Goal: Task Accomplishment & Management: Manage account settings

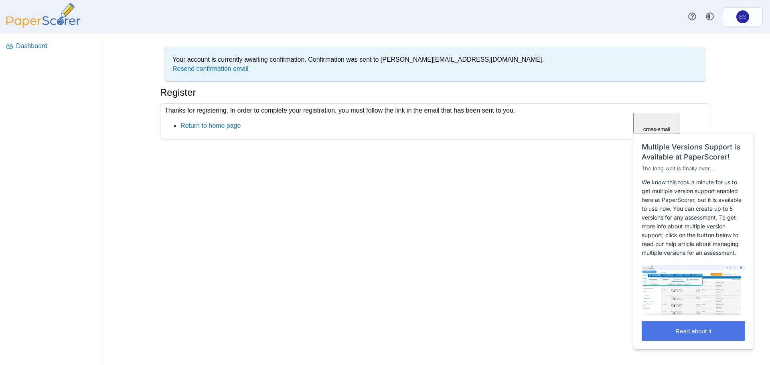
click at [700, 332] on button "Read about it" at bounding box center [693, 331] width 103 height 20
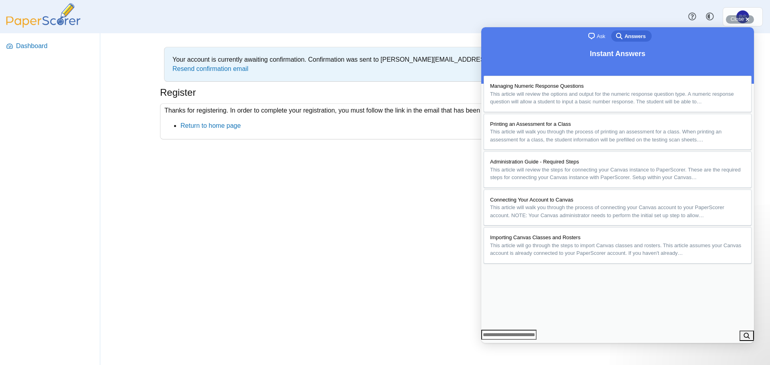
click at [496, 344] on button "Close" at bounding box center [489, 349] width 14 height 10
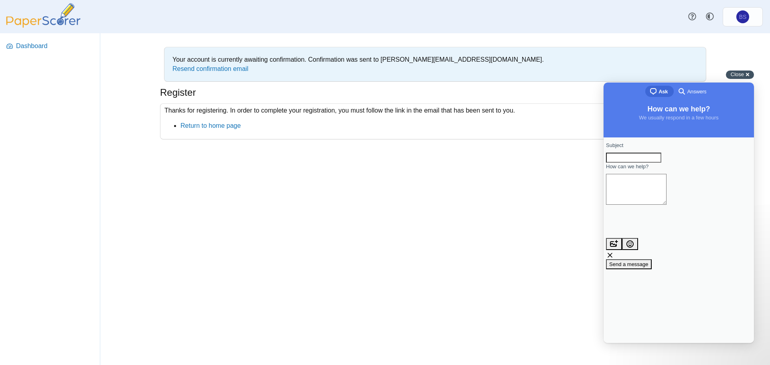
click at [748, 74] on div "Close cross-small" at bounding box center [740, 75] width 28 height 8
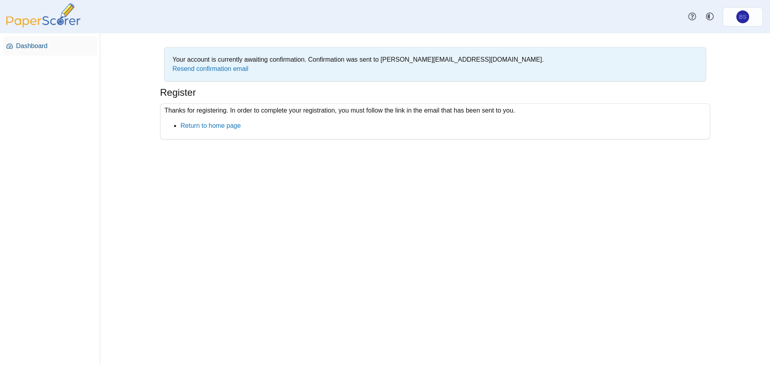
click at [36, 46] on span "Dashboard" at bounding box center [55, 46] width 78 height 9
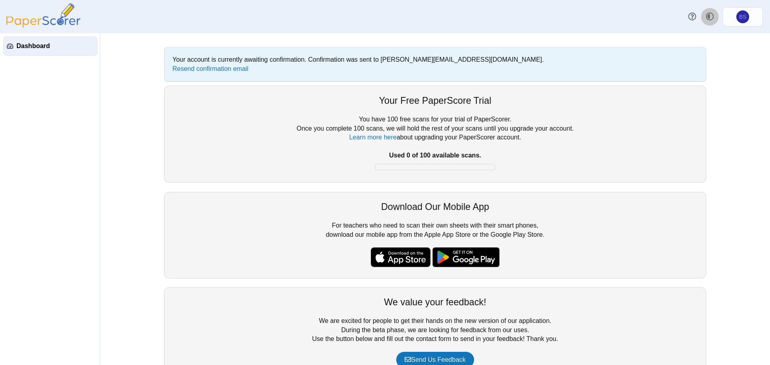
click at [712, 14] on use at bounding box center [710, 17] width 8 height 8
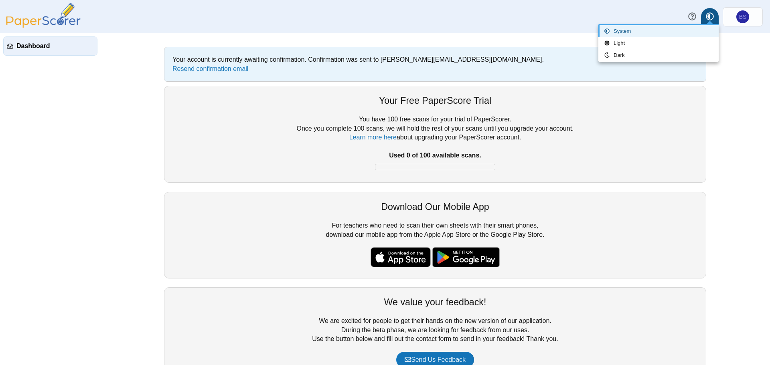
click at [370, 154] on div "You have 100 free scans for your trial of PaperScorer. Once you complete 100 sc…" at bounding box center [434, 144] width 525 height 59
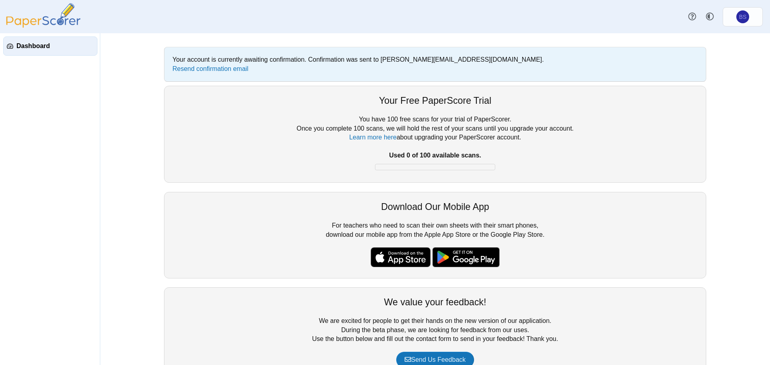
click at [27, 48] on span "Dashboard" at bounding box center [54, 46] width 77 height 9
click at [70, 12] on img at bounding box center [43, 15] width 80 height 24
click at [374, 138] on link "Learn more here" at bounding box center [372, 137] width 47 height 7
click at [749, 19] on link "BS" at bounding box center [743, 16] width 40 height 19
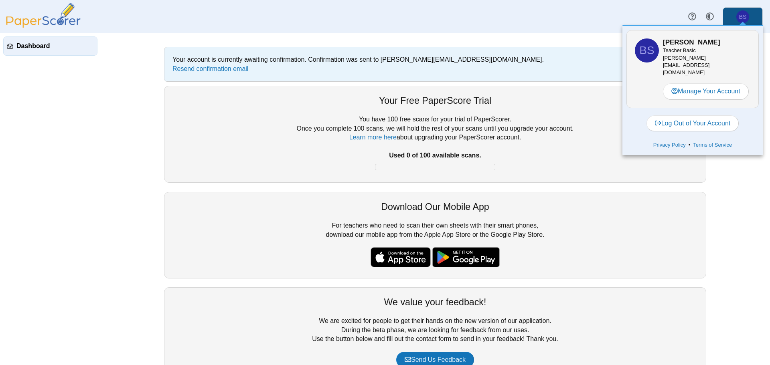
click at [134, 35] on div "Your account is currently awaiting confirmation. Confirmation was sent to brand…" at bounding box center [435, 199] width 602 height 332
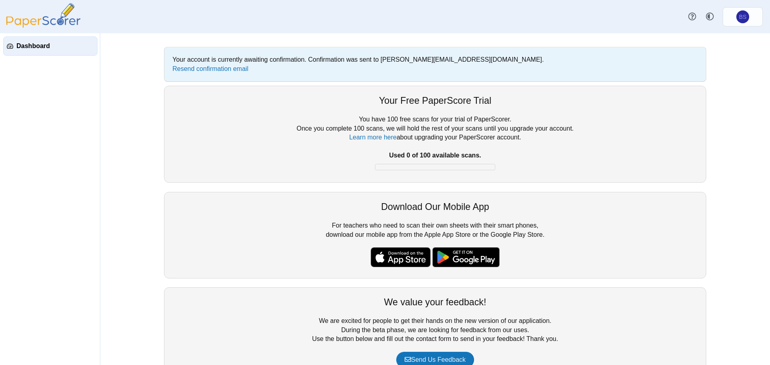
click at [394, 259] on img at bounding box center [401, 257] width 60 height 20
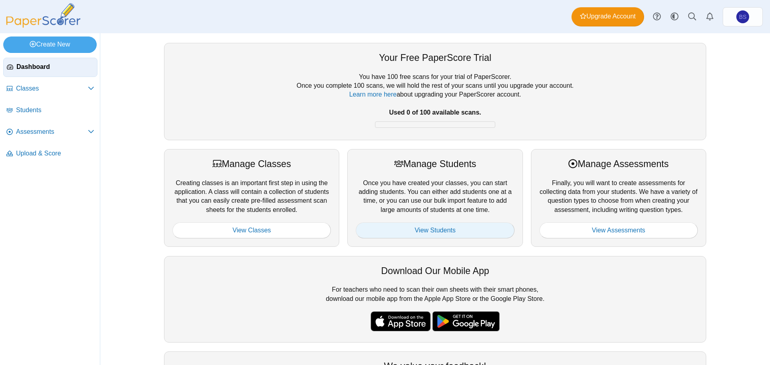
click at [423, 230] on link "View Students" at bounding box center [435, 231] width 158 height 16
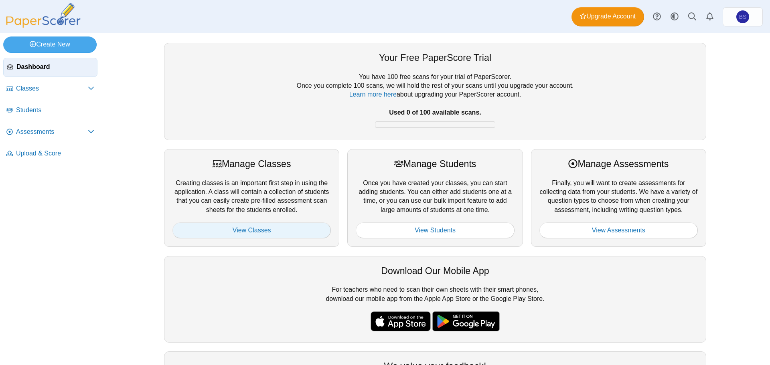
click at [259, 226] on link "View Classes" at bounding box center [251, 231] width 158 height 16
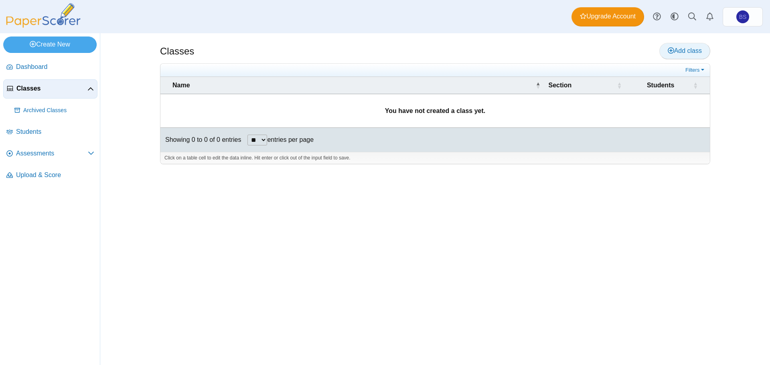
click at [676, 46] on link "Add class" at bounding box center [684, 51] width 51 height 16
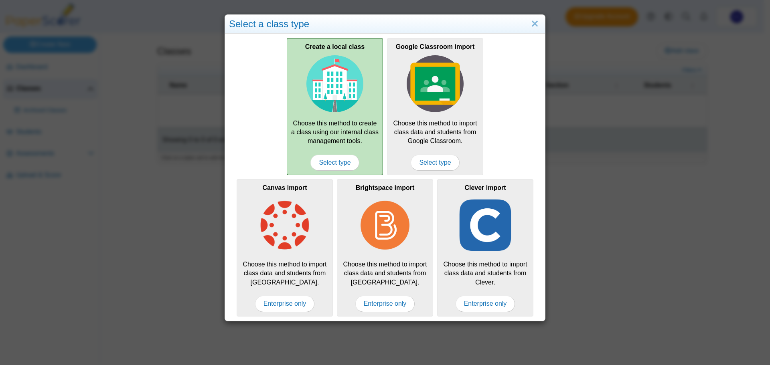
click at [342, 119] on div "Create a local class Choose this method to create a class using our internal cl…" at bounding box center [335, 106] width 96 height 137
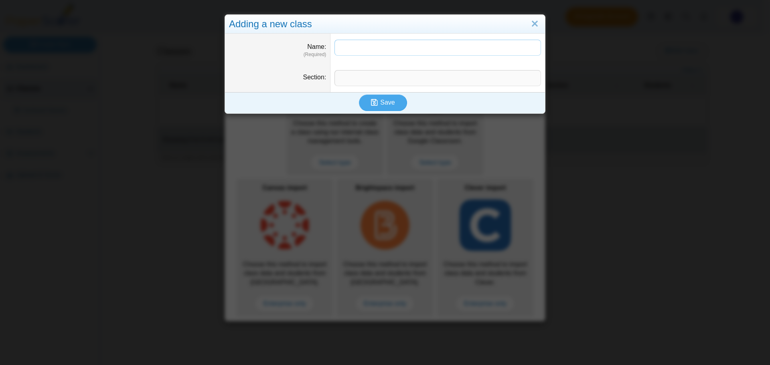
click at [358, 47] on input "Name" at bounding box center [437, 48] width 207 height 16
type input "*"
type input "**********"
click at [359, 95] on button "Save" at bounding box center [383, 103] width 48 height 16
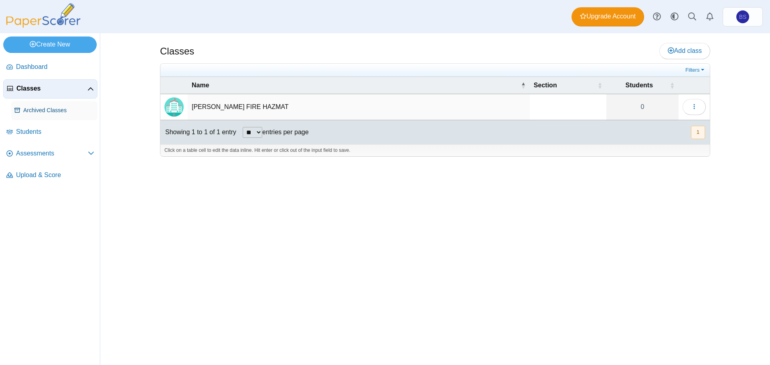
click at [69, 110] on span "Archived Classes" at bounding box center [58, 111] width 71 height 8
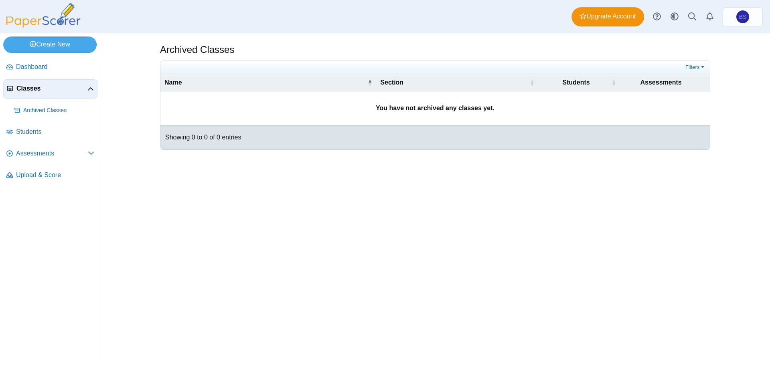
click at [47, 90] on span "Classes" at bounding box center [51, 88] width 71 height 9
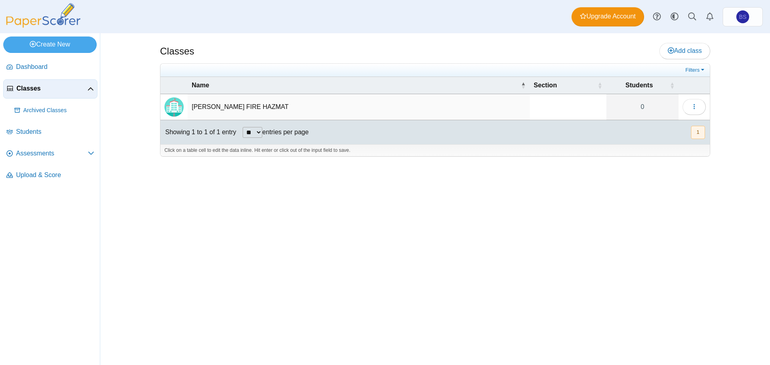
click at [209, 106] on td "[PERSON_NAME] FIRE HAZMAT" at bounding box center [359, 107] width 342 height 26
click at [699, 105] on button "button" at bounding box center [694, 107] width 23 height 16
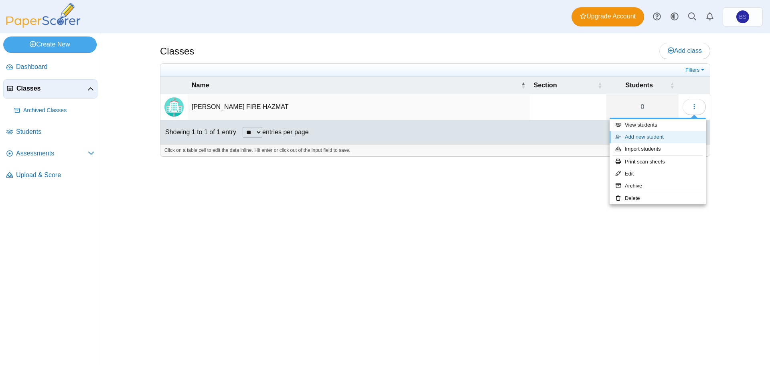
click at [647, 140] on link "Add new student" at bounding box center [658, 137] width 96 height 12
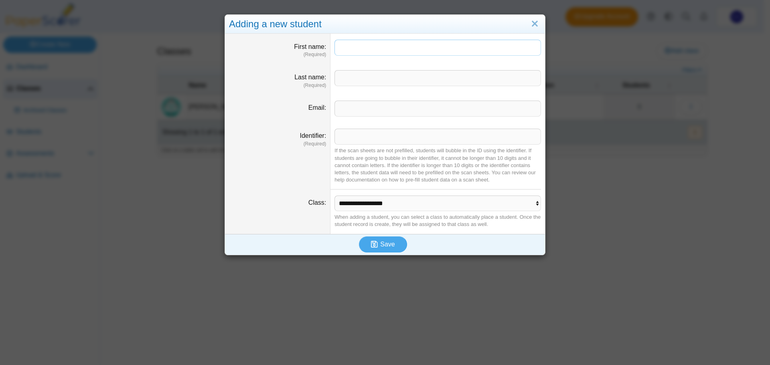
click at [356, 50] on input "First name" at bounding box center [437, 48] width 207 height 16
click at [353, 50] on input "First name" at bounding box center [437, 48] width 207 height 16
click at [532, 25] on link "Close" at bounding box center [535, 24] width 12 height 14
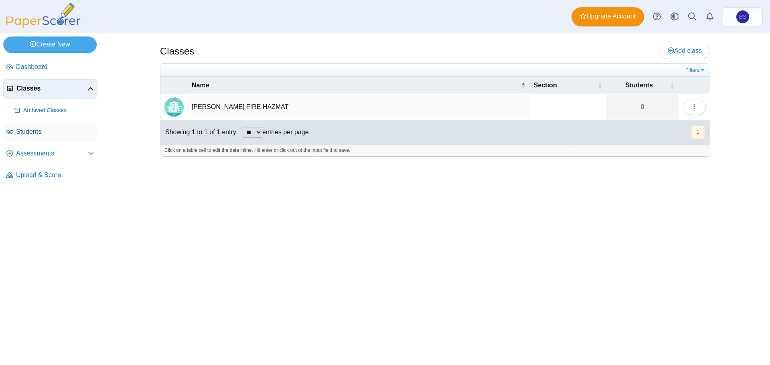
click at [27, 132] on span "Students" at bounding box center [55, 132] width 78 height 9
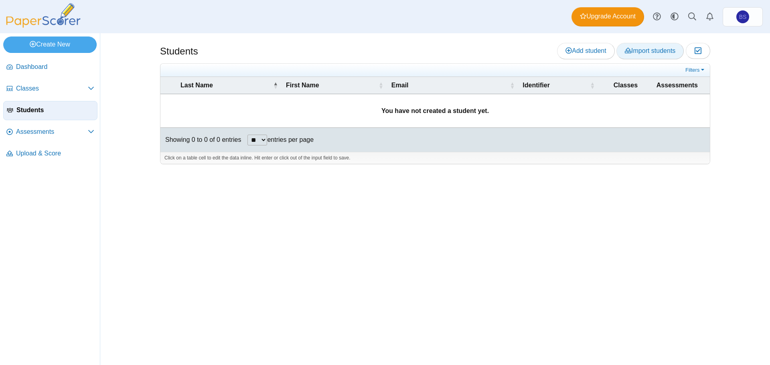
click at [641, 53] on span "Import students" at bounding box center [650, 50] width 51 height 7
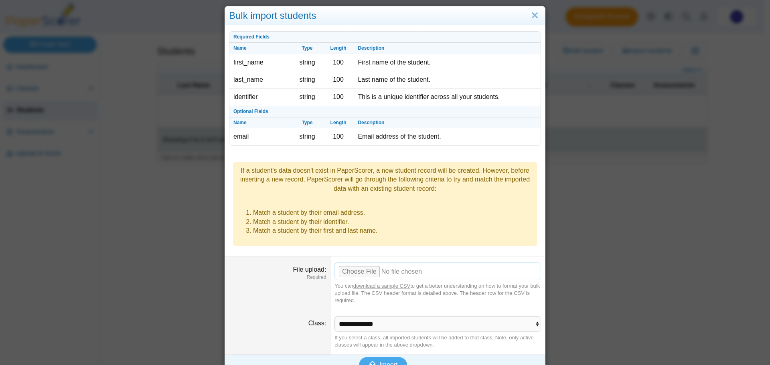
scroll to position [11, 0]
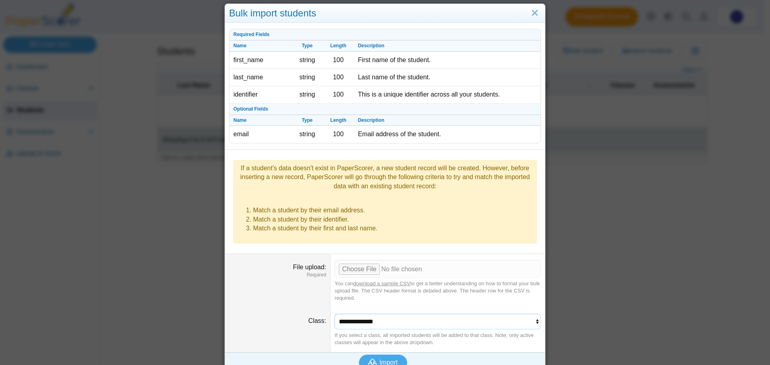
click at [369, 314] on select "**********" at bounding box center [437, 321] width 207 height 15
select select "**********"
click at [334, 314] on select "**********" at bounding box center [437, 321] width 207 height 15
click at [375, 281] on link "download a sample CSV" at bounding box center [381, 284] width 57 height 6
click at [350, 260] on input "File upload" at bounding box center [437, 269] width 207 height 18
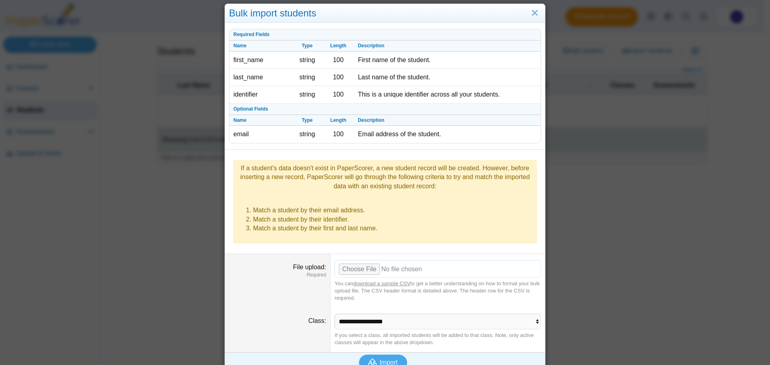
type input "**********"
click at [392, 359] on span "Import" at bounding box center [388, 362] width 18 height 7
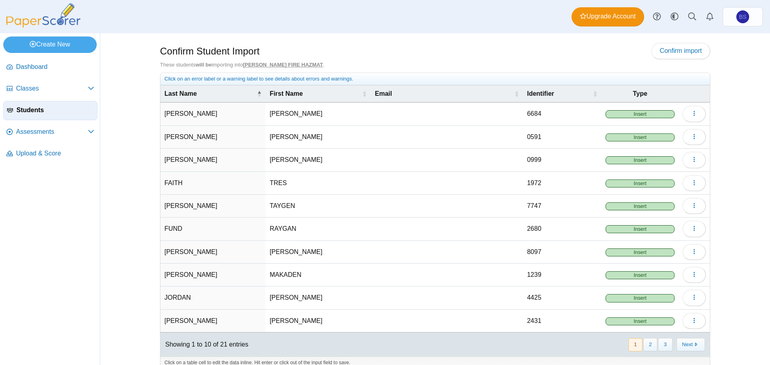
click at [647, 111] on span "Insert" at bounding box center [640, 114] width 69 height 8
click at [642, 114] on span "Insert" at bounding box center [640, 114] width 69 height 8
click at [693, 110] on span "button" at bounding box center [694, 113] width 6 height 7
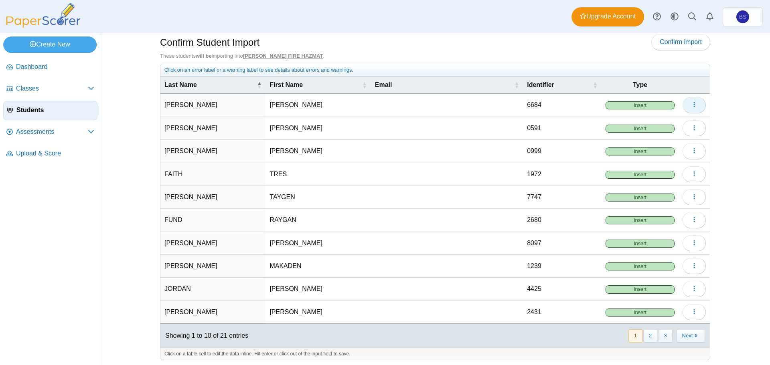
scroll to position [12, 0]
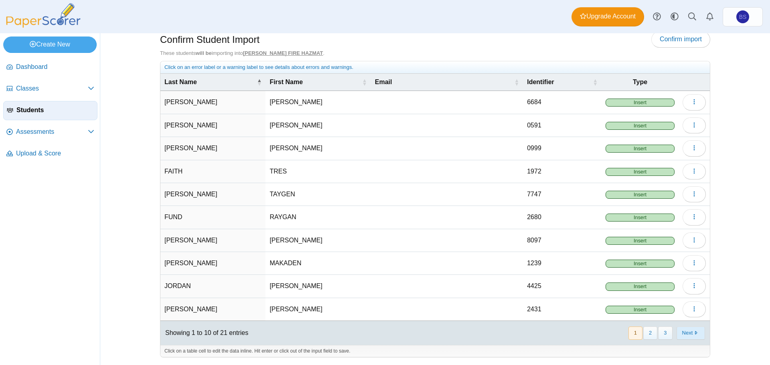
click at [685, 338] on button "Next" at bounding box center [691, 333] width 28 height 13
click at [685, 337] on button "Next" at bounding box center [691, 333] width 28 height 13
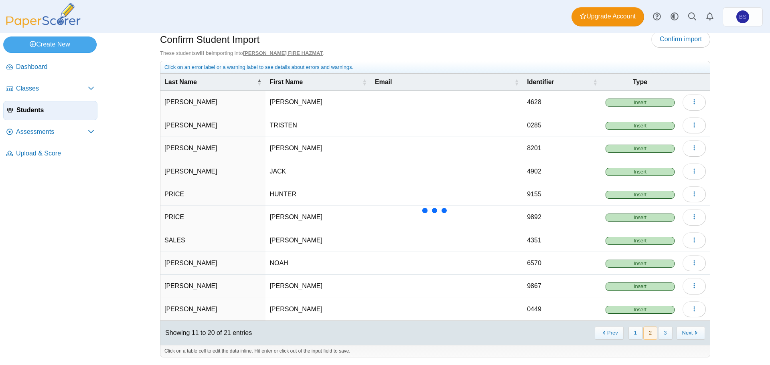
scroll to position [0, 0]
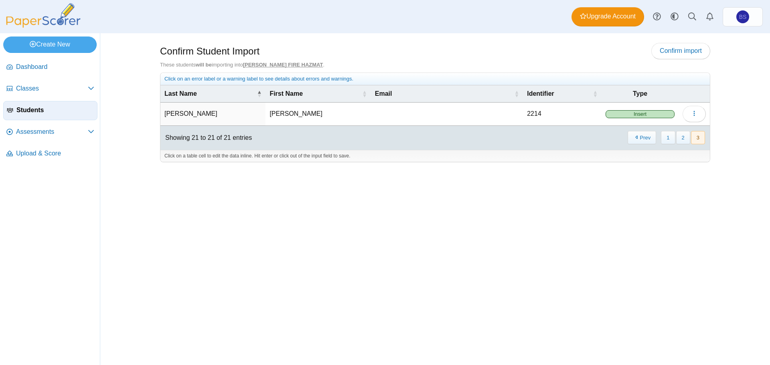
click at [25, 109] on span "Students" at bounding box center [54, 110] width 77 height 9
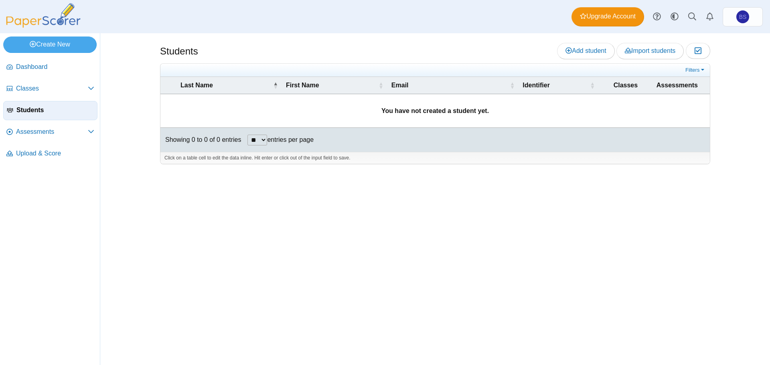
click at [26, 133] on span "Assessments" at bounding box center [52, 132] width 72 height 9
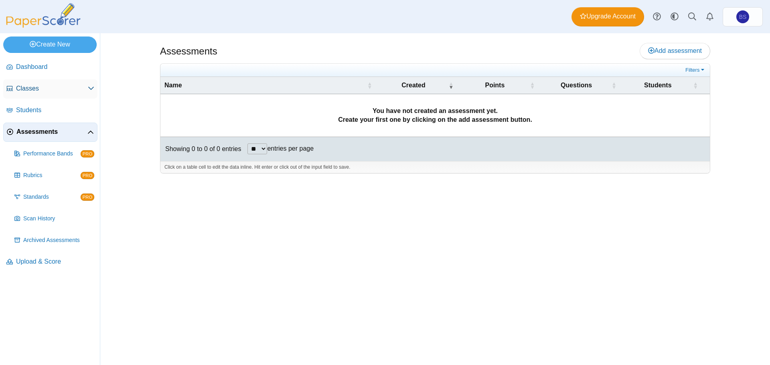
click at [41, 93] on span "Classes" at bounding box center [52, 88] width 72 height 9
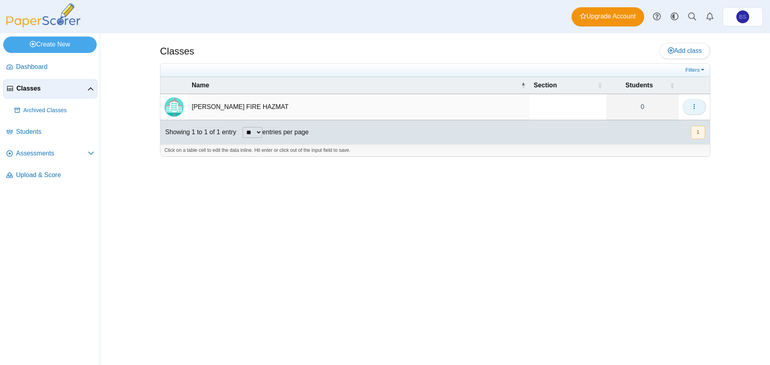
click at [694, 105] on use "button" at bounding box center [693, 106] width 1 height 5
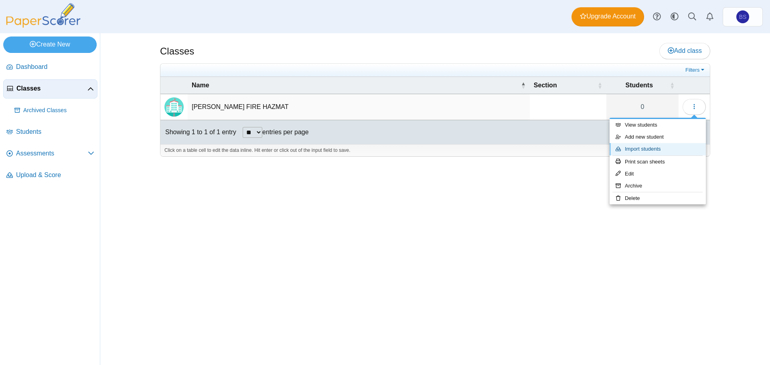
click at [656, 146] on link "Import students" at bounding box center [658, 149] width 96 height 12
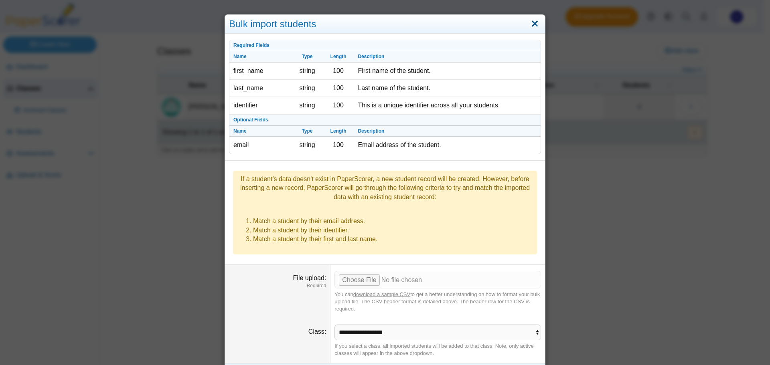
click at [533, 22] on link "Close" at bounding box center [535, 24] width 12 height 14
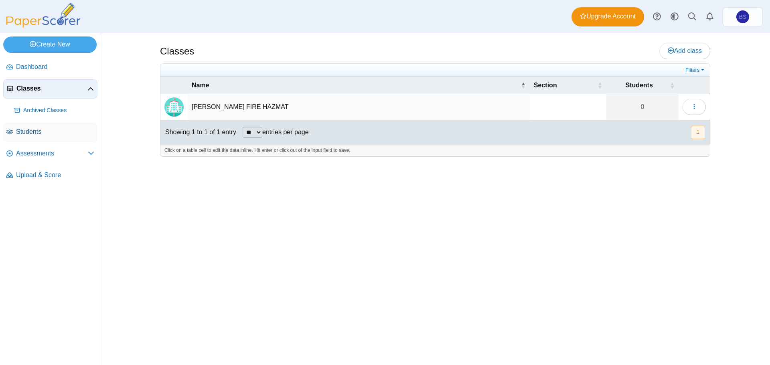
click at [43, 130] on span "Students" at bounding box center [55, 132] width 78 height 9
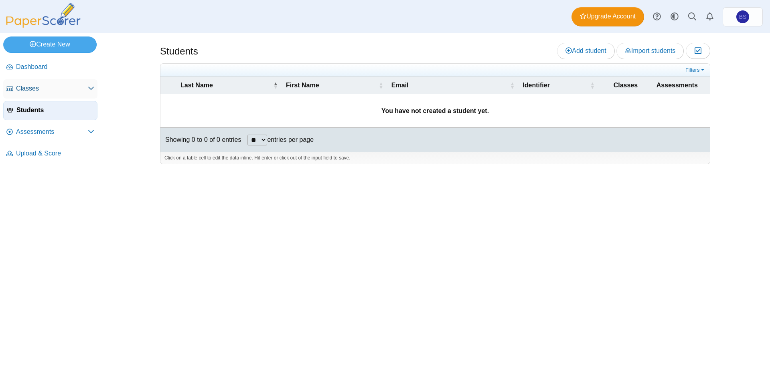
click at [30, 94] on link "Classes" at bounding box center [50, 88] width 94 height 19
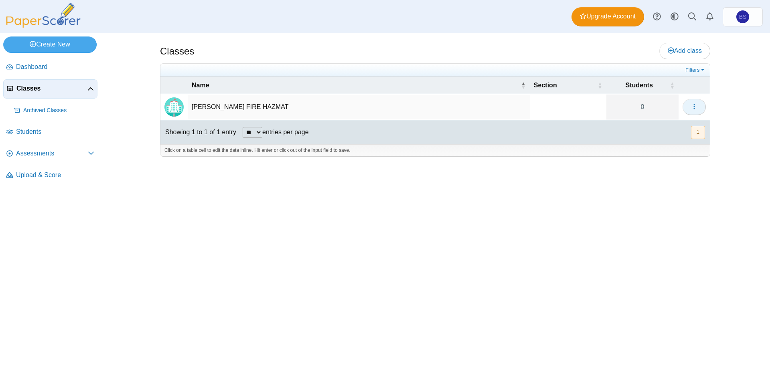
click at [688, 103] on button "button" at bounding box center [694, 107] width 23 height 16
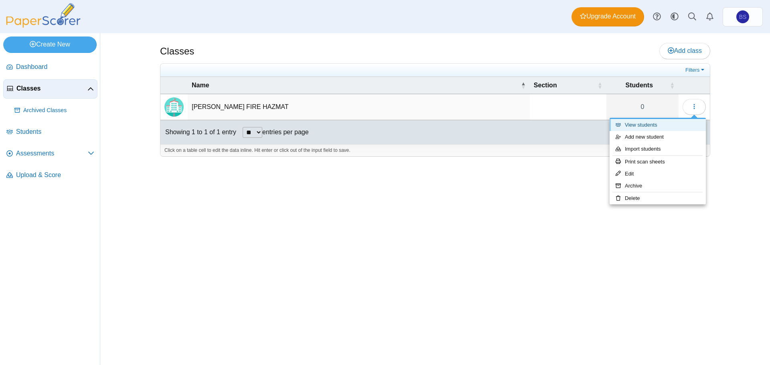
click at [655, 126] on link "View students" at bounding box center [658, 125] width 96 height 12
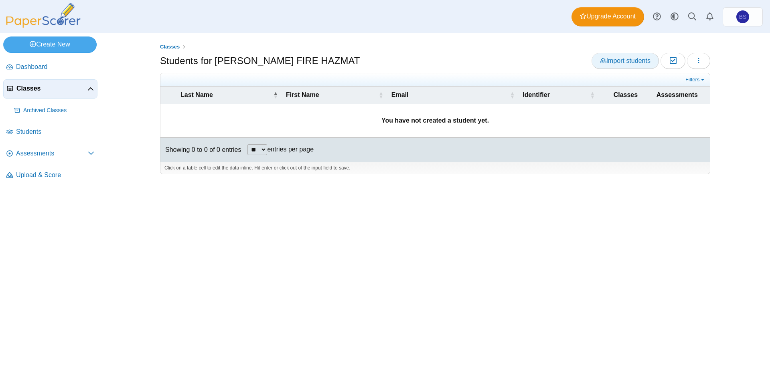
click at [637, 62] on span "Import students" at bounding box center [625, 60] width 51 height 7
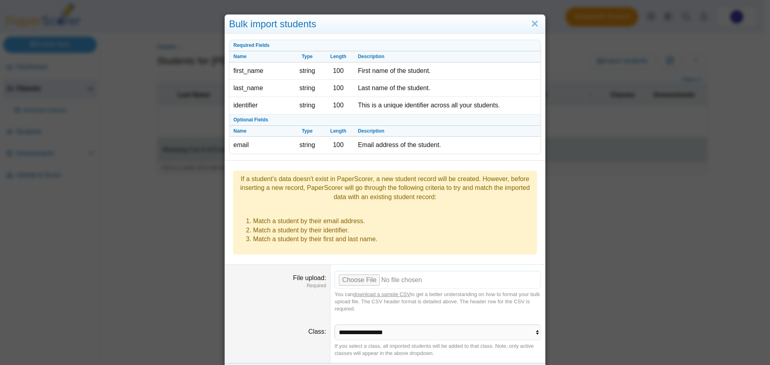
click at [360, 271] on input "File upload" at bounding box center [437, 280] width 207 height 18
type input "**********"
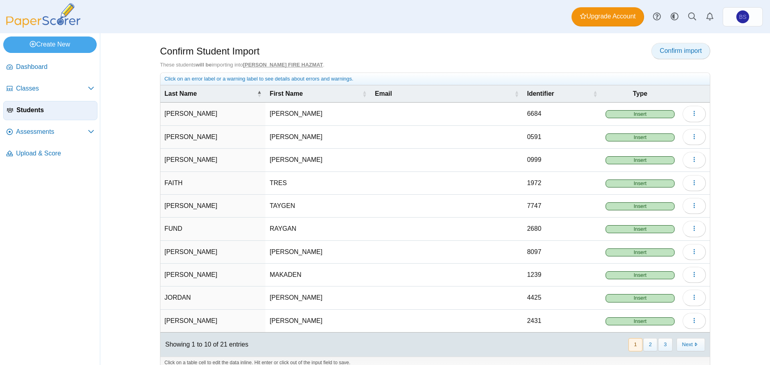
click at [680, 51] on span "Confirm import" at bounding box center [681, 50] width 42 height 7
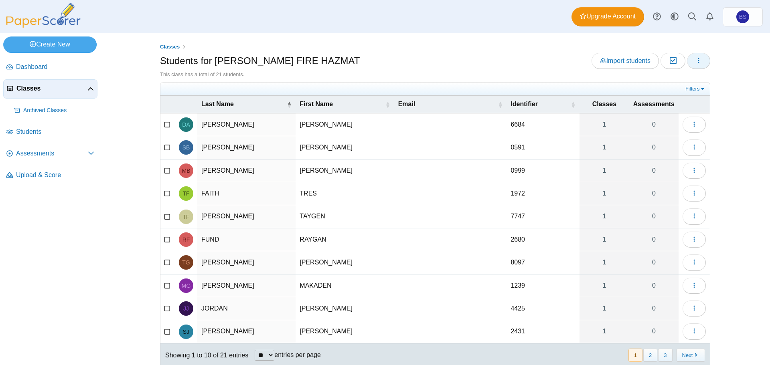
click at [698, 61] on icon "button" at bounding box center [698, 60] width 6 height 6
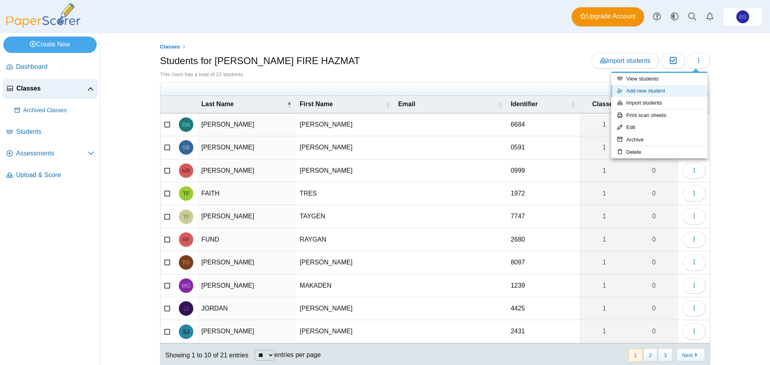
click at [648, 89] on link "Add new student" at bounding box center [659, 91] width 96 height 12
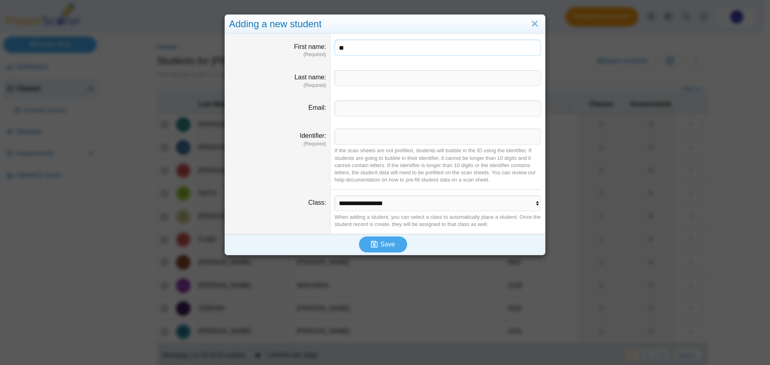
type input "*"
type input "*******"
type input "****"
click at [388, 245] on span "Save" at bounding box center [387, 244] width 14 height 7
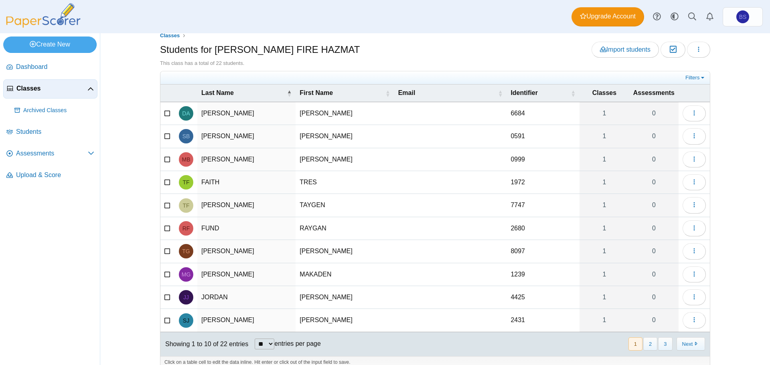
scroll to position [22, 0]
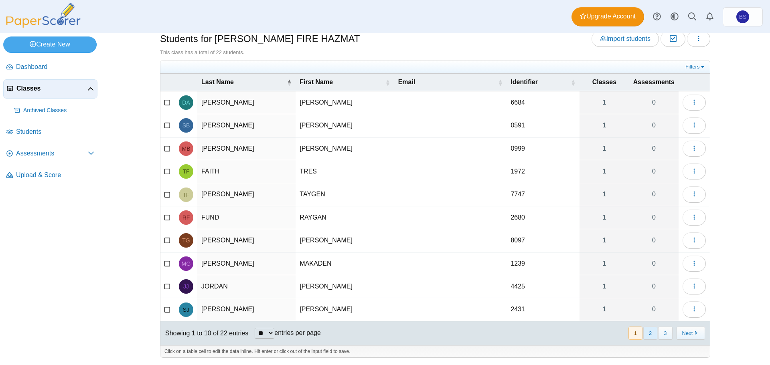
click at [652, 336] on button "2" at bounding box center [650, 333] width 14 height 13
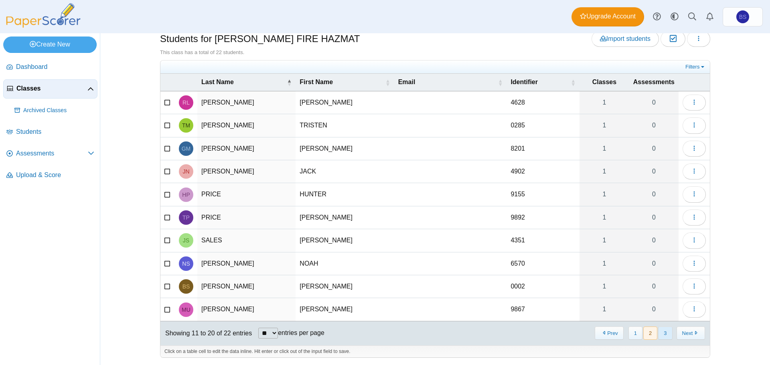
click at [661, 334] on button "3" at bounding box center [665, 333] width 14 height 13
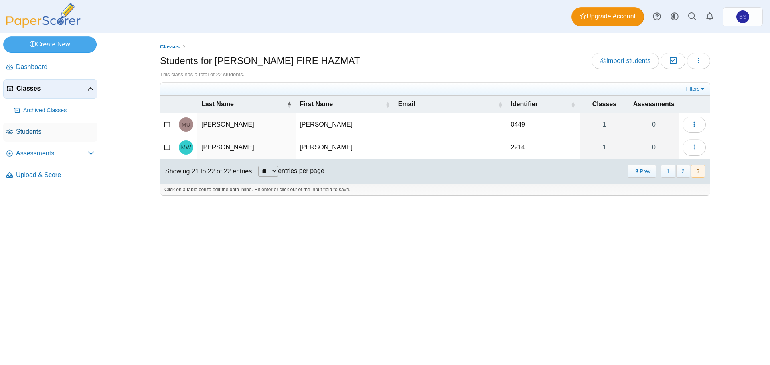
click at [26, 131] on span "Students" at bounding box center [55, 132] width 78 height 9
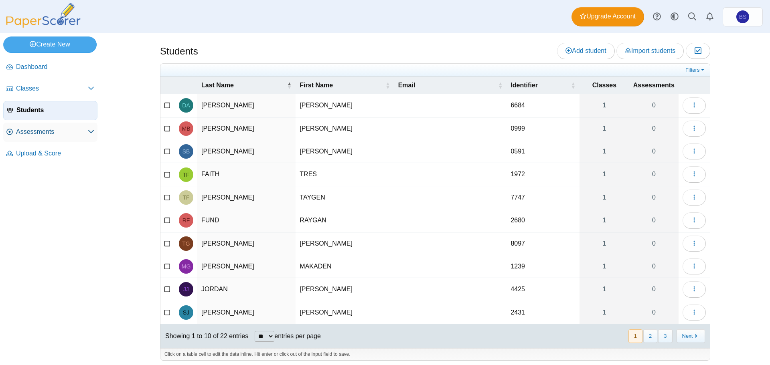
click at [28, 128] on span "Assessments" at bounding box center [52, 132] width 72 height 9
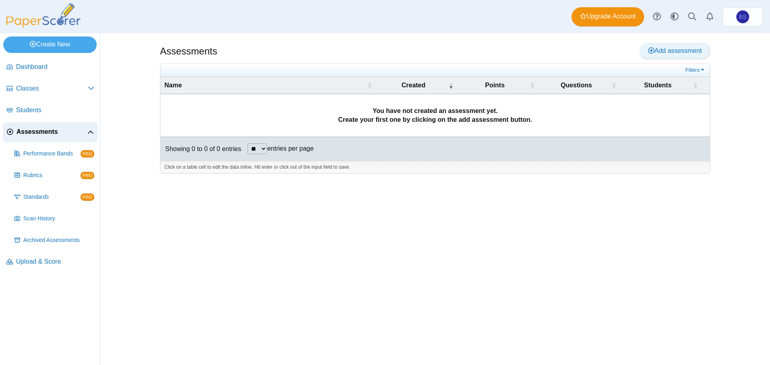
click at [679, 49] on span "Add assessment" at bounding box center [675, 50] width 54 height 7
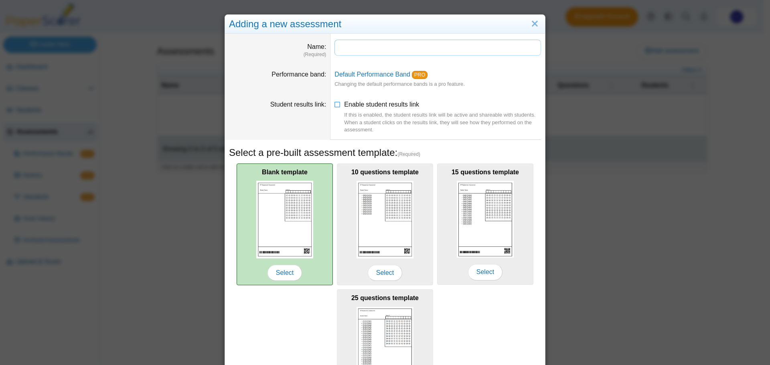
scroll to position [79, 0]
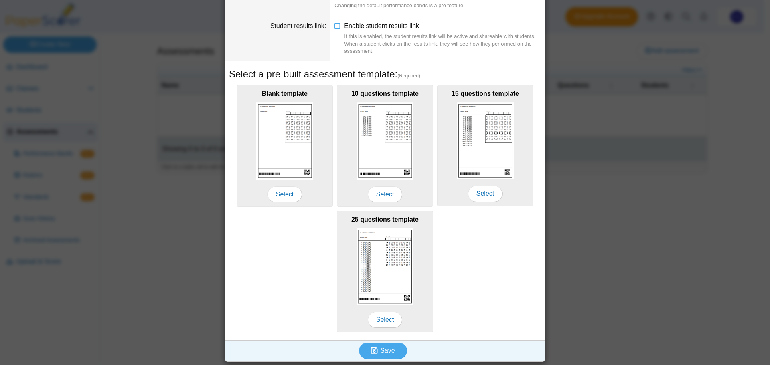
click at [583, 230] on div "Adding a new assessment Name (Required) Performance band Default Performance Ba…" at bounding box center [385, 182] width 770 height 365
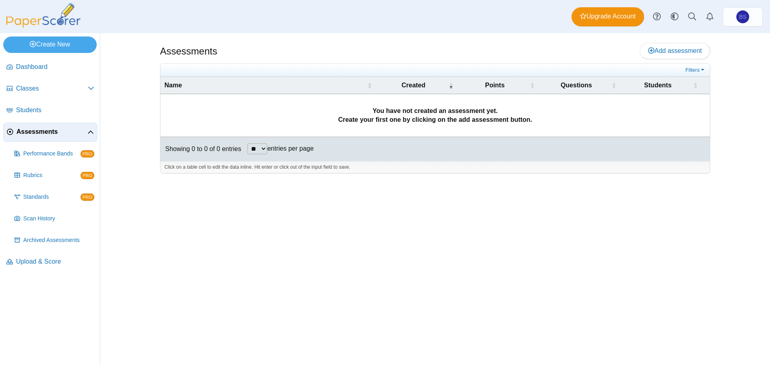
click at [45, 132] on span "Assessments" at bounding box center [51, 132] width 71 height 9
click at [677, 47] on span "Add assessment" at bounding box center [675, 50] width 54 height 7
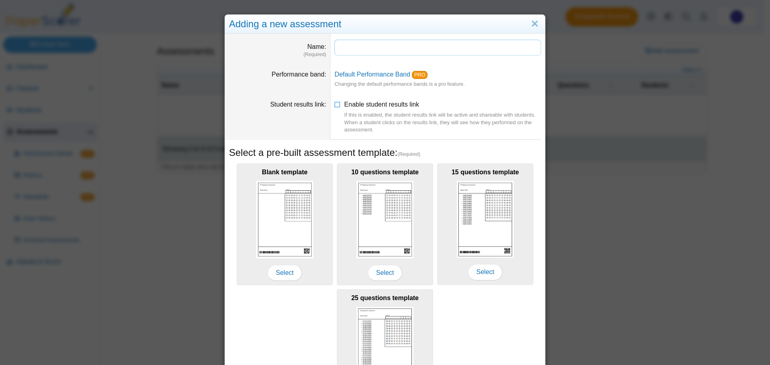
click at [348, 48] on input "Name" at bounding box center [437, 48] width 207 height 16
click at [393, 73] on link "Default Performance Band" at bounding box center [372, 74] width 76 height 7
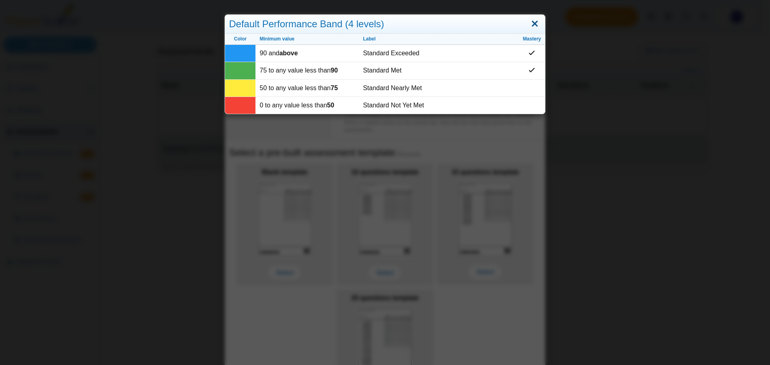
click at [532, 24] on link "Close" at bounding box center [535, 24] width 12 height 14
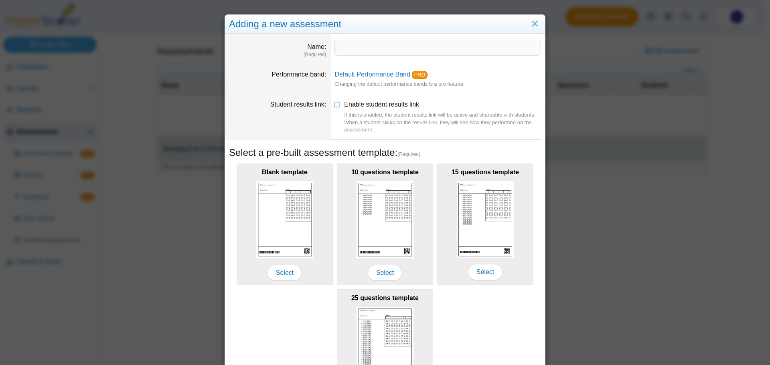
click at [163, 232] on div "Adding a new assessment Name (Required) Performance band Default Performance Ba…" at bounding box center [385, 182] width 770 height 365
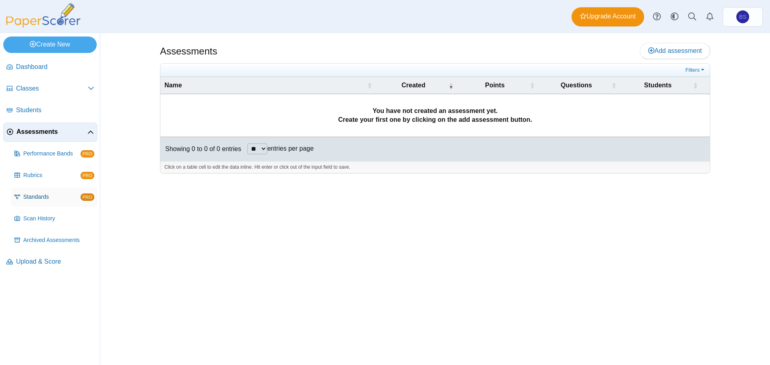
click at [37, 196] on span "Standards" at bounding box center [51, 197] width 57 height 8
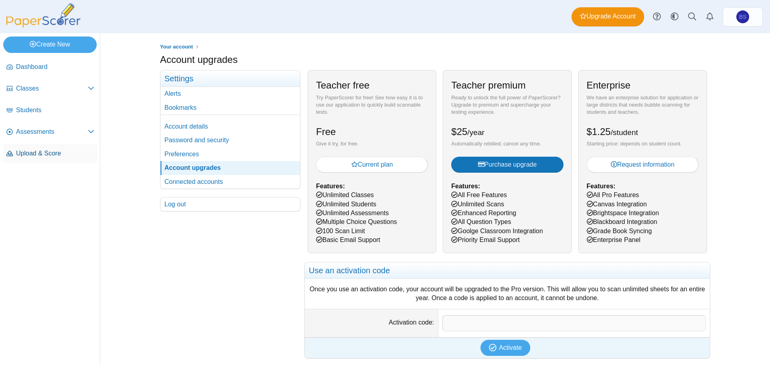
click at [41, 154] on span "Upload & Score" at bounding box center [55, 153] width 78 height 9
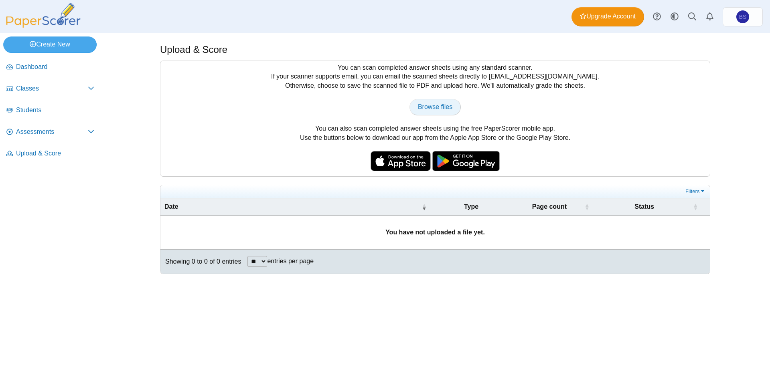
click at [433, 106] on span "Browse files" at bounding box center [435, 106] width 34 height 7
click at [673, 17] on use at bounding box center [675, 17] width 8 height 8
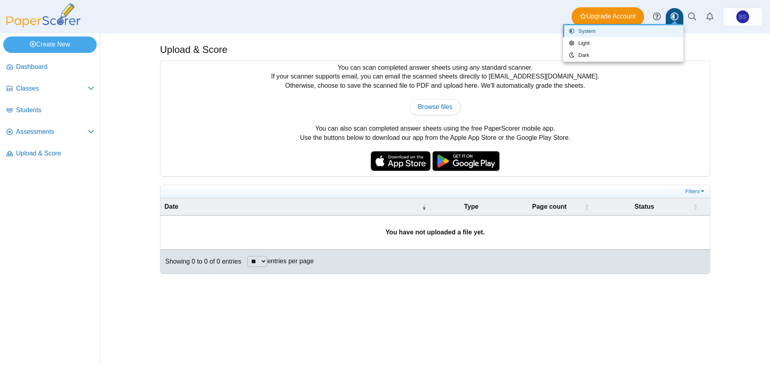
click at [673, 16] on use at bounding box center [675, 17] width 8 height 8
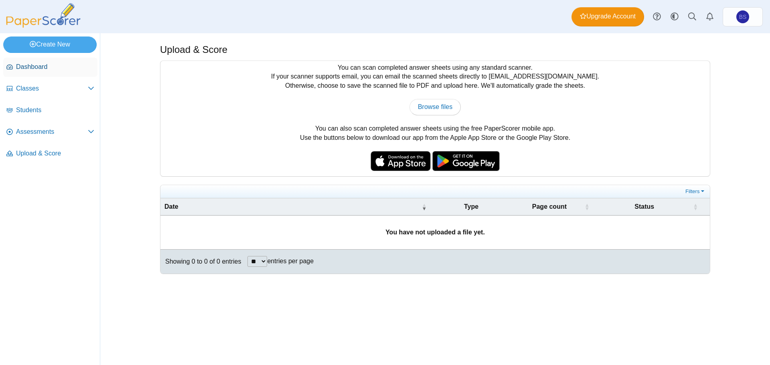
click at [42, 64] on span "Dashboard" at bounding box center [55, 67] width 78 height 9
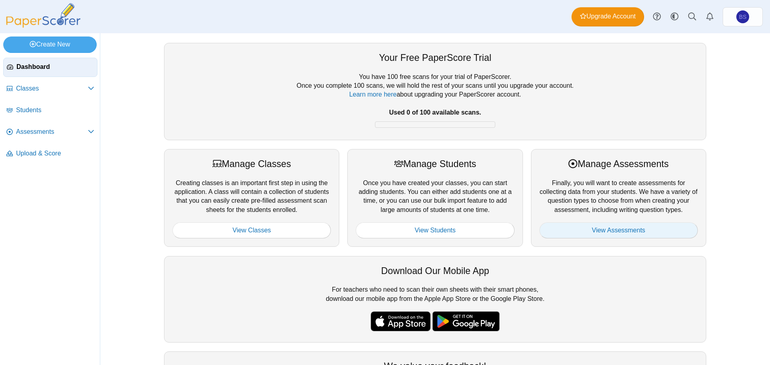
click at [580, 228] on link "View Assessments" at bounding box center [618, 231] width 158 height 16
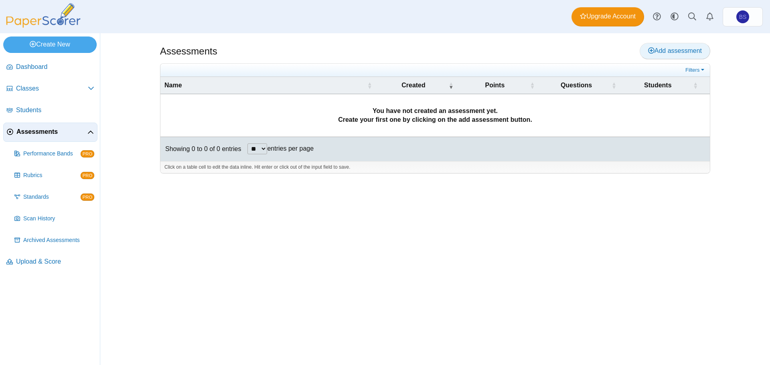
click at [671, 56] on link "Add assessment" at bounding box center [675, 51] width 71 height 16
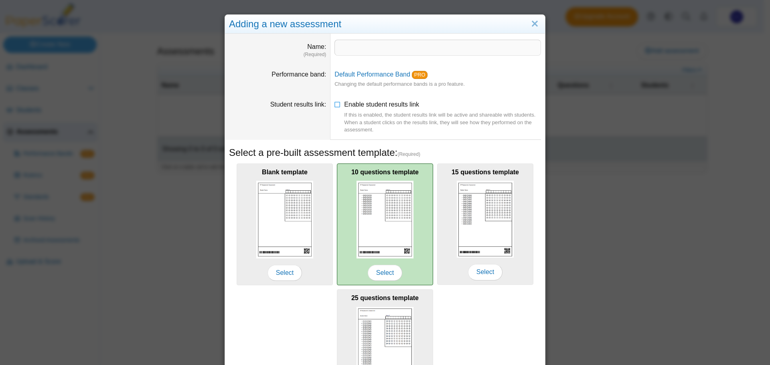
click at [404, 191] on img at bounding box center [385, 219] width 57 height 77
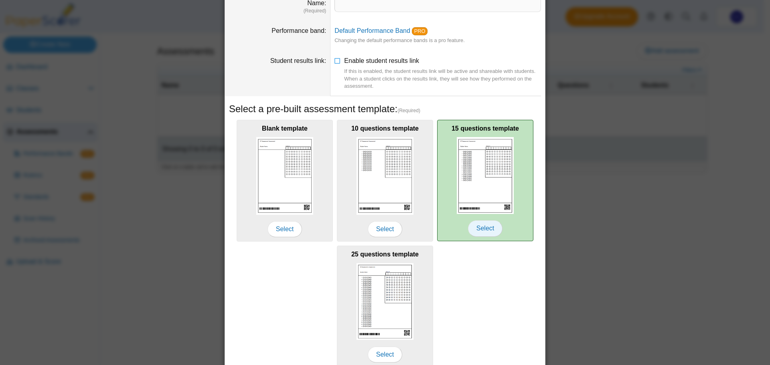
scroll to position [79, 0]
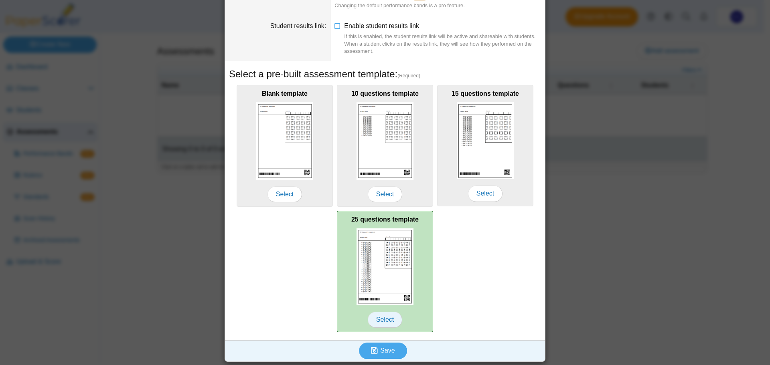
click at [377, 319] on span "Select" at bounding box center [385, 320] width 34 height 16
click at [386, 320] on span "Select" at bounding box center [385, 320] width 34 height 16
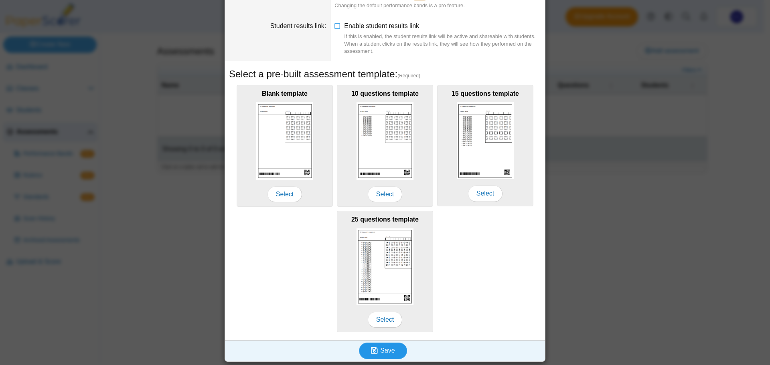
click at [383, 351] on span "Save" at bounding box center [387, 350] width 14 height 7
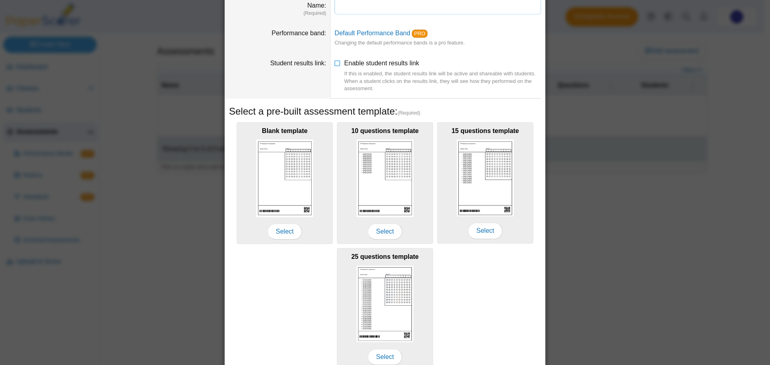
scroll to position [0, 0]
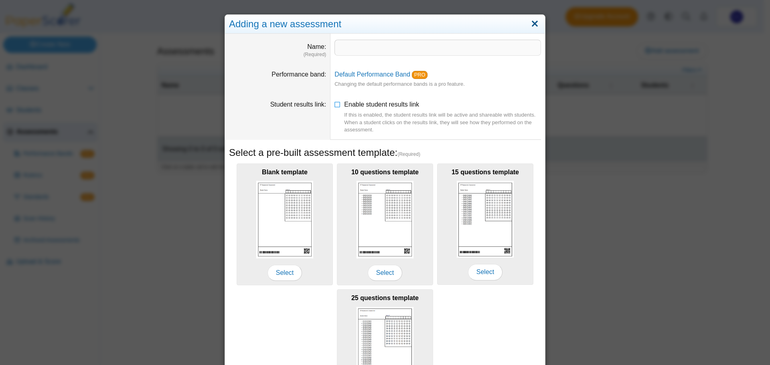
click at [535, 25] on link "Close" at bounding box center [535, 24] width 12 height 14
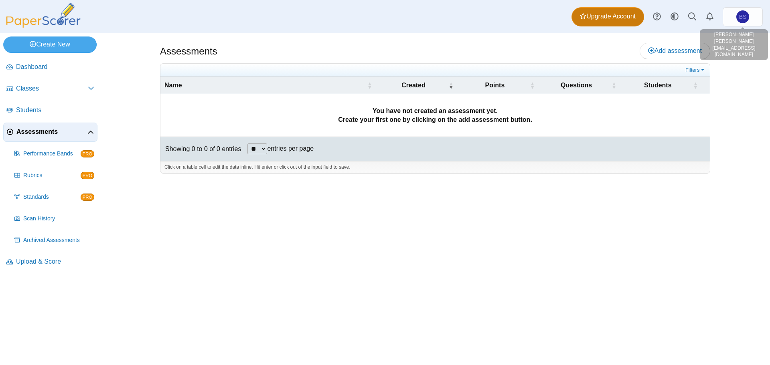
click at [622, 18] on span "Upgrade Account" at bounding box center [608, 16] width 56 height 9
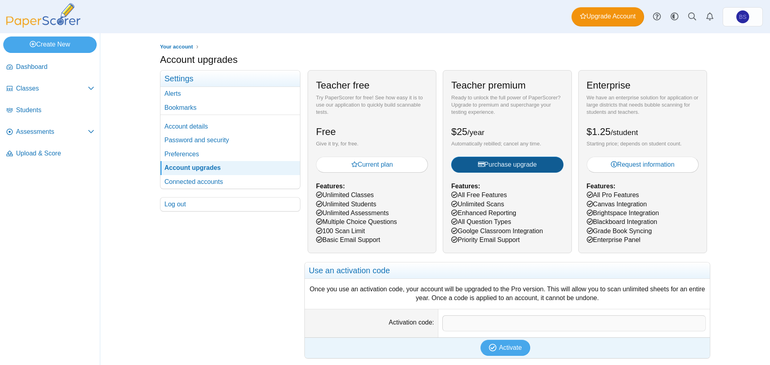
click at [500, 165] on span "Purchase upgrade" at bounding box center [507, 164] width 59 height 7
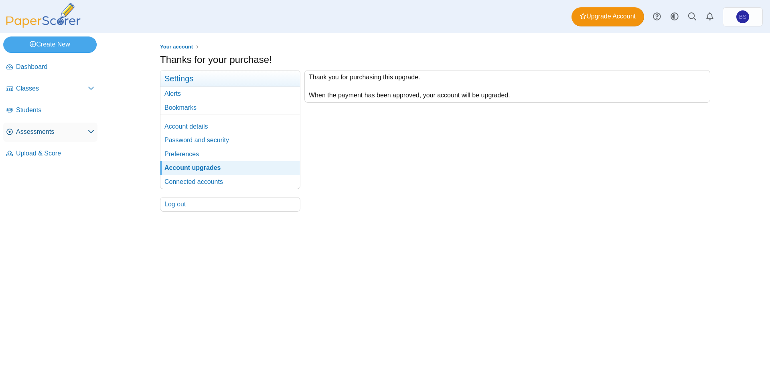
click at [47, 133] on span "Assessments" at bounding box center [52, 132] width 72 height 9
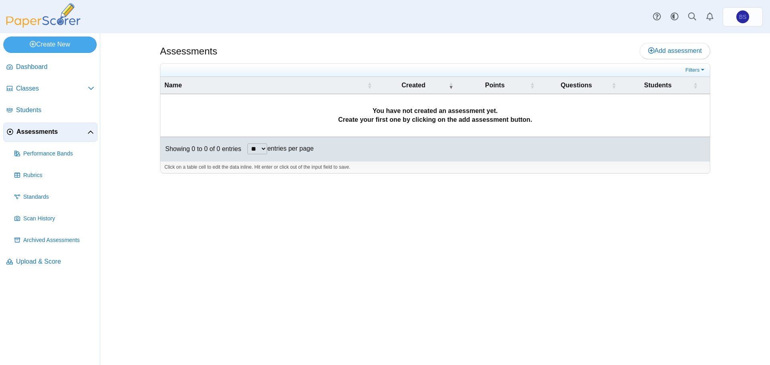
click at [659, 59] on div "Assessments Add assessment" at bounding box center [435, 52] width 550 height 18
click at [663, 53] on span "Add assessment" at bounding box center [675, 50] width 54 height 7
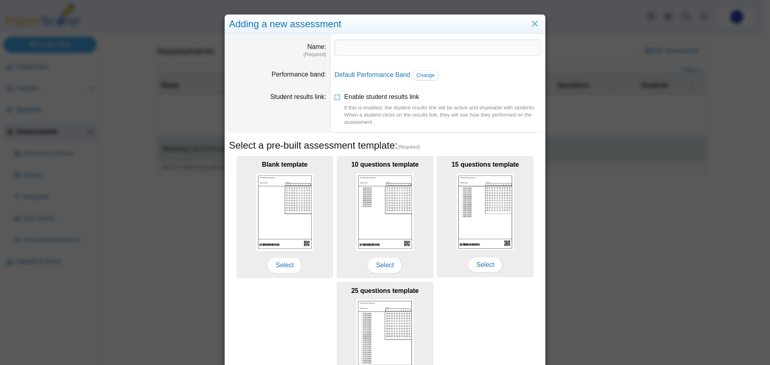
click at [305, 144] on h5 "Select a pre-built assessment template: (Required)" at bounding box center [385, 146] width 312 height 14
click at [345, 50] on input "Name" at bounding box center [437, 48] width 207 height 16
click at [422, 75] on span "Change" at bounding box center [425, 75] width 18 height 6
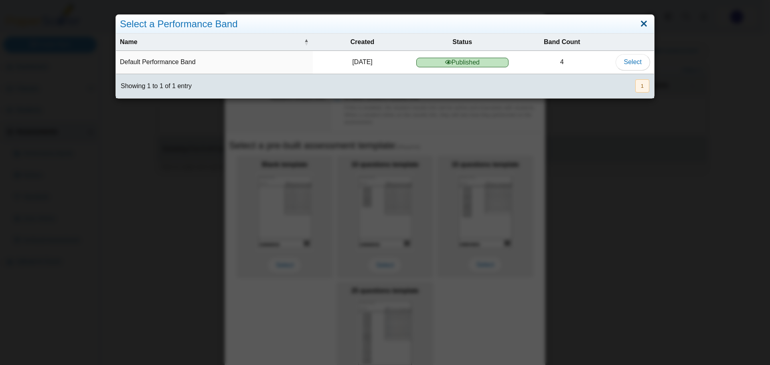
click at [640, 26] on link "Close" at bounding box center [644, 24] width 12 height 14
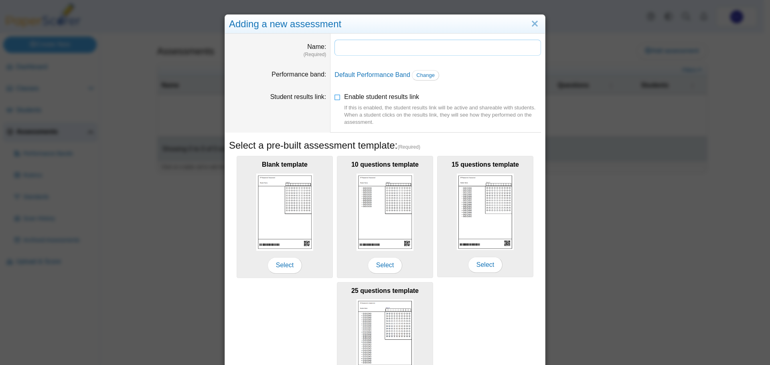
click at [364, 54] on input "Name" at bounding box center [437, 48] width 207 height 16
click at [537, 23] on link "Close" at bounding box center [535, 24] width 12 height 14
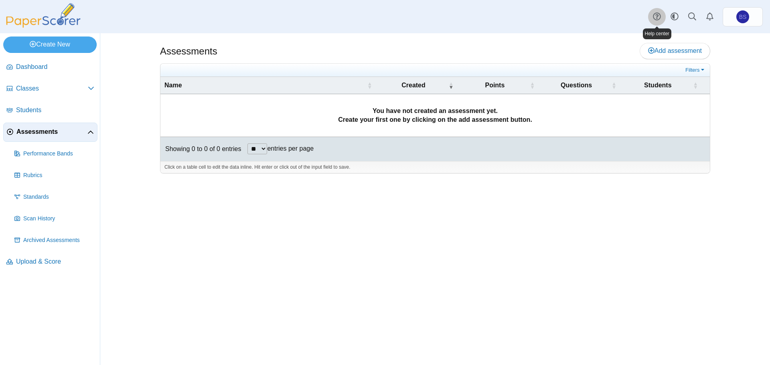
click at [655, 16] on icon at bounding box center [657, 16] width 8 height 8
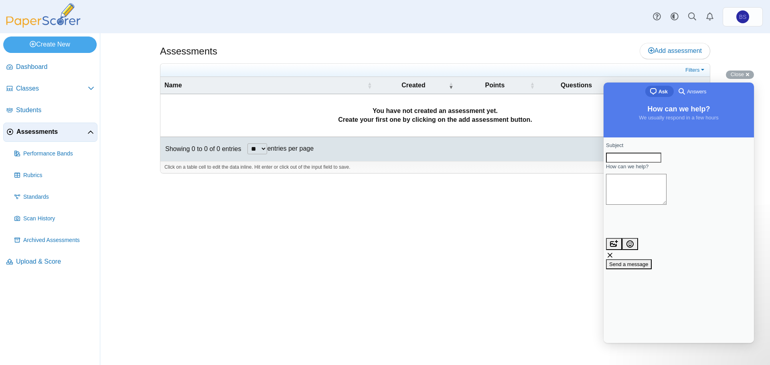
click at [684, 163] on div "Contact form" at bounding box center [679, 163] width 146 height 0
click at [661, 163] on input "Subject" at bounding box center [633, 158] width 55 height 10
type input "*"
type input "**********"
type textarea "**********"
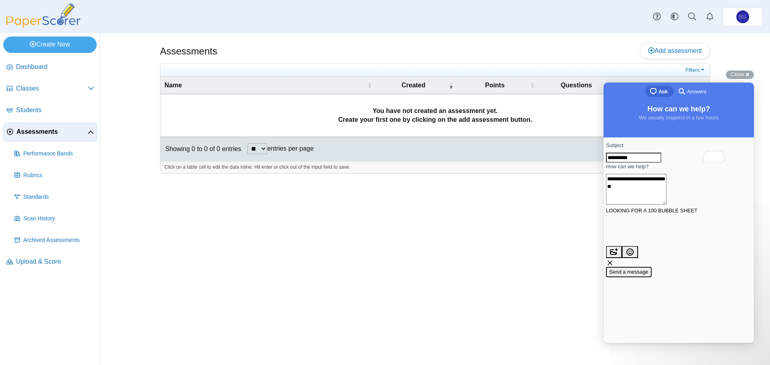
click at [648, 269] on span "Send a message" at bounding box center [628, 272] width 39 height 6
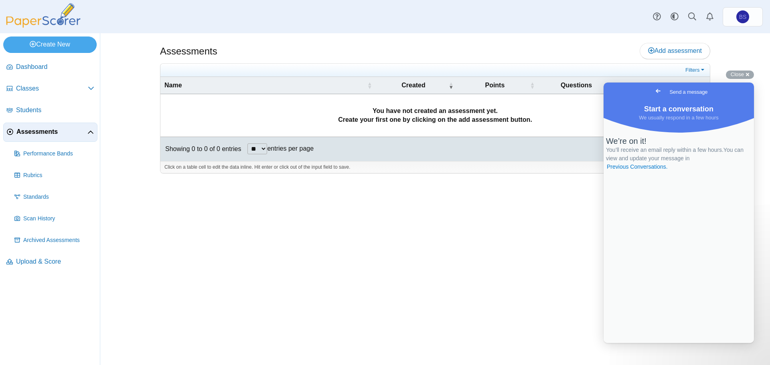
click at [318, 218] on div "Assessments Add assessment **" at bounding box center [435, 199] width 602 height 332
click at [34, 199] on span "Standards" at bounding box center [58, 197] width 71 height 8
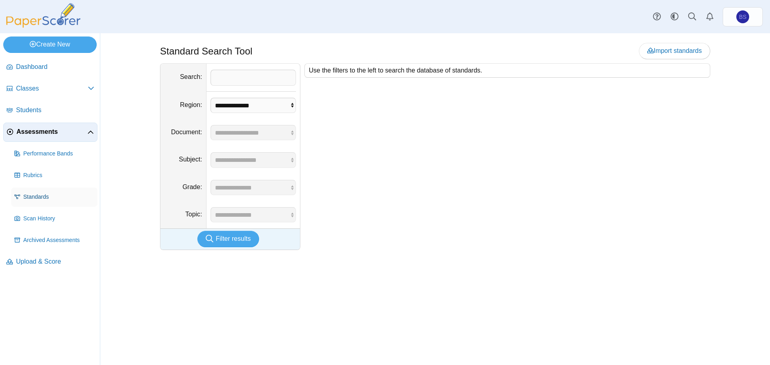
click at [32, 188] on link "Standards" at bounding box center [54, 197] width 86 height 19
click at [34, 177] on span "Rubrics" at bounding box center [58, 176] width 71 height 8
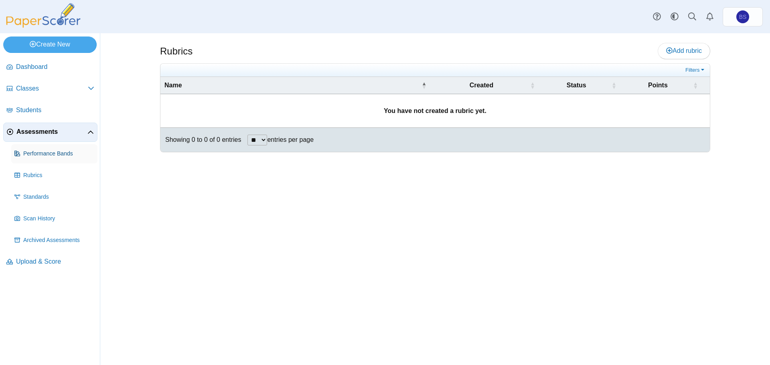
click at [42, 148] on link "Performance Bands" at bounding box center [54, 153] width 86 height 19
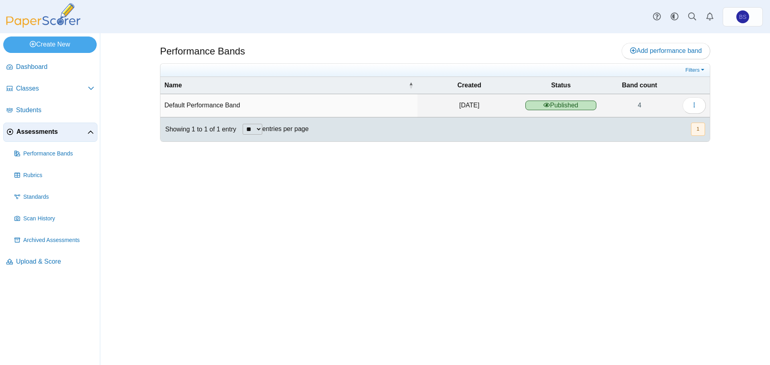
click at [24, 128] on span "Assessments" at bounding box center [51, 132] width 71 height 9
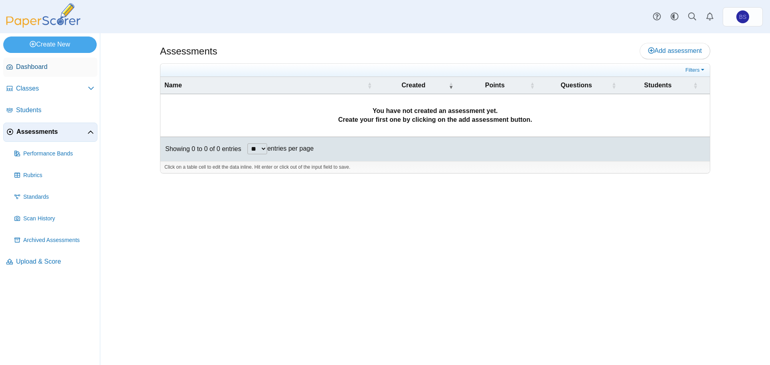
click at [29, 65] on span "Dashboard" at bounding box center [55, 67] width 78 height 9
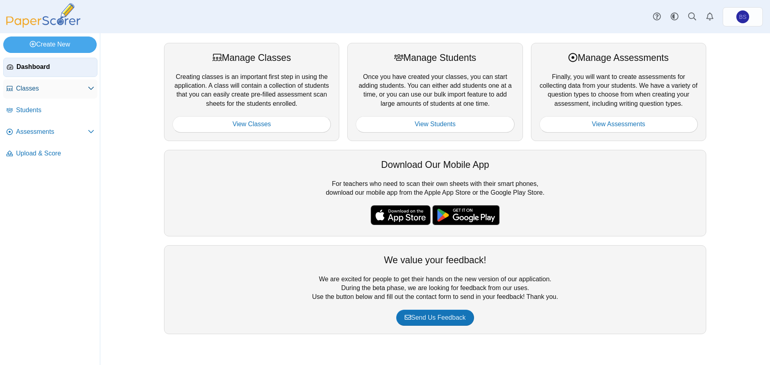
click at [19, 95] on link "Classes" at bounding box center [50, 88] width 94 height 19
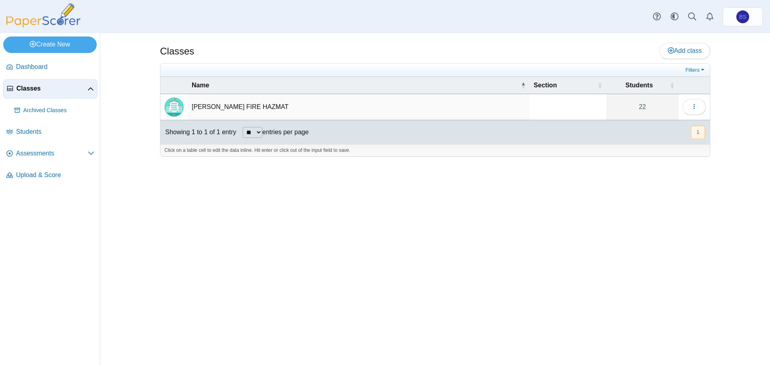
click at [211, 109] on td "HOLTON FIRE HAZMAT" at bounding box center [359, 107] width 342 height 26
click at [693, 105] on icon "button" at bounding box center [694, 106] width 6 height 6
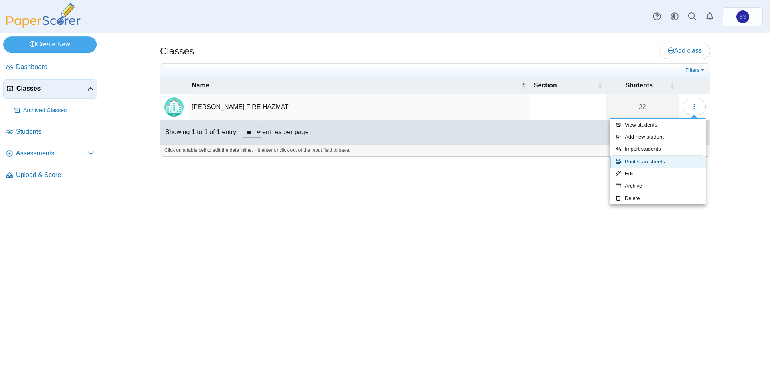
click at [640, 162] on link "Print scan sheets" at bounding box center [658, 162] width 96 height 12
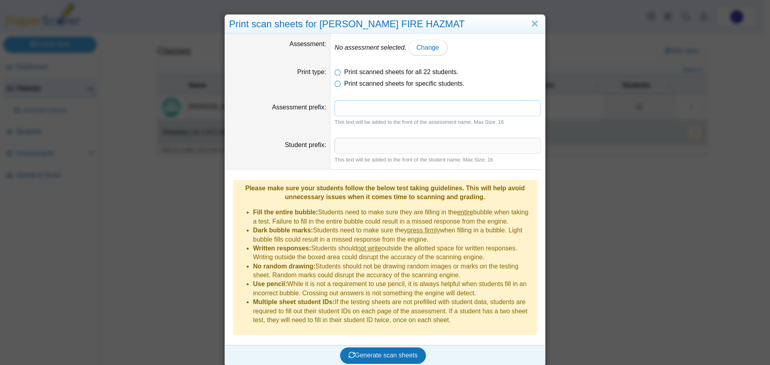
click at [340, 111] on input "Assessment prefix" at bounding box center [437, 108] width 207 height 16
click at [417, 47] on span "Change" at bounding box center [428, 47] width 22 height 7
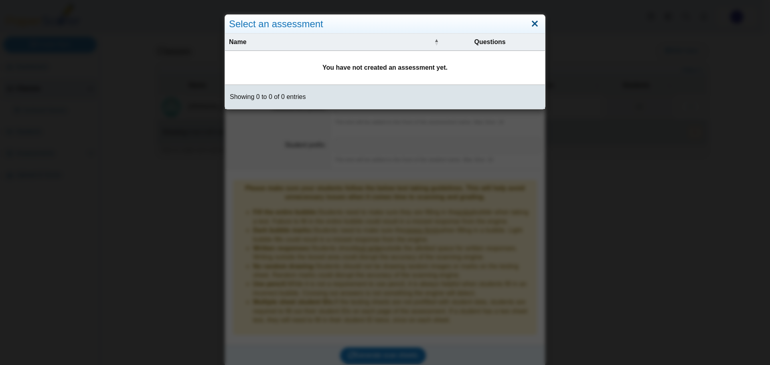
click at [529, 24] on link "Close" at bounding box center [535, 24] width 12 height 14
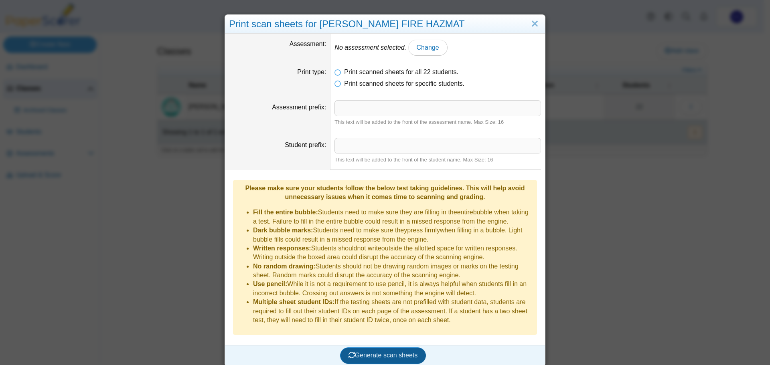
click at [376, 352] on span "Generate scan sheets" at bounding box center [383, 355] width 69 height 7
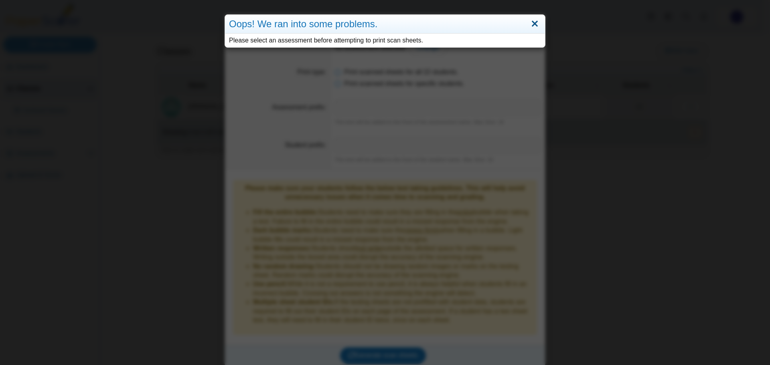
click at [533, 27] on link "Close" at bounding box center [535, 24] width 12 height 14
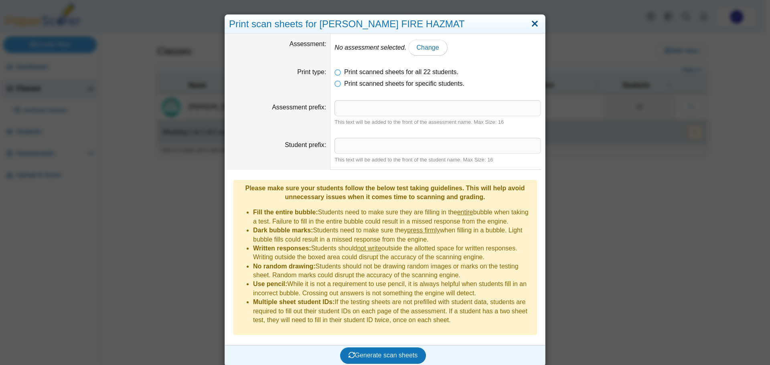
click at [531, 23] on link "Close" at bounding box center [535, 24] width 12 height 14
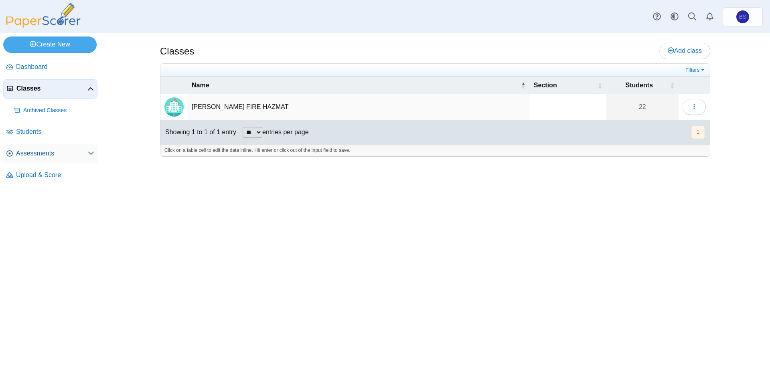
click at [32, 159] on link "Assessments" at bounding box center [50, 153] width 94 height 19
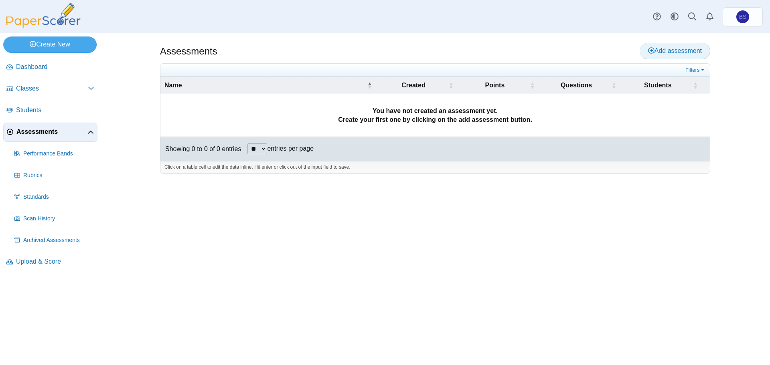
click at [672, 48] on span "Add assessment" at bounding box center [675, 50] width 54 height 7
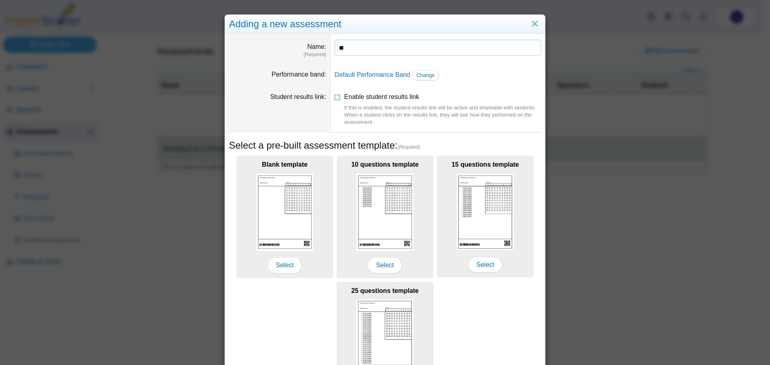
type input "*"
type input "**********"
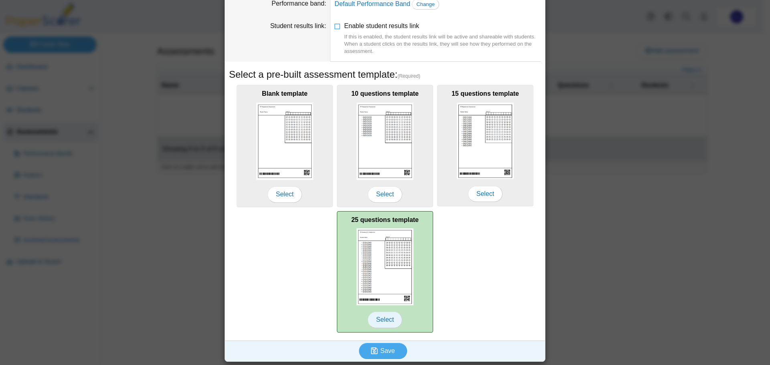
click at [389, 325] on span "Select" at bounding box center [385, 320] width 34 height 16
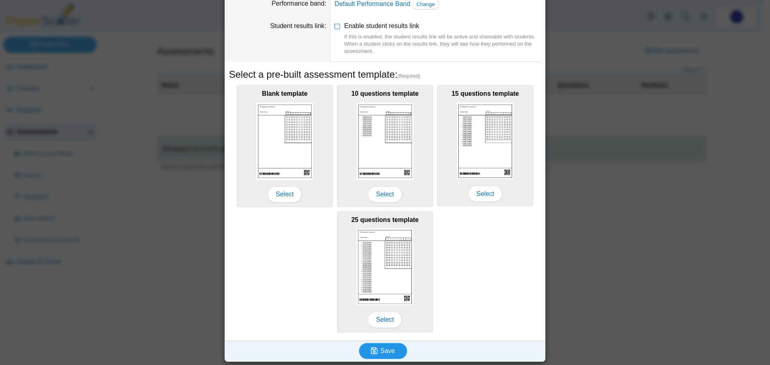
click at [385, 355] on button "Save" at bounding box center [383, 351] width 48 height 16
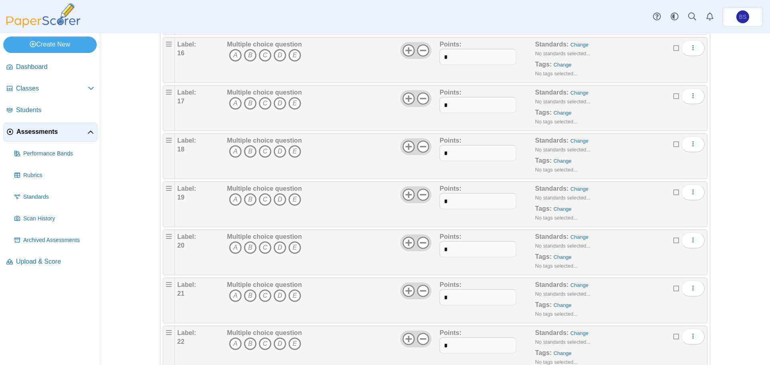
scroll to position [1011, 0]
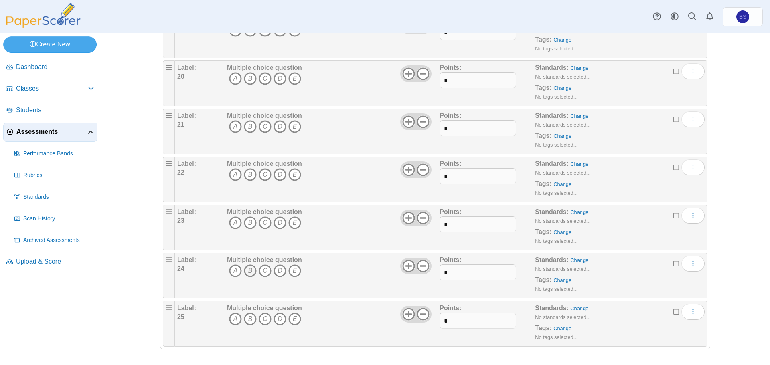
click at [245, 270] on icon "B" at bounding box center [250, 271] width 13 height 13
click at [247, 272] on icon "B" at bounding box center [250, 271] width 13 height 13
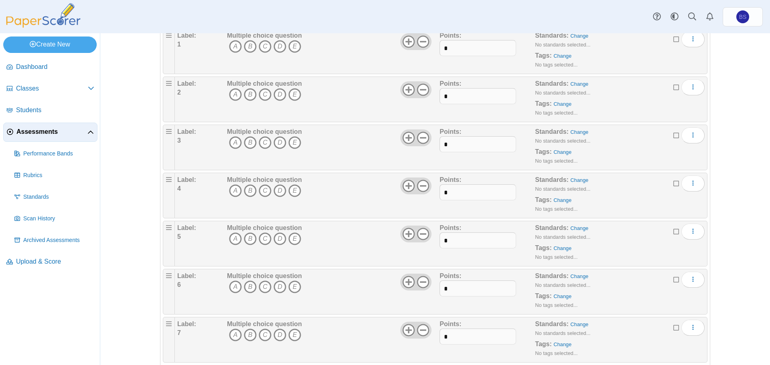
scroll to position [0, 0]
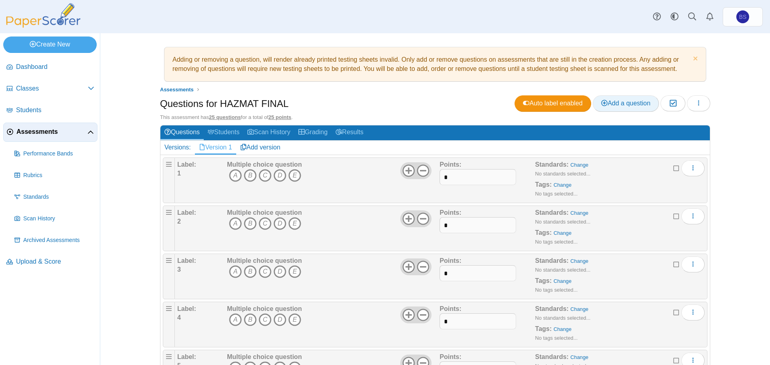
click at [616, 102] on span "Add a question" at bounding box center [625, 103] width 49 height 7
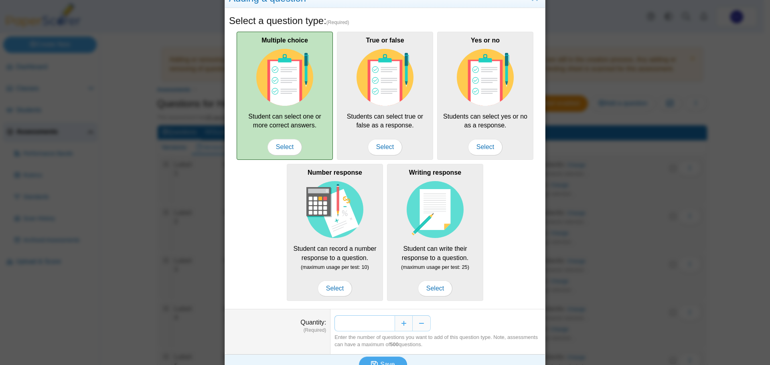
scroll to position [40, 0]
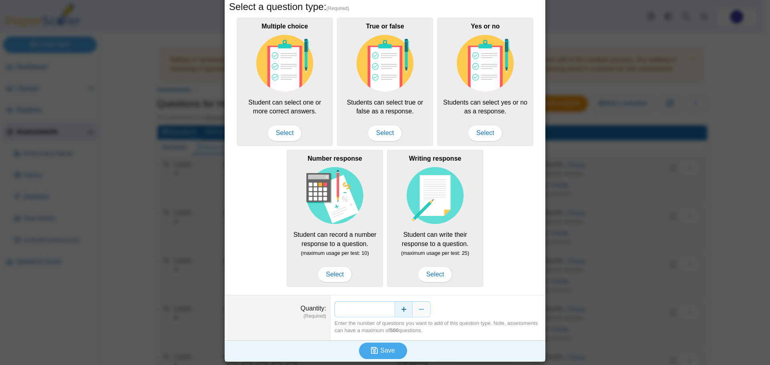
drag, startPoint x: 367, startPoint y: 310, endPoint x: 391, endPoint y: 309, distance: 24.9
click at [391, 309] on div "*" at bounding box center [437, 310] width 207 height 16
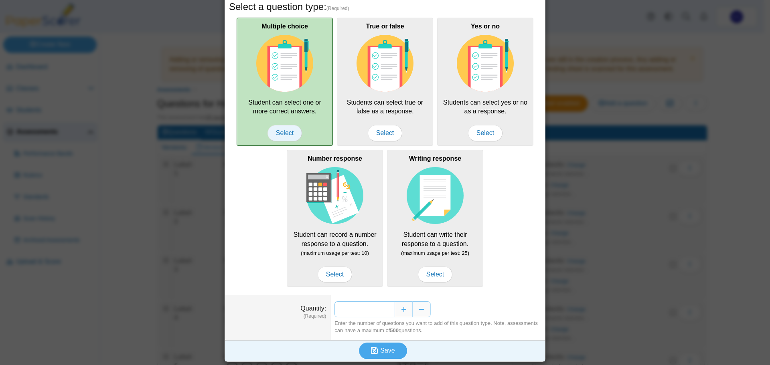
type input "**"
click at [288, 136] on span "Select" at bounding box center [284, 133] width 34 height 16
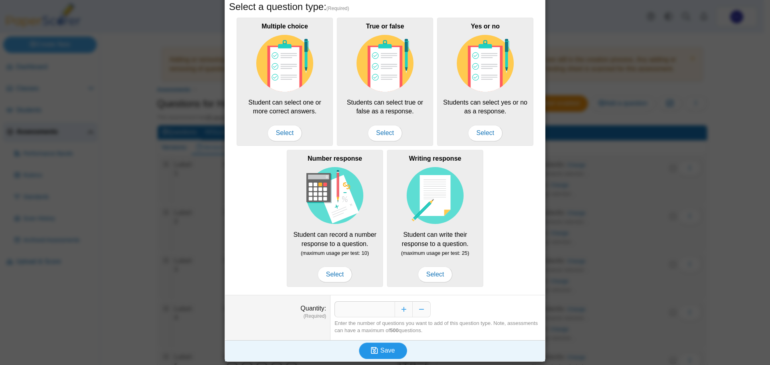
click at [376, 351] on icon "submit" at bounding box center [375, 351] width 9 height 9
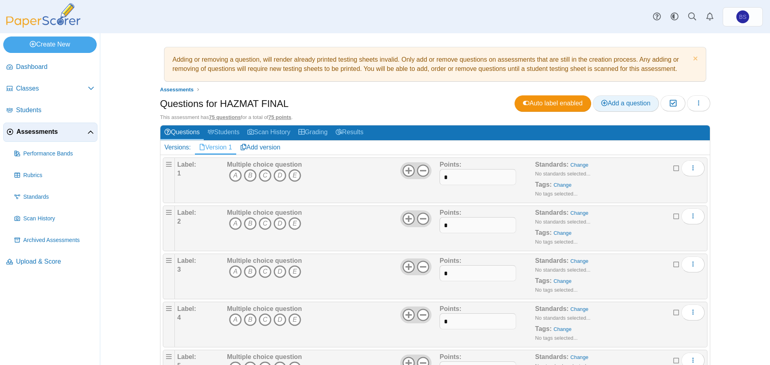
click at [612, 106] on span "Add a question" at bounding box center [625, 103] width 49 height 7
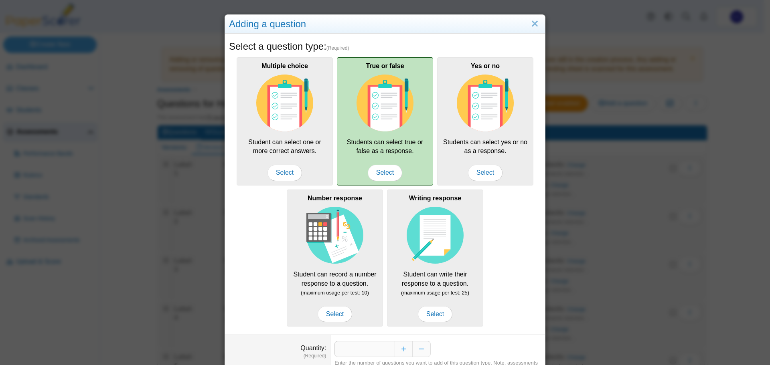
click at [399, 143] on div "True or false Students can select true or false as a response. Select" at bounding box center [385, 121] width 96 height 128
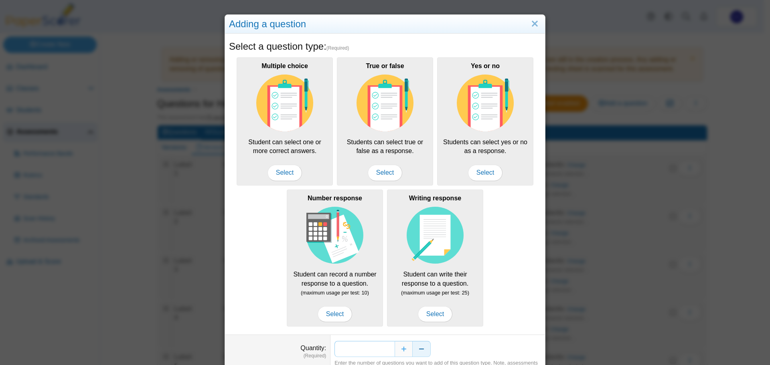
drag, startPoint x: 379, startPoint y: 349, endPoint x: 410, endPoint y: 347, distance: 31.4
click at [410, 347] on div "*" at bounding box center [437, 349] width 207 height 16
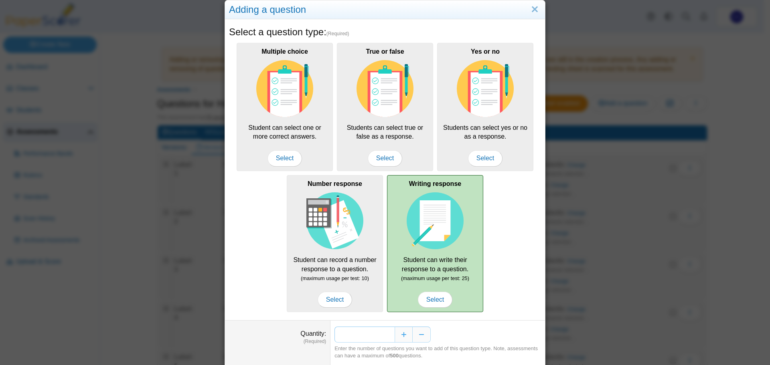
scroll to position [40, 0]
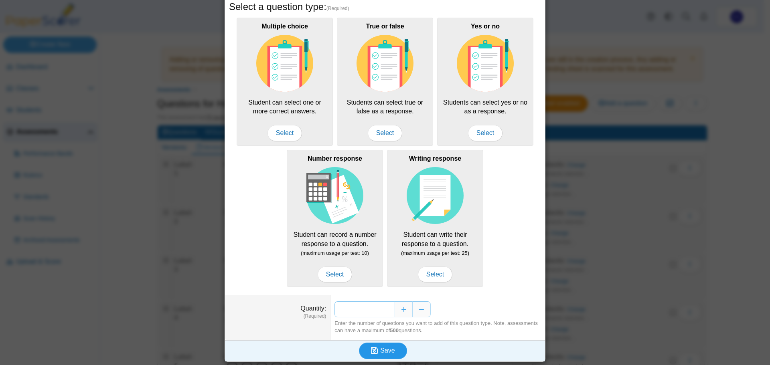
type input "**"
click at [388, 347] on span "Save" at bounding box center [387, 350] width 14 height 7
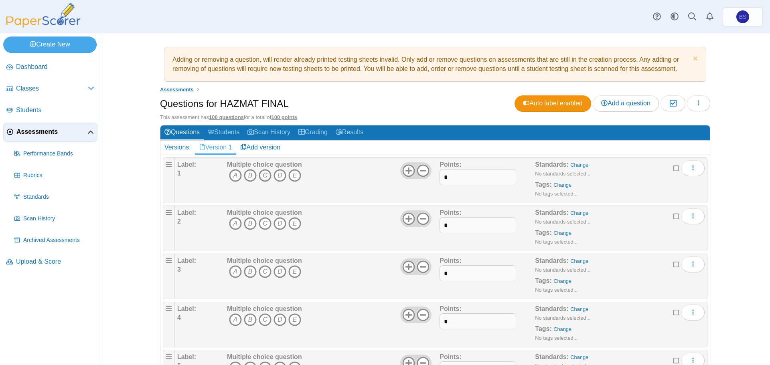
click at [259, 173] on icon "C" at bounding box center [265, 175] width 13 height 13
click at [261, 224] on icon "C" at bounding box center [265, 223] width 13 height 13
click at [261, 273] on icon "C" at bounding box center [265, 271] width 13 height 13
click at [235, 320] on icon "A" at bounding box center [235, 320] width 13 height 13
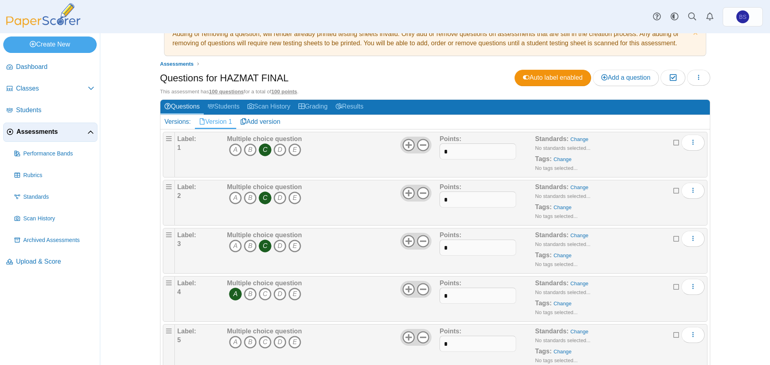
scroll to position [40, 0]
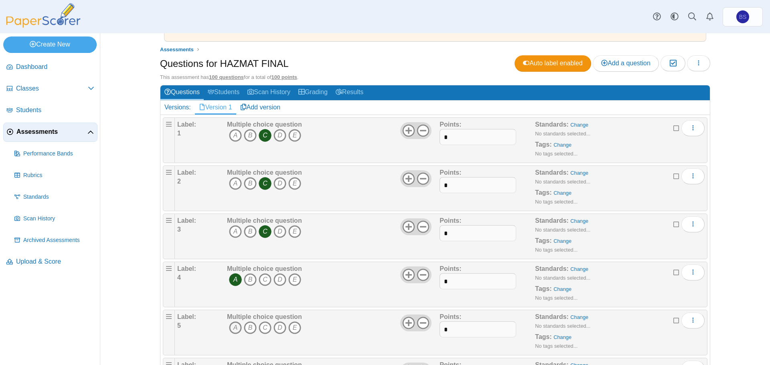
click at [231, 328] on icon "A" at bounding box center [235, 328] width 13 height 13
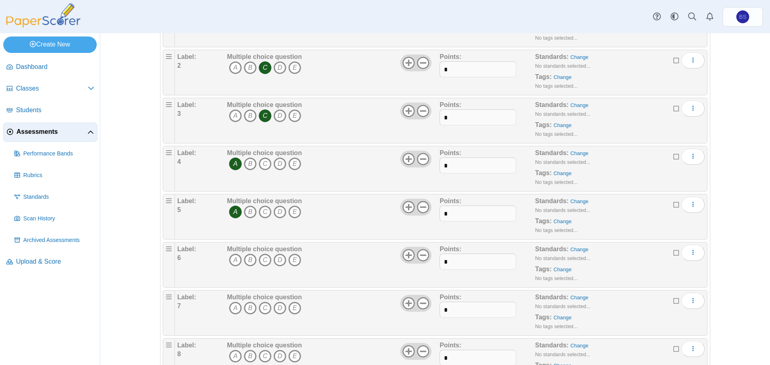
scroll to position [160, 0]
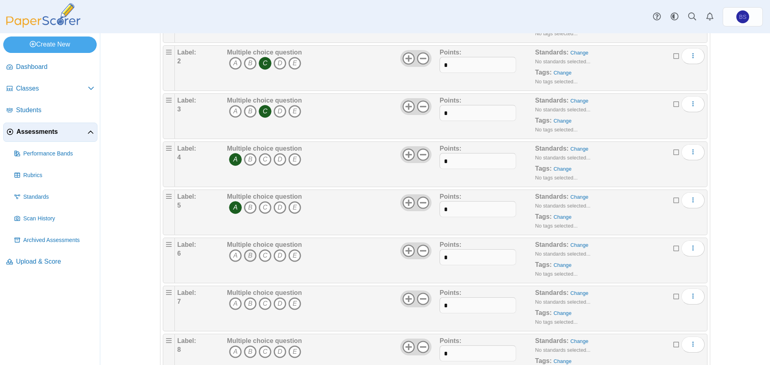
click at [244, 257] on icon "B" at bounding box center [250, 255] width 13 height 13
click at [259, 302] on icon "C" at bounding box center [265, 304] width 13 height 13
click at [247, 353] on icon "B" at bounding box center [250, 352] width 13 height 13
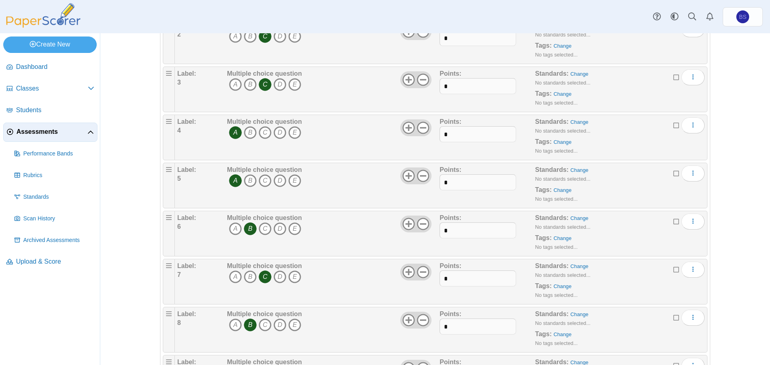
scroll to position [241, 0]
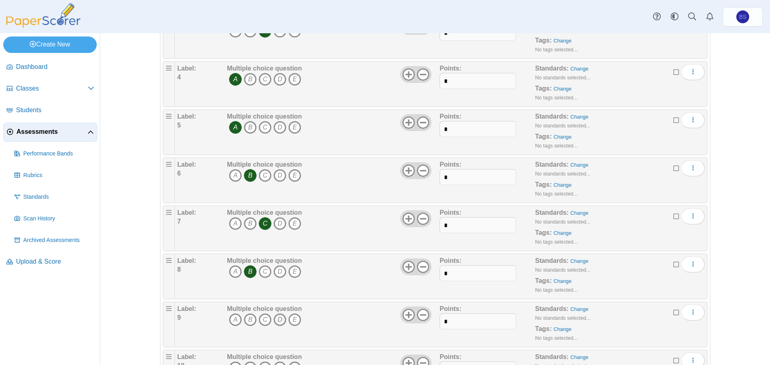
click at [279, 321] on icon "D" at bounding box center [280, 320] width 13 height 13
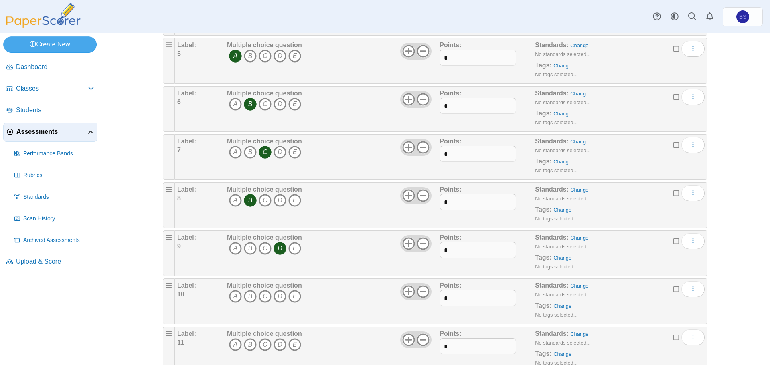
scroll to position [361, 0]
click at [247, 250] on icon "B" at bounding box center [250, 247] width 13 height 13
click at [247, 298] on icon "B" at bounding box center [250, 296] width 13 height 13
click at [262, 342] on icon "C" at bounding box center [265, 344] width 13 height 13
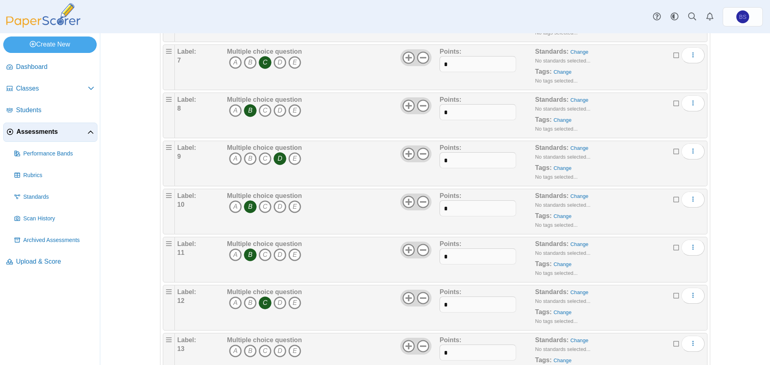
scroll to position [441, 0]
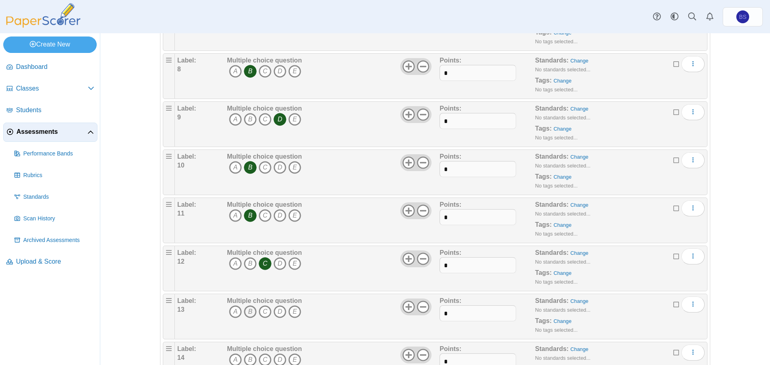
click at [247, 310] on icon "B" at bounding box center [250, 312] width 13 height 13
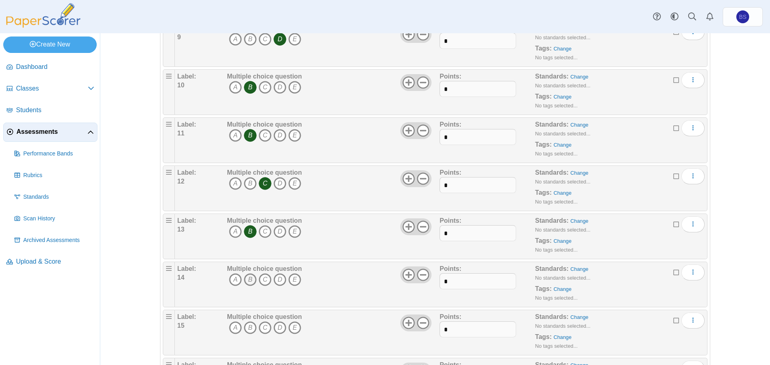
click at [247, 284] on icon "B" at bounding box center [250, 280] width 13 height 13
click at [249, 329] on icon "B" at bounding box center [250, 328] width 13 height 13
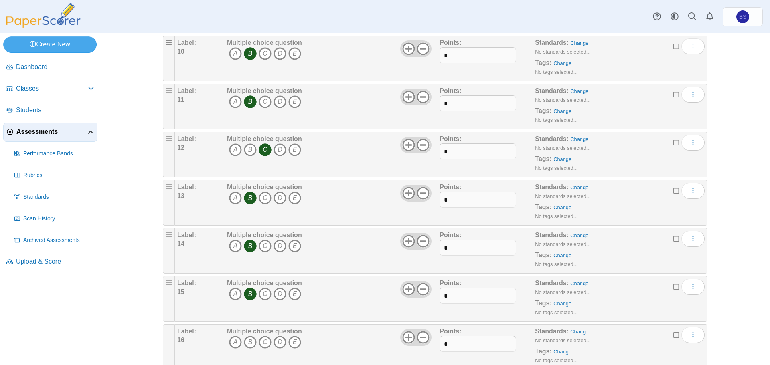
scroll to position [602, 0]
click at [249, 298] on icon "B" at bounding box center [250, 296] width 13 height 13
click at [265, 342] on icon "C" at bounding box center [265, 344] width 13 height 13
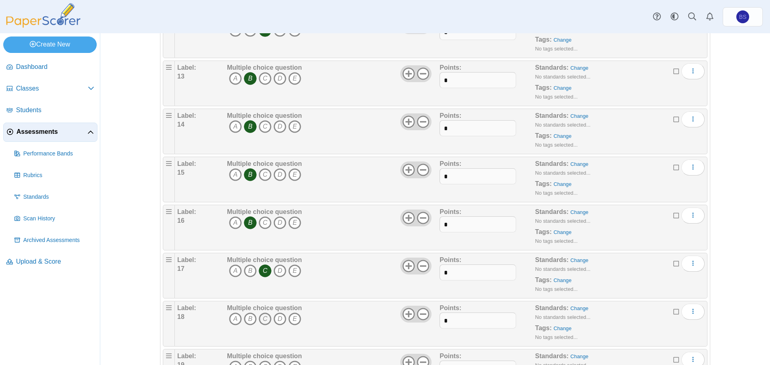
scroll to position [682, 0]
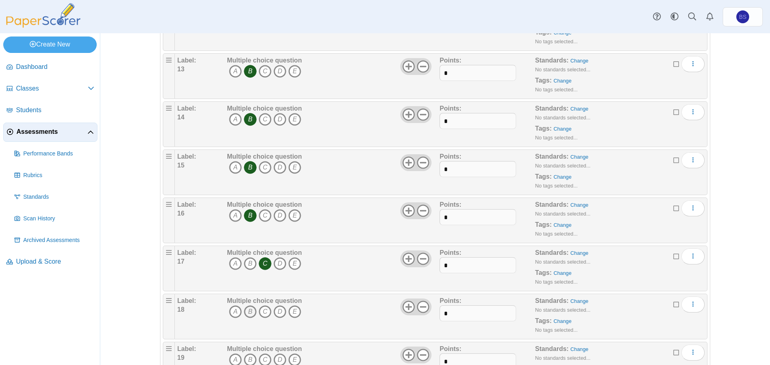
click at [248, 306] on icon "B" at bounding box center [250, 312] width 13 height 13
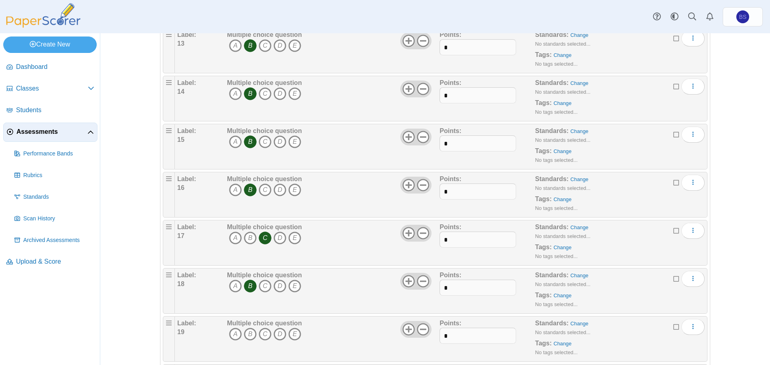
scroll to position [722, 0]
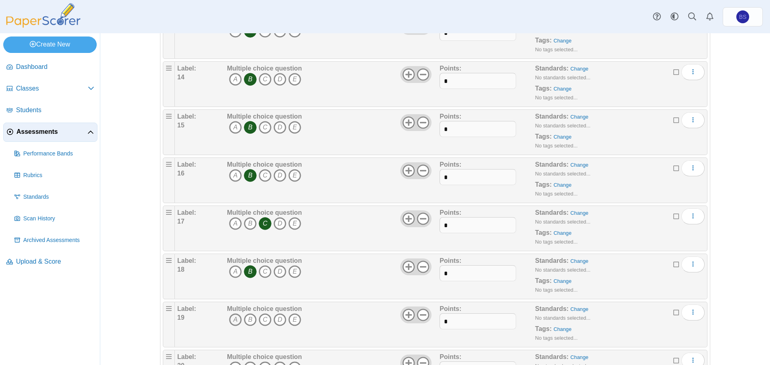
click at [233, 319] on icon "A" at bounding box center [235, 320] width 13 height 13
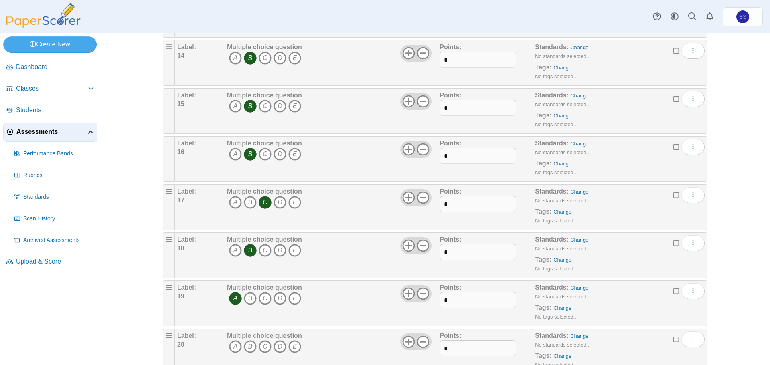
scroll to position [802, 0]
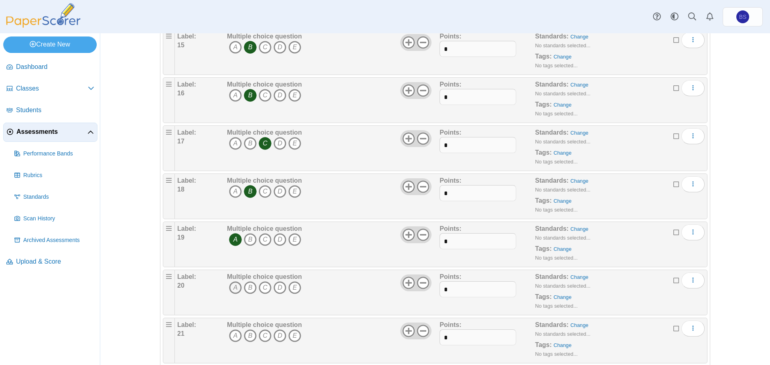
click at [235, 288] on icon "A" at bounding box center [235, 288] width 13 height 13
click at [249, 336] on icon "B" at bounding box center [250, 336] width 13 height 13
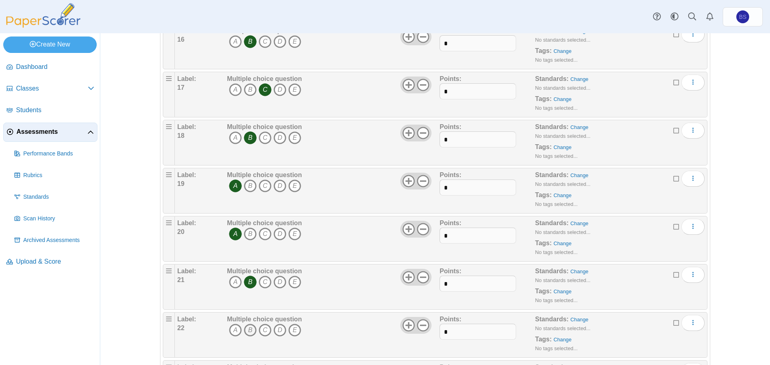
scroll to position [922, 0]
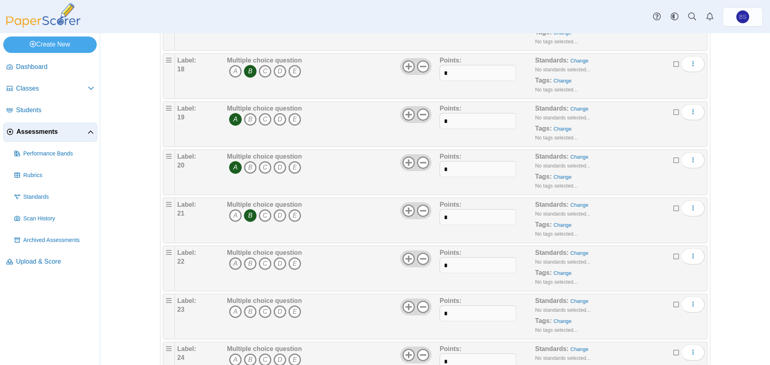
click at [231, 265] on icon "A" at bounding box center [235, 263] width 13 height 13
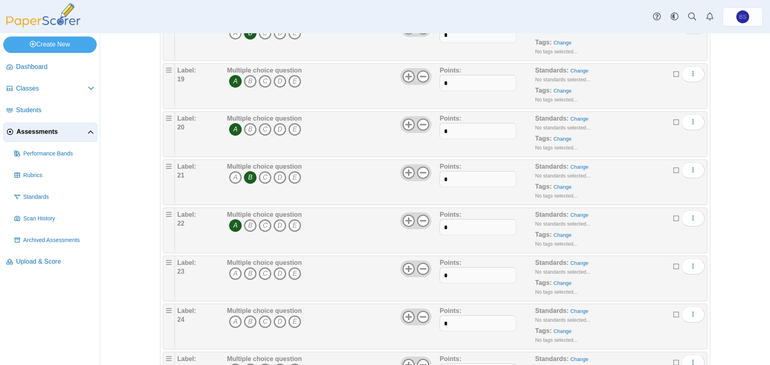
scroll to position [1003, 0]
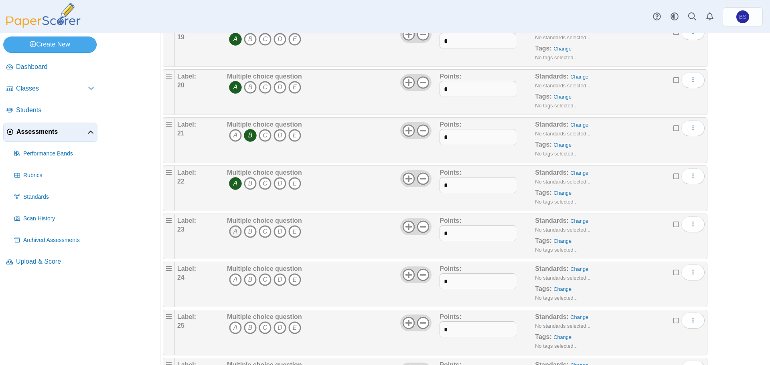
click at [229, 234] on icon "A" at bounding box center [235, 231] width 13 height 13
click at [244, 279] on icon "B" at bounding box center [250, 280] width 13 height 13
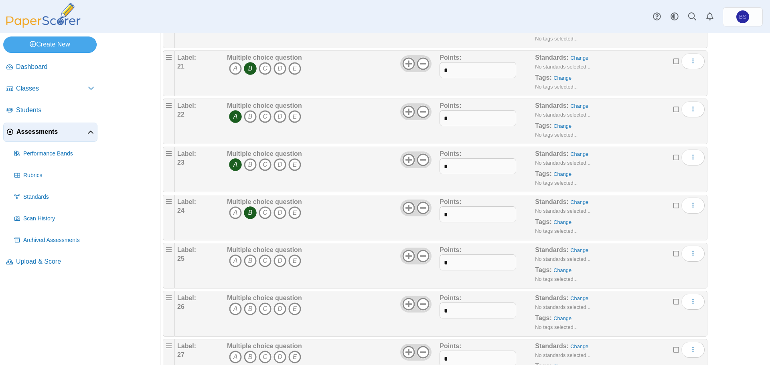
scroll to position [1123, 0]
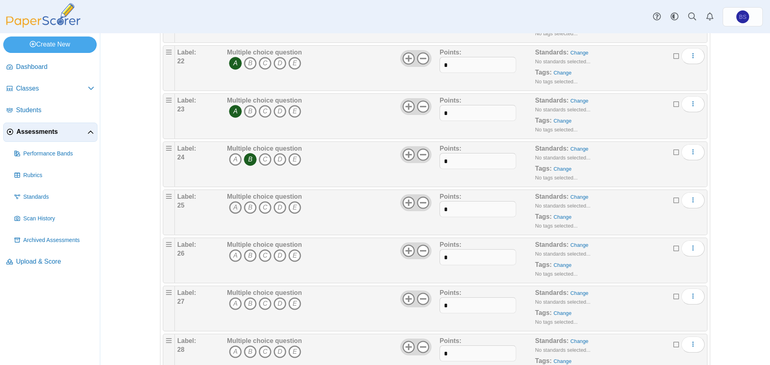
click at [233, 206] on icon "A" at bounding box center [235, 207] width 13 height 13
click at [261, 254] on icon "C" at bounding box center [265, 255] width 13 height 13
click at [247, 307] on icon "B" at bounding box center [250, 304] width 13 height 13
click at [245, 352] on icon "B" at bounding box center [250, 352] width 13 height 13
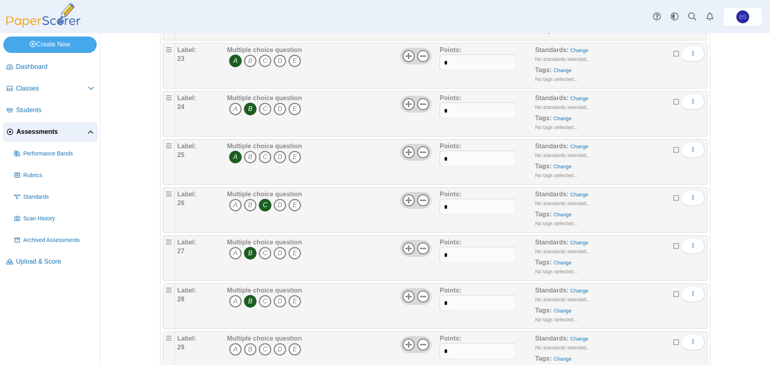
scroll to position [1243, 0]
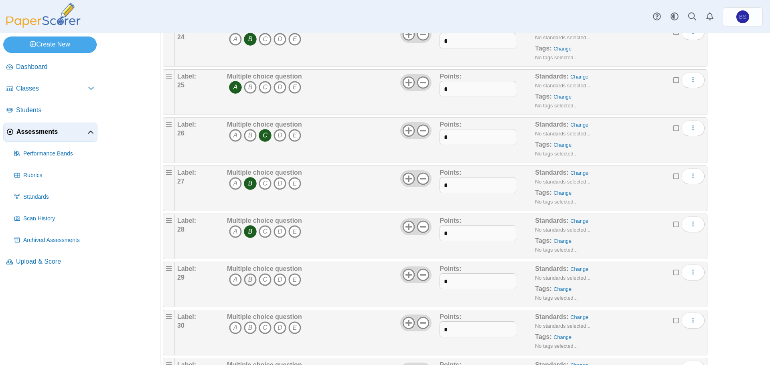
click at [244, 280] on icon "B" at bounding box center [250, 280] width 13 height 13
click at [231, 328] on icon "A" at bounding box center [235, 328] width 13 height 13
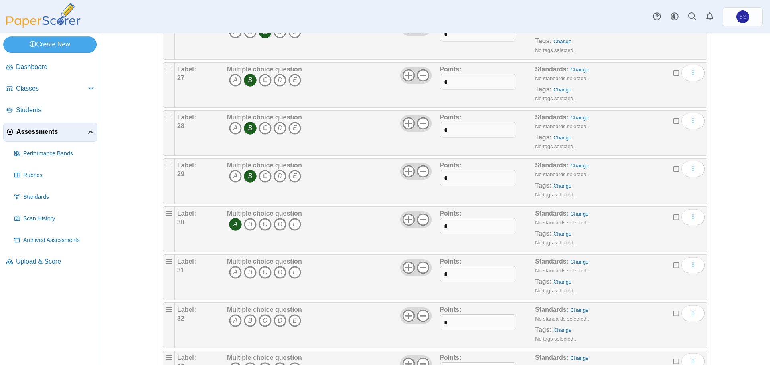
scroll to position [1364, 0]
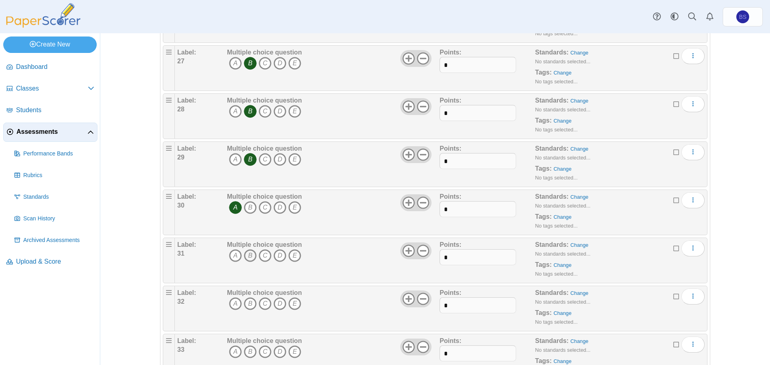
click at [247, 255] on icon "B" at bounding box center [250, 255] width 13 height 13
click at [249, 300] on icon "B" at bounding box center [250, 304] width 13 height 13
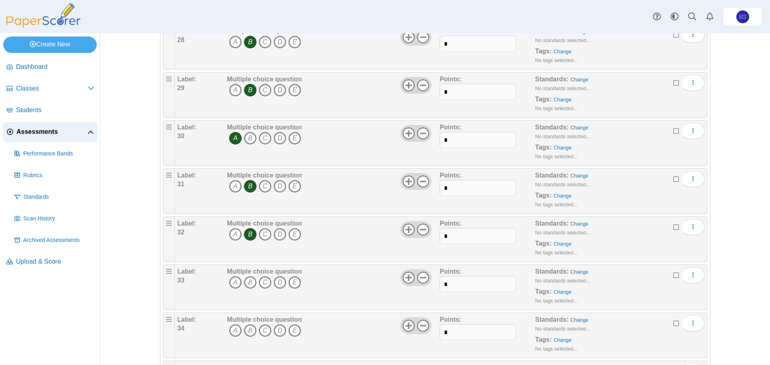
scroll to position [1444, 0]
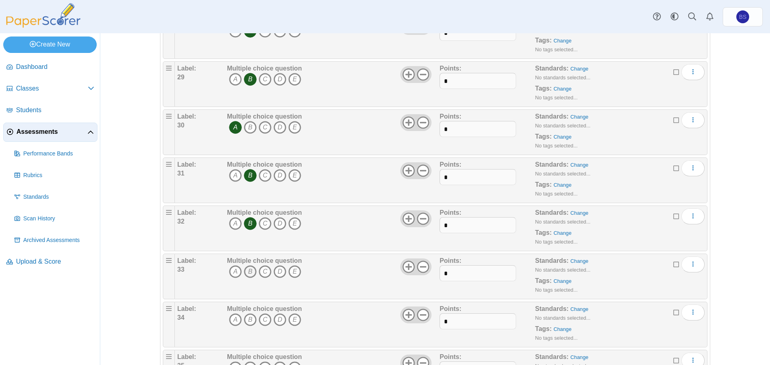
click at [248, 274] on icon "B" at bounding box center [250, 271] width 13 height 13
click at [261, 320] on icon "C" at bounding box center [265, 320] width 13 height 13
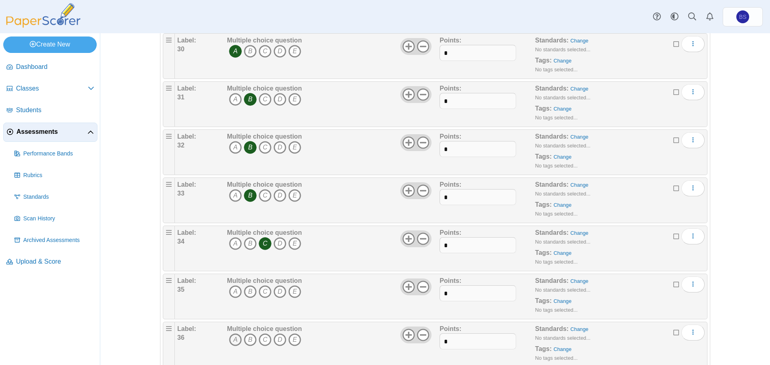
scroll to position [1564, 0]
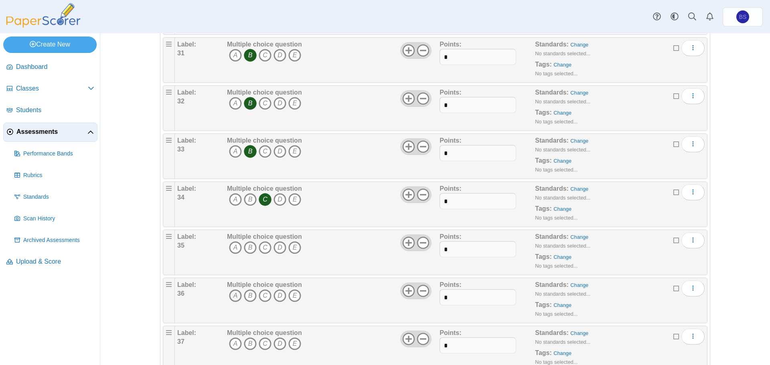
click at [234, 298] on icon "A" at bounding box center [235, 296] width 13 height 13
click at [246, 342] on icon "B" at bounding box center [250, 344] width 13 height 13
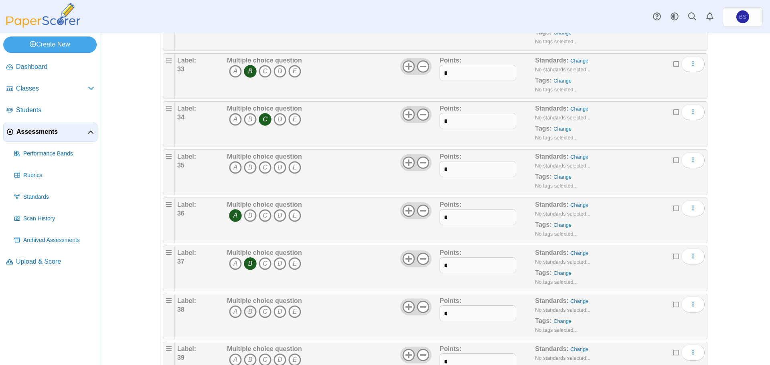
click at [244, 312] on icon "B" at bounding box center [250, 312] width 13 height 13
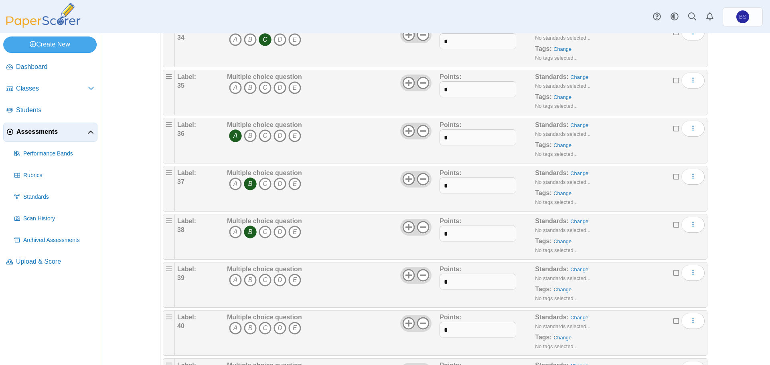
scroll to position [1725, 0]
click at [248, 282] on icon "B" at bounding box center [250, 280] width 13 height 13
click at [247, 327] on icon "B" at bounding box center [250, 328] width 13 height 13
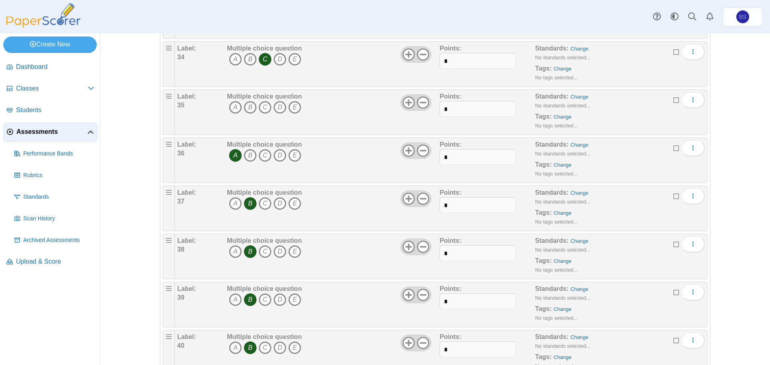
scroll to position [1684, 0]
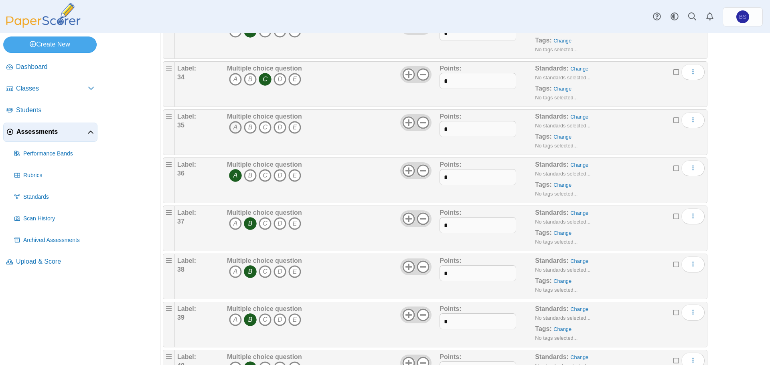
click at [235, 128] on icon "A" at bounding box center [235, 127] width 13 height 13
click at [249, 176] on icon "B" at bounding box center [250, 175] width 13 height 13
click at [233, 178] on icon "A" at bounding box center [235, 175] width 13 height 13
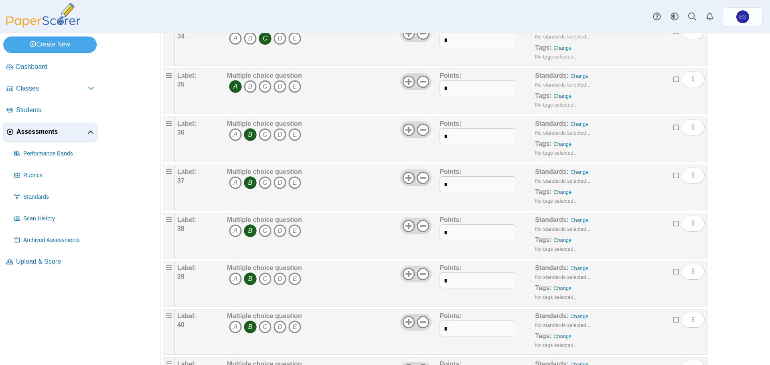
scroll to position [1765, 0]
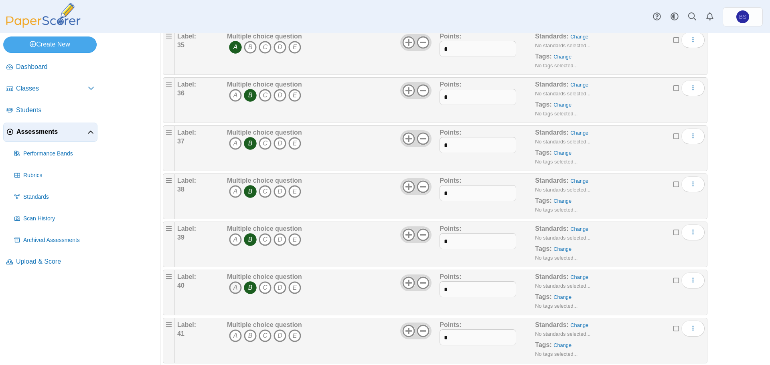
click at [232, 291] on icon "A" at bounding box center [235, 288] width 13 height 13
click at [246, 287] on icon "B" at bounding box center [250, 288] width 13 height 13
click at [247, 336] on icon "B" at bounding box center [250, 336] width 13 height 13
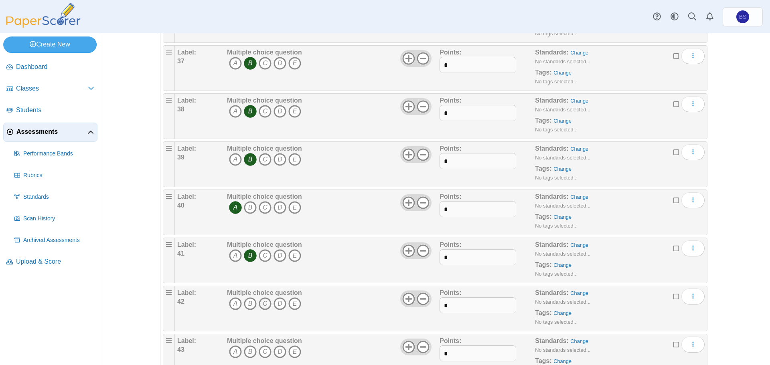
click at [261, 305] on icon "C" at bounding box center [265, 304] width 13 height 13
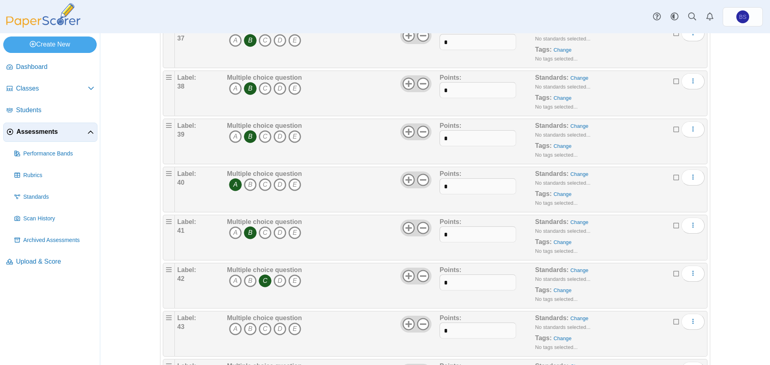
scroll to position [1925, 0]
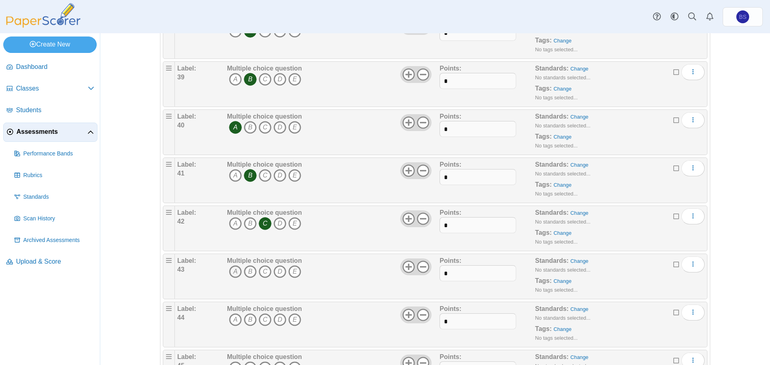
click at [229, 272] on icon "A" at bounding box center [235, 271] width 13 height 13
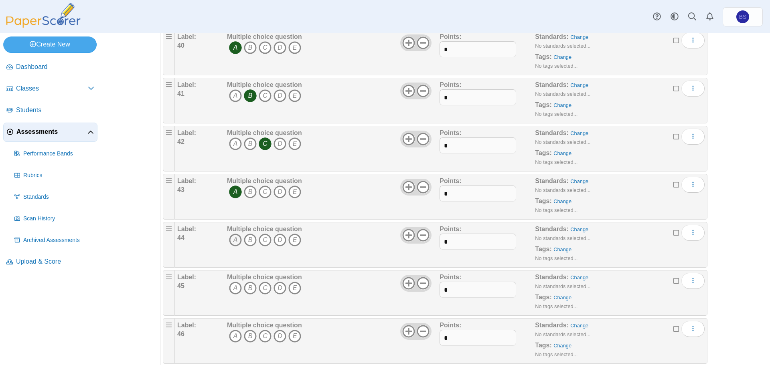
scroll to position [2005, 0]
click at [231, 239] on icon "A" at bounding box center [235, 239] width 13 height 13
click at [244, 286] on icon "B" at bounding box center [250, 288] width 13 height 13
click at [246, 336] on icon "B" at bounding box center [250, 336] width 13 height 13
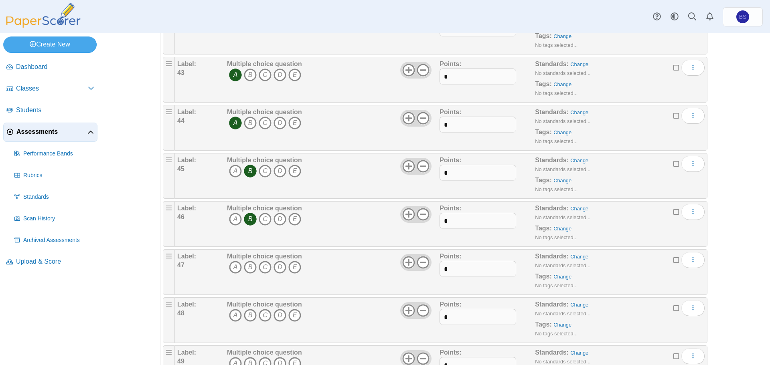
scroll to position [2126, 0]
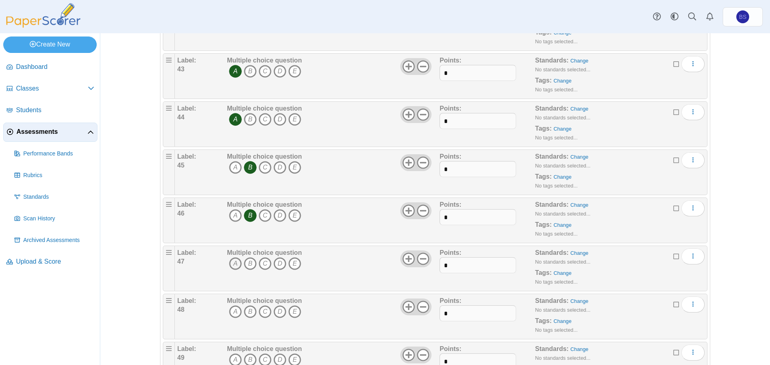
click at [229, 265] on icon "A" at bounding box center [235, 263] width 13 height 13
click at [246, 313] on icon "B" at bounding box center [250, 312] width 13 height 13
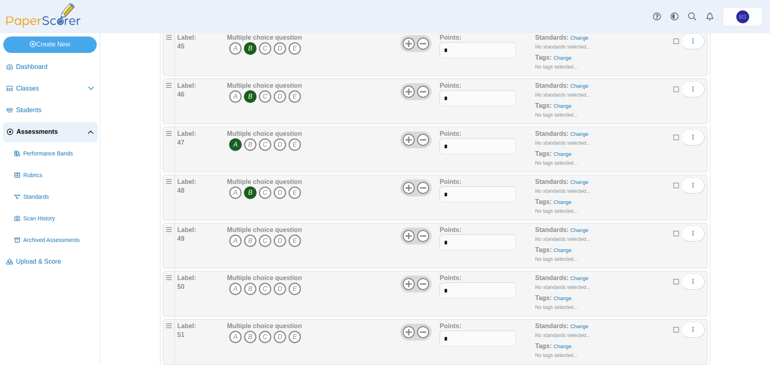
scroll to position [2246, 0]
click at [233, 243] on icon "A" at bounding box center [235, 239] width 13 height 13
click at [232, 288] on icon "A" at bounding box center [235, 288] width 13 height 13
click at [245, 334] on icon "B" at bounding box center [250, 336] width 13 height 13
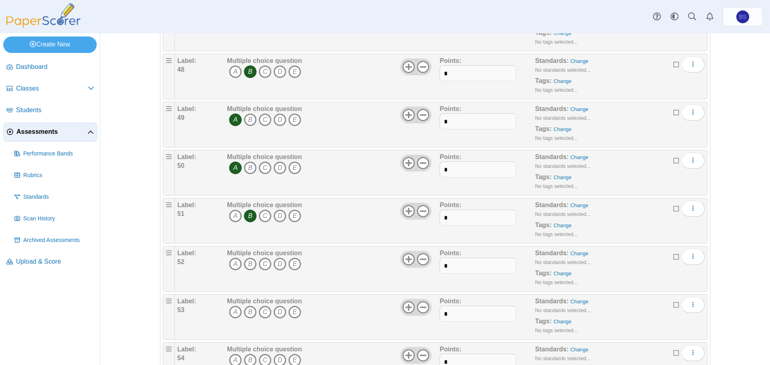
scroll to position [2366, 0]
click at [248, 261] on icon "B" at bounding box center [250, 263] width 13 height 13
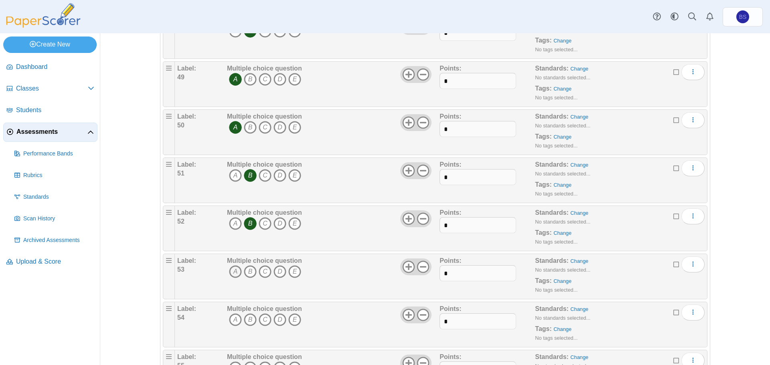
click at [231, 273] on icon "A" at bounding box center [235, 271] width 13 height 13
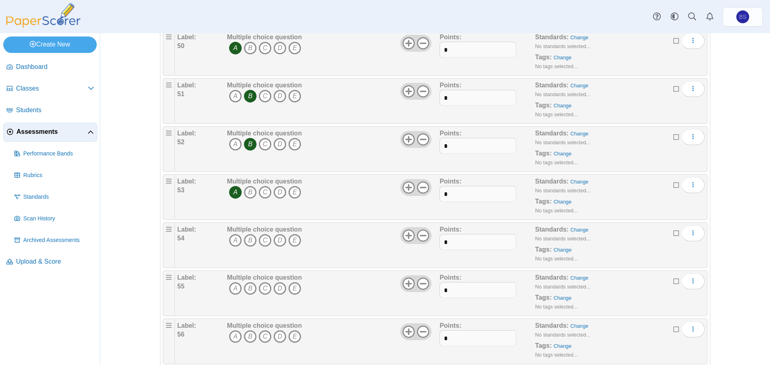
scroll to position [2486, 0]
click at [245, 237] on icon "B" at bounding box center [250, 239] width 13 height 13
click at [246, 297] on div "Multiple choice question A B C D E" at bounding box center [264, 293] width 75 height 40
click at [248, 289] on icon "B" at bounding box center [250, 288] width 13 height 13
click at [247, 335] on icon "B" at bounding box center [250, 336] width 13 height 13
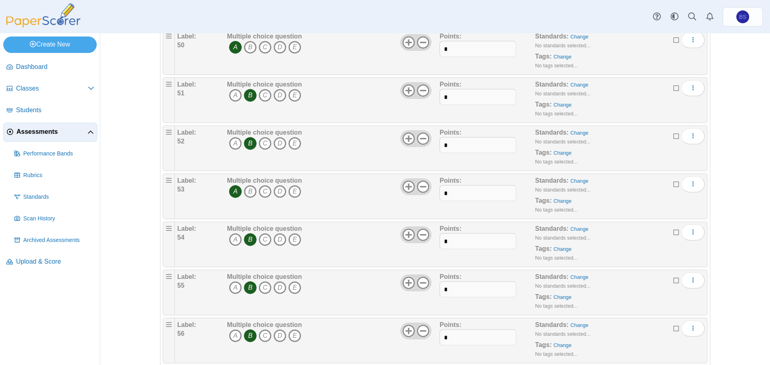
scroll to position [2567, 0]
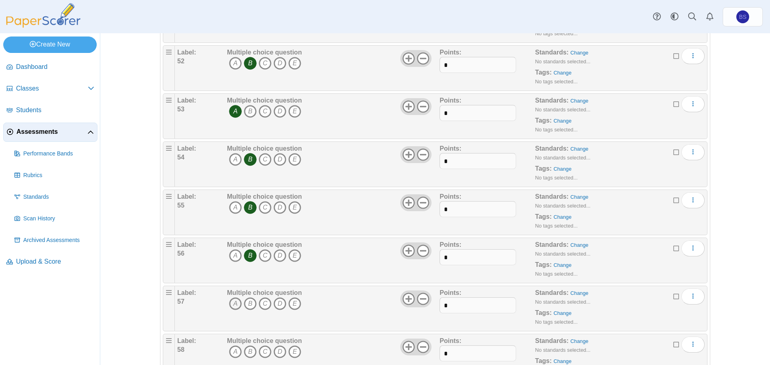
click at [233, 304] on icon "A" at bounding box center [235, 304] width 13 height 13
click at [230, 350] on icon "A" at bounding box center [235, 352] width 13 height 13
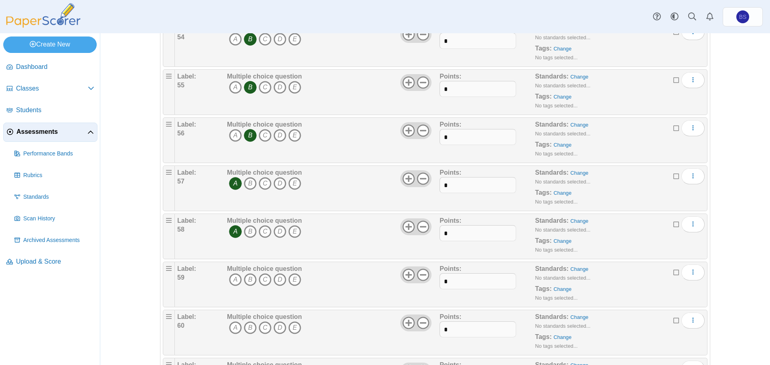
scroll to position [2767, 0]
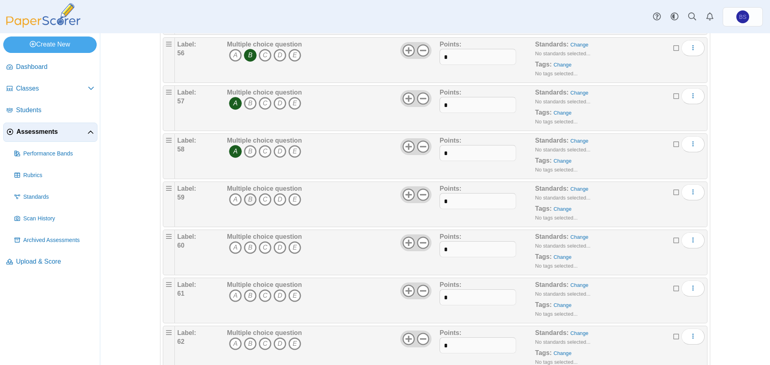
click at [248, 200] on icon "B" at bounding box center [250, 199] width 13 height 13
click at [248, 251] on icon "B" at bounding box center [250, 247] width 13 height 13
click at [249, 296] on icon "B" at bounding box center [250, 296] width 13 height 13
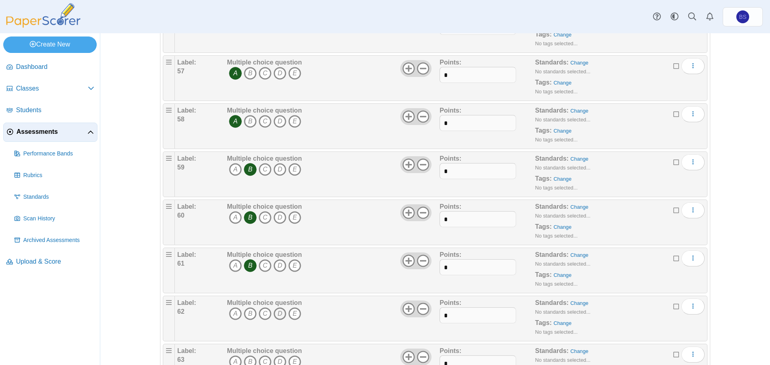
scroll to position [2847, 0]
click at [252, 261] on icon "B" at bounding box center [250, 263] width 13 height 13
click at [248, 309] on icon "B" at bounding box center [250, 312] width 13 height 13
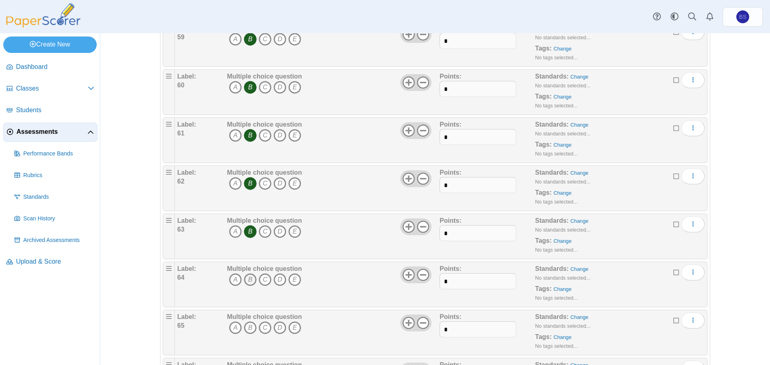
click at [250, 280] on icon "B" at bounding box center [250, 280] width 13 height 13
click at [230, 328] on icon "A" at bounding box center [235, 328] width 13 height 13
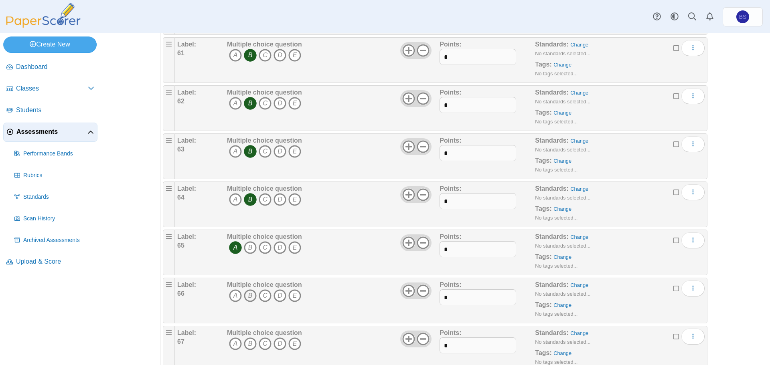
click at [248, 296] on icon "B" at bounding box center [250, 296] width 13 height 13
click at [233, 342] on icon "A" at bounding box center [235, 344] width 13 height 13
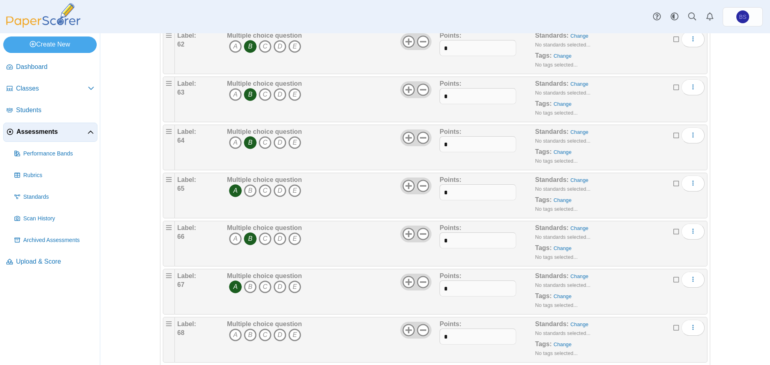
scroll to position [3128, 0]
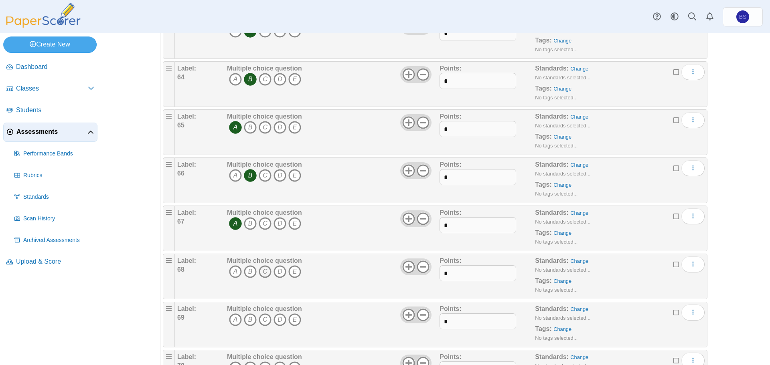
click at [261, 271] on icon "C" at bounding box center [265, 271] width 13 height 13
click at [233, 321] on icon "A" at bounding box center [235, 320] width 13 height 13
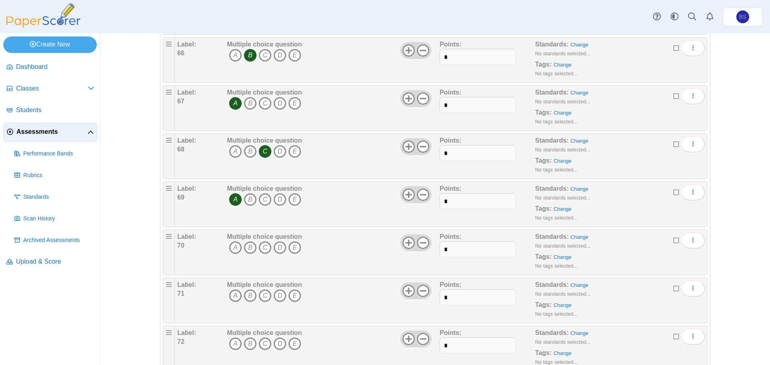
click at [233, 296] on icon "A" at bounding box center [235, 296] width 13 height 13
click at [233, 249] on icon "A" at bounding box center [235, 247] width 13 height 13
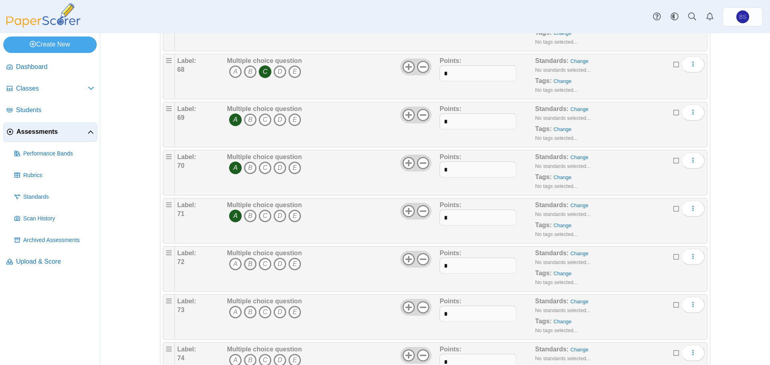
scroll to position [3329, 0]
click at [248, 264] on icon "B" at bounding box center [250, 263] width 13 height 13
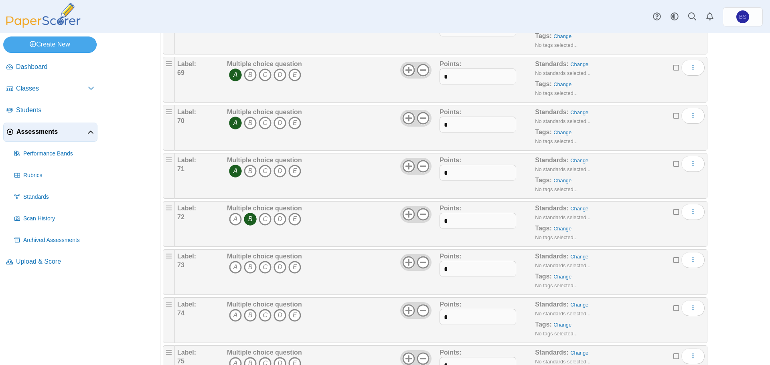
scroll to position [3409, 0]
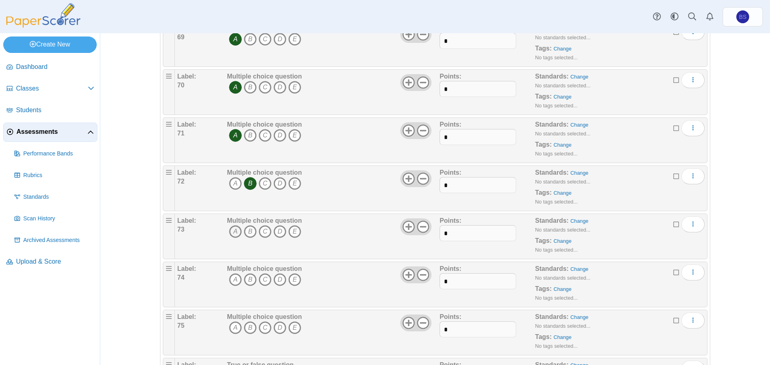
click at [231, 232] on icon "A" at bounding box center [235, 231] width 13 height 13
click at [231, 270] on b "Multiple choice question" at bounding box center [264, 268] width 75 height 7
click at [232, 280] on icon "A" at bounding box center [235, 280] width 13 height 13
click at [231, 326] on icon "A" at bounding box center [235, 328] width 13 height 13
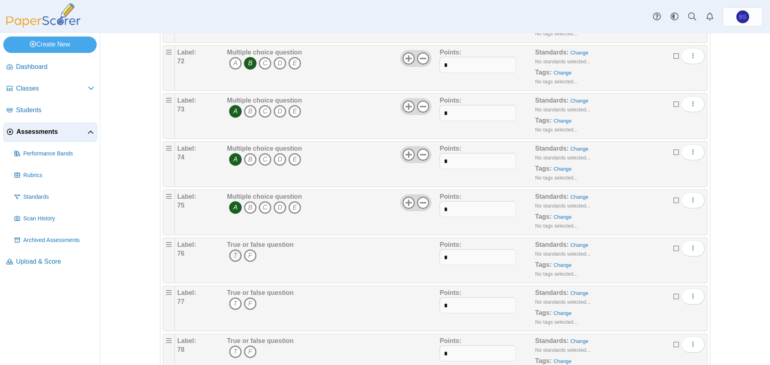
click at [233, 255] on icon "T" at bounding box center [235, 255] width 13 height 13
click at [232, 306] on icon "T" at bounding box center [235, 304] width 13 height 13
click at [231, 350] on icon "T" at bounding box center [235, 352] width 13 height 13
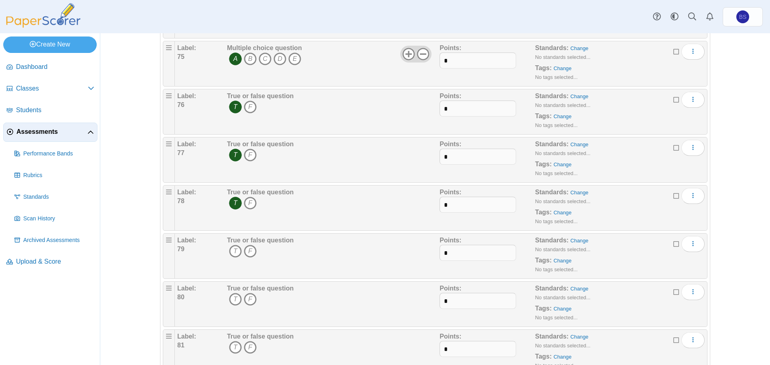
scroll to position [3690, 0]
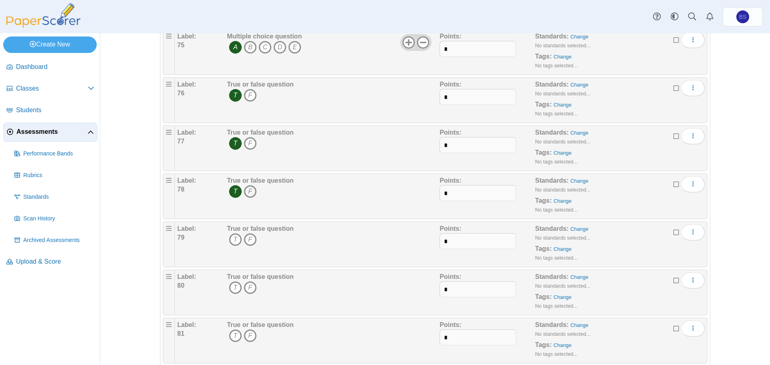
click at [249, 192] on icon "F" at bounding box center [250, 191] width 13 height 13
click at [236, 192] on icon "T" at bounding box center [235, 191] width 13 height 13
click at [230, 240] on icon "T" at bounding box center [235, 239] width 13 height 13
click at [233, 292] on icon "T" at bounding box center [235, 288] width 13 height 13
click at [246, 336] on icon "F" at bounding box center [250, 336] width 13 height 13
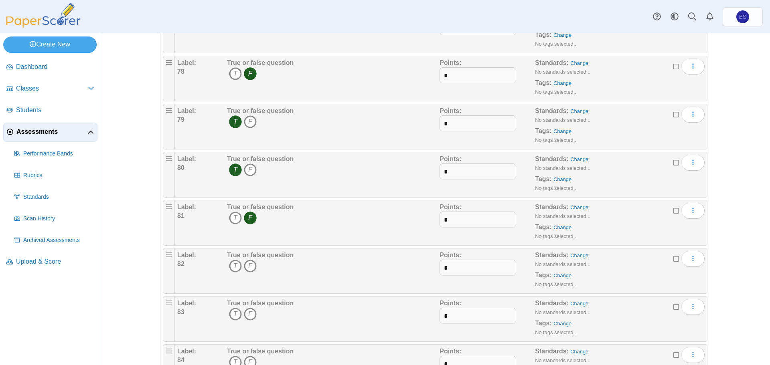
scroll to position [3810, 0]
click at [233, 265] on icon "T" at bounding box center [235, 263] width 13 height 13
click at [246, 313] on icon "F" at bounding box center [250, 312] width 13 height 13
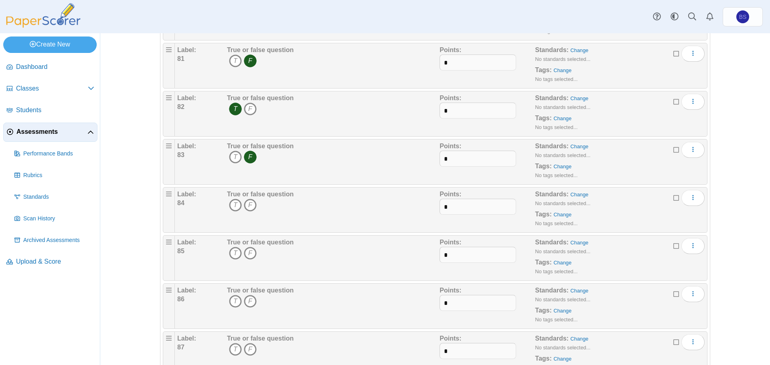
scroll to position [3970, 0]
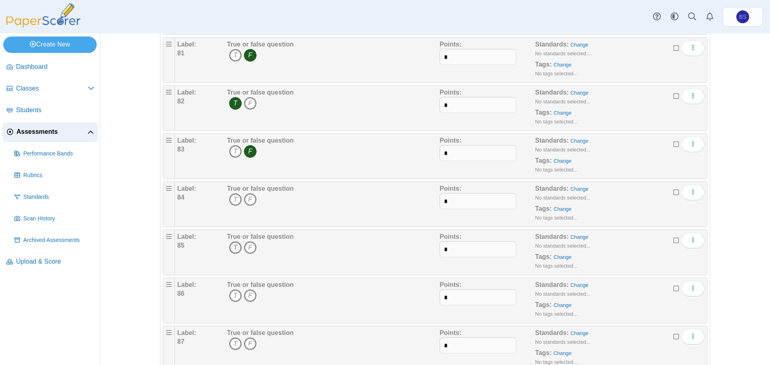
click at [231, 252] on icon "T" at bounding box center [235, 247] width 13 height 13
click at [233, 298] on icon "T" at bounding box center [235, 296] width 13 height 13
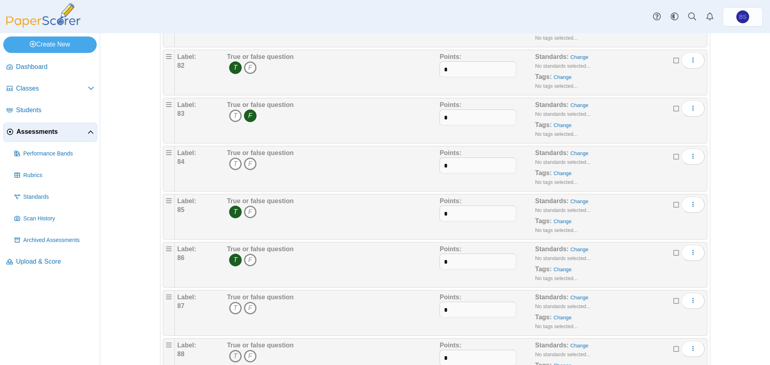
scroll to position [4051, 0]
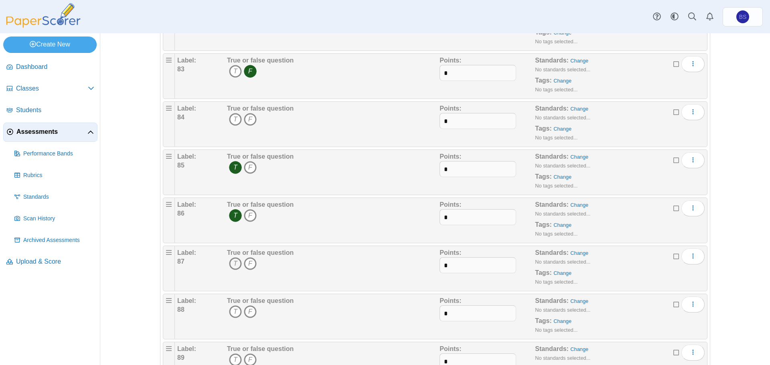
click at [235, 267] on icon "T" at bounding box center [235, 263] width 13 height 13
click at [247, 312] on icon "F" at bounding box center [250, 312] width 13 height 13
click at [234, 363] on icon "T" at bounding box center [235, 360] width 13 height 13
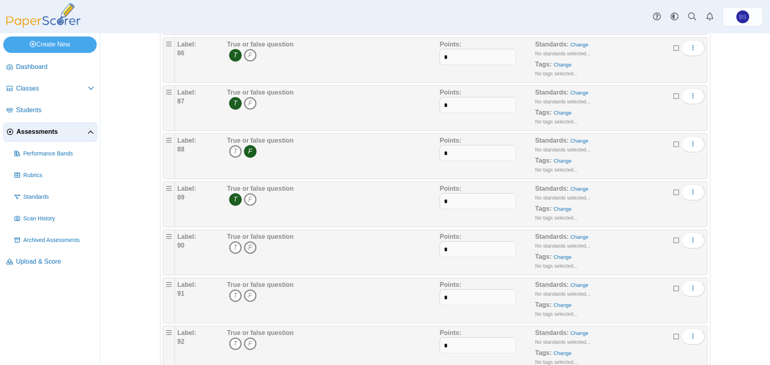
click at [249, 247] on icon "F" at bounding box center [250, 247] width 13 height 13
click at [235, 299] on icon "T" at bounding box center [235, 296] width 13 height 13
click at [235, 347] on icon "T" at bounding box center [235, 344] width 13 height 13
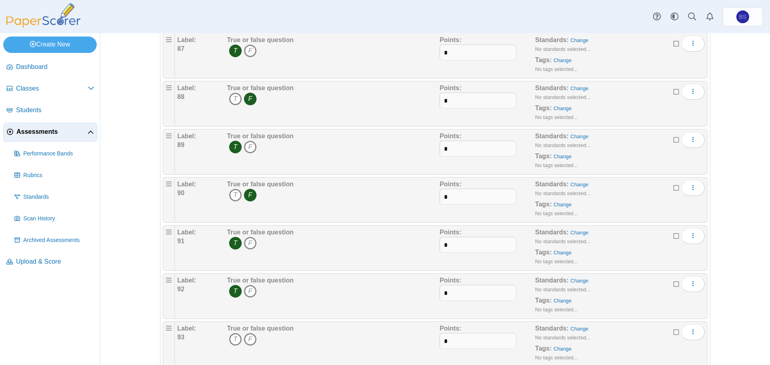
scroll to position [4331, 0]
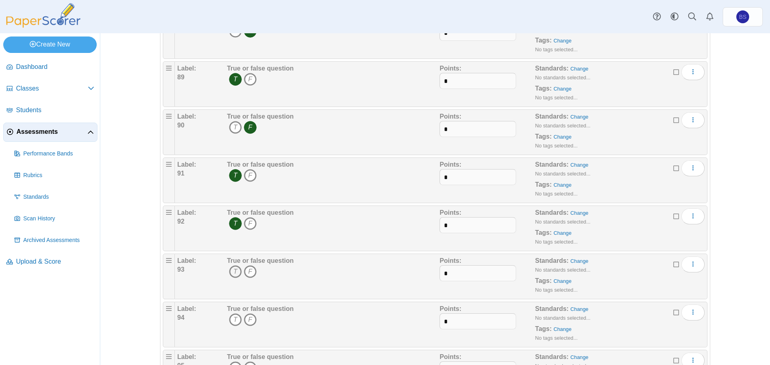
click at [231, 273] on icon "T" at bounding box center [235, 271] width 13 height 13
click at [247, 324] on icon "F" at bounding box center [250, 320] width 13 height 13
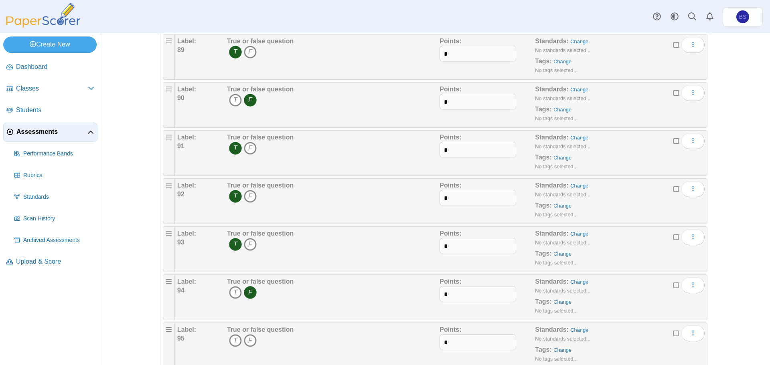
scroll to position [4412, 0]
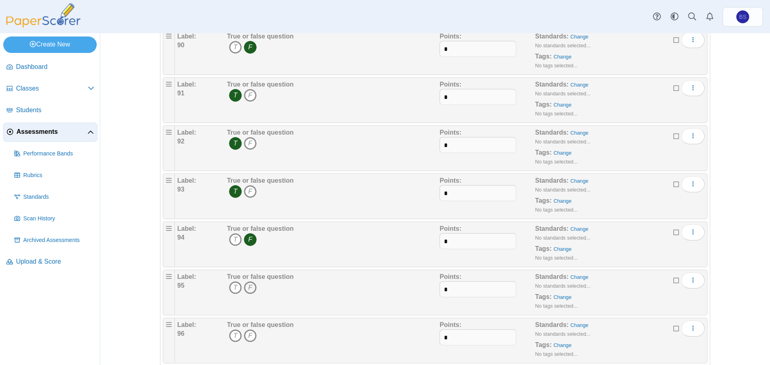
click at [246, 291] on icon "F" at bounding box center [250, 288] width 13 height 13
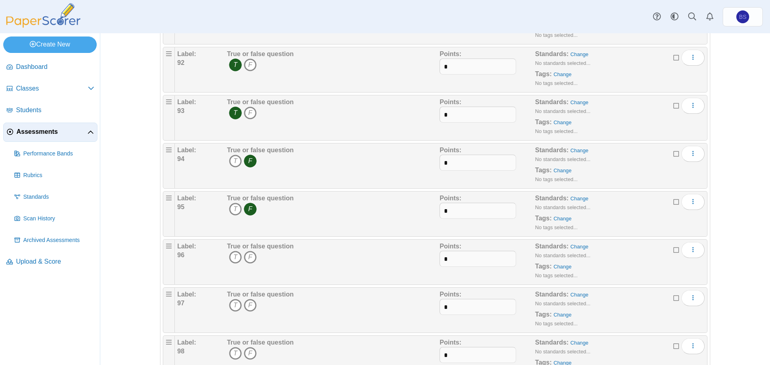
scroll to position [4492, 0]
click at [232, 258] on icon "T" at bounding box center [235, 255] width 13 height 13
click at [231, 303] on icon "T" at bounding box center [235, 304] width 13 height 13
click at [229, 353] on icon "T" at bounding box center [235, 352] width 13 height 13
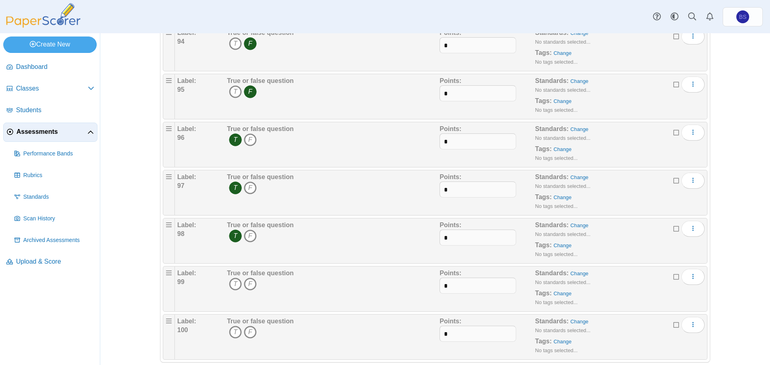
scroll to position [4612, 0]
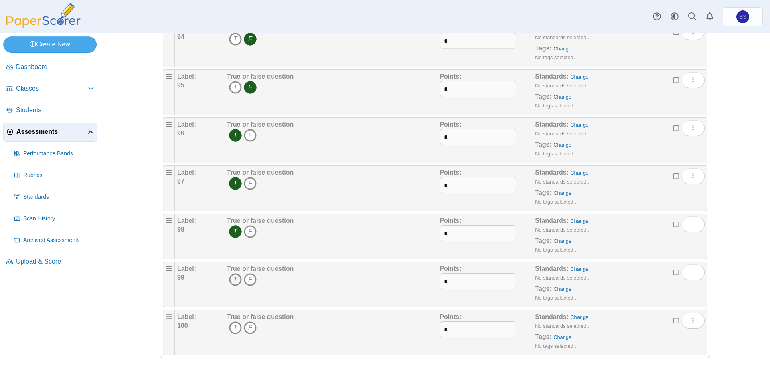
click at [233, 276] on icon "T" at bounding box center [235, 280] width 13 height 13
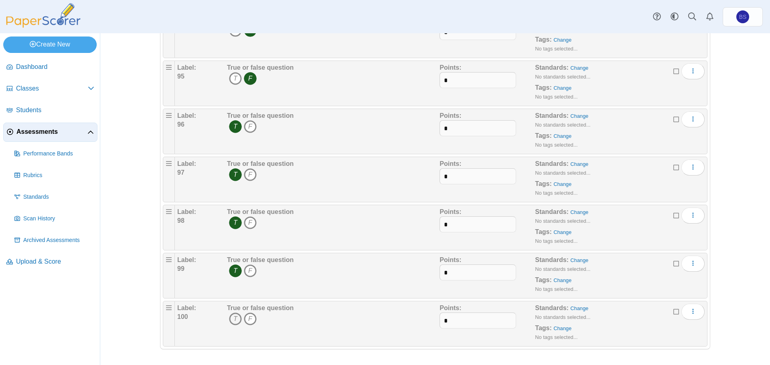
click at [237, 318] on icon "T" at bounding box center [235, 319] width 13 height 13
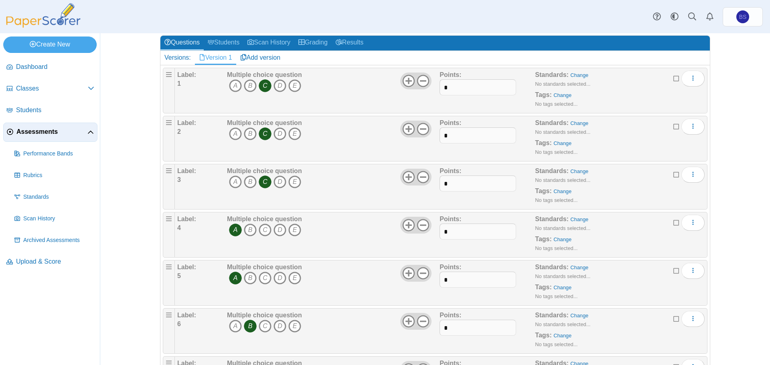
scroll to position [0, 0]
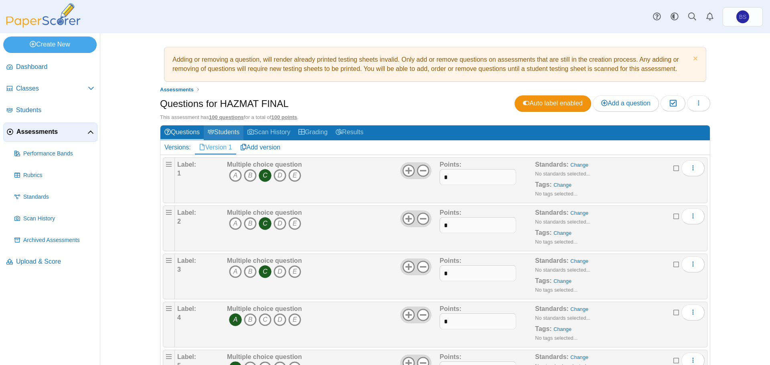
click at [217, 134] on link "Students" at bounding box center [224, 133] width 40 height 15
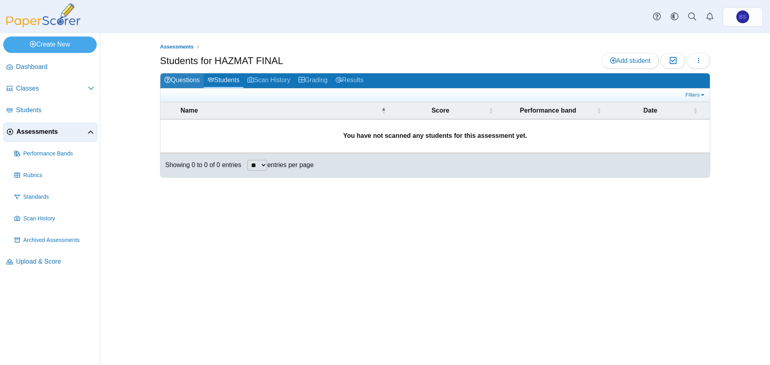
click at [181, 77] on link "Questions" at bounding box center [181, 80] width 43 height 15
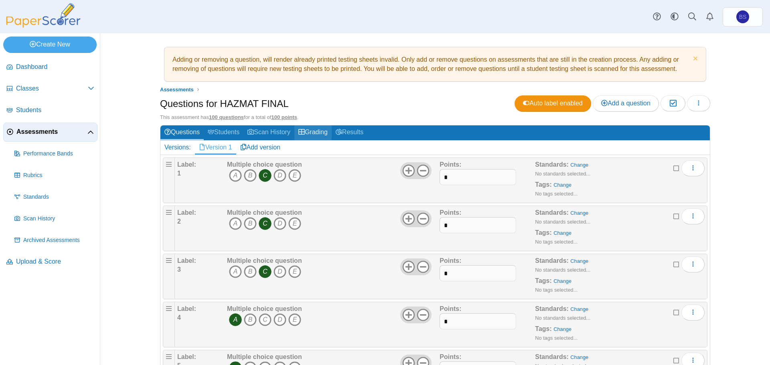
click at [321, 133] on link "Grading" at bounding box center [312, 133] width 37 height 15
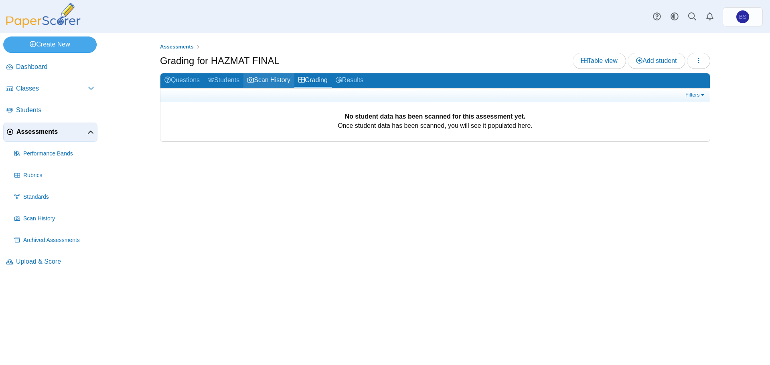
click at [275, 78] on link "Scan History" at bounding box center [268, 80] width 51 height 15
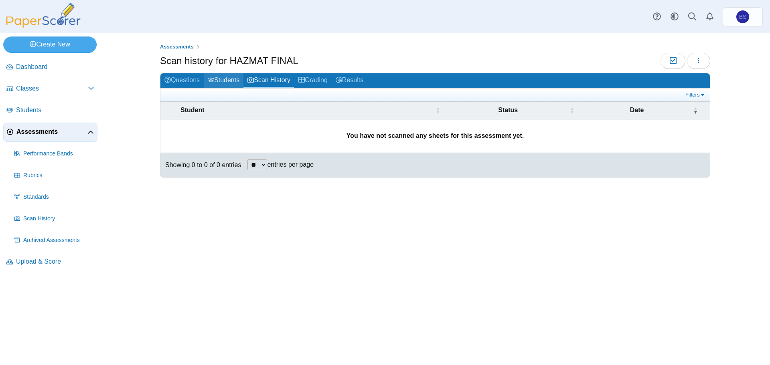
click at [227, 81] on link "Students" at bounding box center [224, 80] width 40 height 15
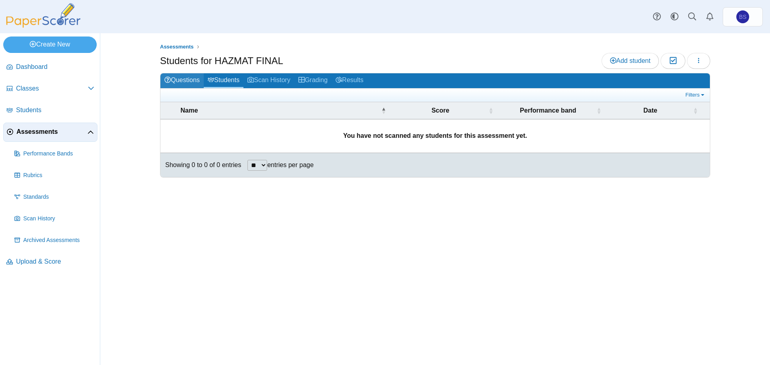
click at [183, 81] on link "Questions" at bounding box center [181, 80] width 43 height 15
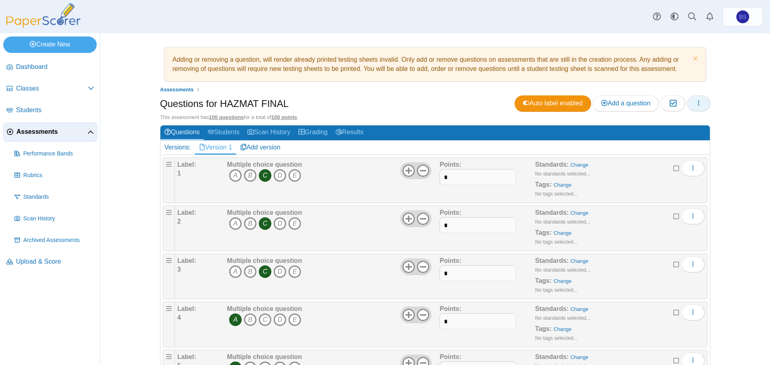
click at [691, 106] on button "button" at bounding box center [698, 103] width 23 height 16
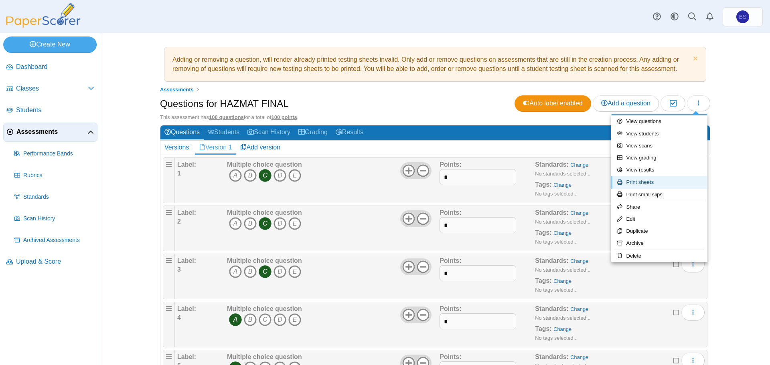
click at [644, 180] on link "Print sheets" at bounding box center [659, 182] width 96 height 12
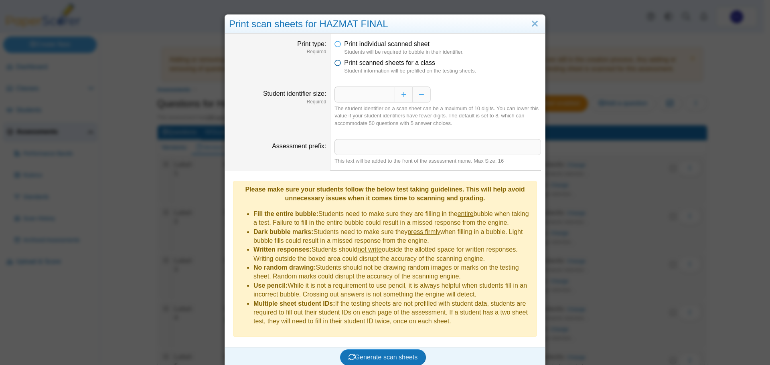
click at [337, 64] on icon at bounding box center [337, 62] width 6 height 6
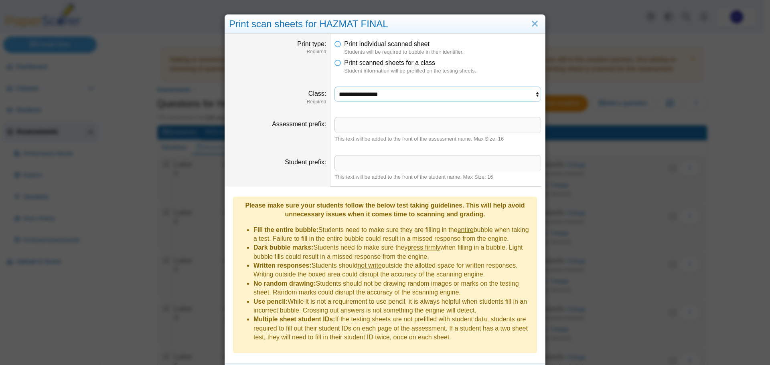
click at [374, 101] on select "**********" at bounding box center [437, 94] width 207 height 15
select select "**********"
click at [334, 87] on select "**********" at bounding box center [437, 94] width 207 height 15
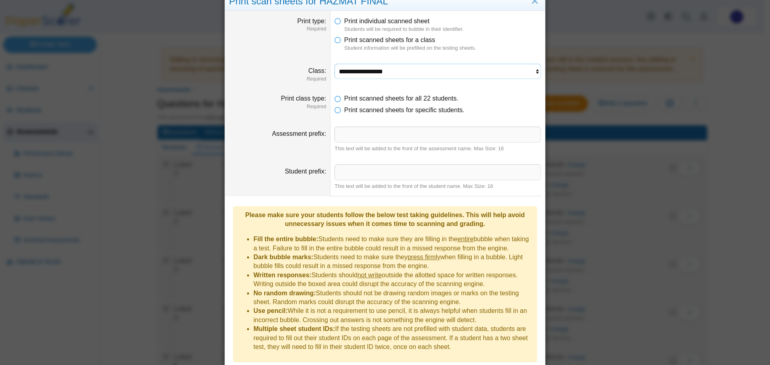
scroll to position [43, 0]
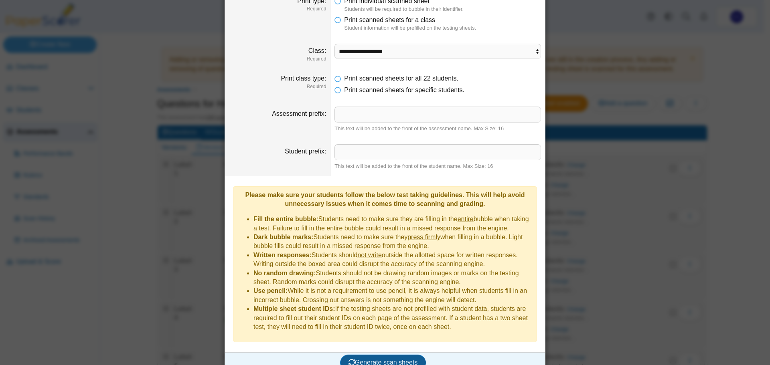
click at [362, 359] on span "Generate scan sheets" at bounding box center [383, 362] width 69 height 7
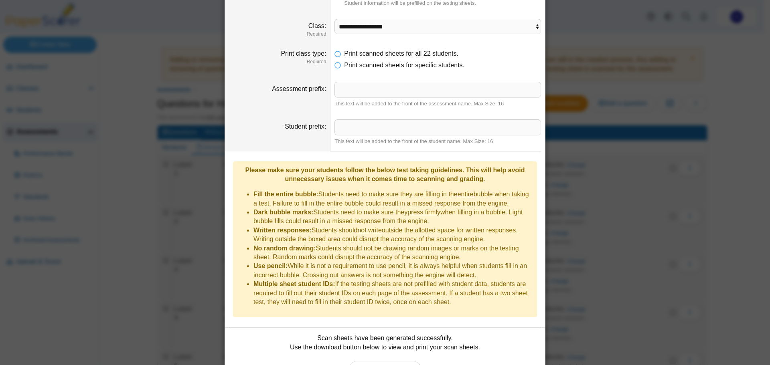
scroll to position [107, 0]
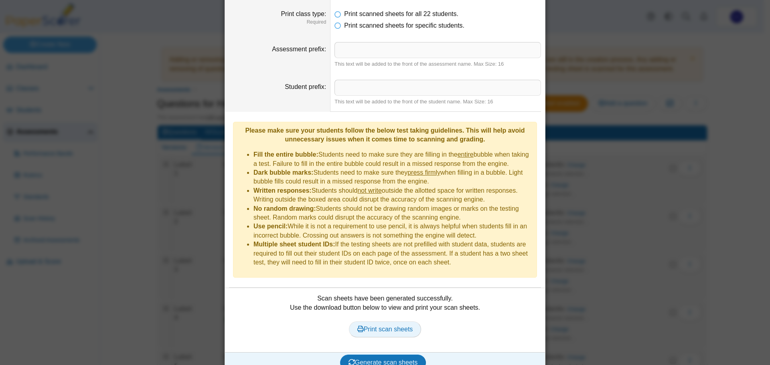
click at [389, 326] on span "Print scan sheets" at bounding box center [385, 329] width 56 height 7
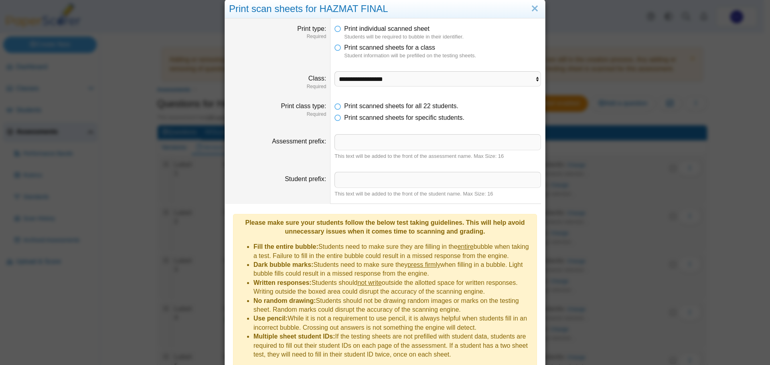
scroll to position [0, 0]
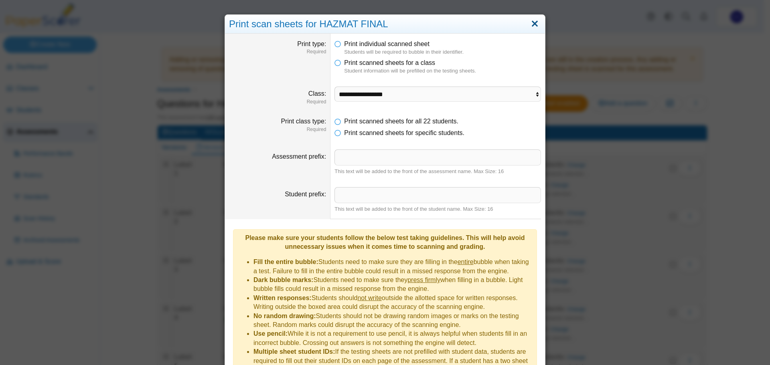
click at [531, 25] on link "Close" at bounding box center [535, 24] width 12 height 14
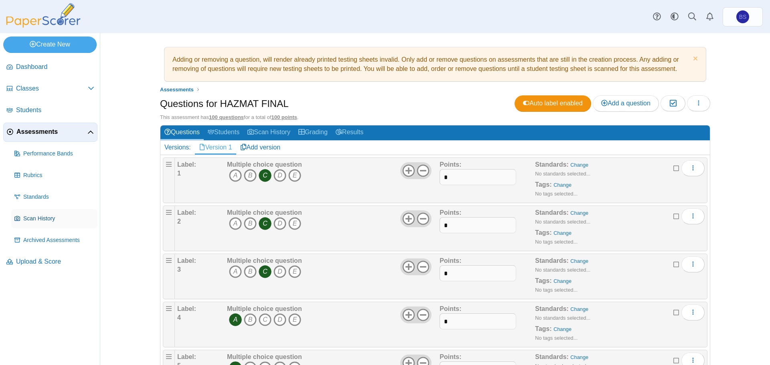
click at [44, 217] on span "Scan History" at bounding box center [58, 219] width 71 height 8
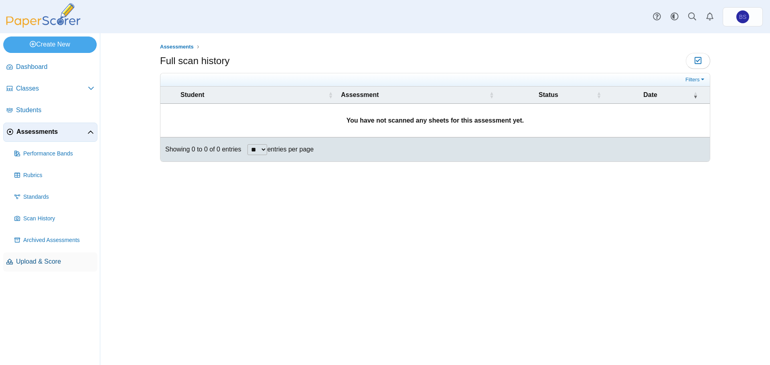
click at [40, 265] on span "Upload & Score" at bounding box center [55, 261] width 78 height 9
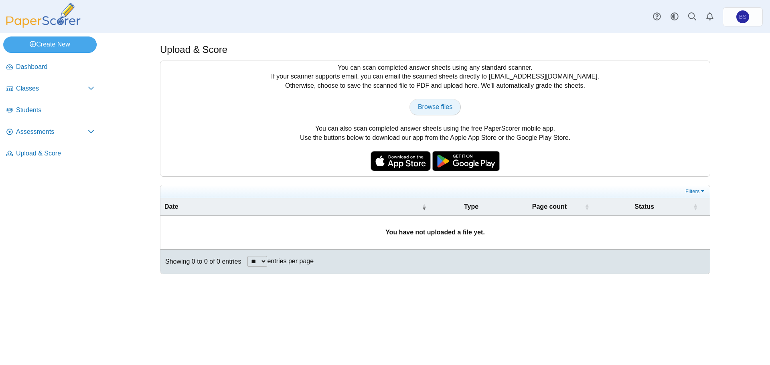
click at [437, 114] on link "Browse files" at bounding box center [434, 107] width 51 height 16
click at [22, 149] on span "Upload & Score" at bounding box center [55, 153] width 78 height 9
click at [24, 134] on span "Assessments" at bounding box center [52, 132] width 72 height 9
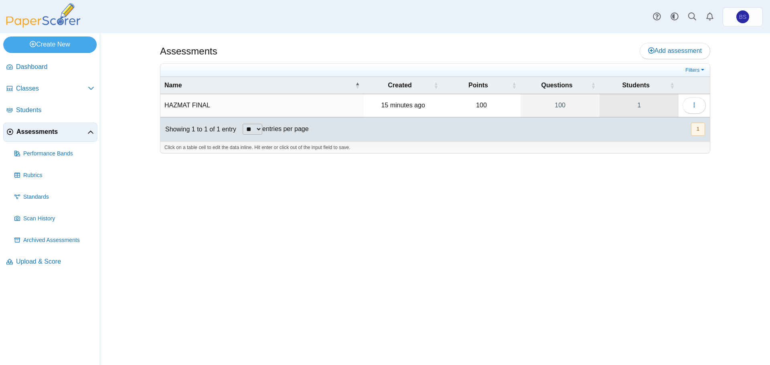
click at [645, 100] on link "1" at bounding box center [639, 105] width 79 height 22
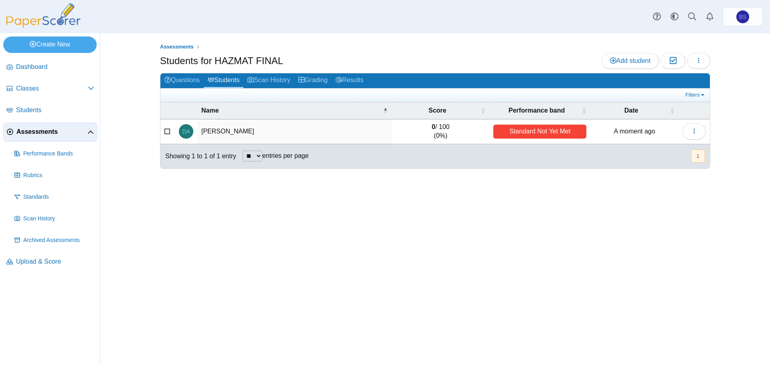
click at [570, 129] on div "Standard Not Yet Met" at bounding box center [539, 132] width 93 height 14
click at [530, 131] on div "Standard Not Yet Met" at bounding box center [539, 132] width 93 height 14
click at [702, 130] on button "button" at bounding box center [694, 132] width 23 height 16
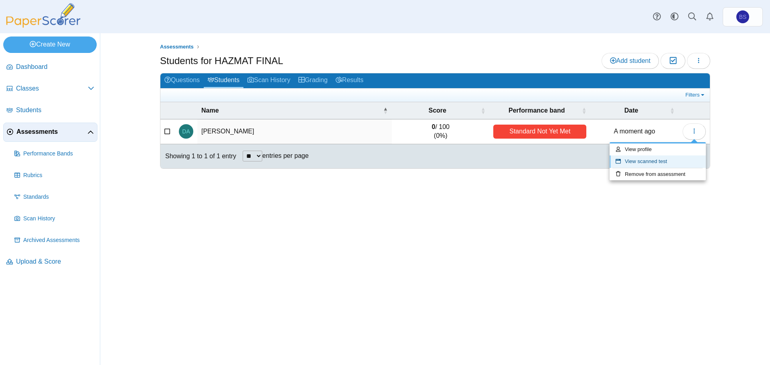
click at [656, 161] on link "View scanned test" at bounding box center [658, 162] width 96 height 12
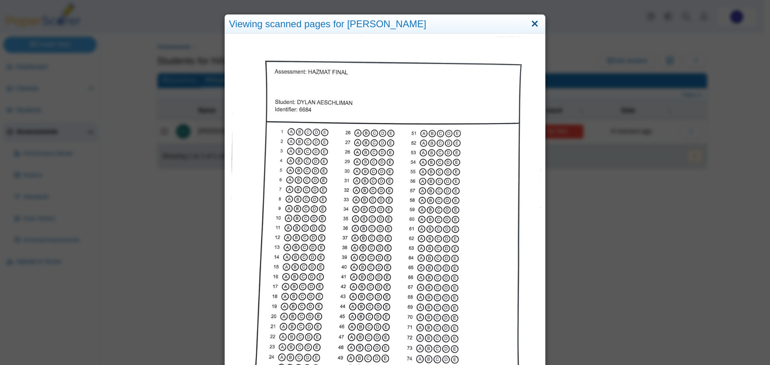
click at [530, 24] on link "Close" at bounding box center [535, 24] width 12 height 14
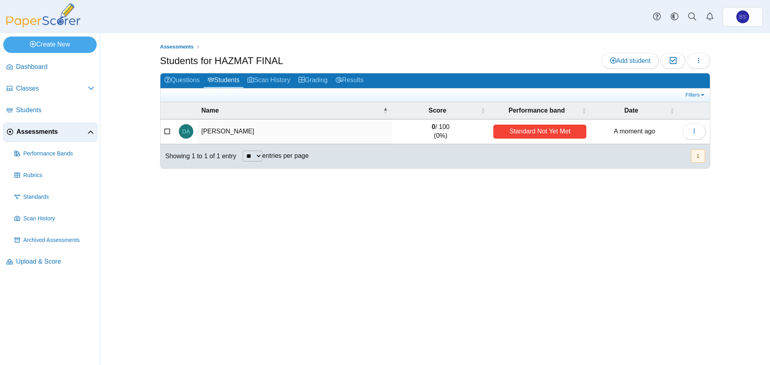
click at [165, 131] on icon at bounding box center [167, 131] width 6 height 6
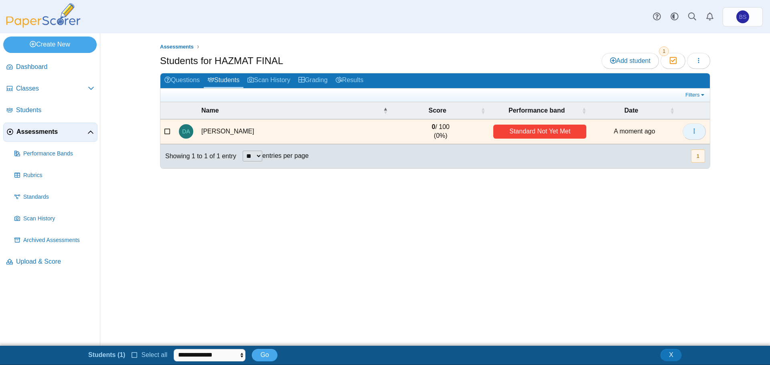
click at [692, 134] on icon "button" at bounding box center [694, 131] width 6 height 6
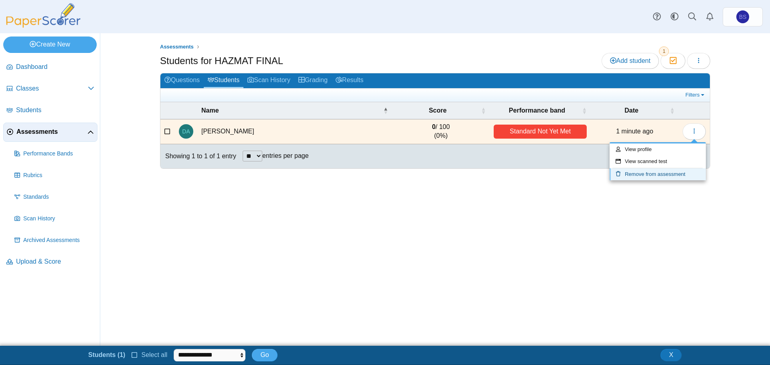
click at [635, 172] on link "Remove from assessment" at bounding box center [658, 174] width 96 height 12
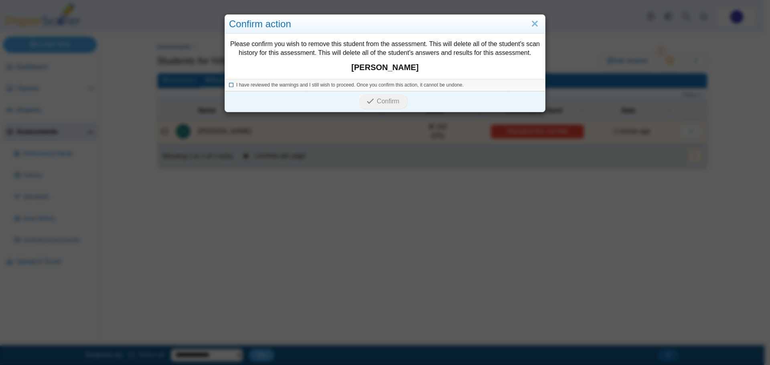
click at [274, 87] on span "I have reviewed the warnings and I still wish to proceed. Once you confirm this…" at bounding box center [349, 85] width 227 height 6
click at [382, 99] on span "Confirm" at bounding box center [388, 101] width 22 height 7
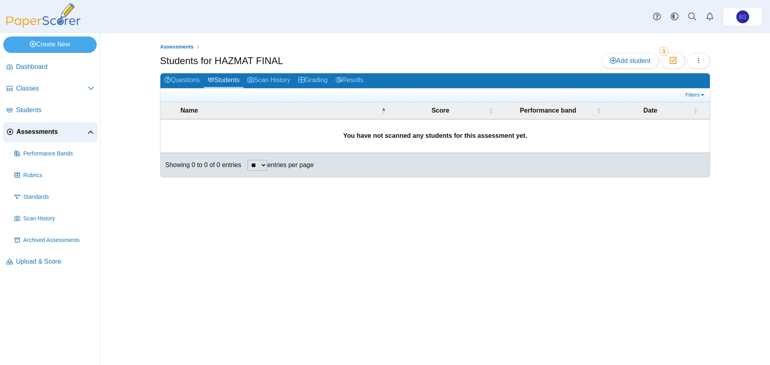
click at [462, 247] on div "Assessments Students for HAZMAT FINAL Add student Moderation 1 Loading…" at bounding box center [435, 199] width 602 height 332
click at [47, 152] on span "Performance Bands" at bounding box center [58, 154] width 71 height 8
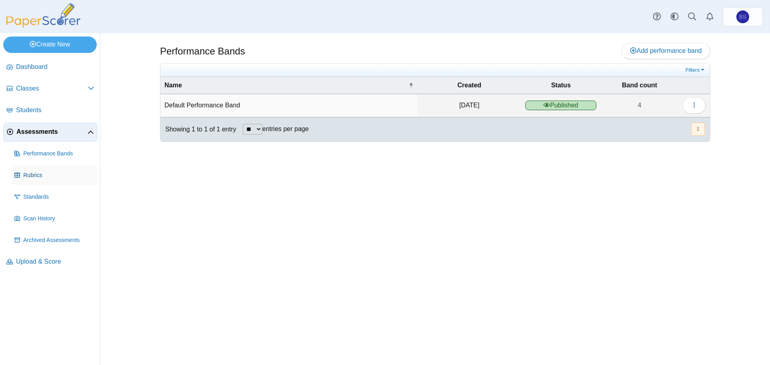
click at [41, 173] on span "Rubrics" at bounding box center [58, 176] width 71 height 8
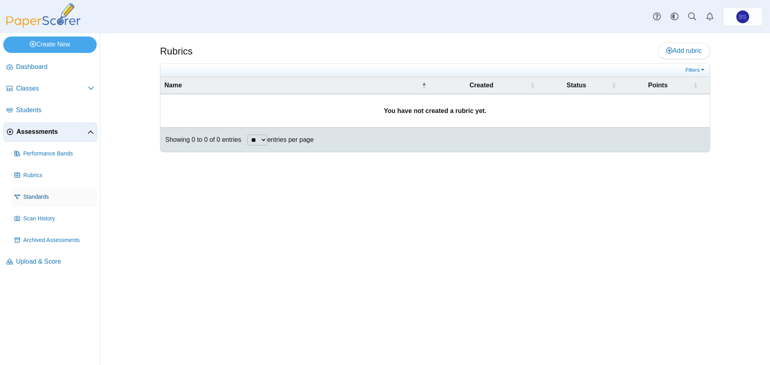
click at [36, 194] on span "Standards" at bounding box center [58, 197] width 71 height 8
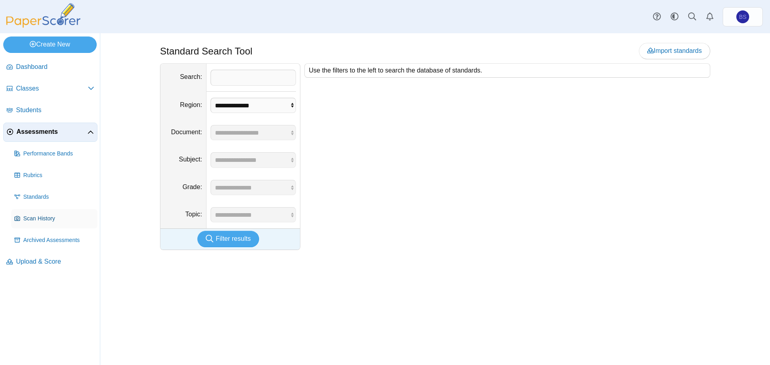
click at [37, 221] on span "Scan History" at bounding box center [58, 219] width 71 height 8
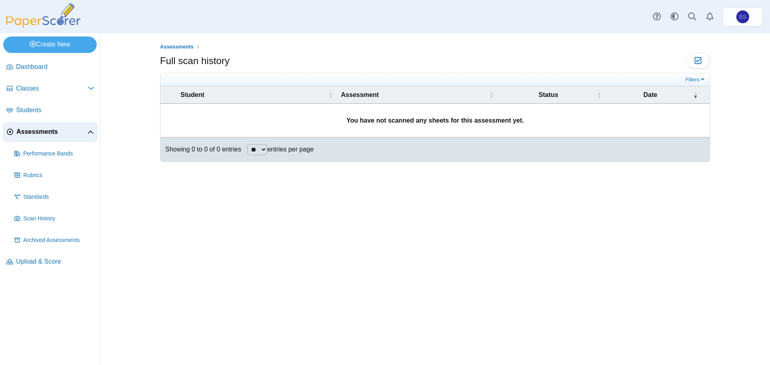
click at [39, 230] on ul "Performance Bands Rubrics" at bounding box center [50, 197] width 94 height 106
click at [44, 253] on link "Upload & Score" at bounding box center [50, 262] width 94 height 19
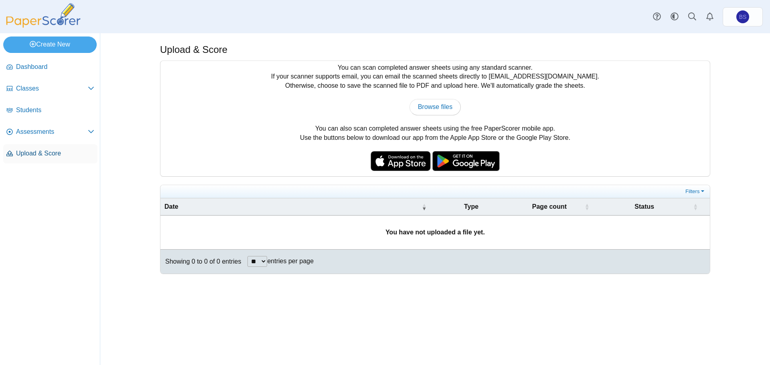
click at [24, 155] on span "Upload & Score" at bounding box center [55, 153] width 78 height 9
click at [32, 139] on link "Assessments" at bounding box center [50, 132] width 94 height 19
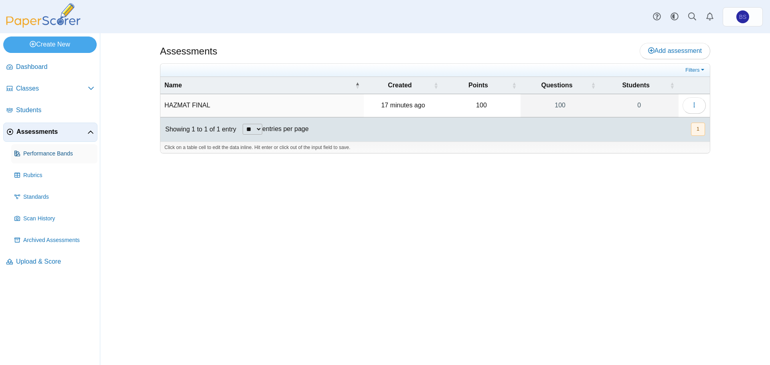
click at [51, 156] on span "Performance Bands" at bounding box center [58, 154] width 71 height 8
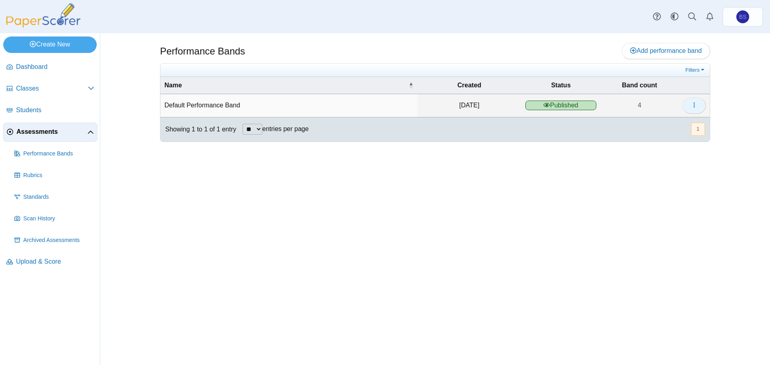
click at [690, 105] on button "button" at bounding box center [694, 105] width 23 height 16
click at [648, 123] on link "Details" at bounding box center [658, 124] width 96 height 12
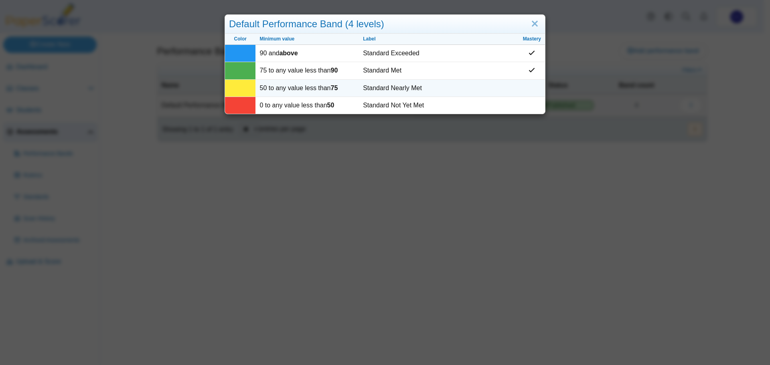
click at [441, 87] on td "Standard Nearly Met" at bounding box center [439, 88] width 160 height 17
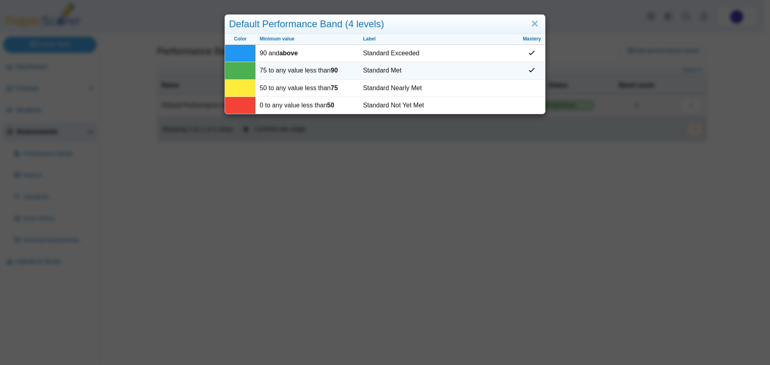
click at [477, 66] on td "Standard Met" at bounding box center [439, 70] width 160 height 17
click at [458, 74] on td "Standard Met" at bounding box center [439, 70] width 160 height 17
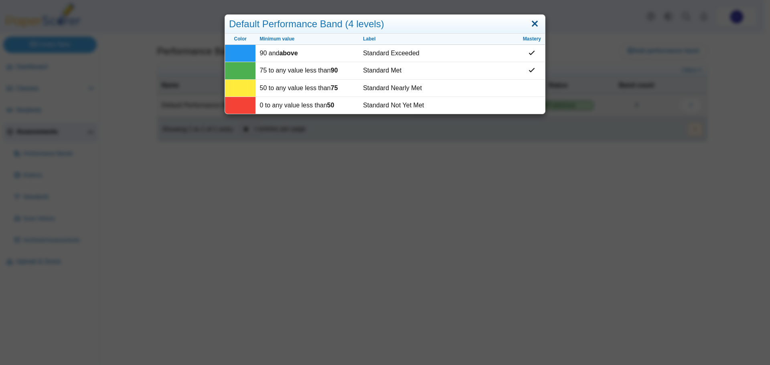
click at [531, 22] on link "Close" at bounding box center [535, 24] width 12 height 14
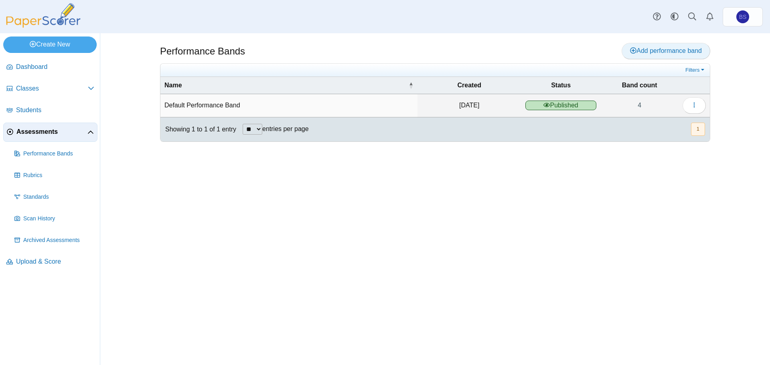
click at [671, 49] on span "Add performance band" at bounding box center [666, 50] width 72 height 7
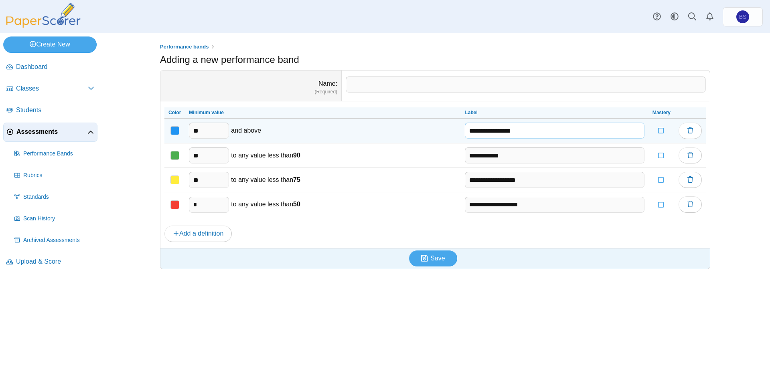
click at [551, 127] on input "**********" at bounding box center [554, 131] width 179 height 16
click at [202, 136] on input "**" at bounding box center [209, 131] width 40 height 16
drag, startPoint x: 561, startPoint y: 136, endPoint x: 428, endPoint y: 142, distance: 132.9
type input "*"
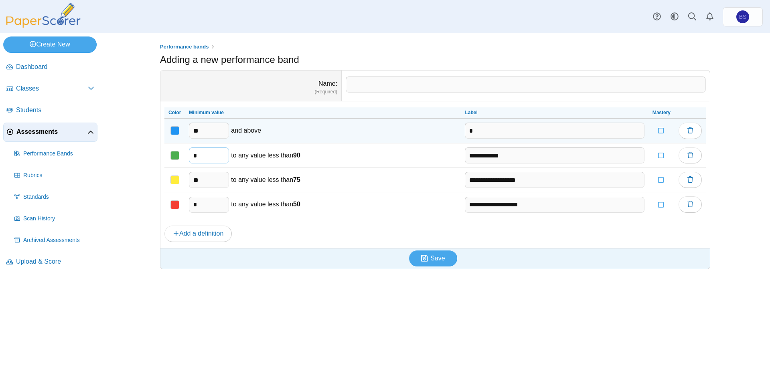
type input "**"
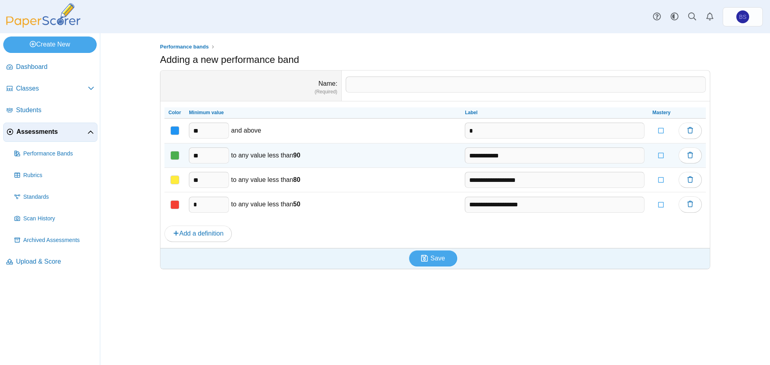
drag, startPoint x: 512, startPoint y: 152, endPoint x: 425, endPoint y: 158, distance: 87.6
type input "*"
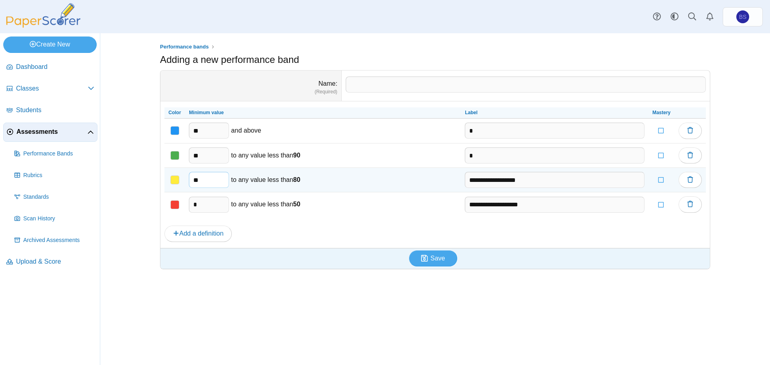
drag, startPoint x: 208, startPoint y: 180, endPoint x: 180, endPoint y: 178, distance: 27.3
click at [180, 178] on tr "**********" at bounding box center [434, 180] width 541 height 24
type input "**"
drag, startPoint x: 546, startPoint y: 182, endPoint x: 432, endPoint y: 189, distance: 114.5
click at [432, 189] on tr "**********" at bounding box center [434, 180] width 541 height 24
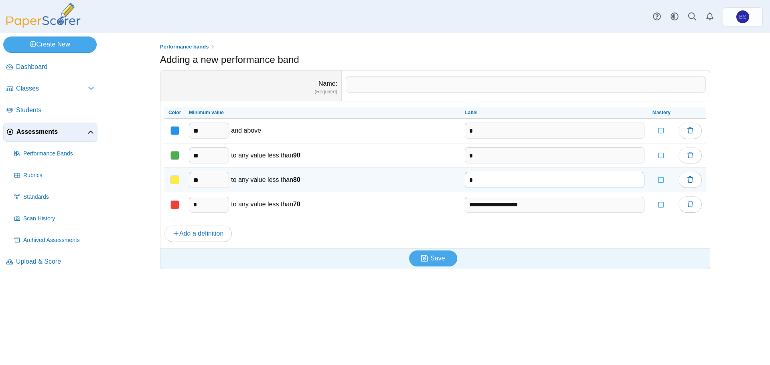
type input "*"
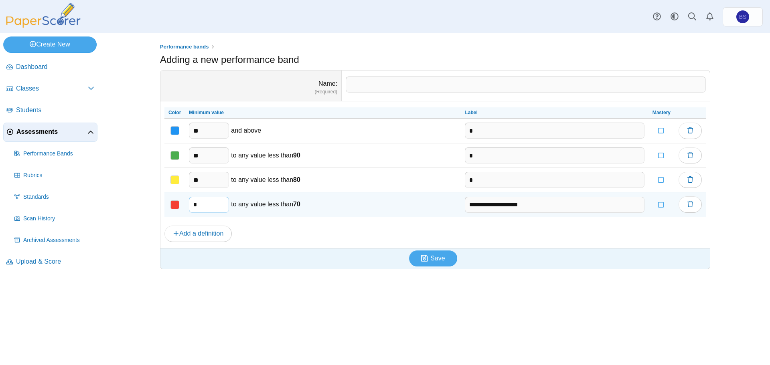
drag, startPoint x: 223, startPoint y: 204, endPoint x: 167, endPoint y: 203, distance: 56.6
click at [167, 203] on tr "**********" at bounding box center [434, 205] width 541 height 24
drag, startPoint x: 548, startPoint y: 202, endPoint x: 431, endPoint y: 208, distance: 116.9
type input "*"
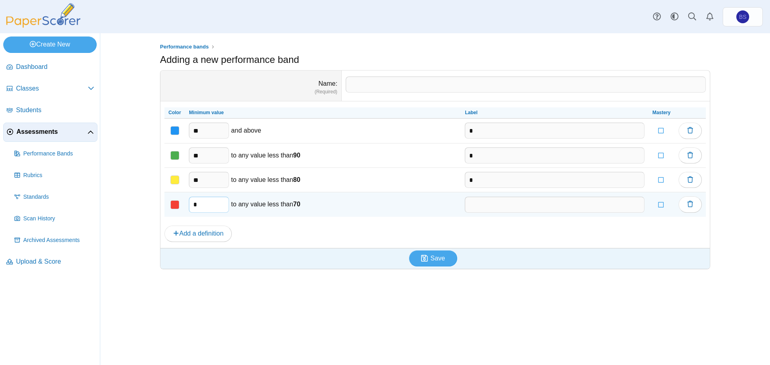
drag, startPoint x: 211, startPoint y: 205, endPoint x: 180, endPoint y: 206, distance: 30.5
click at [180, 206] on tr "* to any value less than 70" at bounding box center [434, 205] width 541 height 24
type input "**"
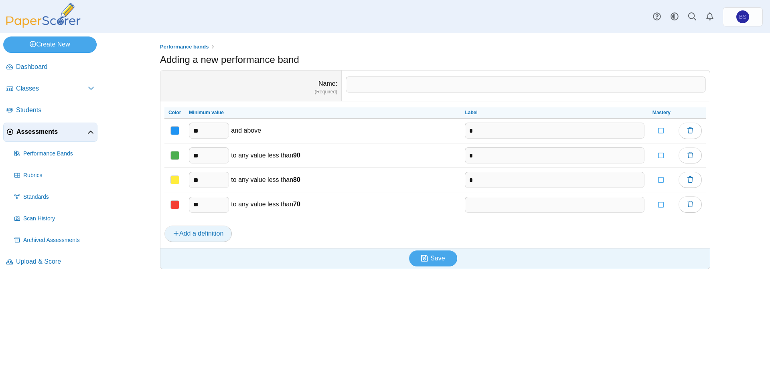
click at [186, 239] on button "Add a definition" at bounding box center [197, 234] width 67 height 16
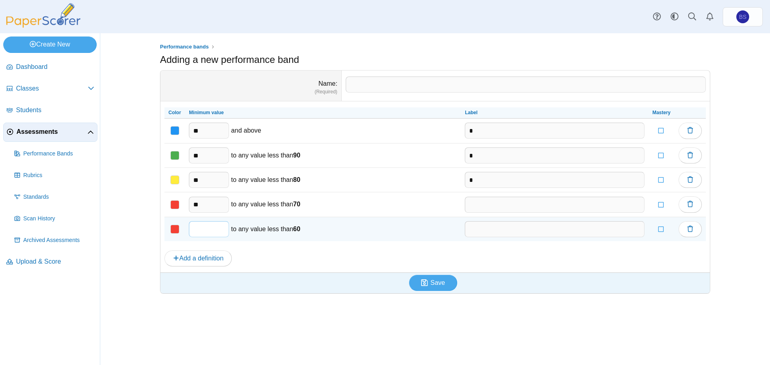
click at [204, 224] on input "text" at bounding box center [209, 229] width 40 height 16
type input "*"
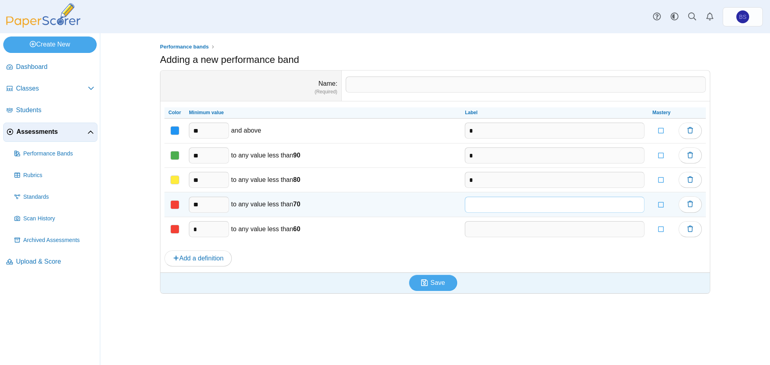
click at [471, 205] on input "text" at bounding box center [554, 205] width 179 height 16
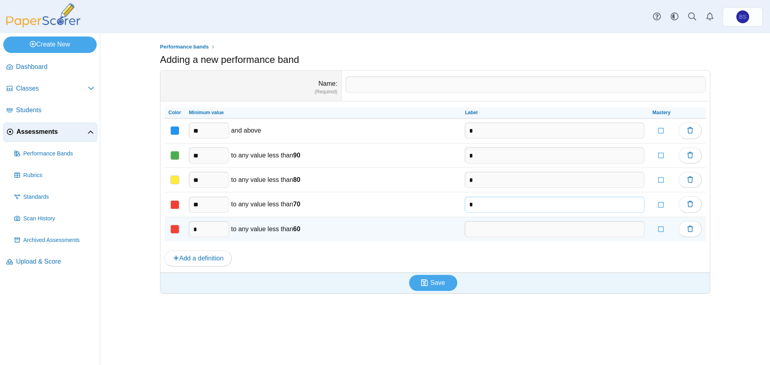
type input "*"
click at [465, 231] on input "text" at bounding box center [554, 229] width 179 height 16
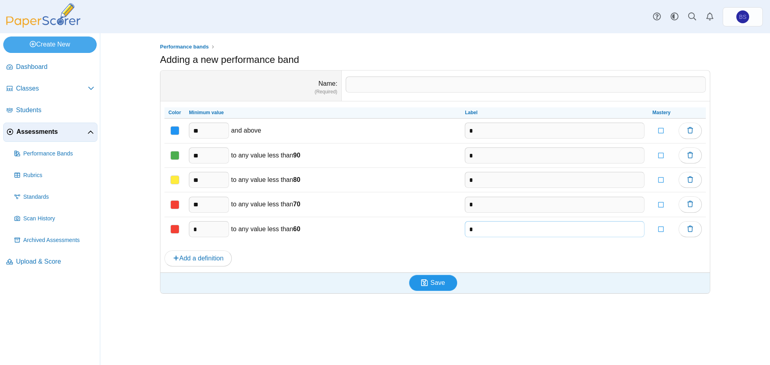
type input "*"
click at [430, 286] on icon "submit" at bounding box center [425, 283] width 9 height 9
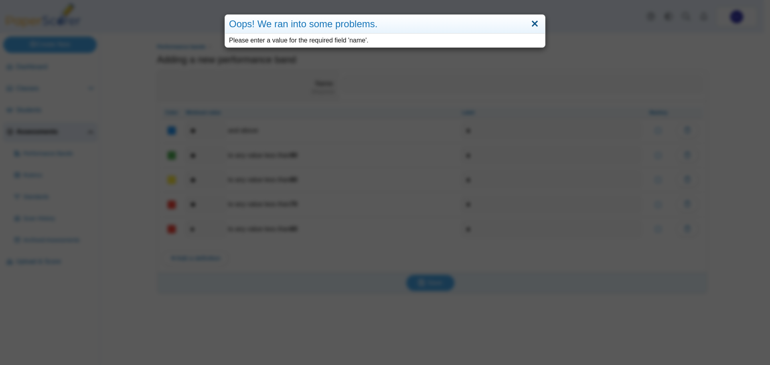
click at [532, 24] on link "Close" at bounding box center [535, 24] width 12 height 14
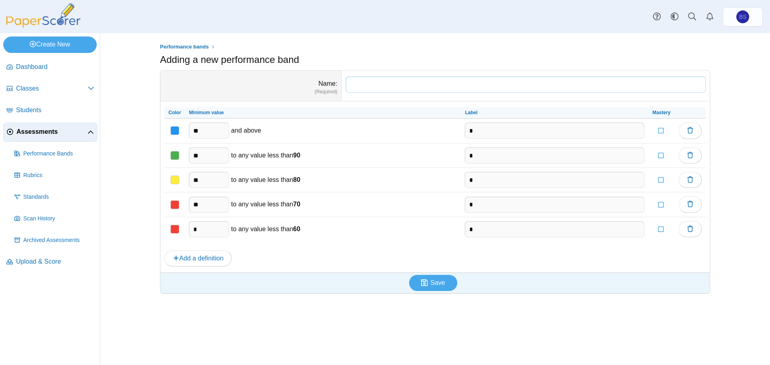
click at [442, 80] on input "Name" at bounding box center [526, 85] width 360 height 16
type input "**********"
click at [409, 275] on button "Save" at bounding box center [433, 283] width 48 height 16
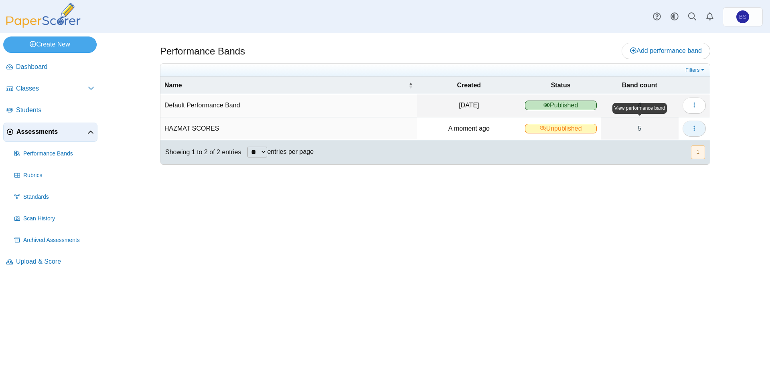
click at [691, 128] on icon "button" at bounding box center [694, 128] width 6 height 6
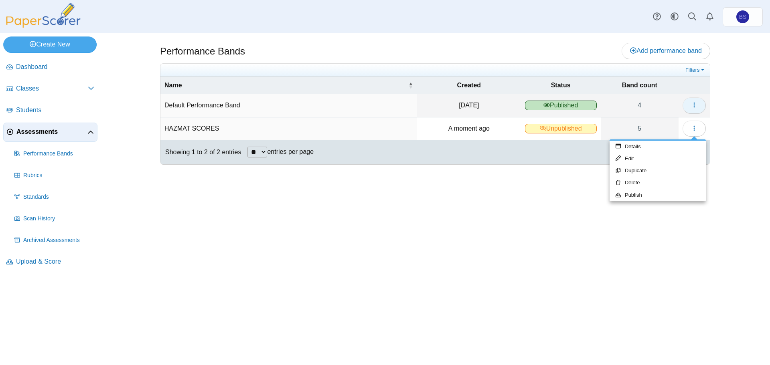
click at [692, 107] on icon "button" at bounding box center [694, 105] width 6 height 6
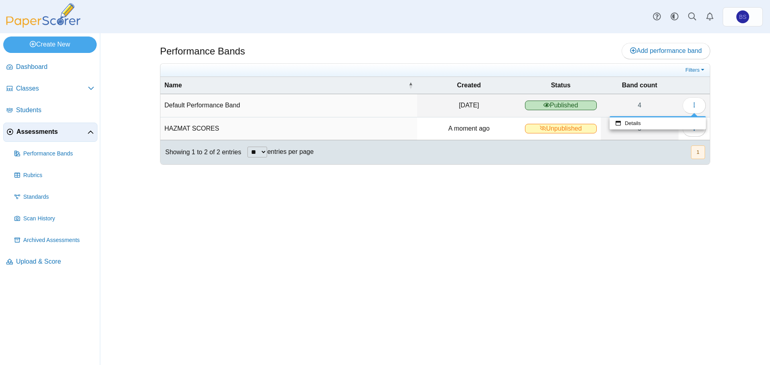
click at [671, 140] on td "5" at bounding box center [640, 129] width 78 height 23
click at [693, 133] on button "button" at bounding box center [694, 129] width 23 height 16
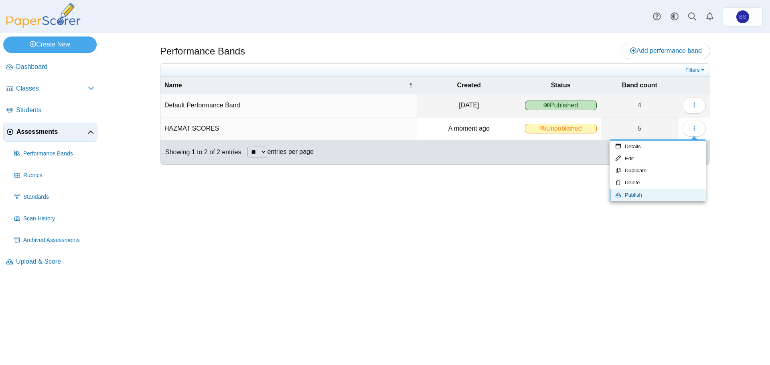
click at [642, 195] on link "Publish" at bounding box center [658, 195] width 96 height 12
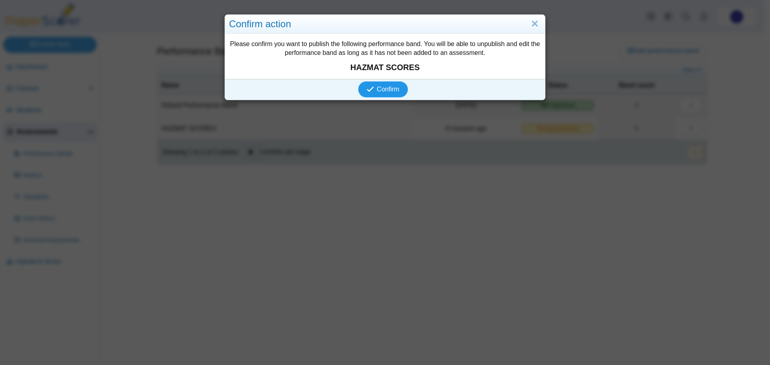
click at [379, 88] on span "Confirm" at bounding box center [388, 89] width 22 height 7
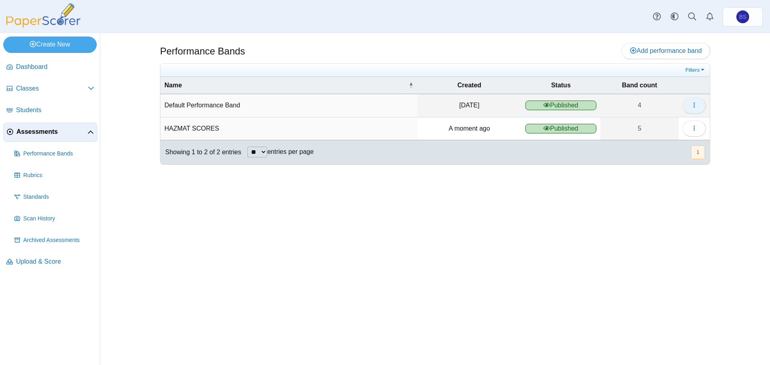
click at [695, 105] on icon "button" at bounding box center [694, 105] width 6 height 6
click at [439, 133] on td "A moment ago" at bounding box center [469, 129] width 104 height 23
click at [39, 134] on span "Assessments" at bounding box center [51, 132] width 71 height 9
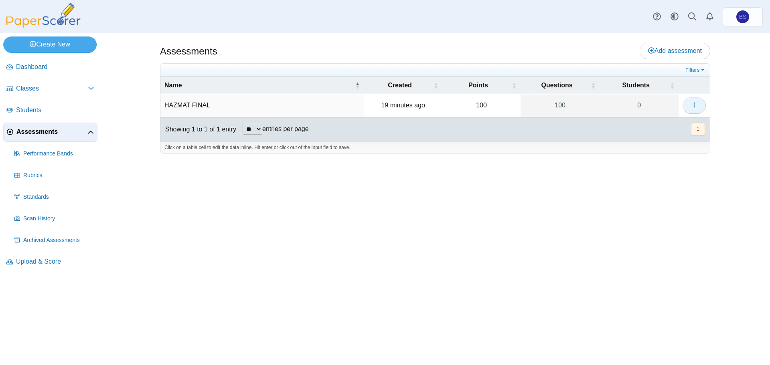
click at [694, 104] on icon "button" at bounding box center [694, 105] width 6 height 6
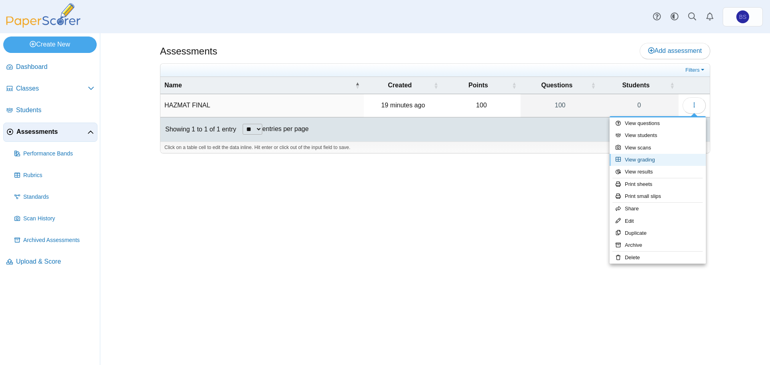
click at [661, 162] on link "View grading" at bounding box center [658, 160] width 96 height 12
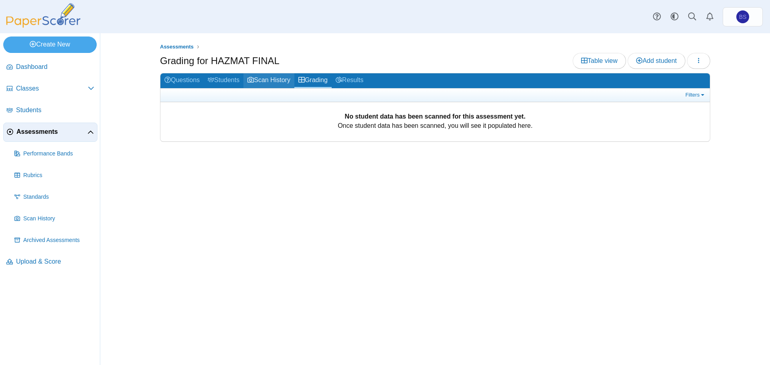
click at [283, 82] on link "Scan History" at bounding box center [268, 80] width 51 height 15
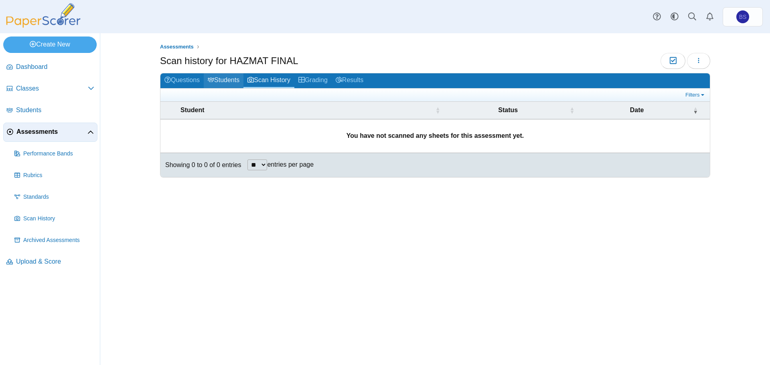
click at [224, 80] on link "Students" at bounding box center [224, 80] width 40 height 15
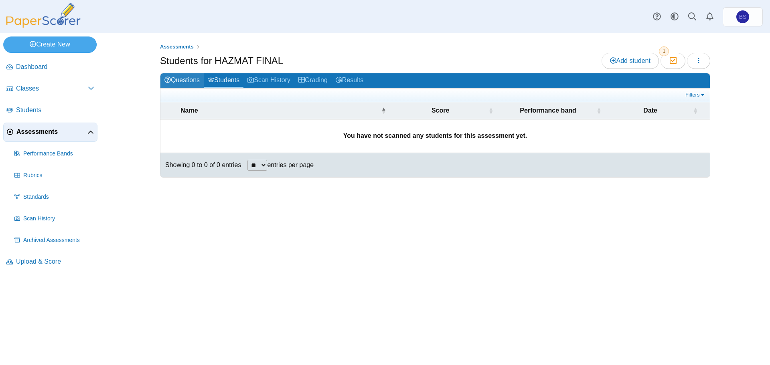
click at [187, 82] on link "Questions" at bounding box center [181, 80] width 43 height 15
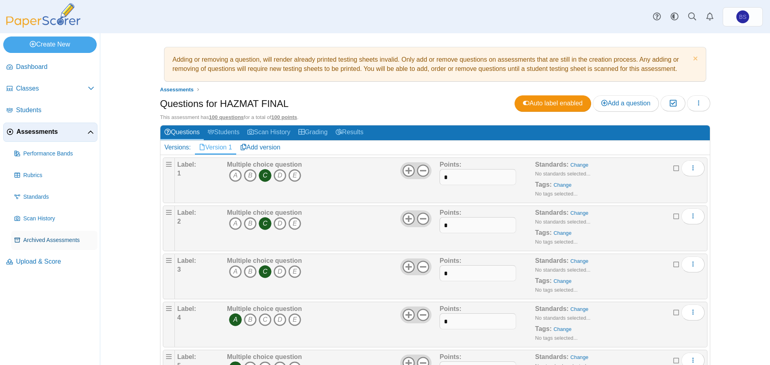
click at [41, 241] on span "Archived Assessments" at bounding box center [58, 241] width 71 height 8
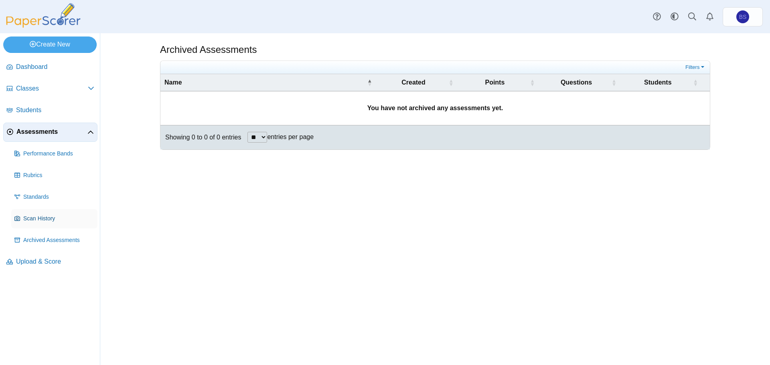
click at [38, 219] on span "Scan History" at bounding box center [58, 219] width 71 height 8
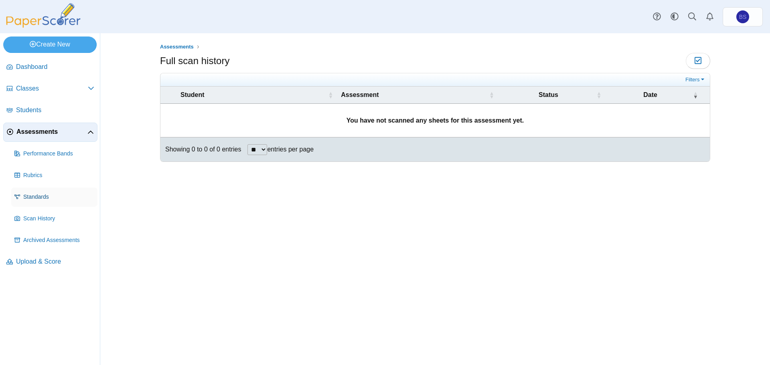
click at [33, 191] on link "Standards" at bounding box center [54, 197] width 86 height 19
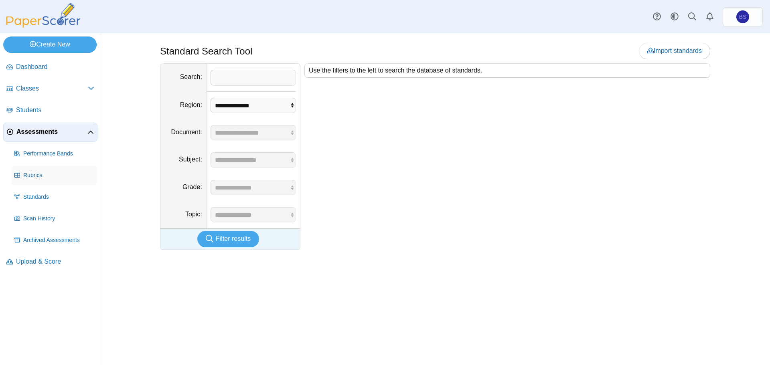
click at [30, 174] on span "Rubrics" at bounding box center [58, 176] width 71 height 8
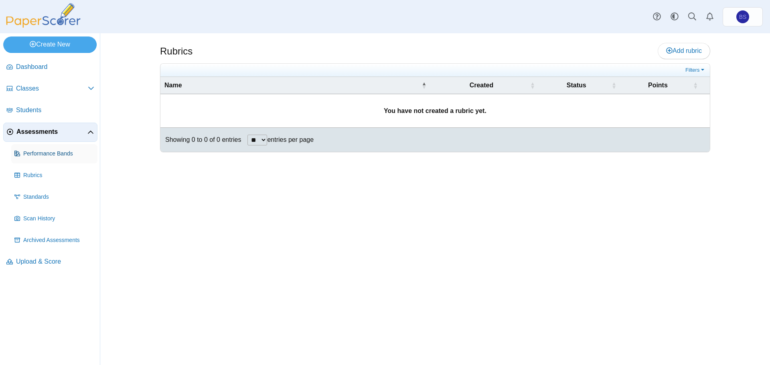
click at [37, 154] on span "Performance Bands" at bounding box center [58, 154] width 71 height 8
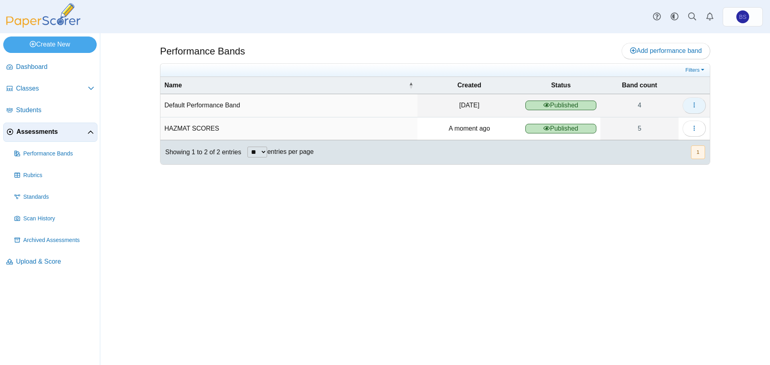
click at [700, 101] on button "button" at bounding box center [694, 105] width 23 height 16
click at [667, 124] on link "Details" at bounding box center [658, 124] width 96 height 12
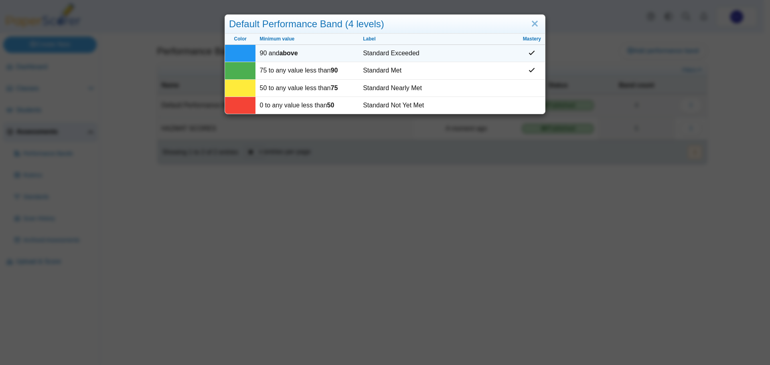
click at [527, 60] on td at bounding box center [532, 53] width 26 height 17
click at [531, 28] on link "Close" at bounding box center [535, 24] width 12 height 14
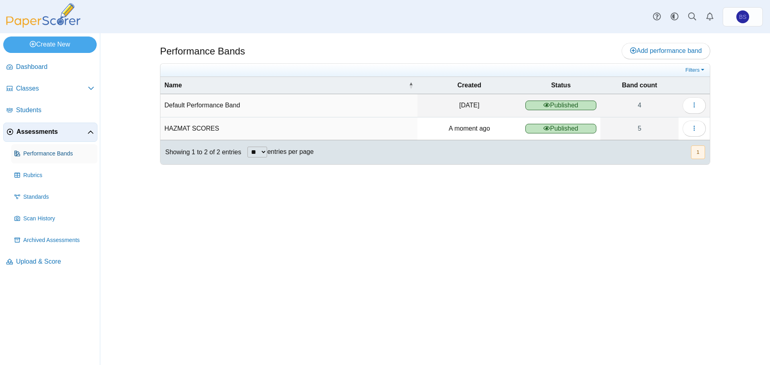
click at [63, 155] on span "Performance Bands" at bounding box center [58, 154] width 71 height 8
click at [487, 133] on td "A moment ago" at bounding box center [469, 129] width 104 height 23
click at [698, 129] on button "button" at bounding box center [694, 129] width 23 height 16
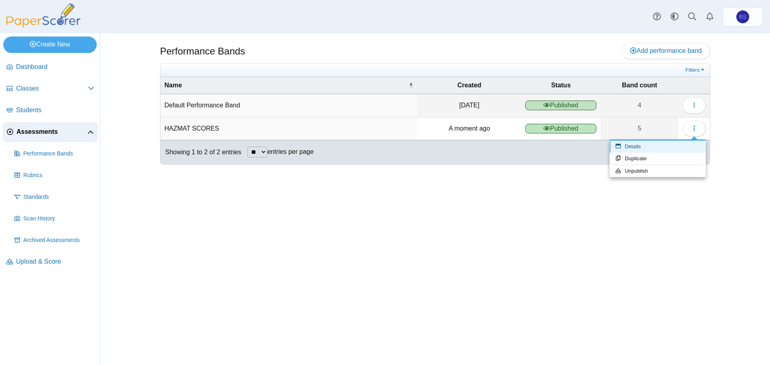
click at [648, 146] on link "Details" at bounding box center [658, 147] width 96 height 12
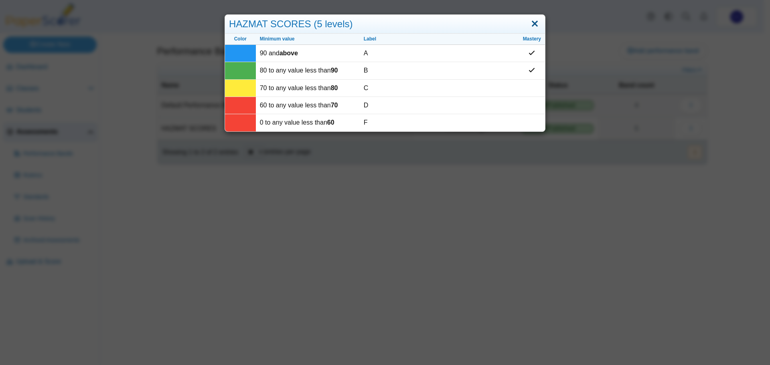
click at [533, 23] on link "Close" at bounding box center [535, 24] width 12 height 14
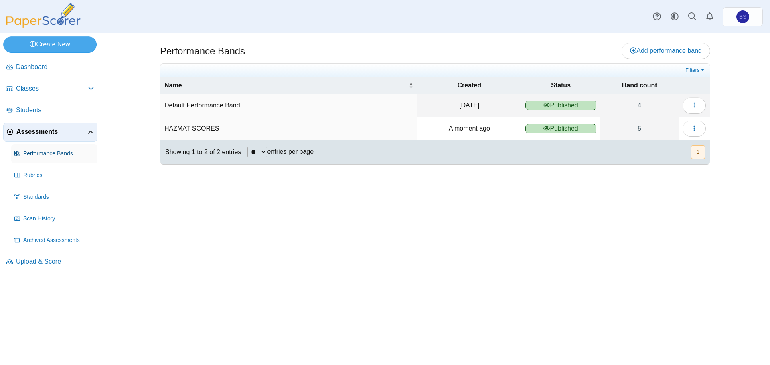
click at [39, 152] on span "Performance Bands" at bounding box center [58, 154] width 71 height 8
click at [35, 173] on span "Rubrics" at bounding box center [58, 176] width 71 height 8
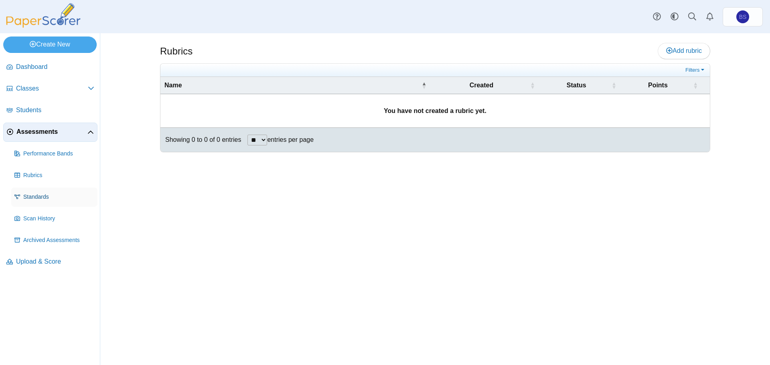
click at [32, 197] on span "Standards" at bounding box center [58, 197] width 71 height 8
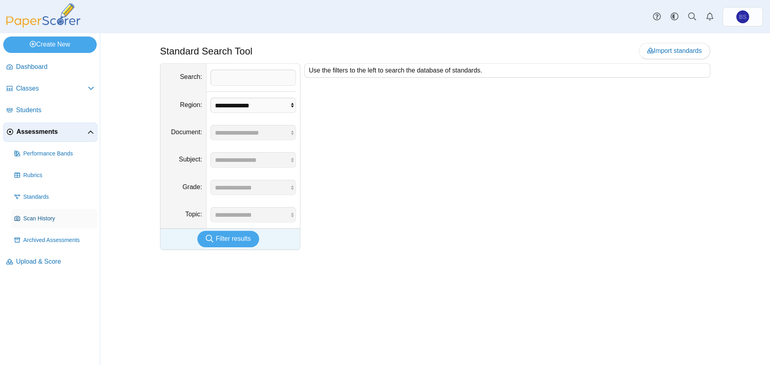
click at [32, 213] on link "Scan History" at bounding box center [54, 218] width 86 height 19
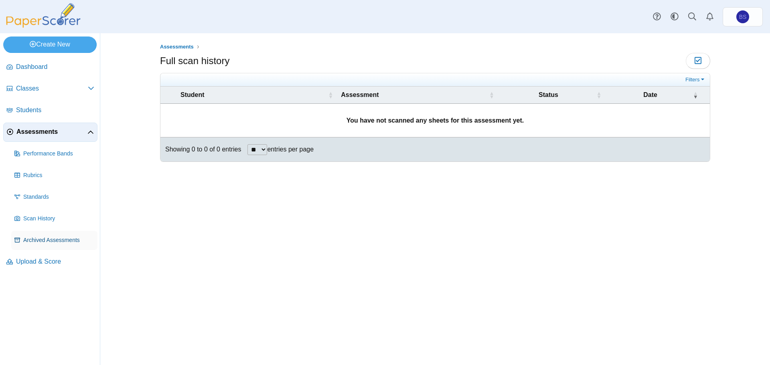
click at [29, 239] on span "Archived Assessments" at bounding box center [58, 241] width 71 height 8
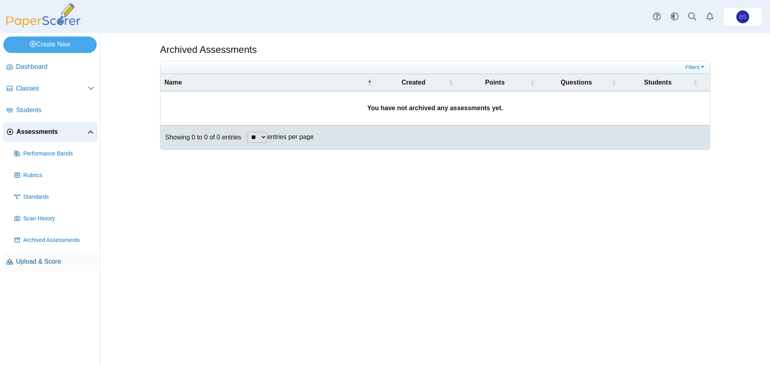
click at [28, 260] on span "Upload & Score" at bounding box center [55, 261] width 78 height 9
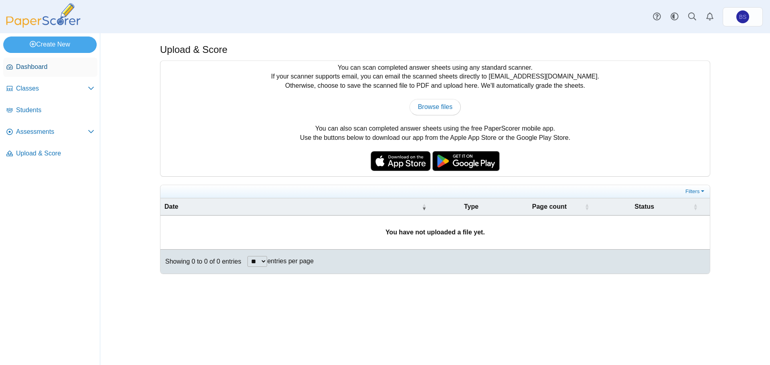
click at [28, 69] on span "Dashboard" at bounding box center [55, 67] width 78 height 9
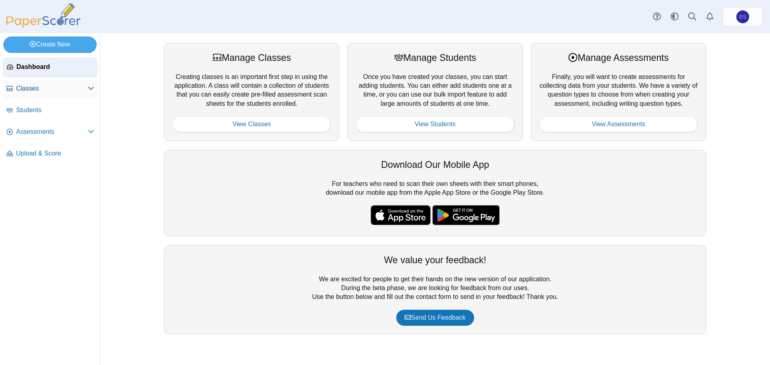
click at [19, 84] on span "Classes" at bounding box center [52, 88] width 72 height 9
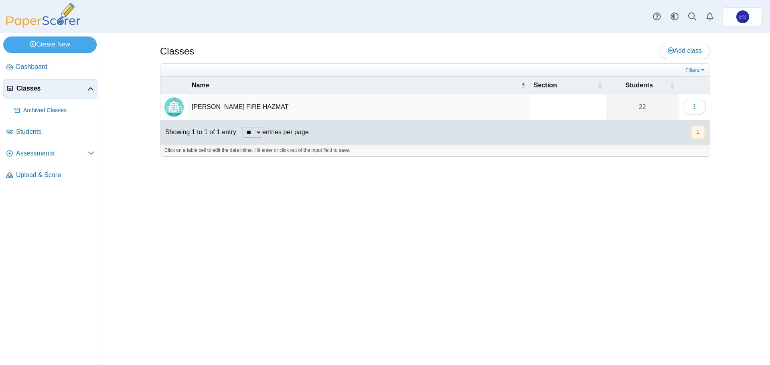
click at [706, 106] on td "Loading…" at bounding box center [694, 107] width 31 height 26
click at [703, 106] on button "button" at bounding box center [694, 107] width 23 height 16
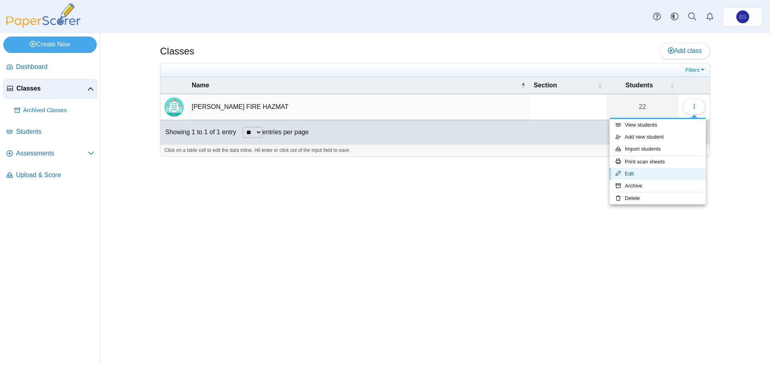
click at [653, 175] on link "Edit" at bounding box center [658, 174] width 96 height 12
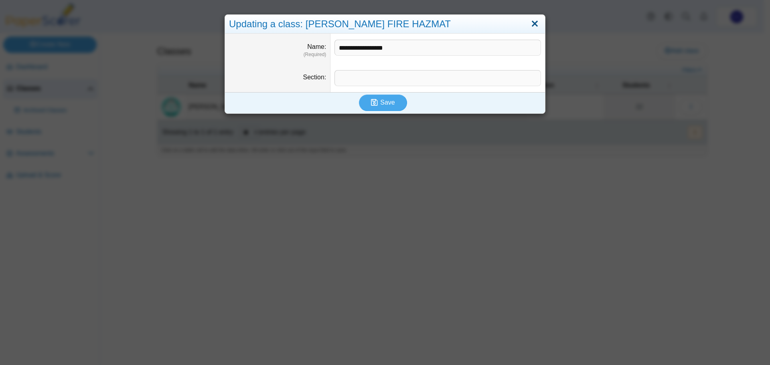
click at [529, 23] on link "Close" at bounding box center [535, 24] width 12 height 14
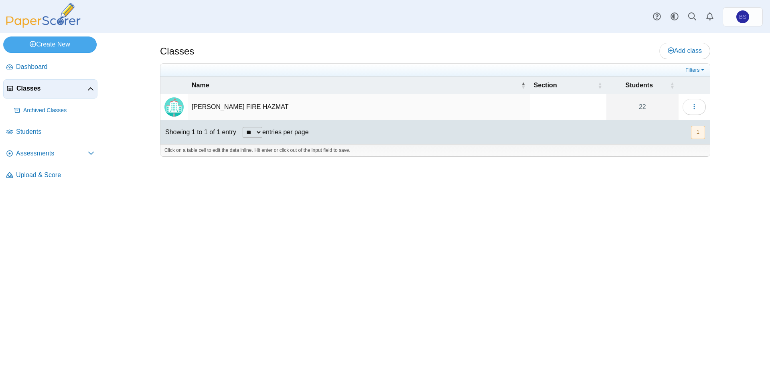
click at [484, 113] on td "HOLTON FIRE HAZMAT" at bounding box center [359, 107] width 342 height 26
click at [168, 108] on img "Locally created class" at bounding box center [173, 106] width 19 height 19
click at [685, 109] on button "button" at bounding box center [694, 107] width 23 height 16
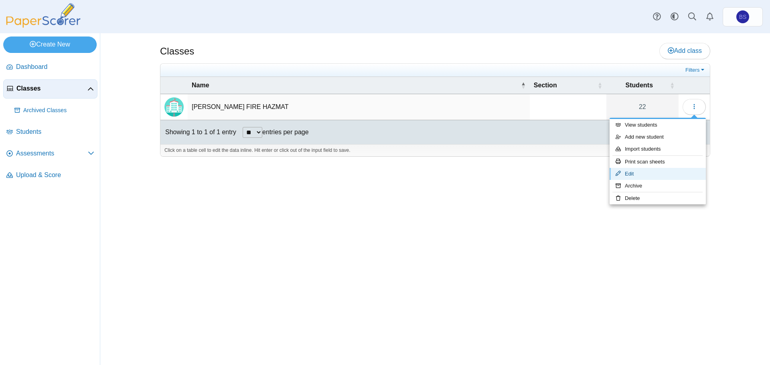
click at [640, 172] on link "Edit" at bounding box center [658, 174] width 96 height 12
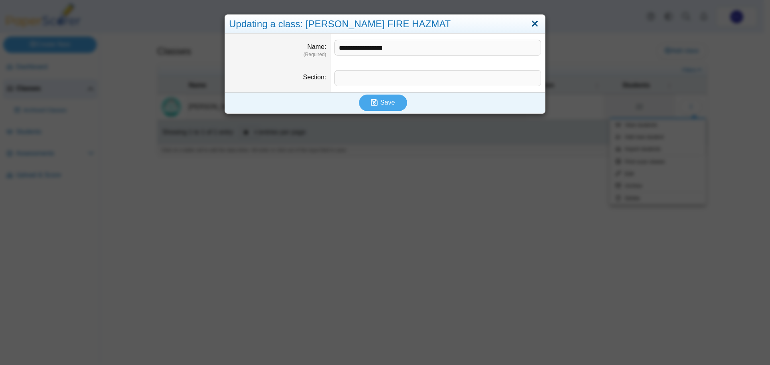
click at [540, 20] on div "Updating a class: HOLTON FIRE HAZMAT" at bounding box center [385, 24] width 320 height 19
click at [535, 22] on link "Close" at bounding box center [535, 24] width 12 height 14
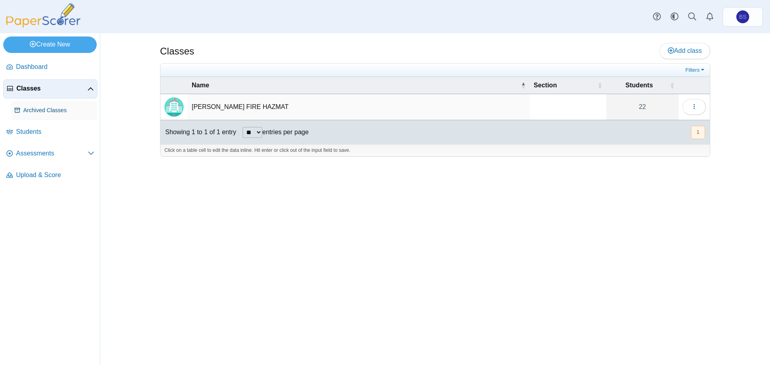
click at [58, 113] on span "Archived Classes" at bounding box center [58, 111] width 71 height 8
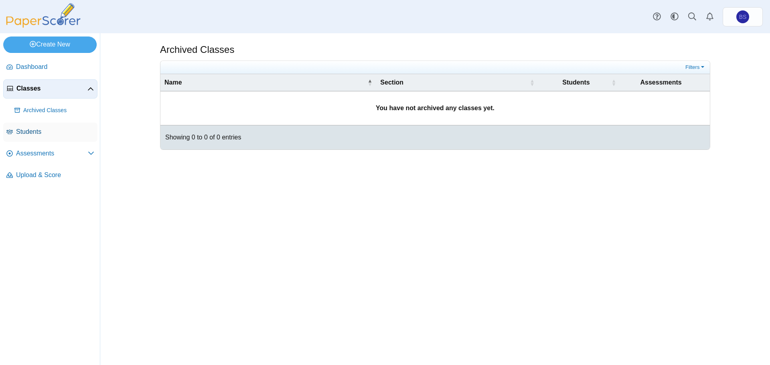
click at [45, 131] on span "Students" at bounding box center [55, 132] width 78 height 9
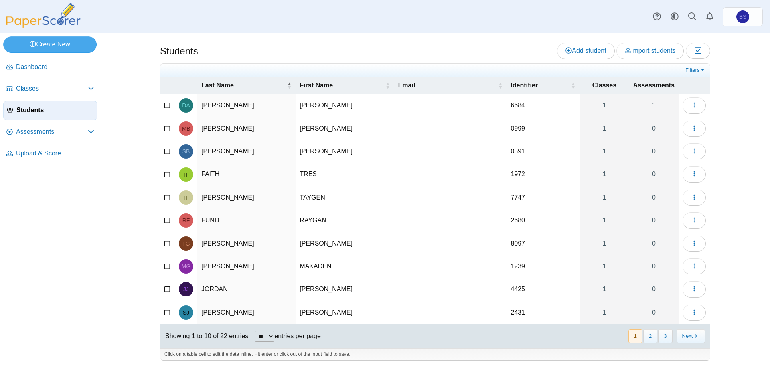
scroll to position [3, 0]
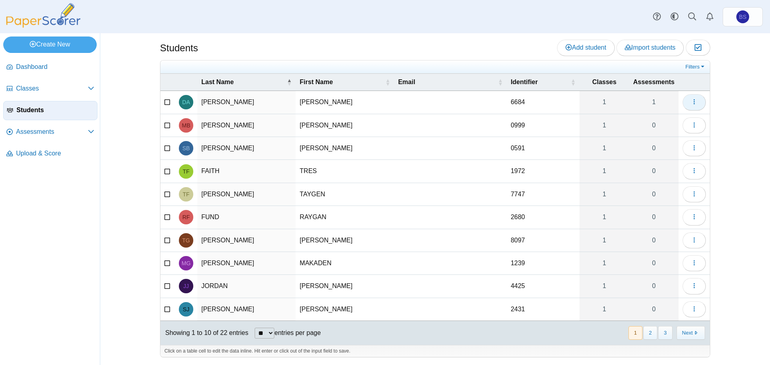
click at [698, 102] on button "button" at bounding box center [694, 102] width 23 height 16
click at [695, 102] on button "button" at bounding box center [694, 102] width 23 height 16
click at [648, 336] on button "2" at bounding box center [650, 332] width 14 height 13
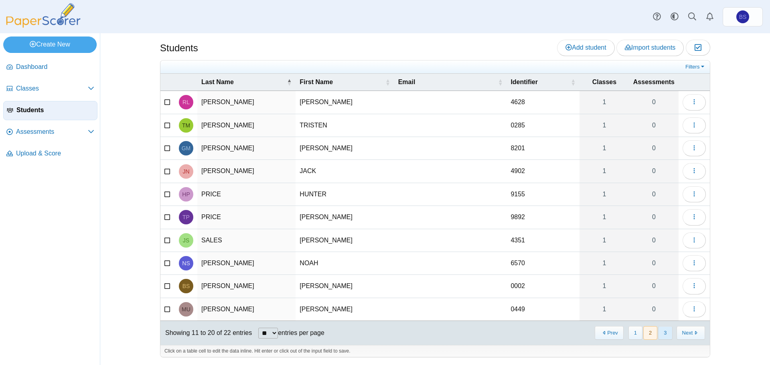
click at [666, 332] on button "3" at bounding box center [665, 332] width 14 height 13
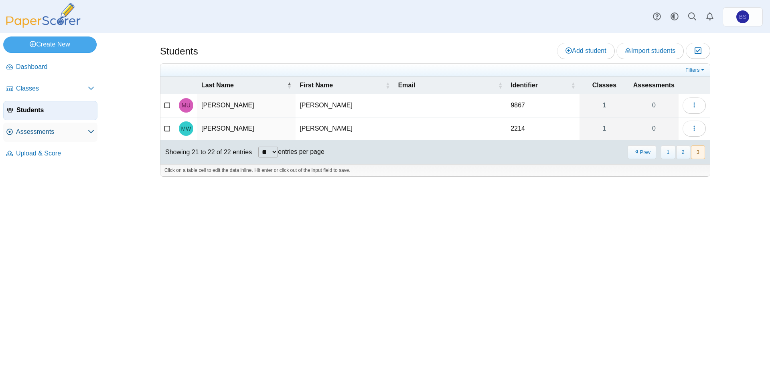
click at [65, 130] on span "Assessments" at bounding box center [52, 132] width 72 height 9
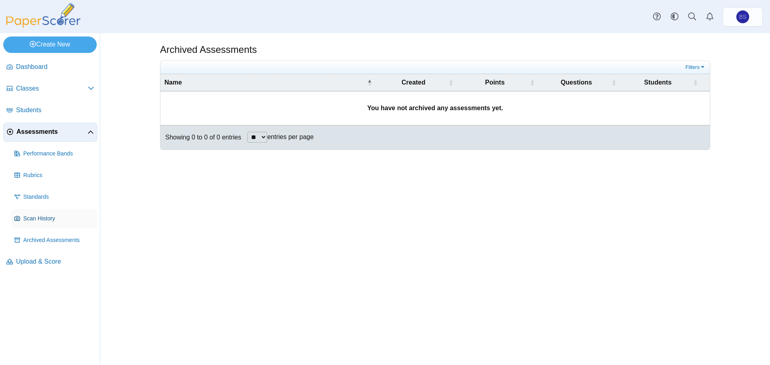
click at [36, 221] on span "Scan History" at bounding box center [58, 219] width 71 height 8
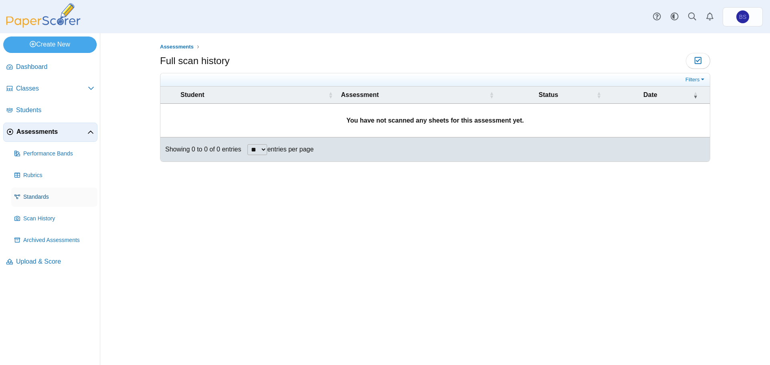
click at [32, 199] on span "Standards" at bounding box center [58, 197] width 71 height 8
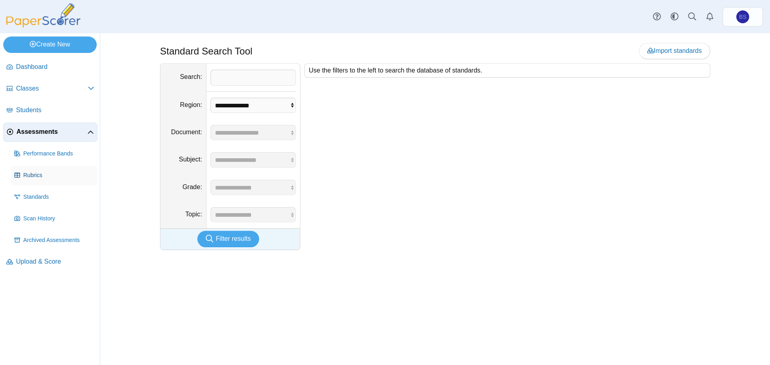
click at [30, 174] on span "Rubrics" at bounding box center [58, 176] width 71 height 8
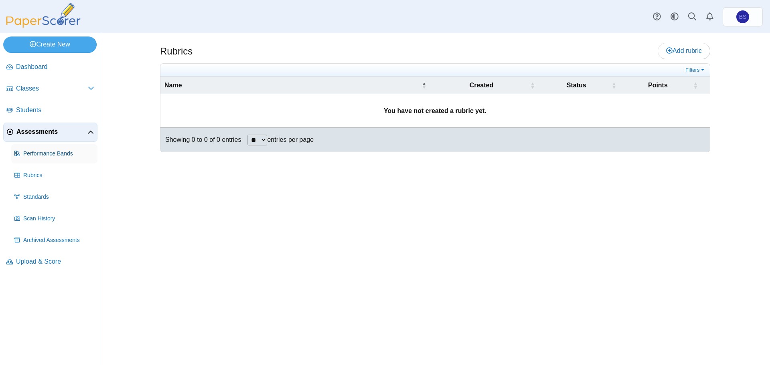
click at [35, 153] on span "Performance Bands" at bounding box center [58, 154] width 71 height 8
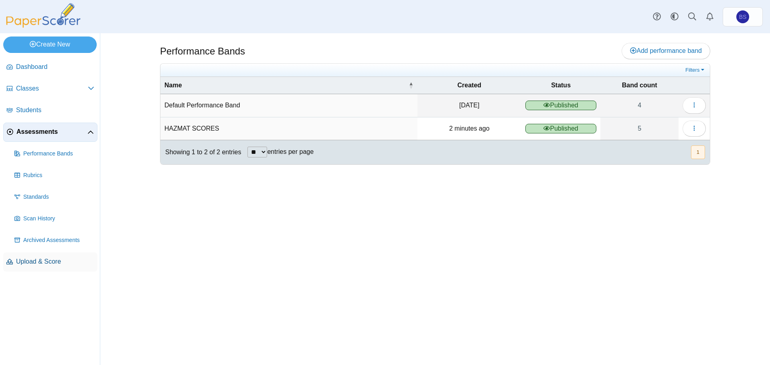
click at [44, 259] on span "Upload & Score" at bounding box center [55, 261] width 78 height 9
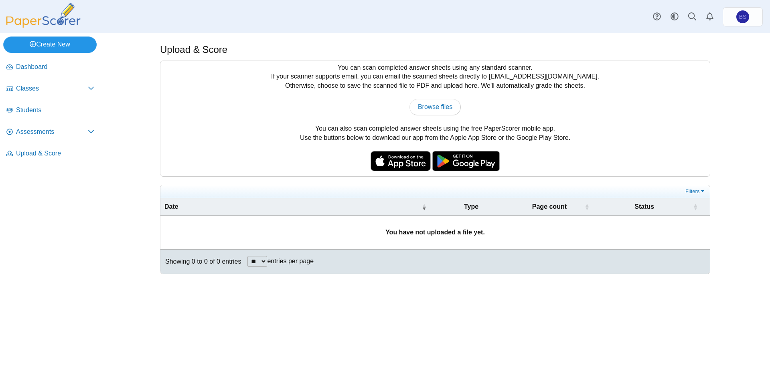
click at [50, 42] on link "Create New" at bounding box center [49, 44] width 93 height 16
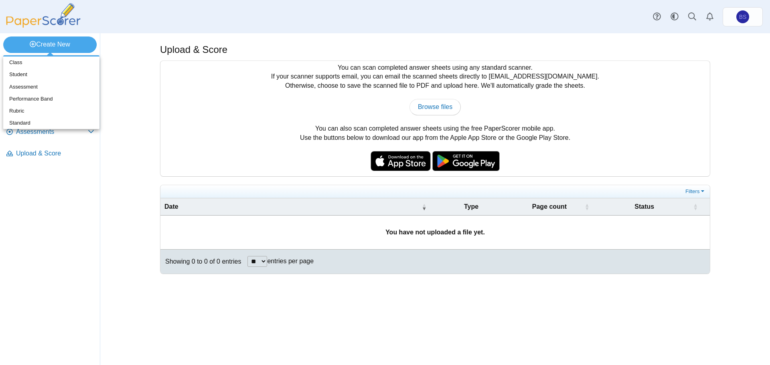
click at [363, 45] on div "Upload & Score" at bounding box center [435, 51] width 550 height 16
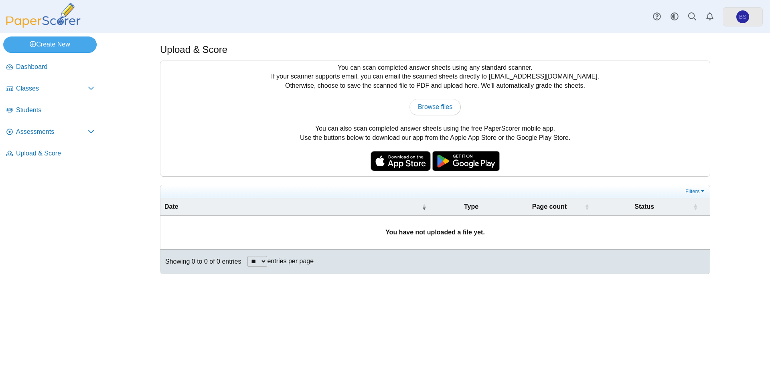
click at [742, 21] on span "BS" at bounding box center [742, 16] width 13 height 13
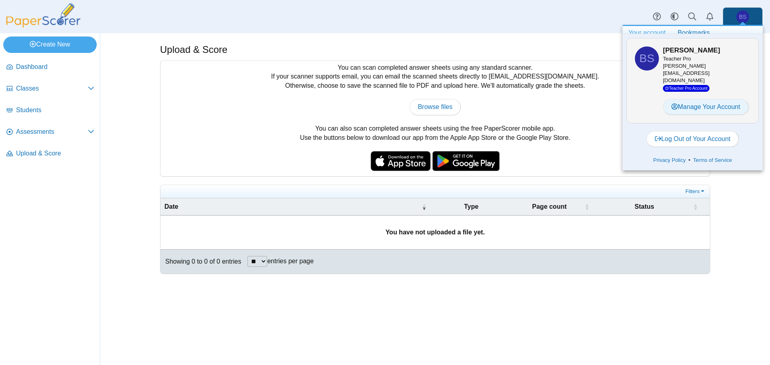
click at [725, 101] on link "Manage Your Account" at bounding box center [706, 107] width 86 height 16
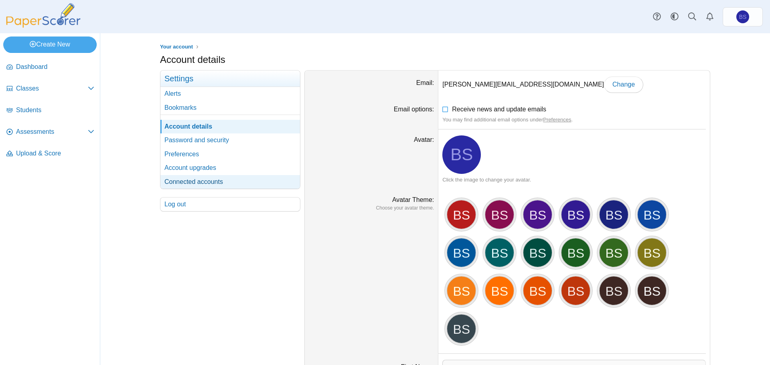
click at [186, 185] on link "Connected accounts" at bounding box center [230, 182] width 140 height 14
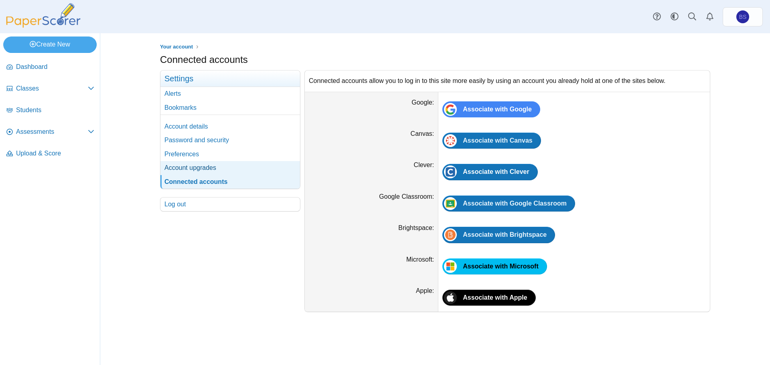
click at [191, 169] on link "Account upgrades" at bounding box center [230, 168] width 140 height 14
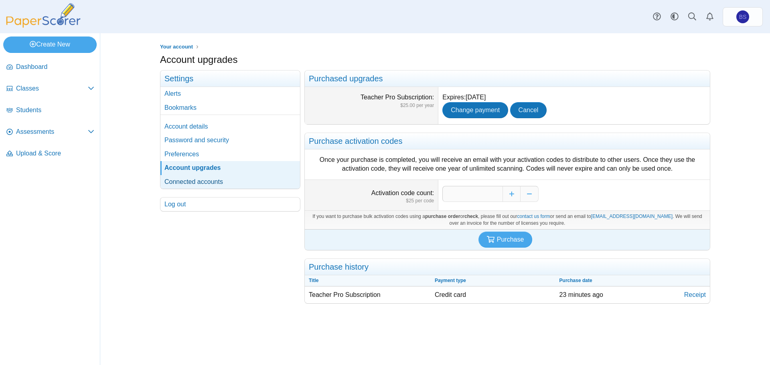
click at [193, 180] on link "Connected accounts" at bounding box center [230, 182] width 140 height 14
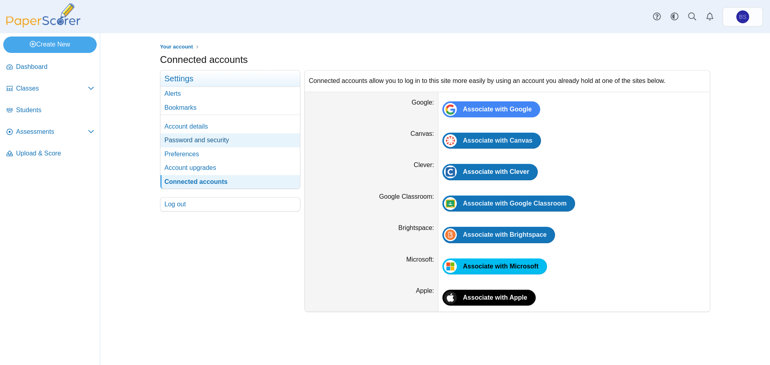
click at [192, 141] on link "Password and security" at bounding box center [230, 141] width 140 height 14
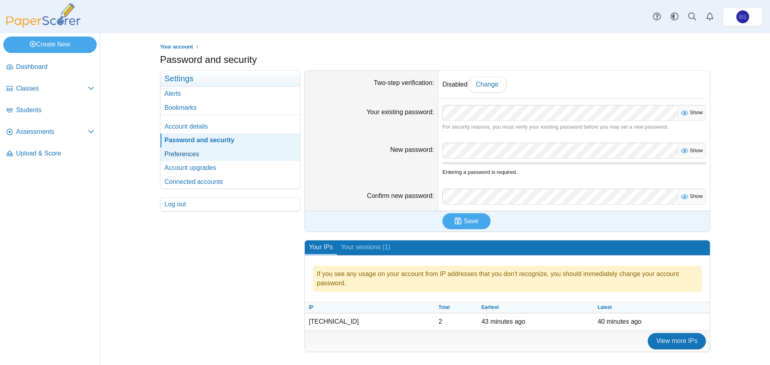
click at [188, 149] on link "Preferences" at bounding box center [230, 155] width 140 height 14
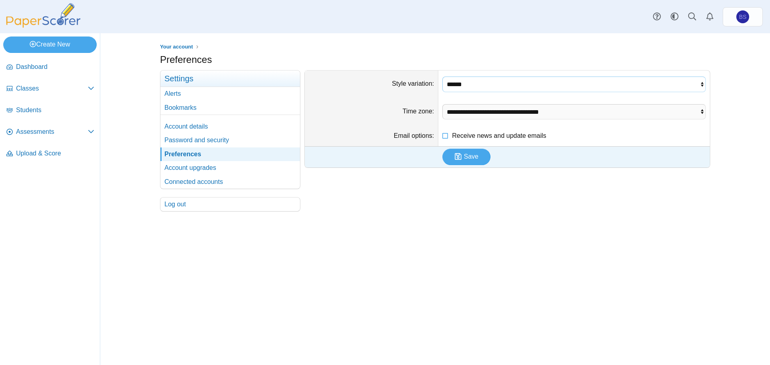
click at [466, 89] on select "****** ***** ****" at bounding box center [573, 84] width 263 height 15
click at [25, 92] on span "Classes" at bounding box center [52, 88] width 72 height 9
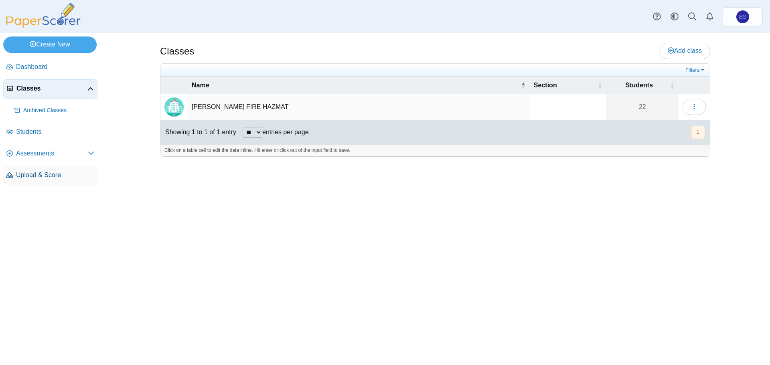
click at [36, 175] on span "Upload & Score" at bounding box center [55, 175] width 78 height 9
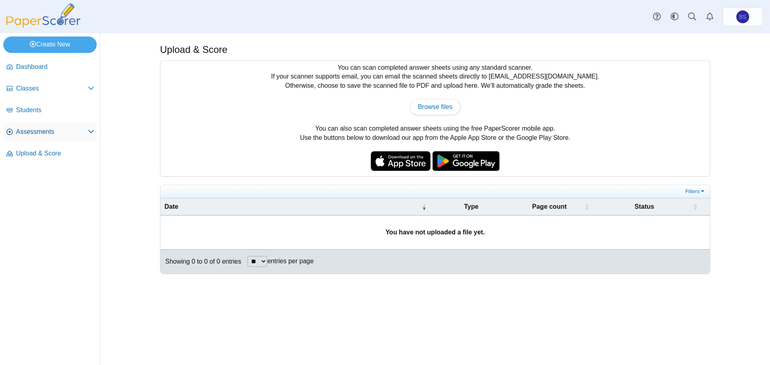
click at [39, 134] on span "Assessments" at bounding box center [52, 132] width 72 height 9
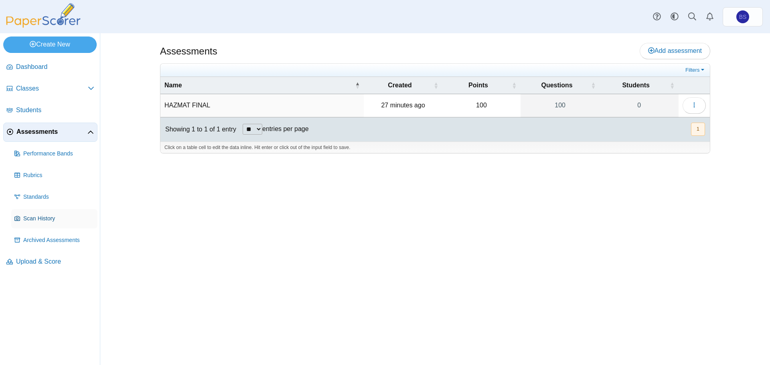
click at [45, 227] on link "Scan History" at bounding box center [54, 218] width 86 height 19
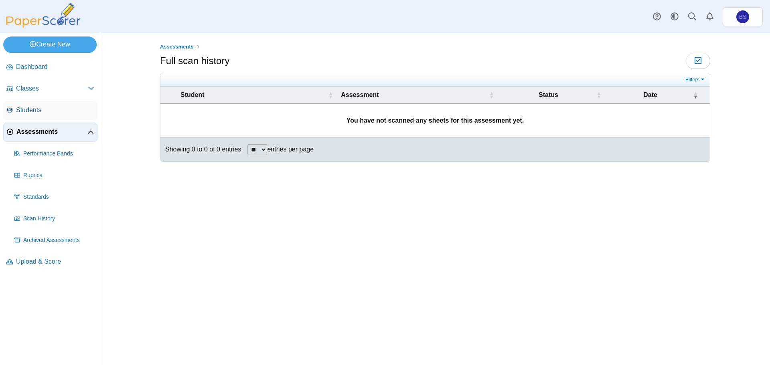
click at [29, 107] on span "Students" at bounding box center [55, 110] width 78 height 9
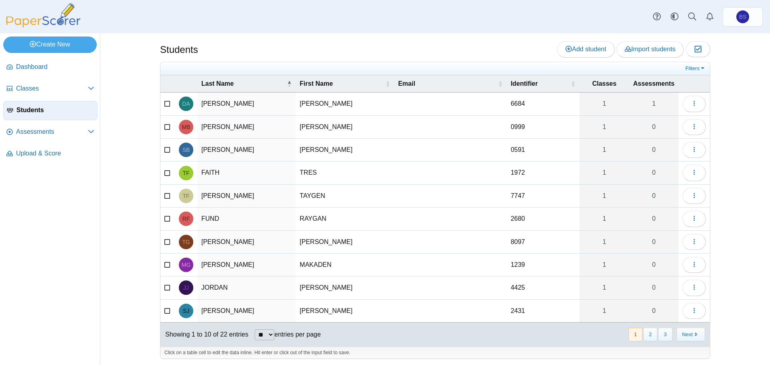
scroll to position [3, 0]
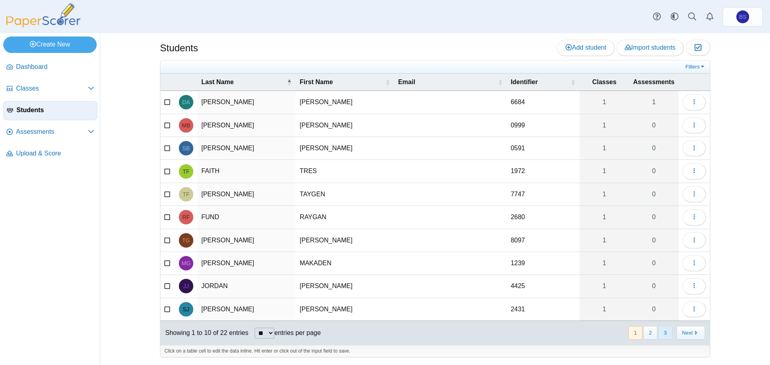
click at [660, 338] on button "3" at bounding box center [665, 332] width 14 height 13
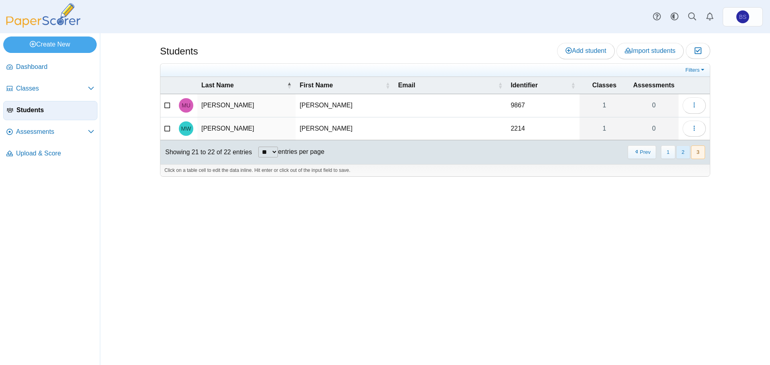
click at [680, 152] on button "2" at bounding box center [683, 152] width 14 height 13
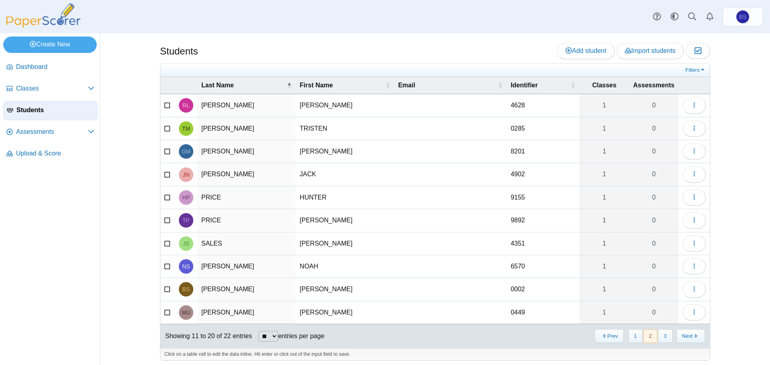
click at [213, 292] on td "SHAW" at bounding box center [246, 289] width 98 height 23
click at [687, 288] on button "button" at bounding box center [694, 290] width 23 height 16
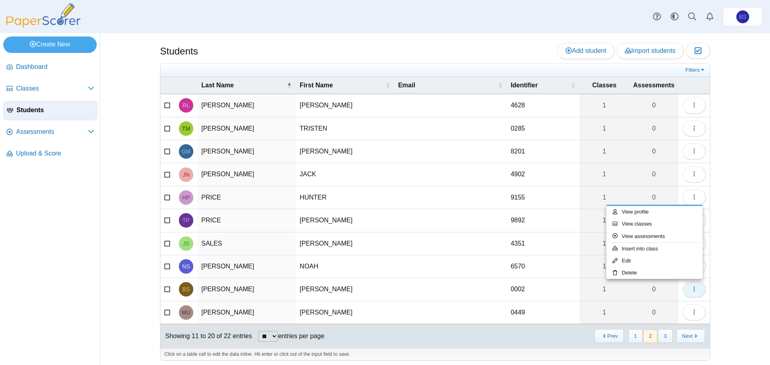
click at [687, 288] on button "button" at bounding box center [694, 290] width 23 height 16
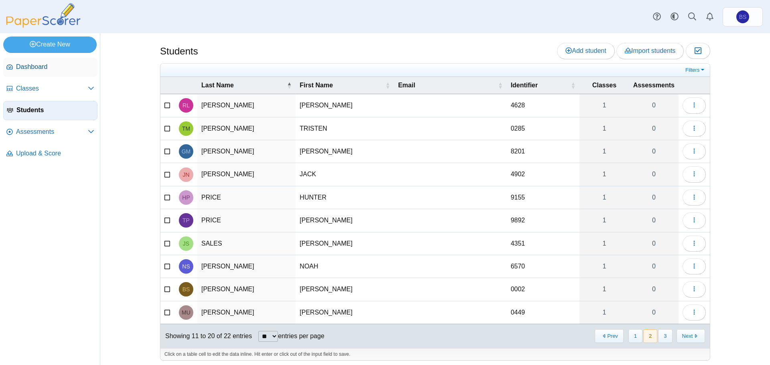
click at [47, 67] on span "Dashboard" at bounding box center [55, 67] width 78 height 9
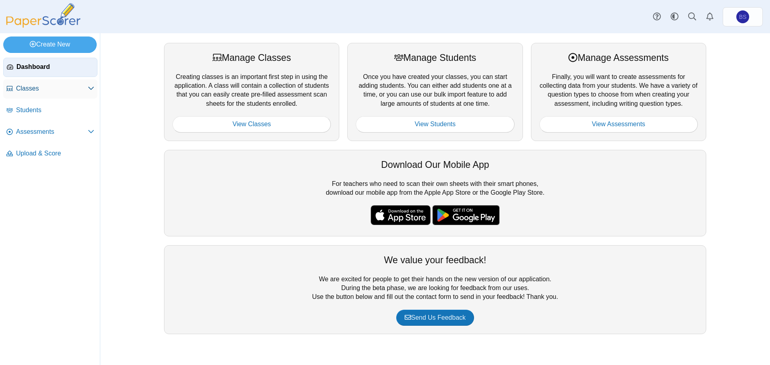
click at [47, 89] on span "Classes" at bounding box center [52, 88] width 72 height 9
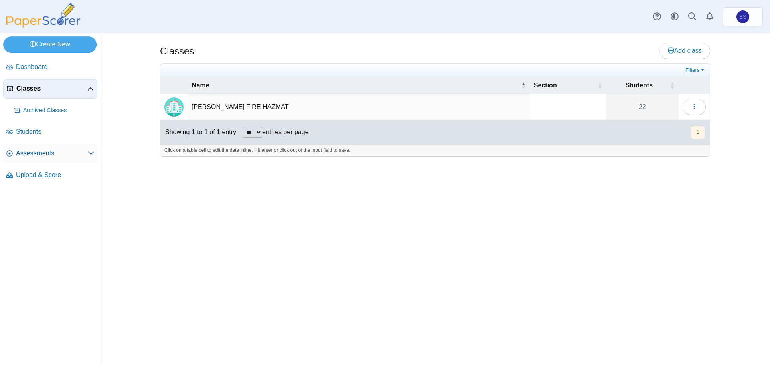
click at [33, 159] on link "Assessments" at bounding box center [50, 153] width 94 height 19
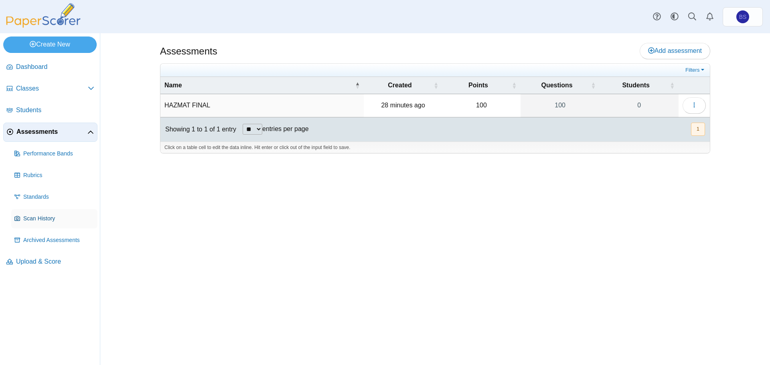
click at [33, 221] on span "Scan History" at bounding box center [58, 219] width 71 height 8
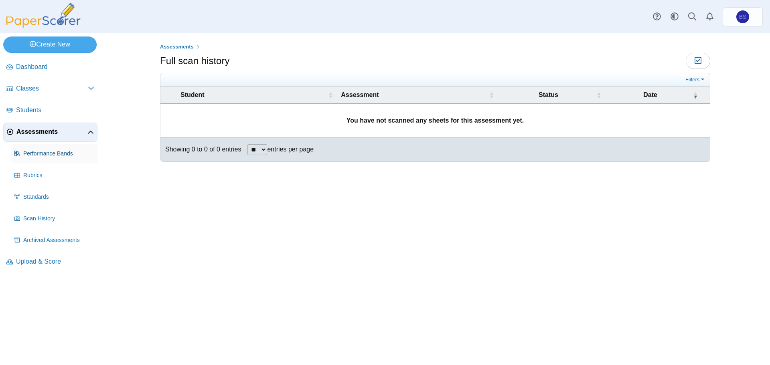
click at [50, 155] on span "Performance Bands" at bounding box center [58, 154] width 71 height 8
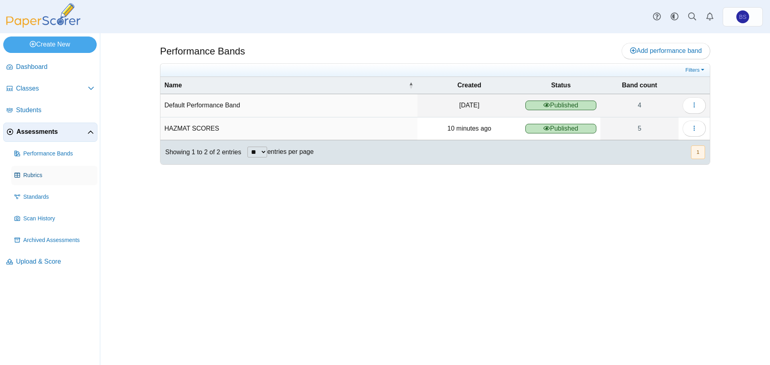
click at [36, 176] on span "Rubrics" at bounding box center [58, 176] width 71 height 8
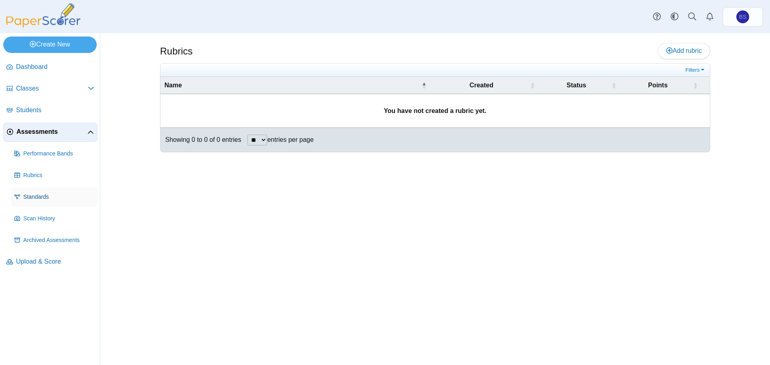
click at [30, 197] on span "Standards" at bounding box center [58, 197] width 71 height 8
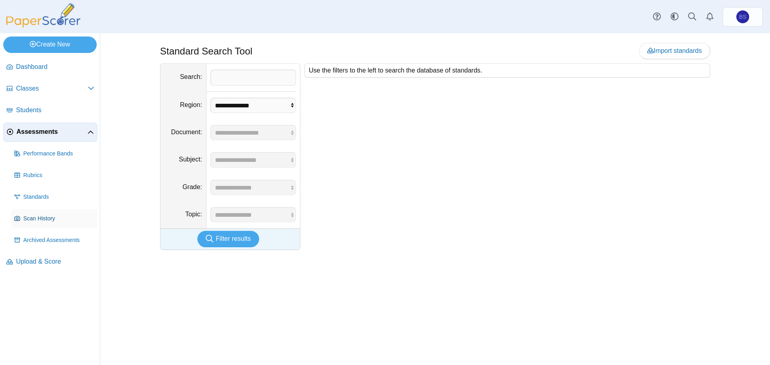
click at [28, 213] on link "Scan History" at bounding box center [54, 218] width 86 height 19
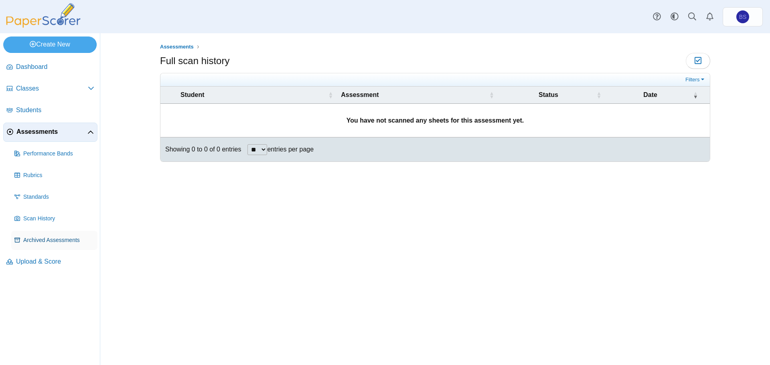
click at [30, 242] on span "Archived Assessments" at bounding box center [58, 241] width 71 height 8
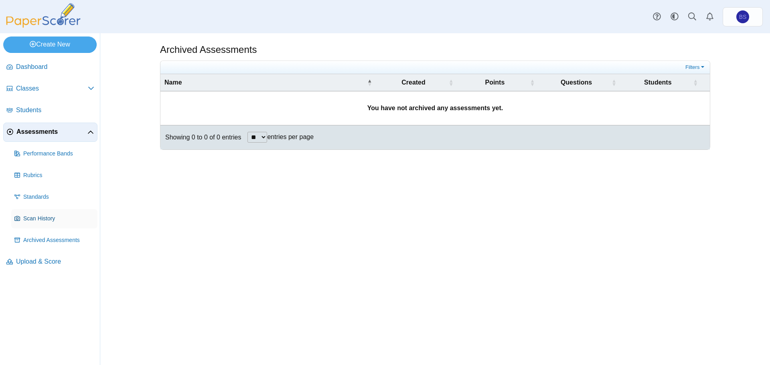
click at [35, 227] on link "Scan History" at bounding box center [54, 218] width 86 height 19
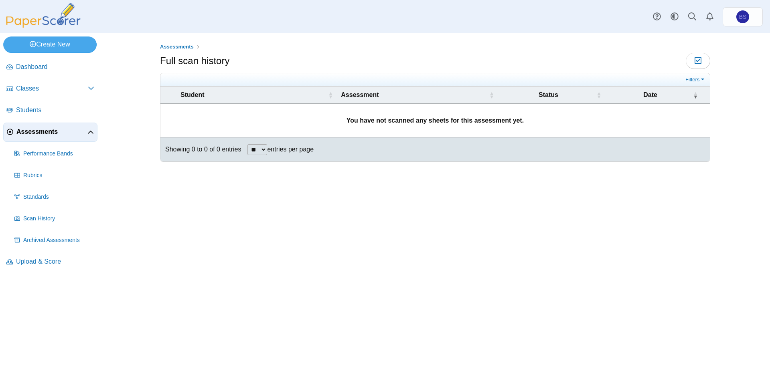
click at [359, 127] on td "You have not scanned any sheets for this assessment yet." at bounding box center [434, 121] width 549 height 34
click at [43, 263] on span "Upload & Score" at bounding box center [55, 261] width 78 height 9
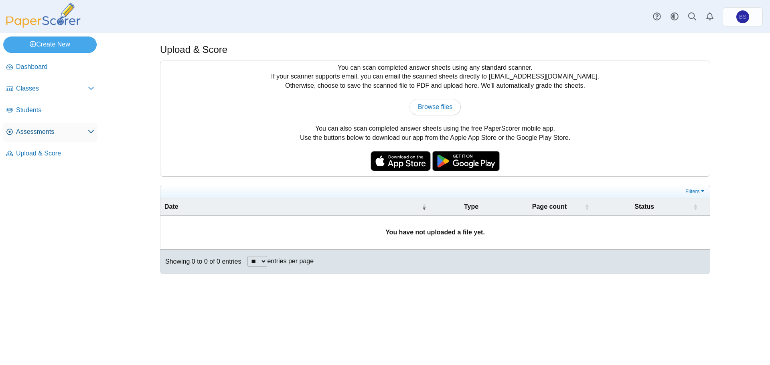
click at [37, 132] on span "Assessments" at bounding box center [52, 132] width 72 height 9
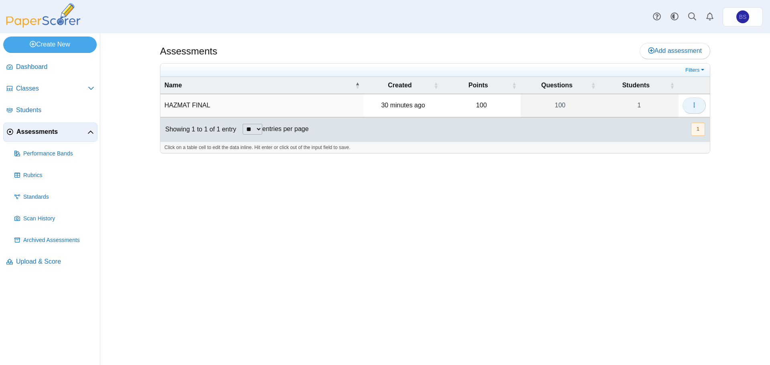
click at [699, 108] on button "button" at bounding box center [694, 105] width 23 height 16
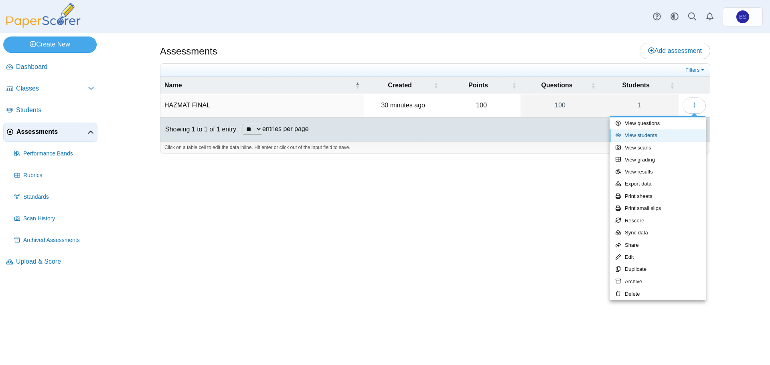
click at [659, 132] on link "View students" at bounding box center [658, 136] width 96 height 12
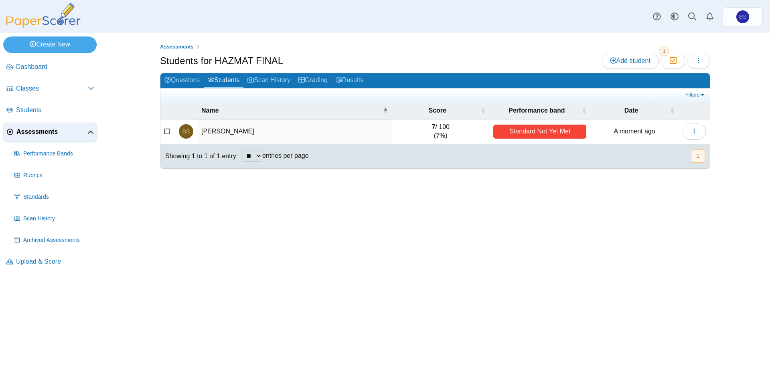
click at [545, 132] on div "Standard Not Yet Met" at bounding box center [539, 132] width 93 height 14
click at [698, 134] on button "button" at bounding box center [694, 132] width 23 height 16
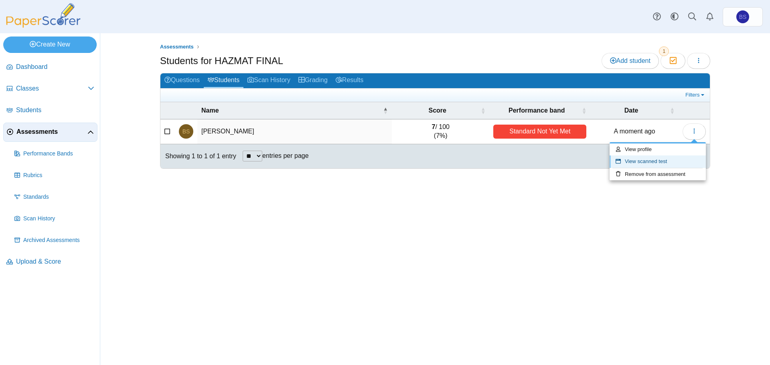
click at [666, 157] on link "View scanned test" at bounding box center [658, 162] width 96 height 12
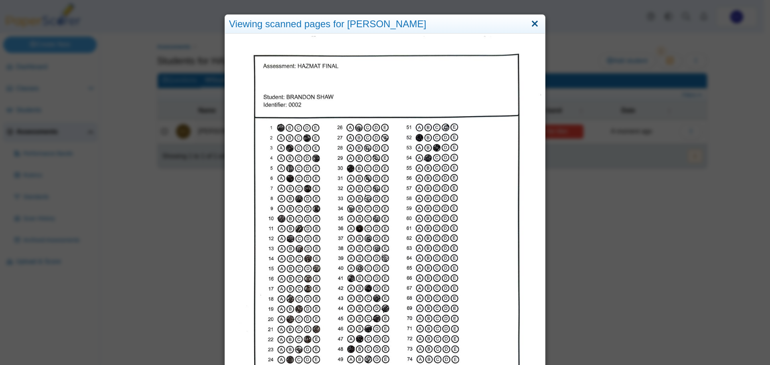
click at [534, 22] on link "Close" at bounding box center [535, 24] width 12 height 14
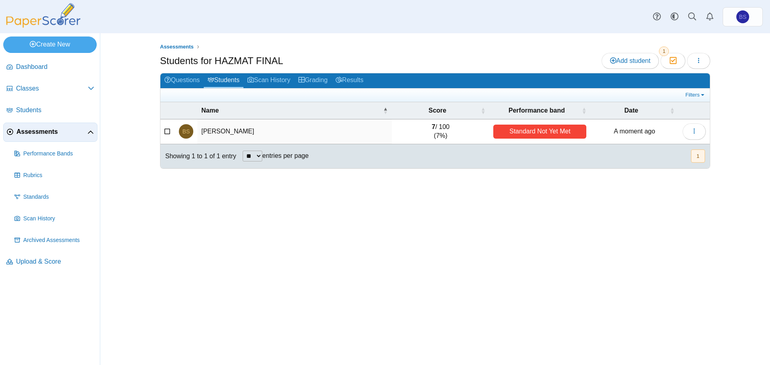
click at [443, 134] on td "7 / 100 (7%)" at bounding box center [440, 132] width 97 height 25
click at [315, 82] on link "Grading" at bounding box center [312, 80] width 37 height 15
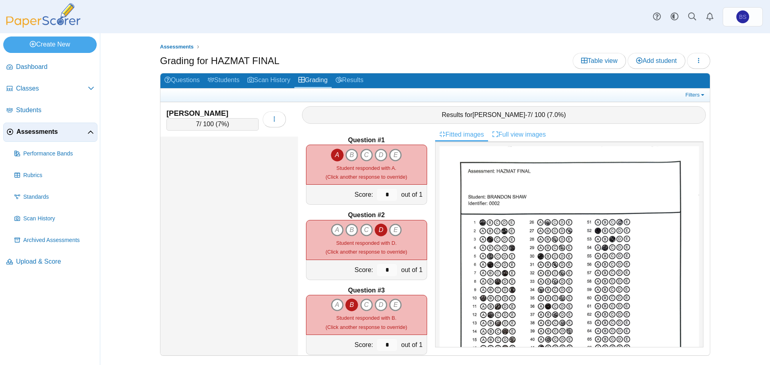
click at [521, 138] on link "Full view images" at bounding box center [519, 135] width 62 height 14
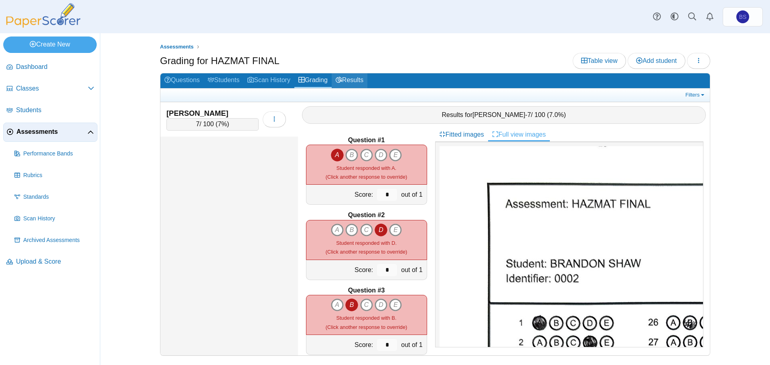
click at [349, 79] on link "Results" at bounding box center [350, 80] width 36 height 15
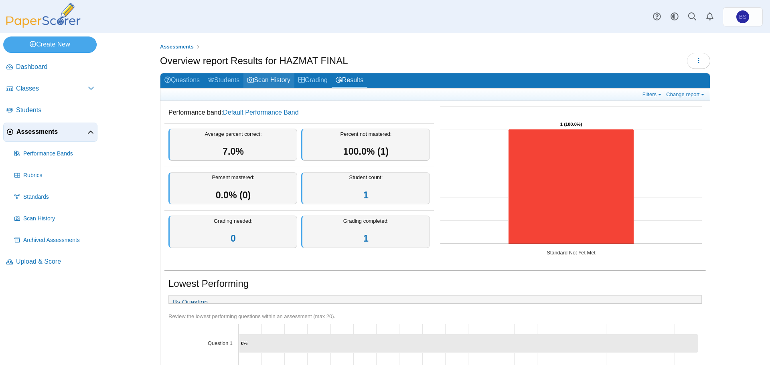
click at [273, 81] on link "Scan History" at bounding box center [268, 80] width 51 height 15
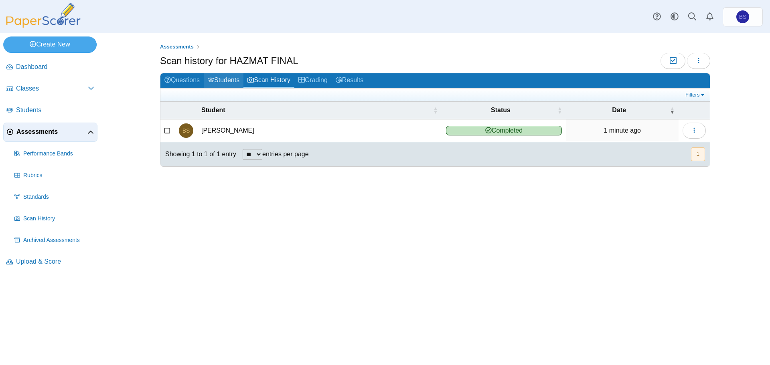
click at [233, 82] on link "Students" at bounding box center [224, 80] width 40 height 15
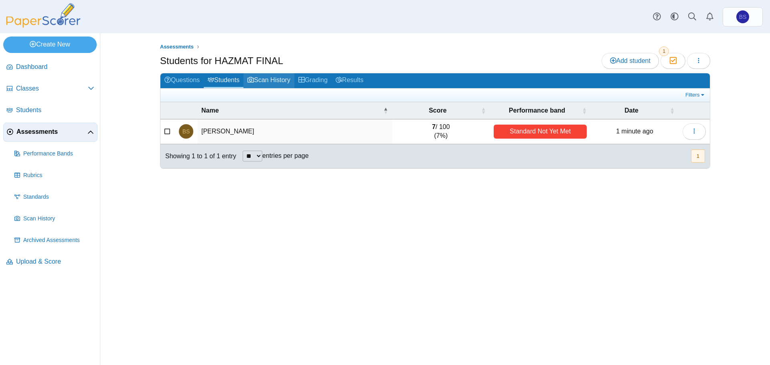
click at [267, 81] on link "Scan History" at bounding box center [268, 80] width 51 height 15
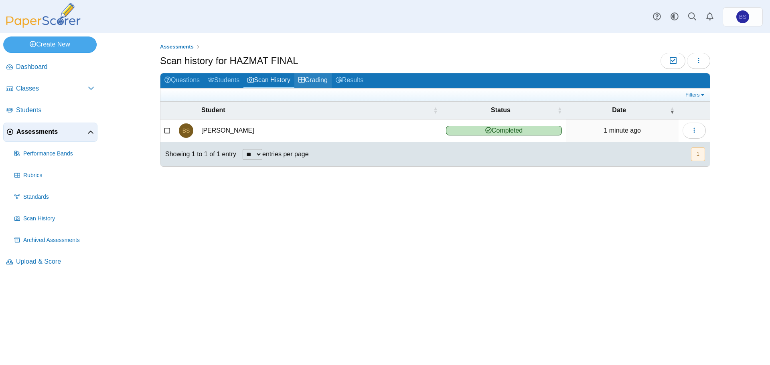
click at [322, 82] on link "Grading" at bounding box center [312, 80] width 37 height 15
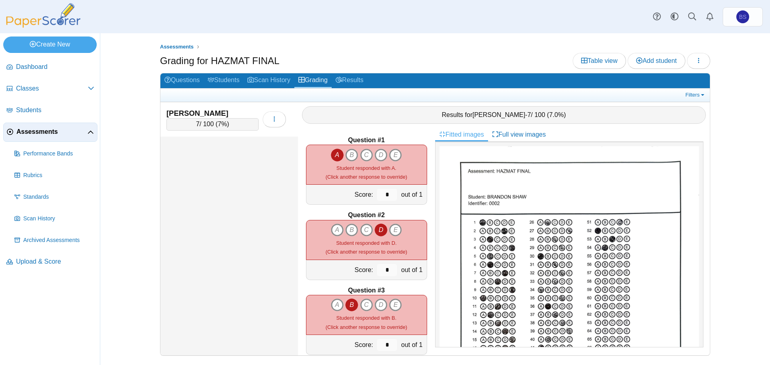
click at [468, 132] on link "Fitted images" at bounding box center [461, 135] width 53 height 14
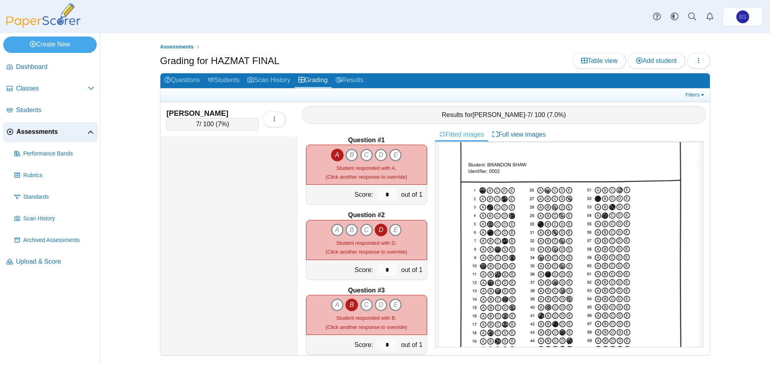
scroll to position [80, 0]
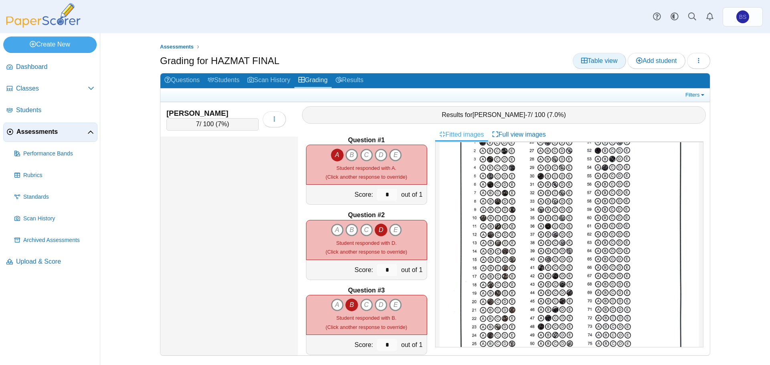
click at [582, 63] on use at bounding box center [584, 61] width 6 height 6
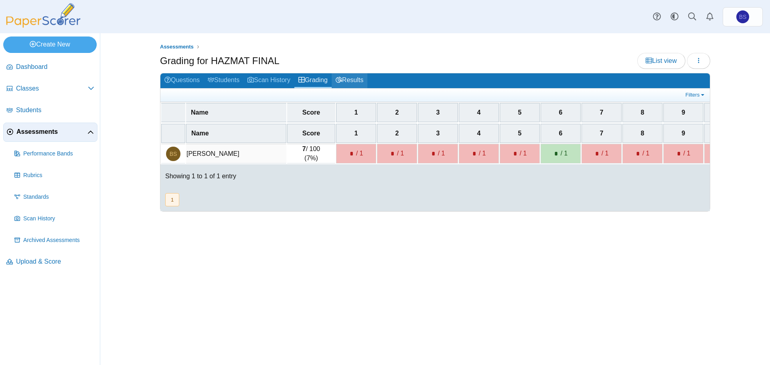
click at [345, 75] on link "Results" at bounding box center [350, 80] width 36 height 15
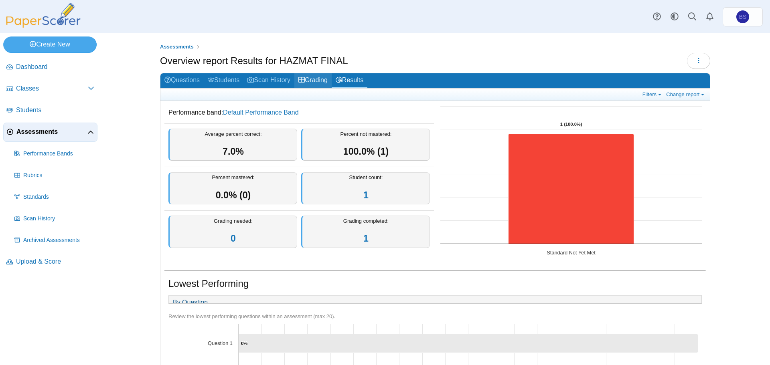
click at [311, 80] on link "Grading" at bounding box center [312, 80] width 37 height 15
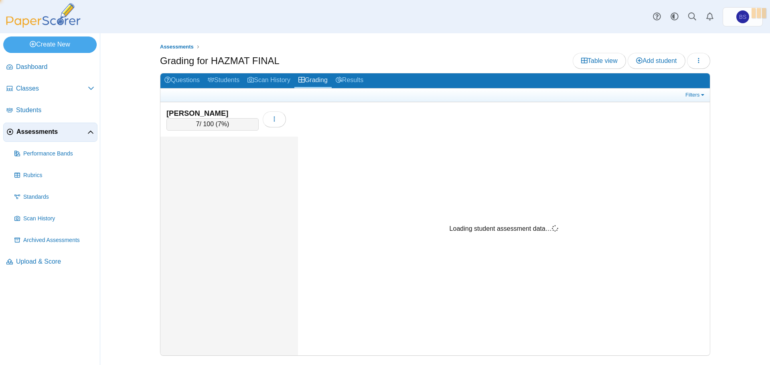
click at [263, 79] on link "Scan History" at bounding box center [268, 80] width 51 height 15
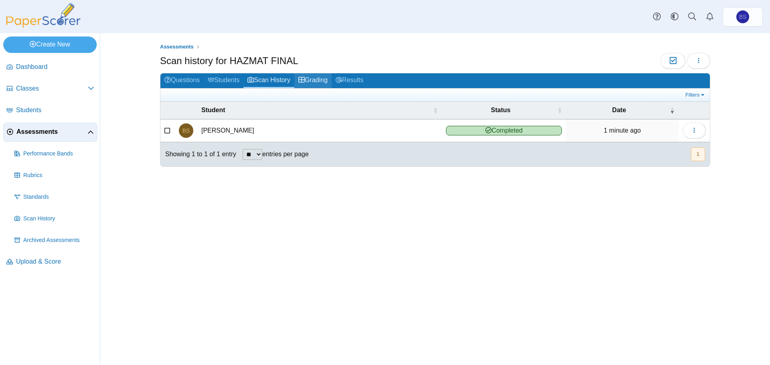
click at [314, 80] on link "Grading" at bounding box center [312, 80] width 37 height 15
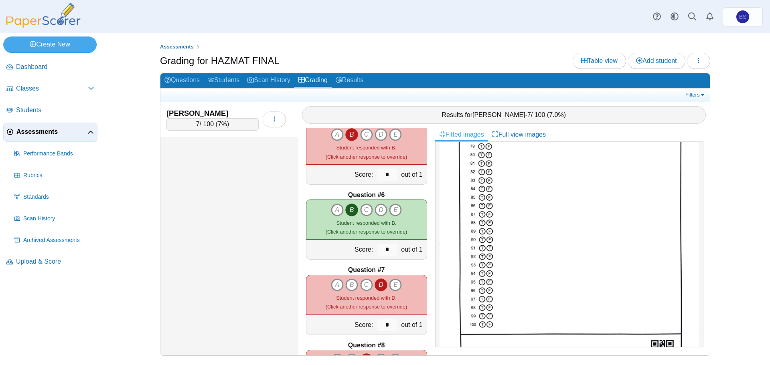
scroll to position [472, 0]
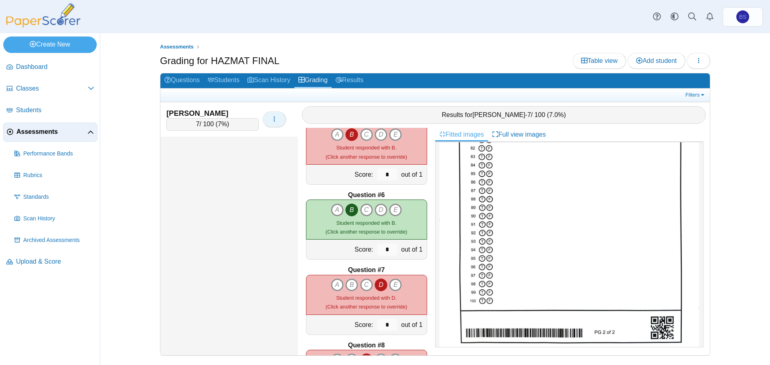
click at [275, 119] on icon "button" at bounding box center [274, 119] width 6 height 6
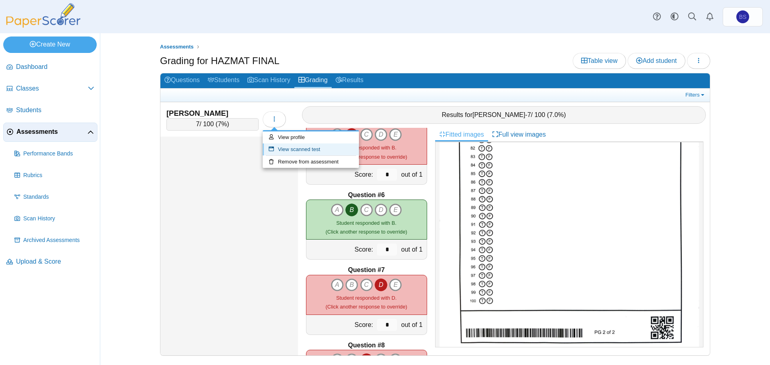
click at [283, 148] on link "View scanned test" at bounding box center [311, 150] width 96 height 12
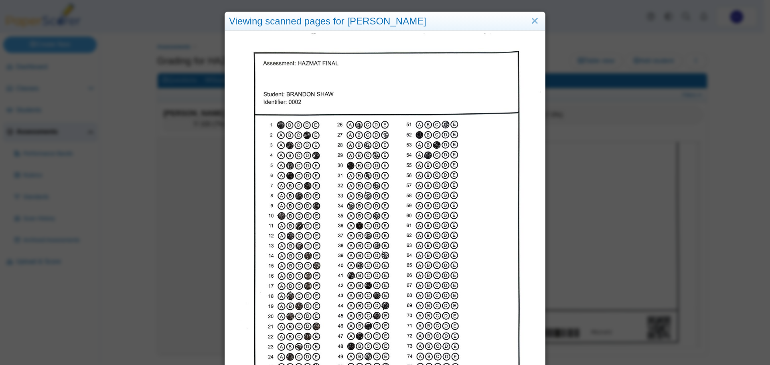
scroll to position [0, 0]
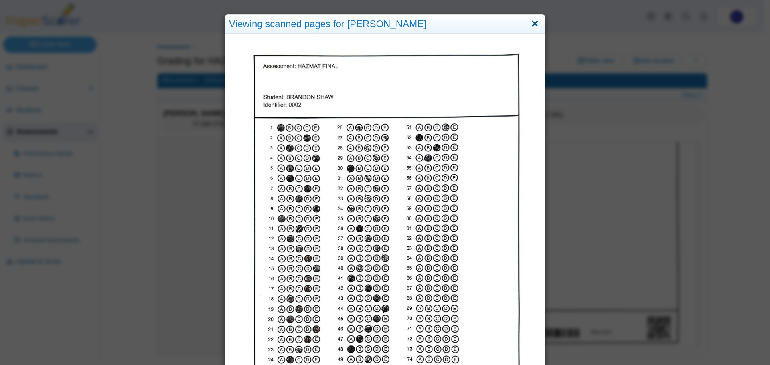
click at [533, 25] on link "Close" at bounding box center [535, 24] width 12 height 14
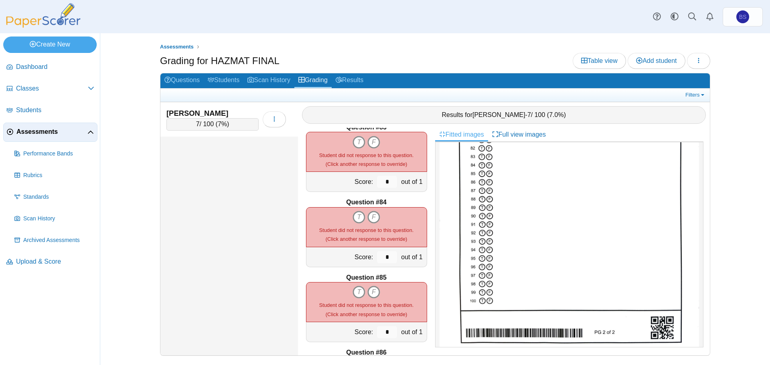
scroll to position [6176, 0]
click at [371, 219] on icon "F" at bounding box center [373, 216] width 13 height 13
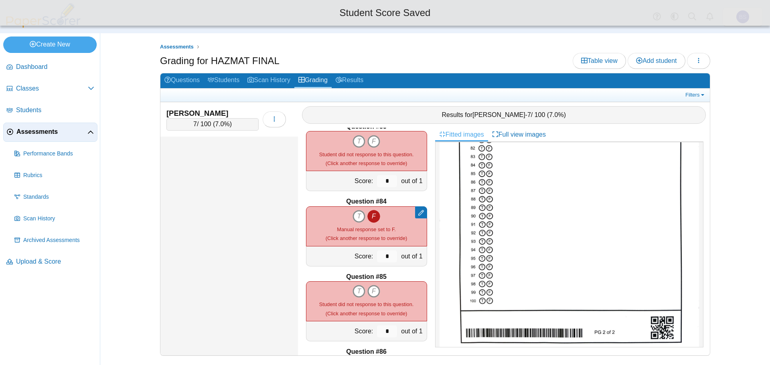
click at [371, 219] on icon "F" at bounding box center [373, 216] width 13 height 13
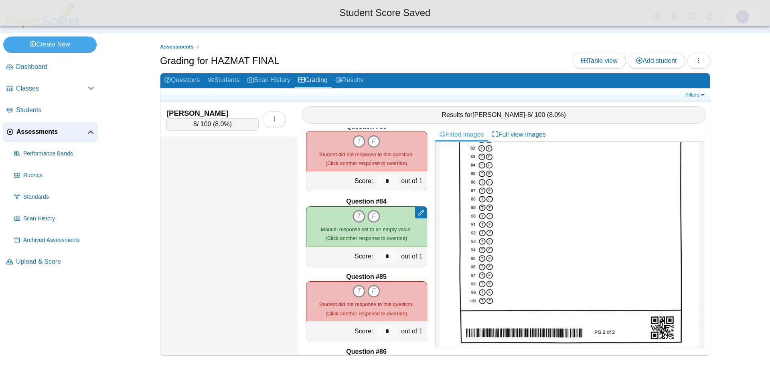
click at [357, 217] on icon "T" at bounding box center [359, 216] width 13 height 13
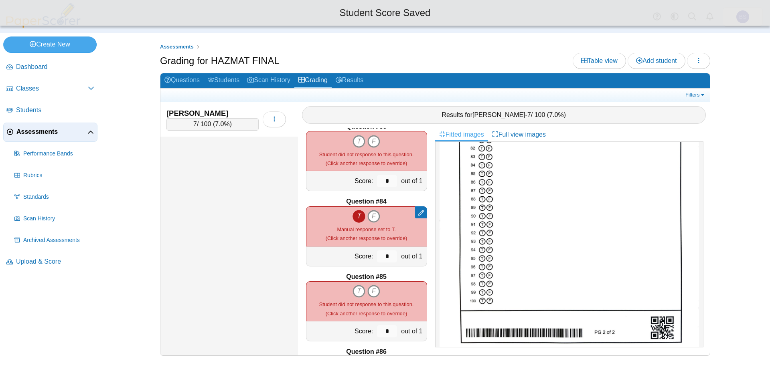
click at [357, 217] on icon "T" at bounding box center [359, 216] width 13 height 13
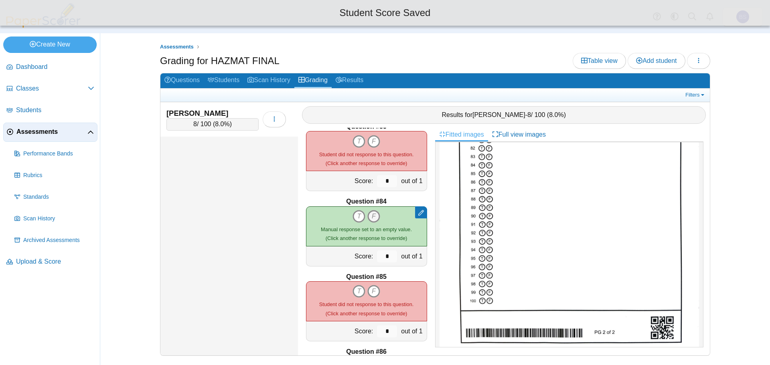
click at [371, 217] on icon "F" at bounding box center [373, 216] width 13 height 13
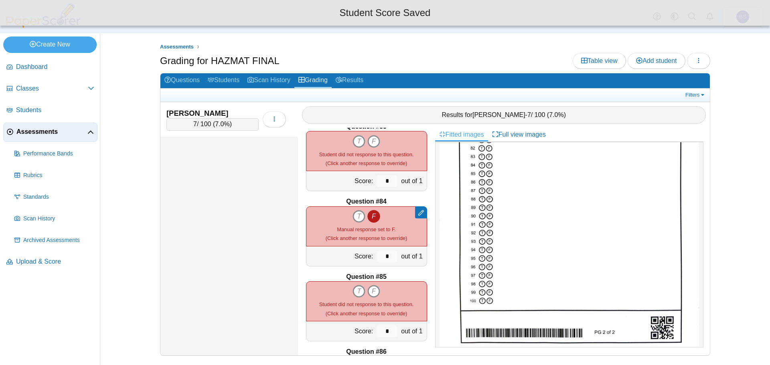
click at [371, 217] on icon "F" at bounding box center [373, 216] width 13 height 13
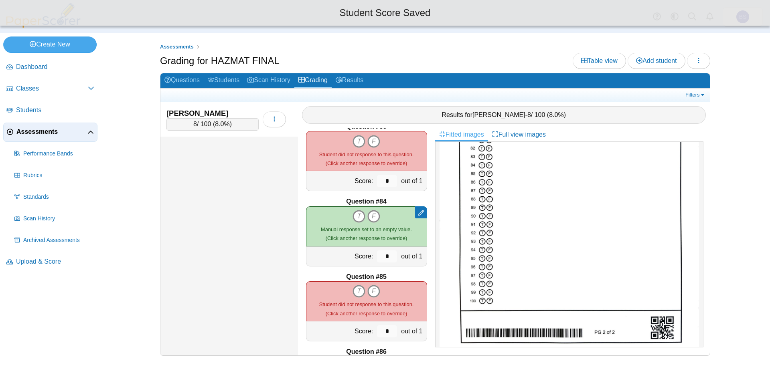
click at [418, 215] on icon at bounding box center [421, 213] width 6 height 6
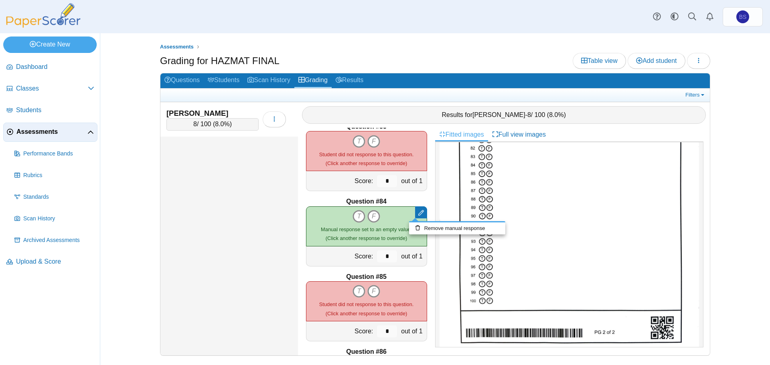
click at [418, 215] on icon at bounding box center [421, 213] width 6 height 6
click at [419, 211] on div at bounding box center [421, 213] width 12 height 12
click at [432, 226] on link "Remove manual response" at bounding box center [457, 229] width 96 height 12
type input "*"
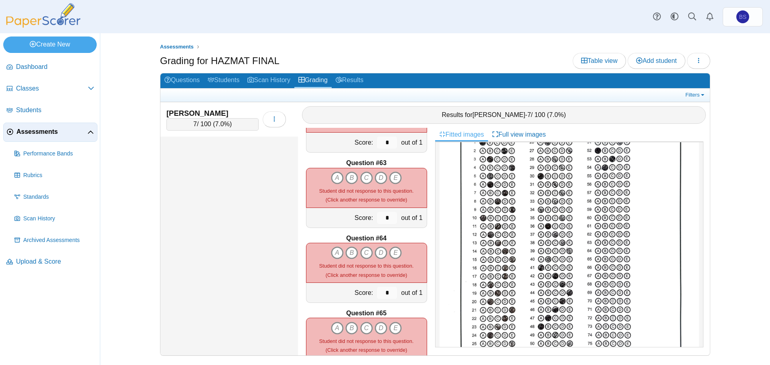
scroll to position [4572, 0]
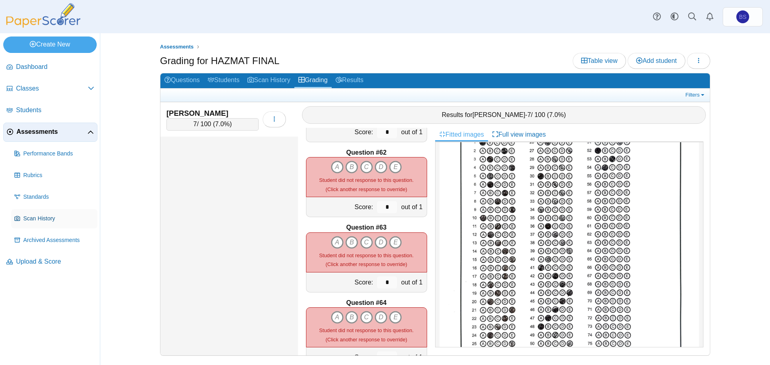
click at [28, 212] on link "Scan History" at bounding box center [54, 218] width 86 height 19
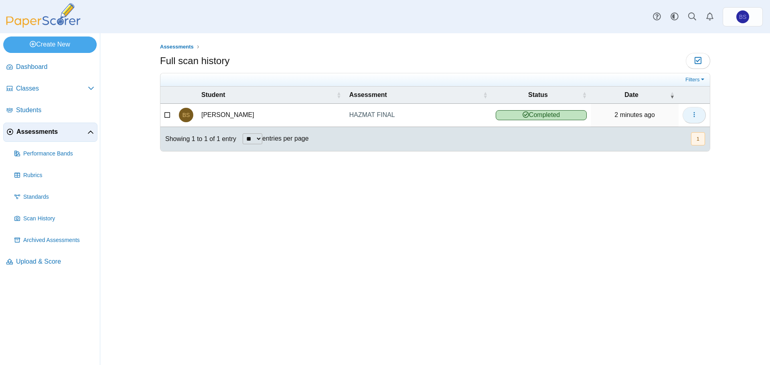
click at [697, 116] on icon "button" at bounding box center [694, 114] width 6 height 6
click at [659, 158] on link "Delete scanned test" at bounding box center [658, 158] width 96 height 12
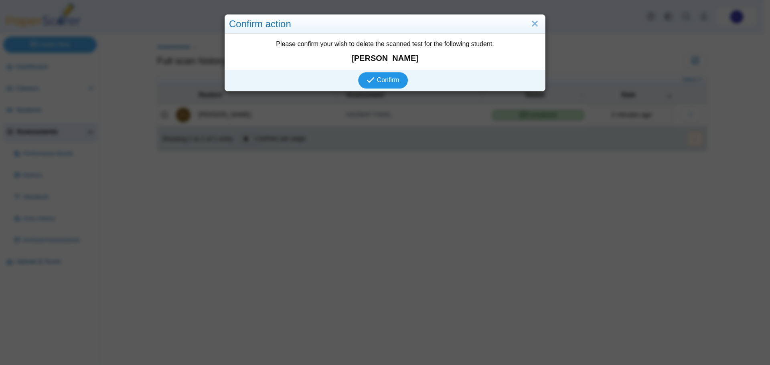
click at [367, 78] on icon "submit" at bounding box center [371, 80] width 8 height 8
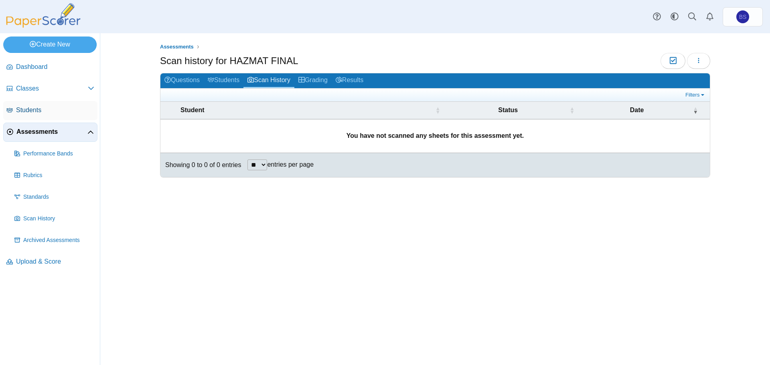
click at [32, 113] on span "Students" at bounding box center [55, 110] width 78 height 9
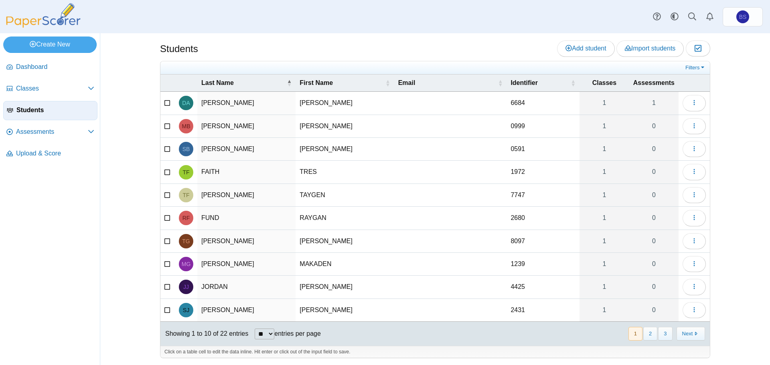
scroll to position [3, 0]
click at [648, 330] on button "2" at bounding box center [650, 332] width 14 height 13
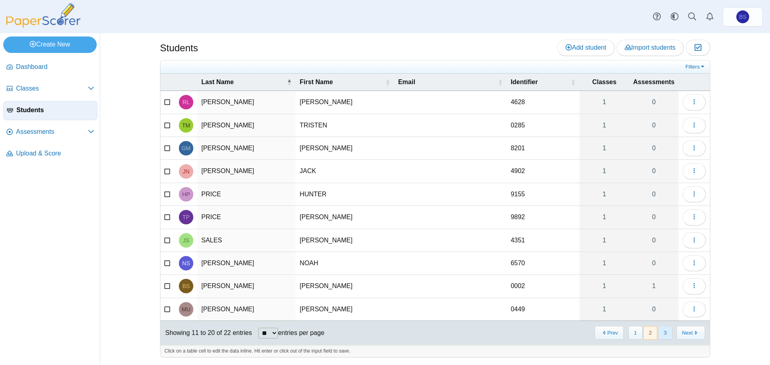
click at [659, 333] on button "3" at bounding box center [665, 332] width 14 height 13
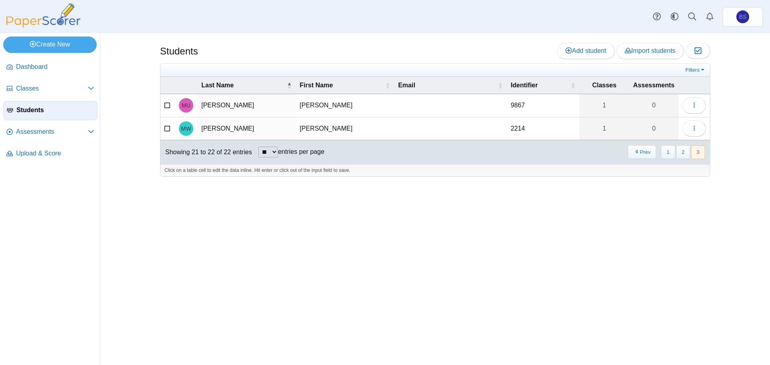
scroll to position [0, 0]
click at [679, 154] on button "2" at bounding box center [683, 152] width 14 height 13
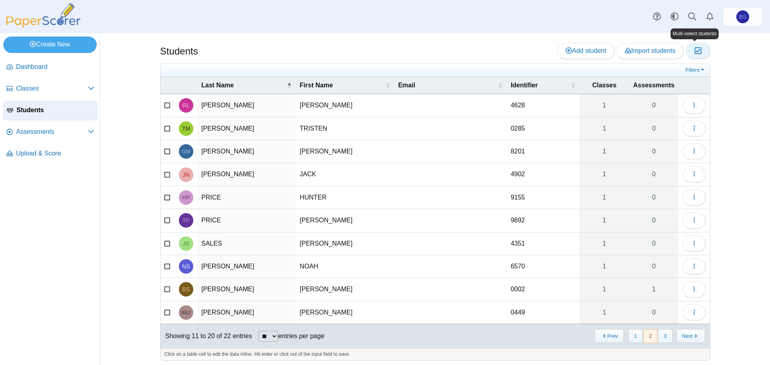
click at [694, 53] on icon "button" at bounding box center [698, 50] width 8 height 7
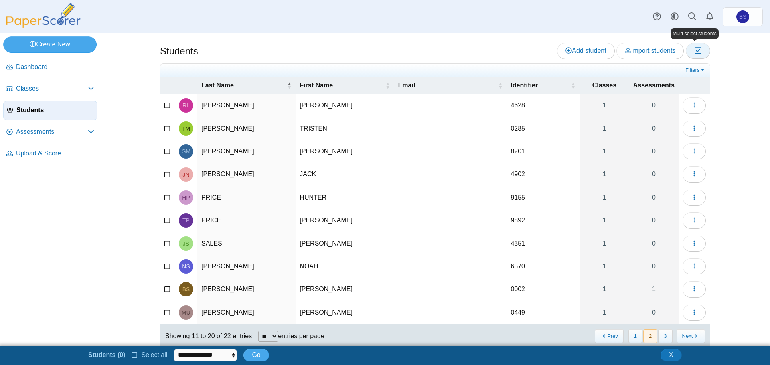
click at [694, 53] on icon "button" at bounding box center [698, 50] width 8 height 7
click at [44, 153] on span "Upload & Score" at bounding box center [55, 153] width 78 height 9
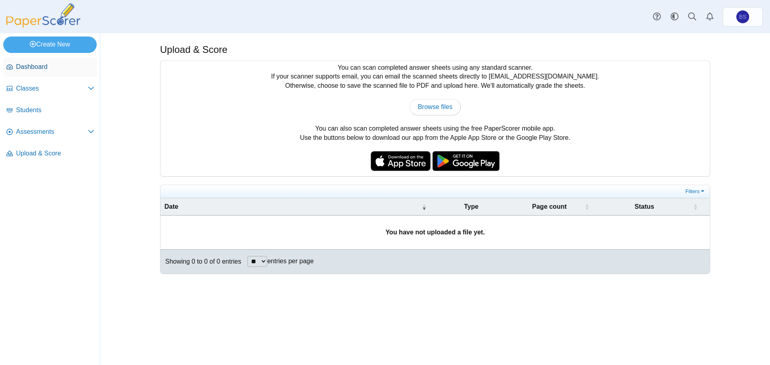
click at [47, 68] on span "Dashboard" at bounding box center [55, 67] width 78 height 9
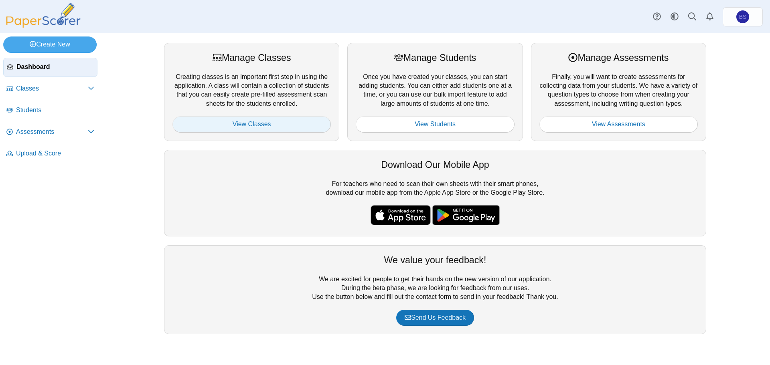
click at [264, 122] on link "View Classes" at bounding box center [251, 124] width 158 height 16
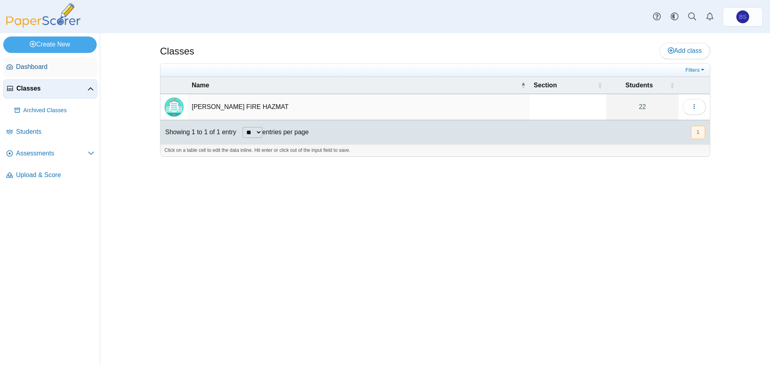
click at [42, 67] on span "Dashboard" at bounding box center [55, 67] width 78 height 9
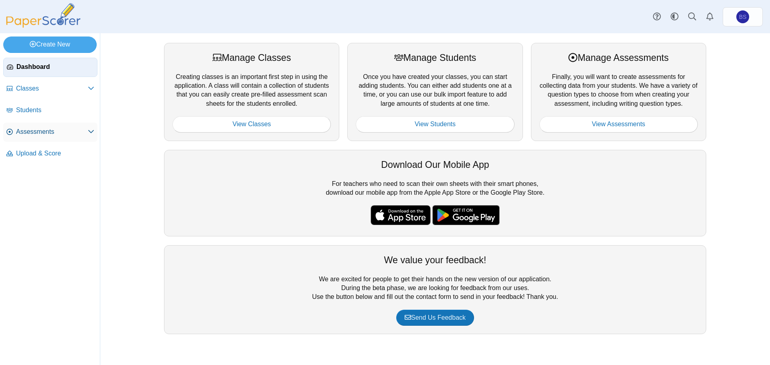
click at [41, 134] on span "Assessments" at bounding box center [52, 132] width 72 height 9
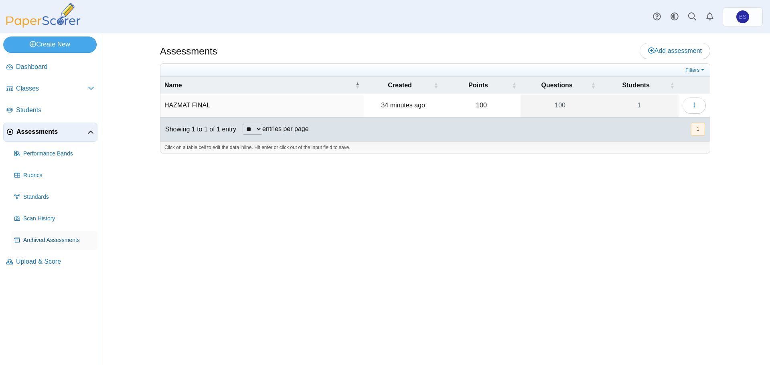
click at [29, 243] on span "Archived Assessments" at bounding box center [58, 241] width 71 height 8
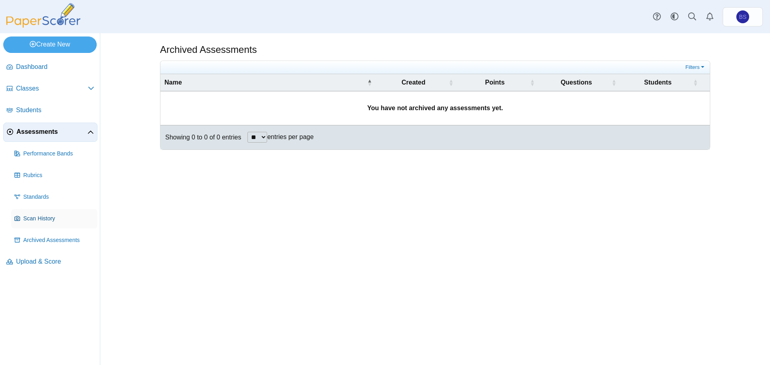
click at [34, 225] on link "Scan History" at bounding box center [54, 218] width 86 height 19
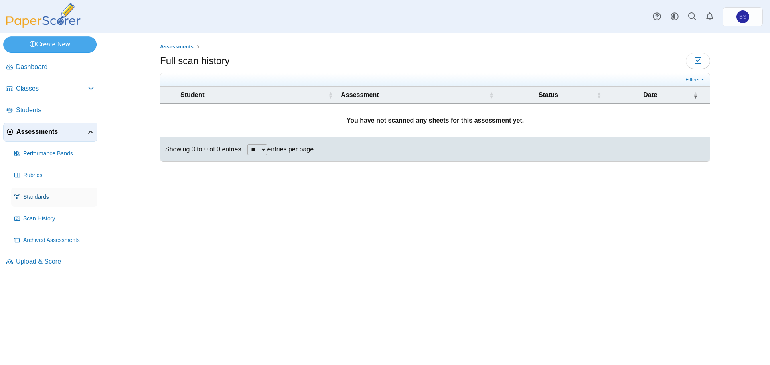
click at [39, 205] on link "Standards" at bounding box center [54, 197] width 86 height 19
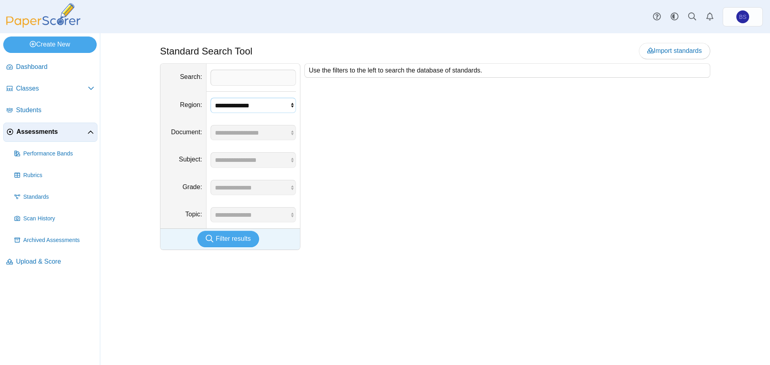
click at [248, 99] on select "**********" at bounding box center [253, 105] width 85 height 15
click at [241, 105] on select "**********" at bounding box center [253, 105] width 85 height 15
click at [45, 154] on span "Performance Bands" at bounding box center [58, 154] width 71 height 8
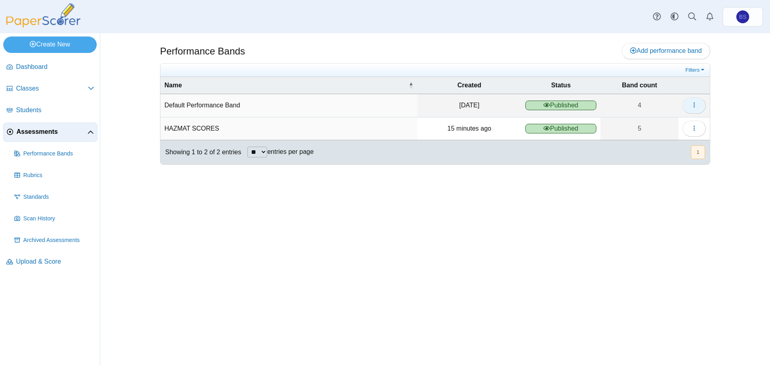
click at [691, 100] on button "button" at bounding box center [694, 105] width 23 height 16
click at [578, 122] on td "Published" at bounding box center [560, 129] width 79 height 23
click at [576, 126] on span "Published" at bounding box center [560, 129] width 71 height 10
click at [687, 127] on button "button" at bounding box center [694, 129] width 23 height 16
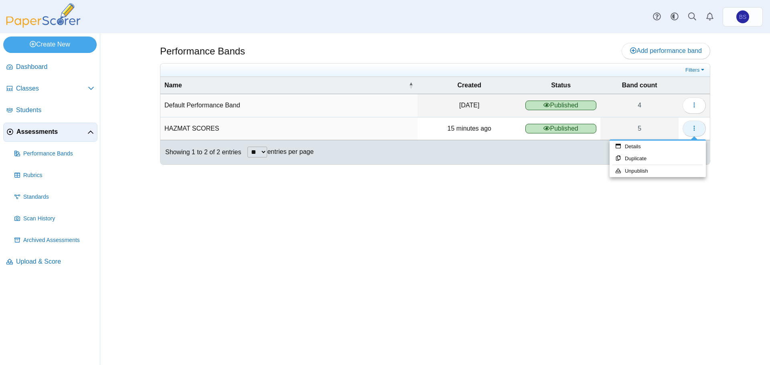
click at [687, 127] on button "button" at bounding box center [694, 129] width 23 height 16
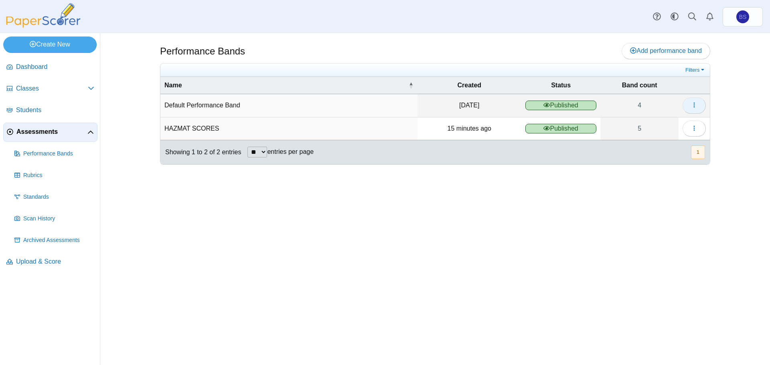
click at [694, 107] on use "button" at bounding box center [693, 105] width 1 height 5
click at [642, 128] on link "Details" at bounding box center [658, 124] width 96 height 12
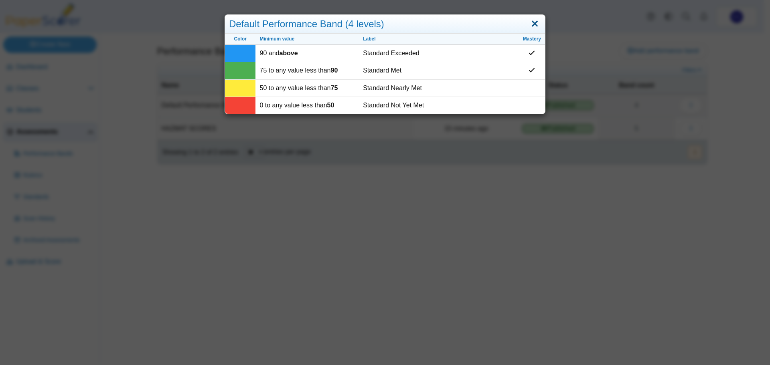
click at [531, 27] on link "Close" at bounding box center [535, 24] width 12 height 14
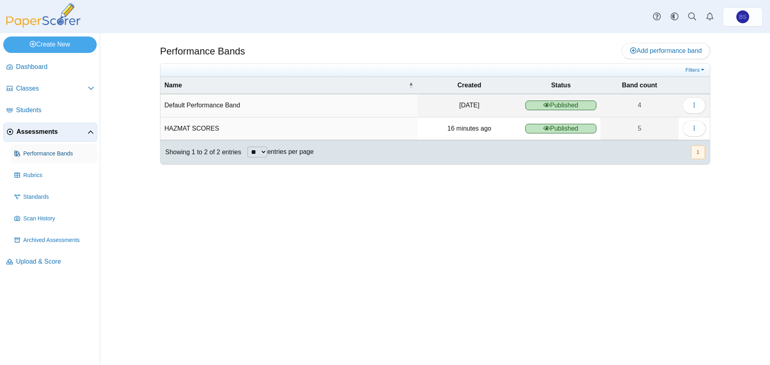
click at [44, 155] on span "Performance Bands" at bounding box center [58, 154] width 71 height 8
click at [30, 176] on span "Rubrics" at bounding box center [58, 176] width 71 height 8
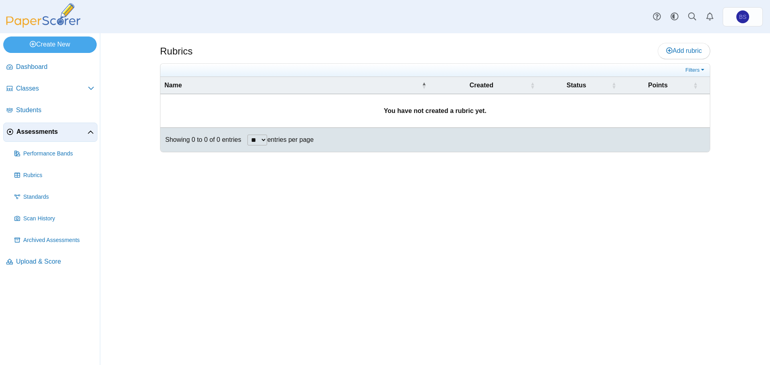
click at [35, 132] on span "Assessments" at bounding box center [51, 132] width 71 height 9
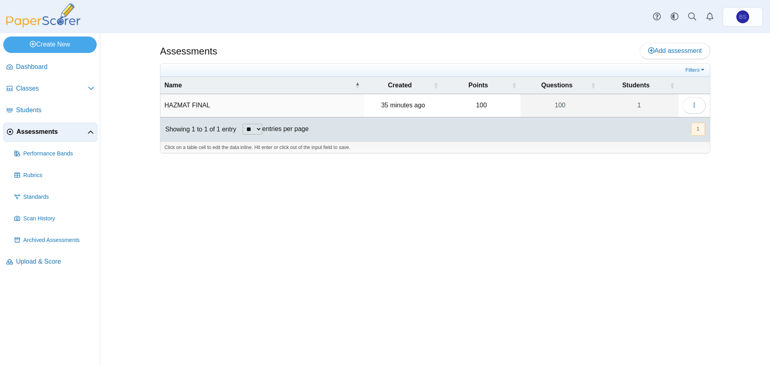
click at [205, 104] on td "HAZMAT FINAL" at bounding box center [261, 105] width 203 height 23
click at [694, 104] on icon "button" at bounding box center [694, 105] width 6 height 6
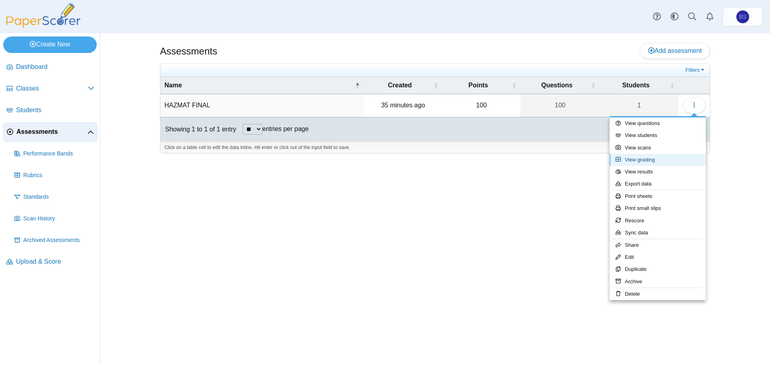
click at [650, 158] on link "View grading" at bounding box center [658, 160] width 96 height 12
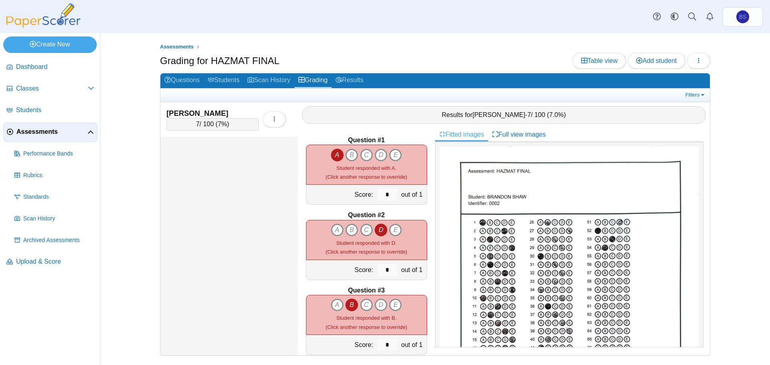
click at [514, 115] on span "BRANDON SHAW" at bounding box center [498, 114] width 53 height 7
click at [26, 154] on span "Performance Bands" at bounding box center [58, 154] width 71 height 8
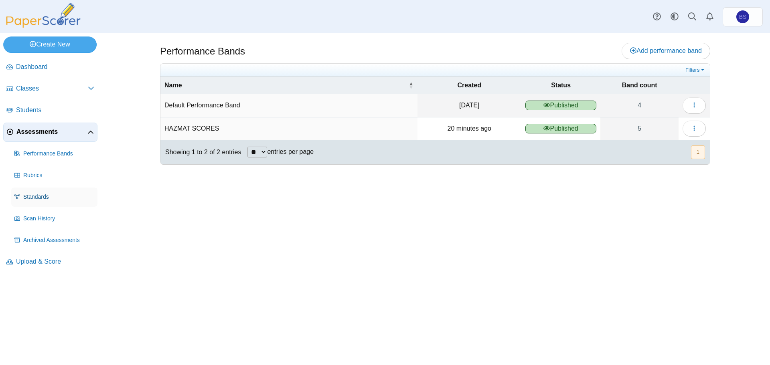
click at [44, 198] on span "Standards" at bounding box center [58, 197] width 71 height 8
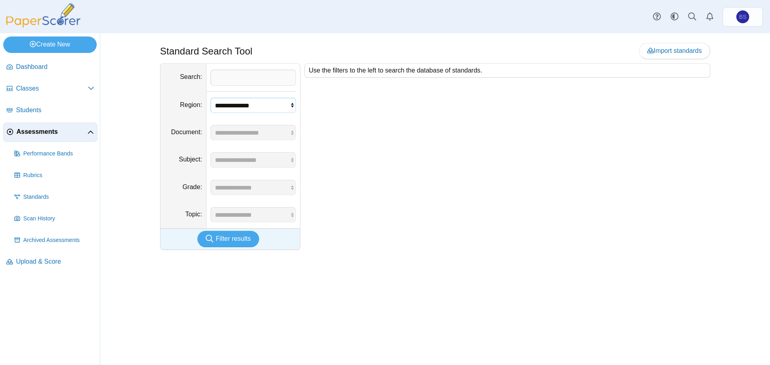
click at [278, 110] on select "**********" at bounding box center [253, 105] width 85 height 15
click at [29, 213] on link "Scan History" at bounding box center [54, 218] width 86 height 19
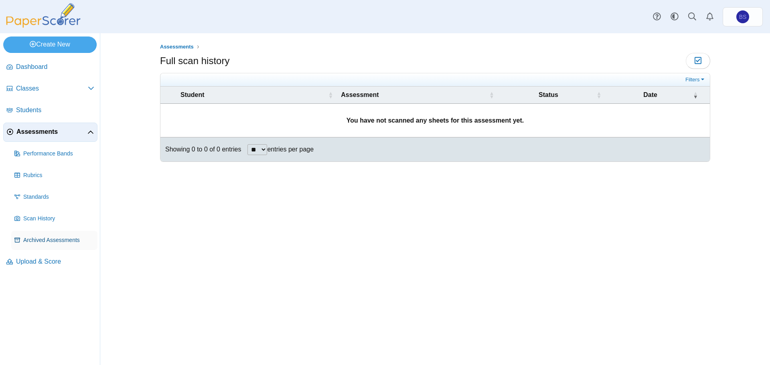
click at [29, 239] on span "Archived Assessments" at bounding box center [58, 241] width 71 height 8
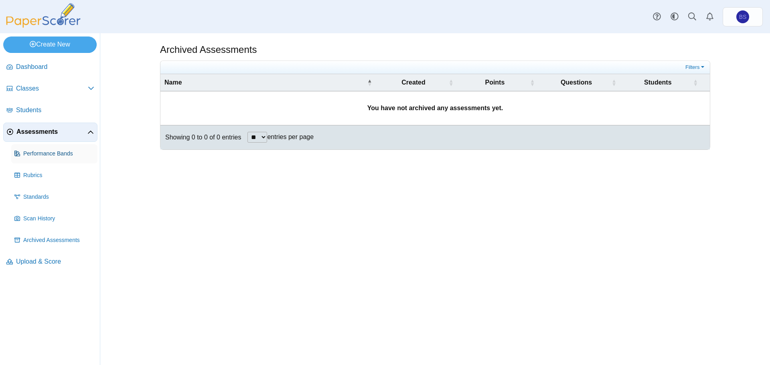
click at [54, 152] on span "Performance Bands" at bounding box center [58, 154] width 71 height 8
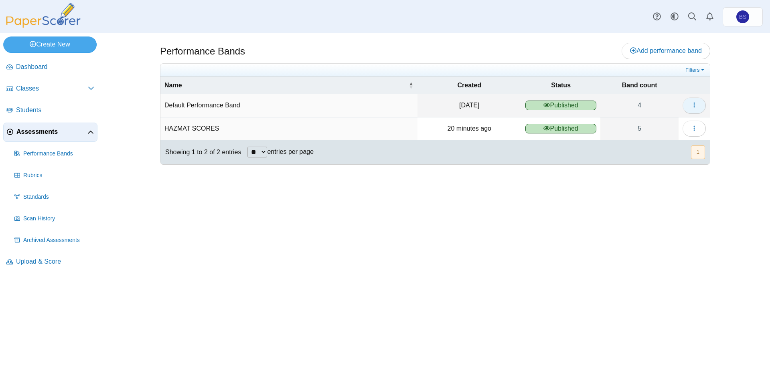
click at [688, 104] on button "button" at bounding box center [694, 105] width 23 height 16
click at [653, 123] on link "Details" at bounding box center [658, 124] width 96 height 12
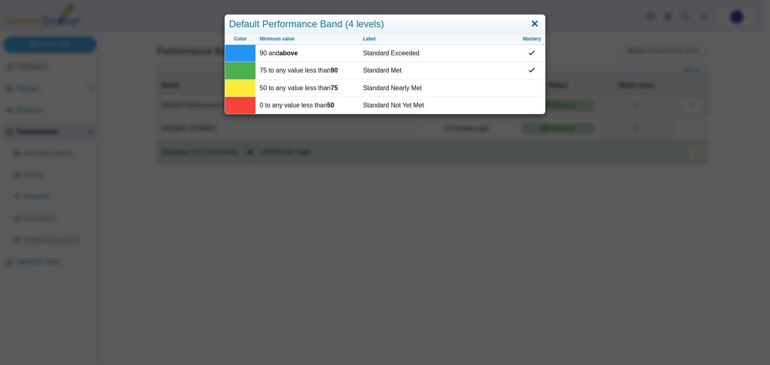
click at [532, 27] on link "Close" at bounding box center [535, 24] width 12 height 14
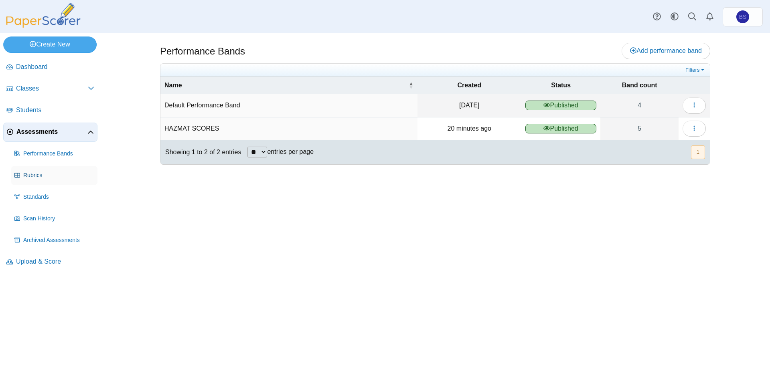
click at [34, 170] on link "Rubrics" at bounding box center [54, 175] width 86 height 19
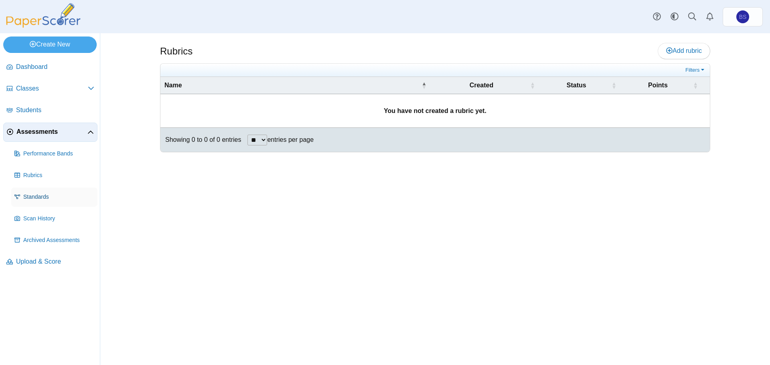
click at [28, 195] on span "Standards" at bounding box center [58, 197] width 71 height 8
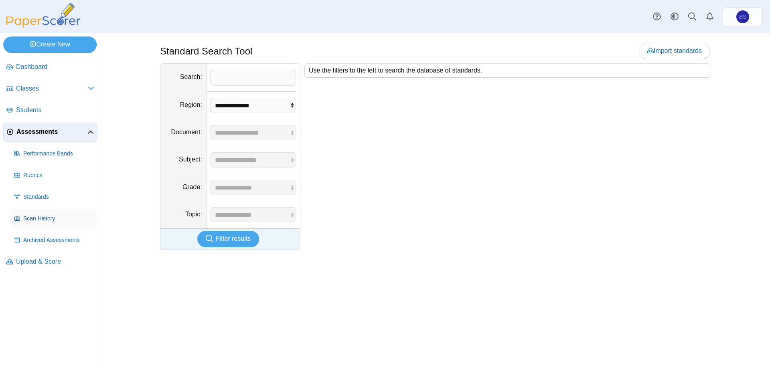
click at [24, 216] on span "Scan History" at bounding box center [58, 219] width 71 height 8
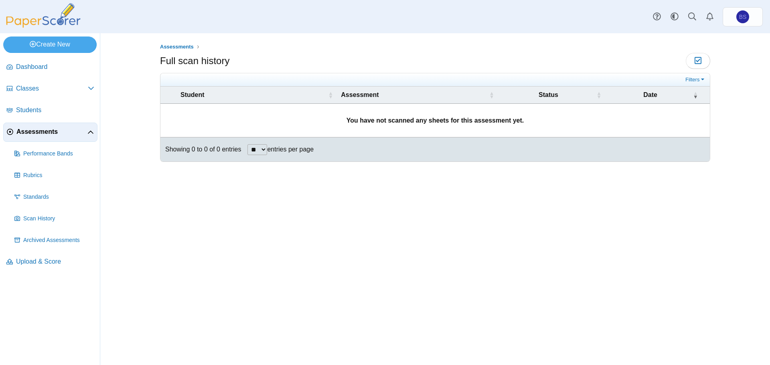
click at [51, 132] on span "Assessments" at bounding box center [51, 132] width 71 height 9
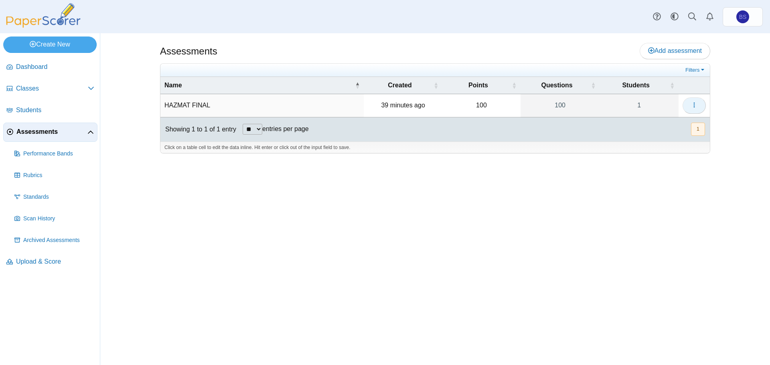
click at [695, 105] on use "button" at bounding box center [693, 105] width 1 height 5
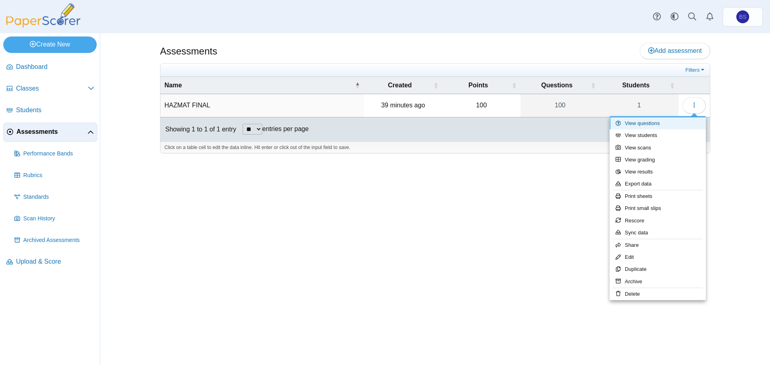
click at [654, 121] on link "View questions" at bounding box center [658, 124] width 96 height 12
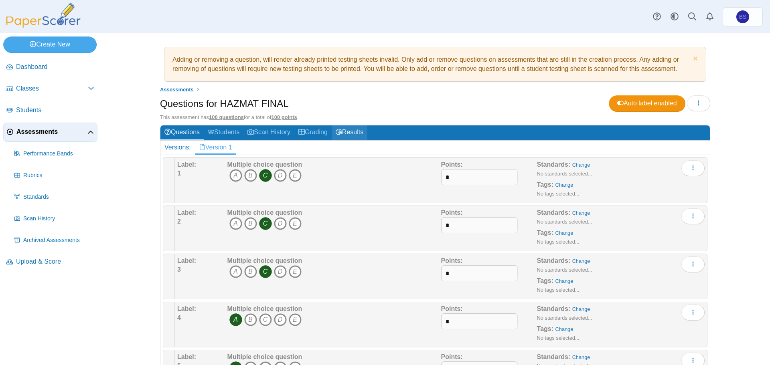
click at [337, 132] on use at bounding box center [339, 132] width 6 height 6
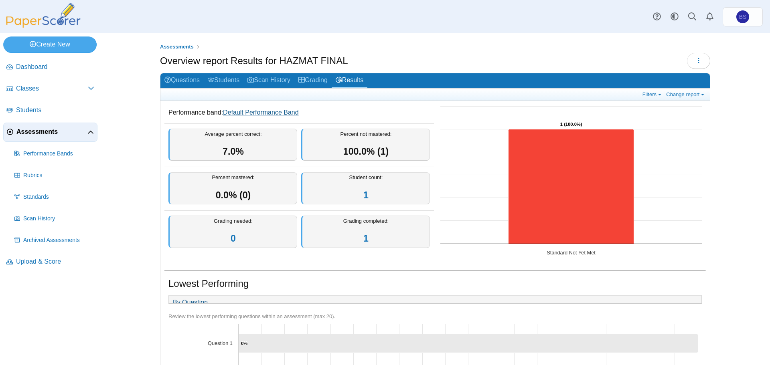
click at [266, 110] on link "Default Performance Band" at bounding box center [261, 112] width 76 height 7
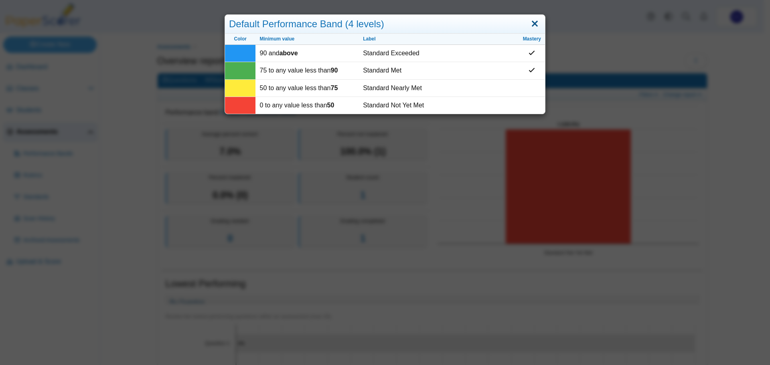
click at [533, 23] on link "Close" at bounding box center [535, 24] width 12 height 14
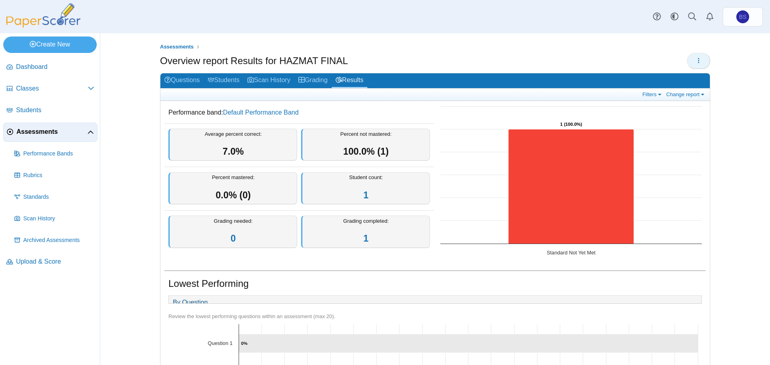
drag, startPoint x: 684, startPoint y: 59, endPoint x: 691, endPoint y: 60, distance: 7.4
click at [687, 59] on button "button" at bounding box center [698, 61] width 23 height 16
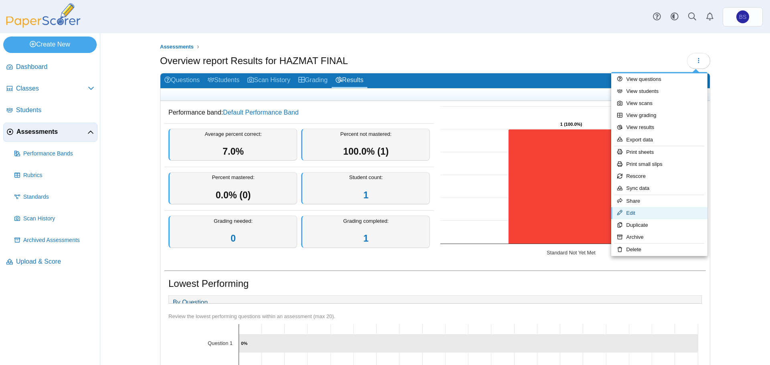
click at [645, 211] on link "Edit" at bounding box center [659, 213] width 96 height 12
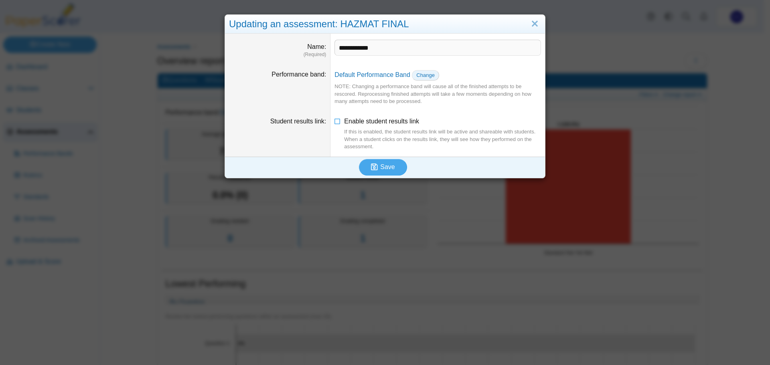
click at [416, 74] on span "Change" at bounding box center [425, 75] width 18 height 6
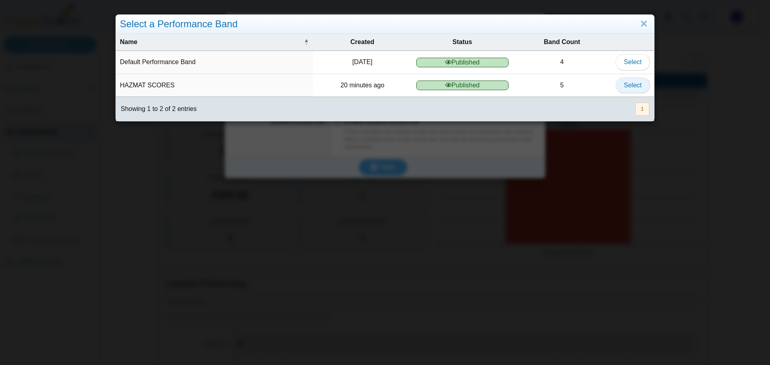
click at [616, 85] on button "Select" at bounding box center [633, 85] width 34 height 16
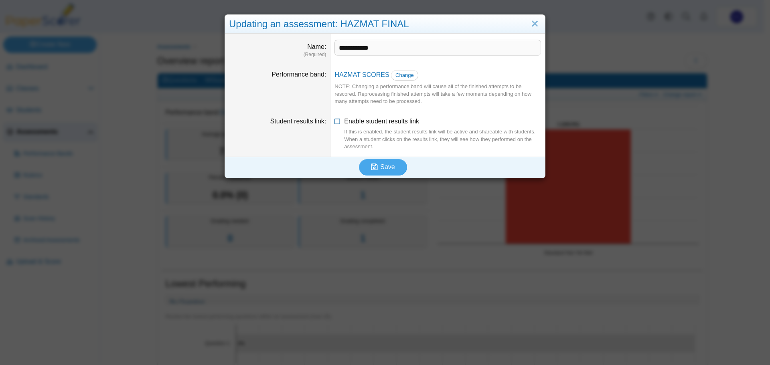
click at [372, 122] on span "Enable student results link If this is enabled, the student results link will b…" at bounding box center [442, 134] width 197 height 32
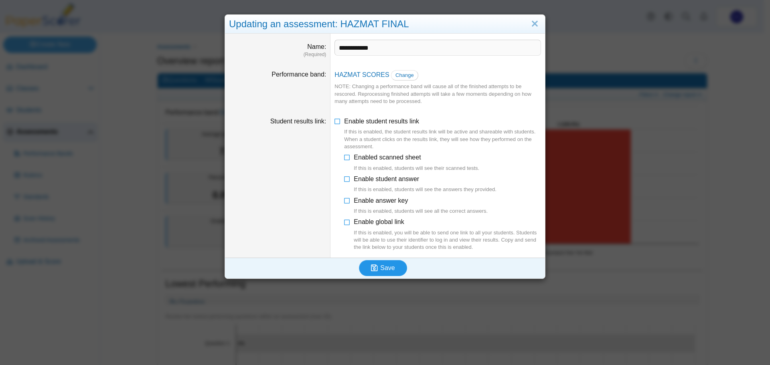
click at [385, 266] on span "Save" at bounding box center [387, 268] width 14 height 7
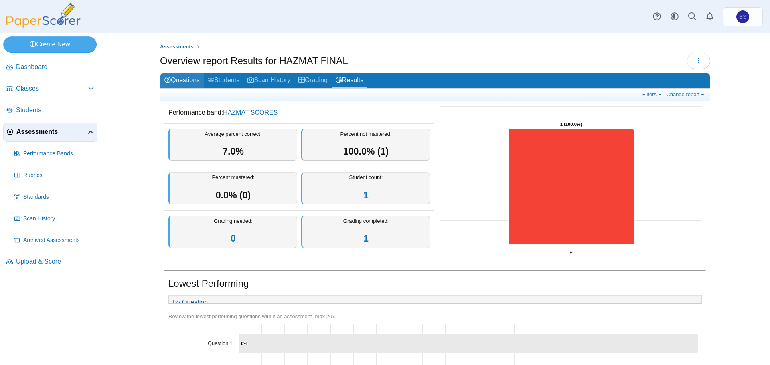
click at [182, 80] on link "Questions" at bounding box center [181, 80] width 43 height 15
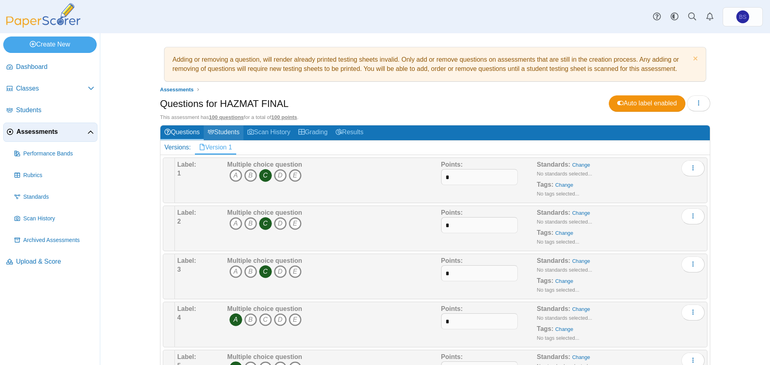
click at [223, 132] on link "Students" at bounding box center [224, 133] width 40 height 15
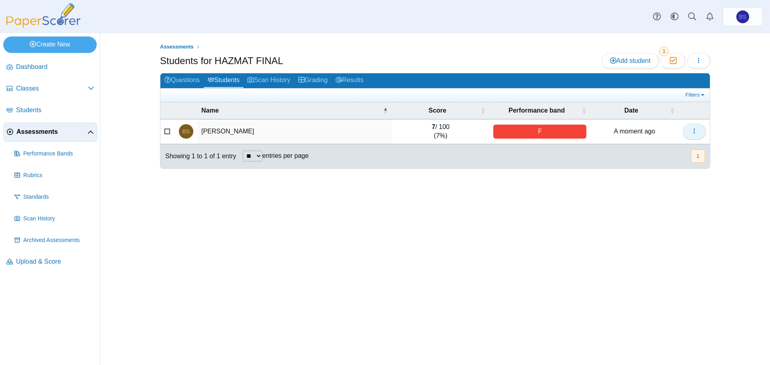
click at [698, 127] on button "button" at bounding box center [694, 132] width 23 height 16
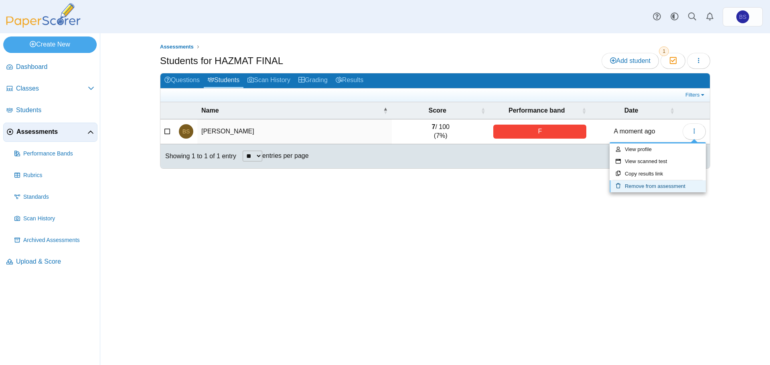
click at [656, 184] on link "Remove from assessment" at bounding box center [658, 186] width 96 height 12
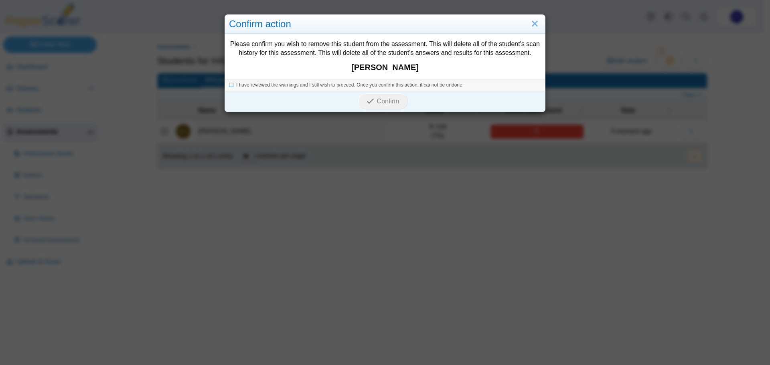
click at [294, 89] on div "I have reviewed the warnings and I still wish to proceed. Once you confirm this…" at bounding box center [385, 85] width 320 height 12
click at [298, 83] on span "I have reviewed the warnings and I still wish to proceed. Once you confirm this…" at bounding box center [349, 85] width 227 height 6
click at [377, 99] on span "Confirm" at bounding box center [388, 101] width 22 height 7
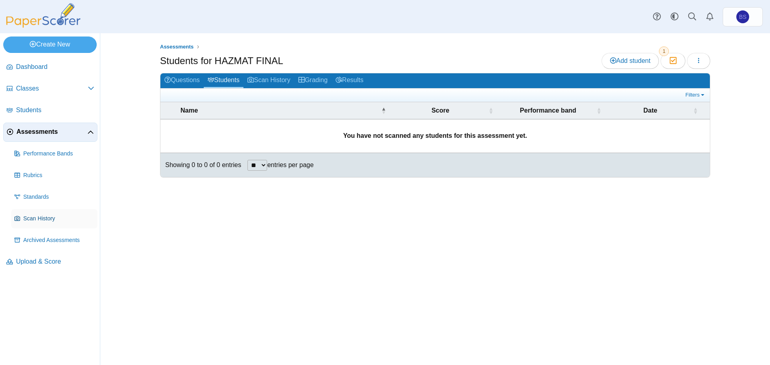
click at [42, 210] on link "Scan History" at bounding box center [54, 218] width 86 height 19
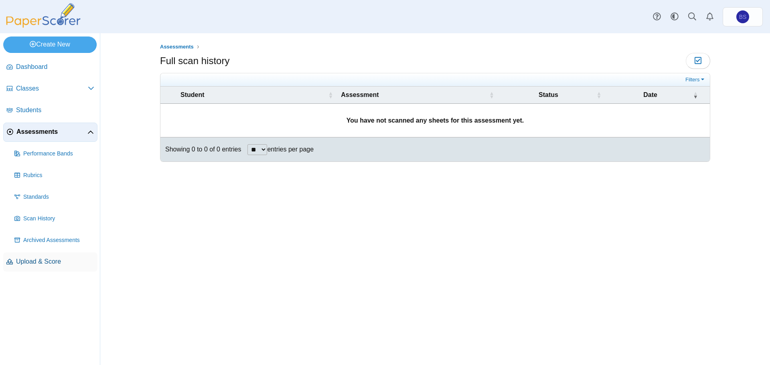
click at [32, 270] on link "Upload & Score" at bounding box center [50, 262] width 94 height 19
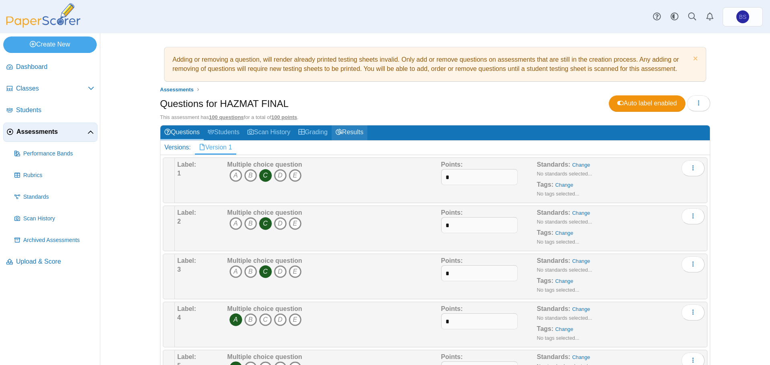
click at [353, 132] on link "Results" at bounding box center [350, 133] width 36 height 15
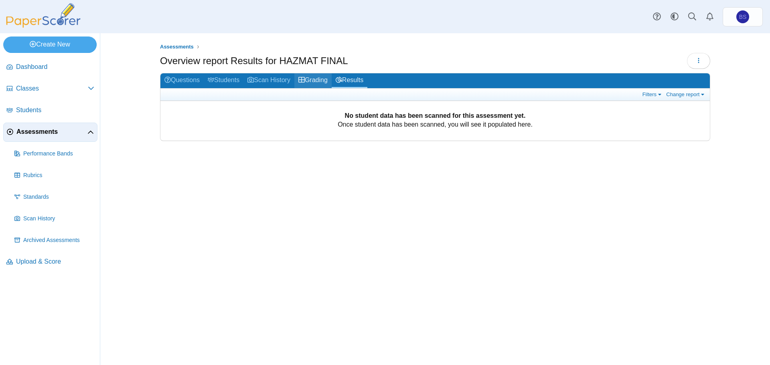
click at [322, 80] on link "Grading" at bounding box center [312, 80] width 37 height 15
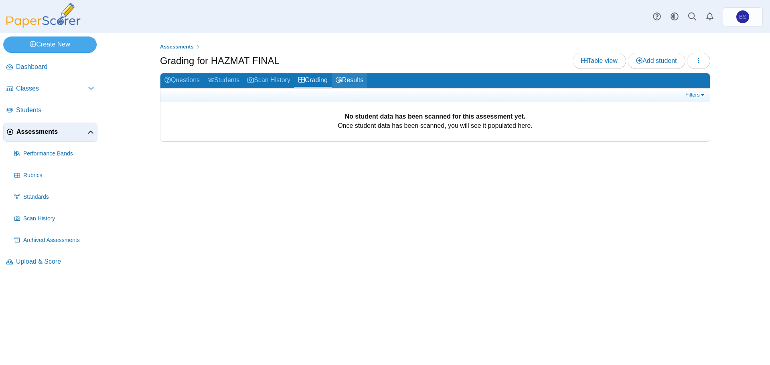
click at [342, 79] on icon at bounding box center [339, 80] width 6 height 6
click at [348, 86] on link "Results" at bounding box center [350, 80] width 36 height 15
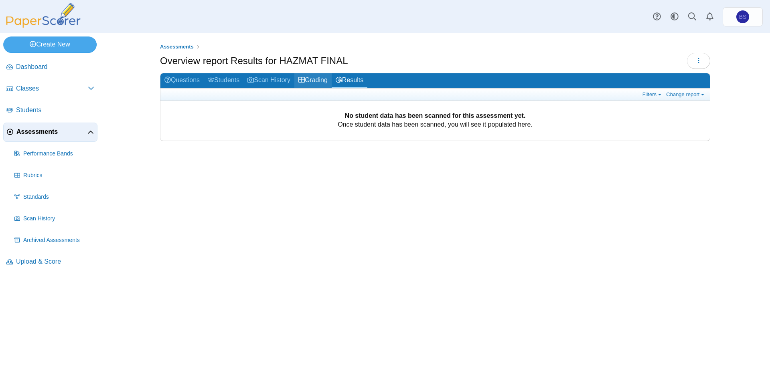
click at [318, 85] on link "Grading" at bounding box center [312, 80] width 37 height 15
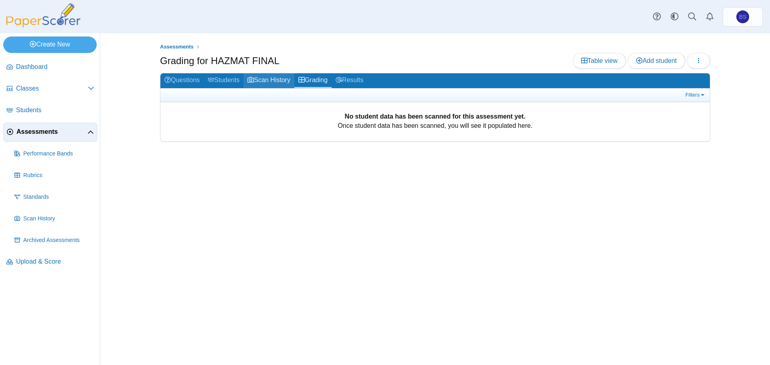
click at [292, 85] on link "Scan History" at bounding box center [268, 80] width 51 height 15
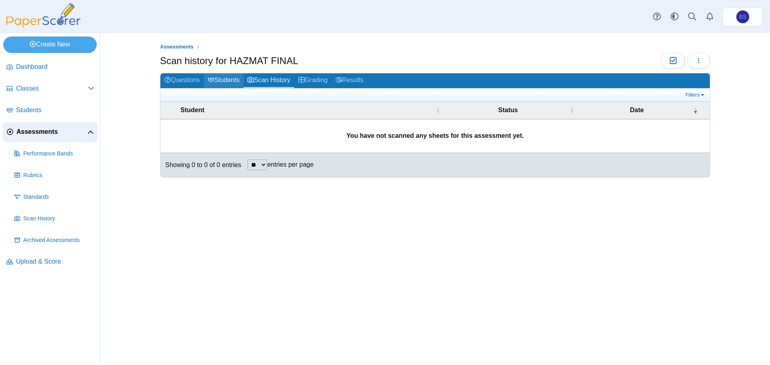
click at [209, 76] on link "Students" at bounding box center [224, 80] width 40 height 15
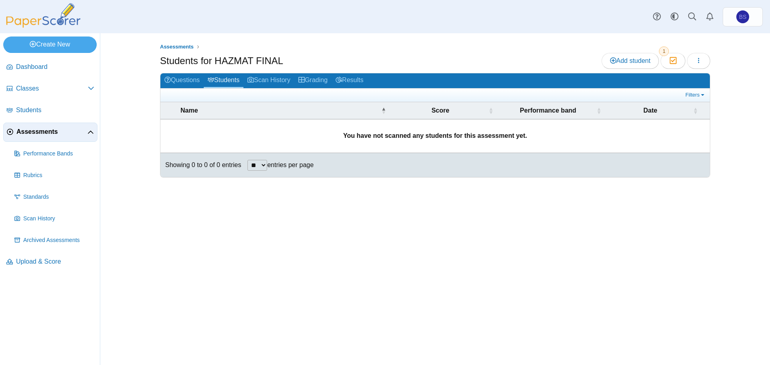
click at [189, 76] on link "Questions" at bounding box center [181, 80] width 43 height 15
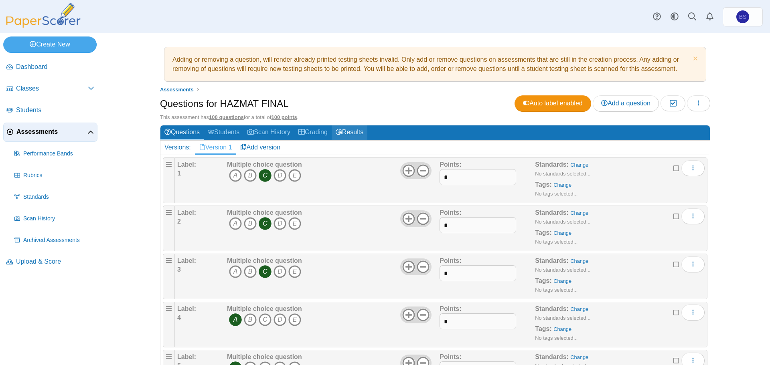
click at [341, 131] on icon at bounding box center [339, 132] width 6 height 6
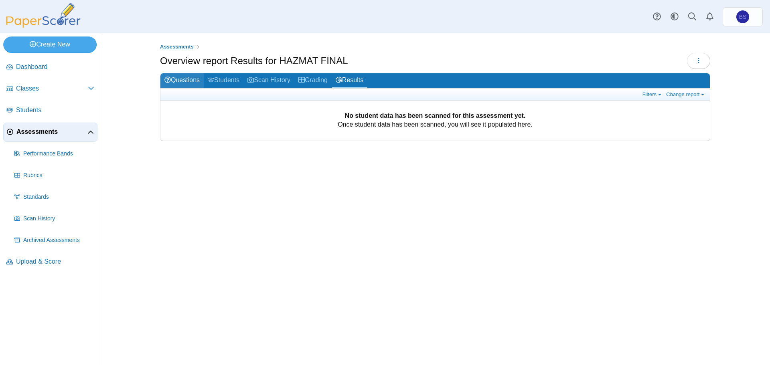
click at [180, 77] on link "Questions" at bounding box center [181, 80] width 43 height 15
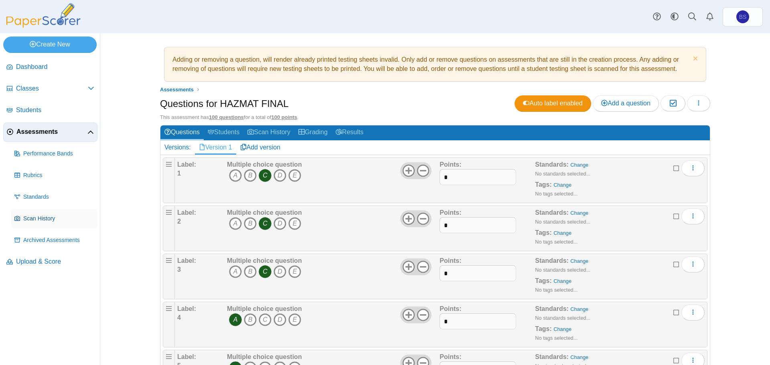
click at [22, 222] on link "Scan History" at bounding box center [54, 218] width 86 height 19
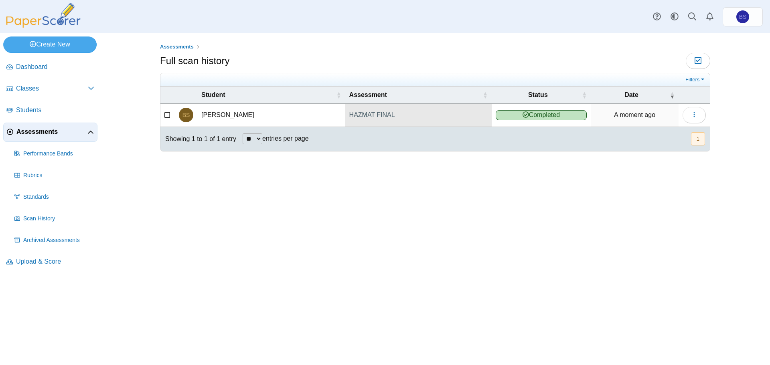
click at [370, 111] on link "HAZMAT FINAL" at bounding box center [418, 115] width 146 height 22
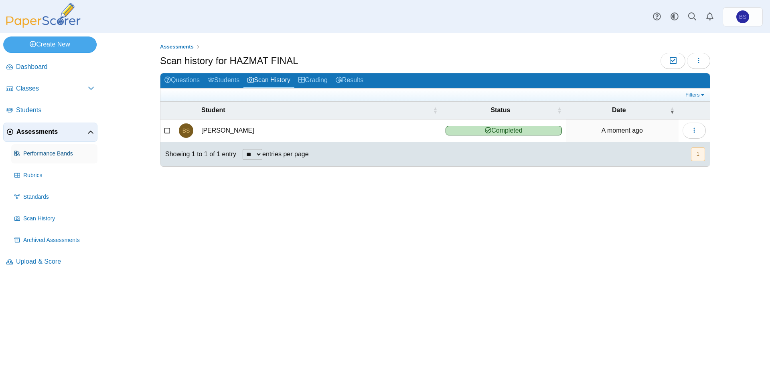
click at [51, 150] on span "Performance Bands" at bounding box center [58, 154] width 71 height 8
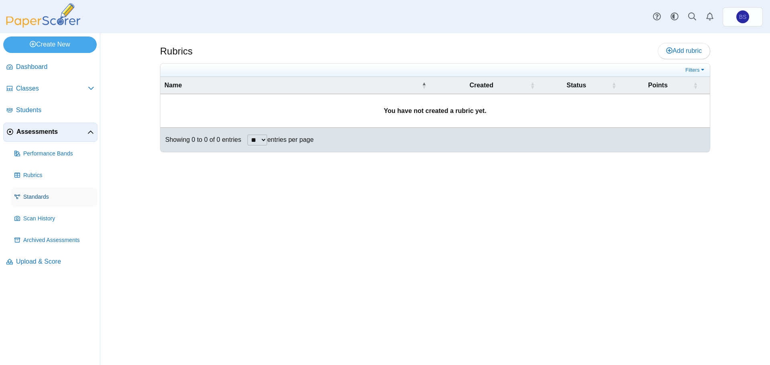
click at [30, 190] on link "Standards" at bounding box center [54, 197] width 86 height 19
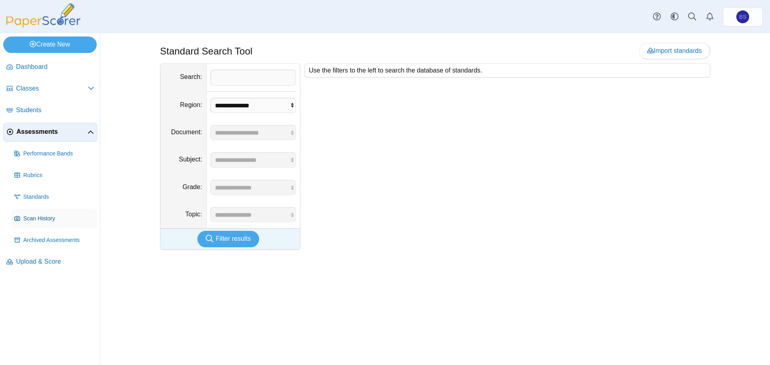
click at [30, 217] on span "Scan History" at bounding box center [58, 219] width 71 height 8
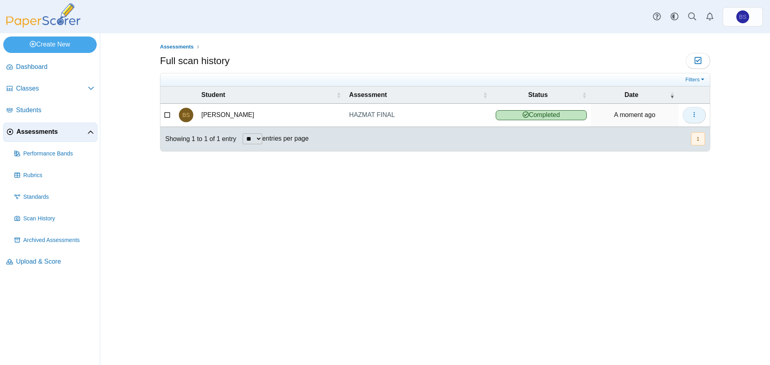
click at [685, 120] on button "button" at bounding box center [694, 115] width 23 height 16
click at [689, 113] on button "button" at bounding box center [694, 115] width 23 height 16
click at [689, 112] on button "button" at bounding box center [694, 115] width 23 height 16
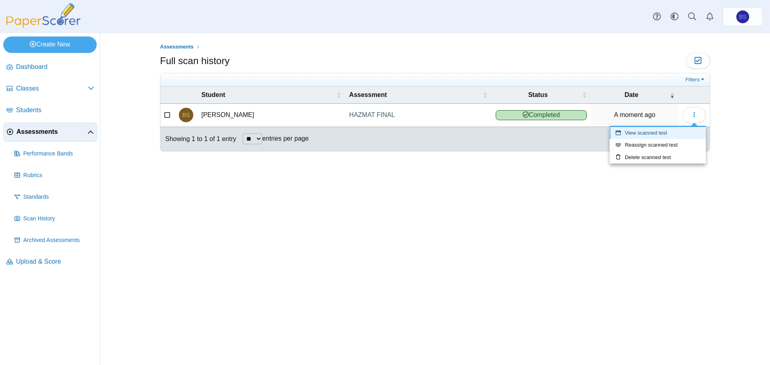
click at [654, 132] on link "View scanned test" at bounding box center [658, 133] width 96 height 12
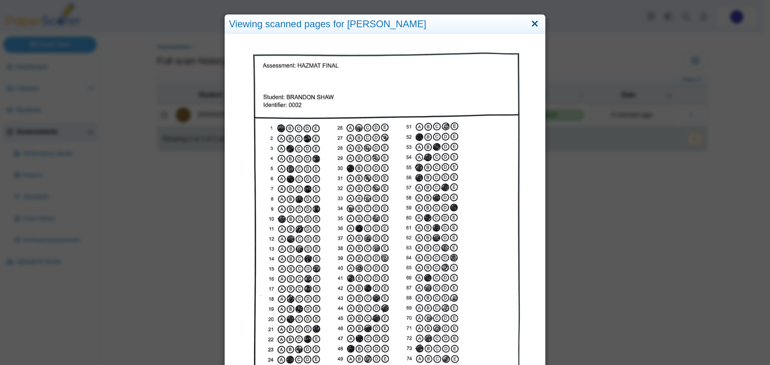
click at [531, 23] on link "Close" at bounding box center [535, 24] width 12 height 14
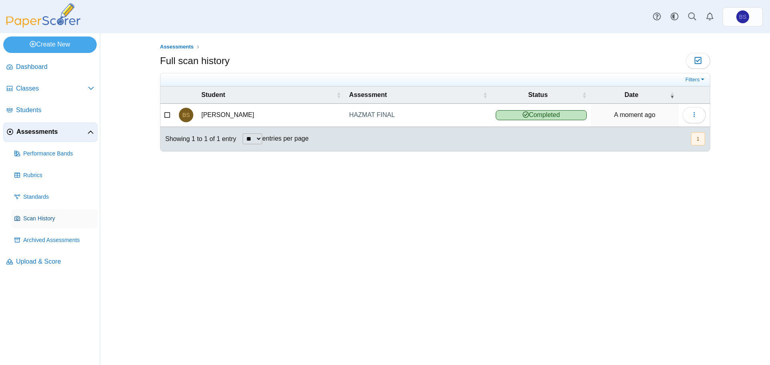
click at [41, 221] on span "Scan History" at bounding box center [58, 219] width 71 height 8
click at [38, 243] on span "Archived Assessments" at bounding box center [58, 241] width 71 height 8
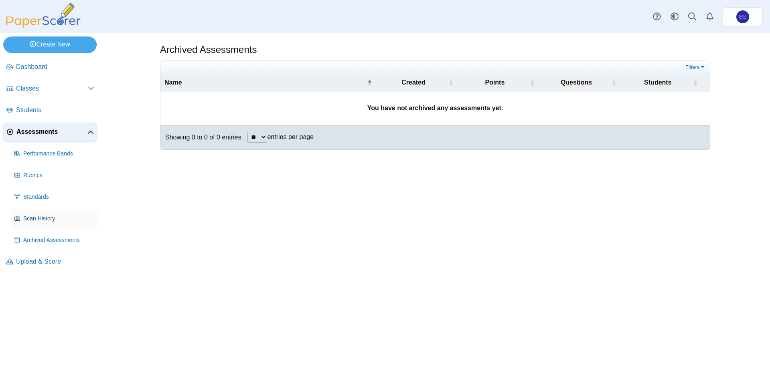
click at [45, 213] on link "Scan History" at bounding box center [54, 218] width 86 height 19
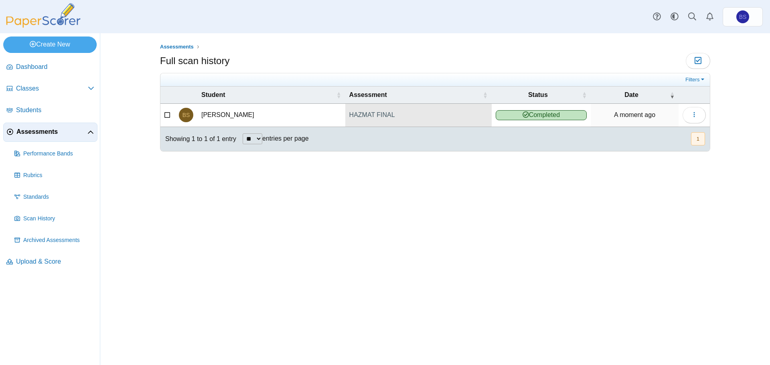
click at [362, 120] on link "HAZMAT FINAL" at bounding box center [418, 115] width 146 height 22
click at [689, 107] on button "button" at bounding box center [694, 115] width 23 height 16
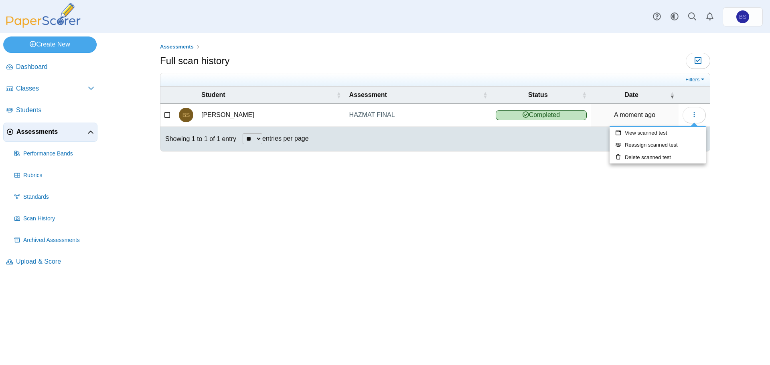
click at [727, 100] on div "Assessments Full scan history Moderation 0" at bounding box center [435, 199] width 602 height 332
click at [38, 69] on span "Dashboard" at bounding box center [55, 67] width 78 height 9
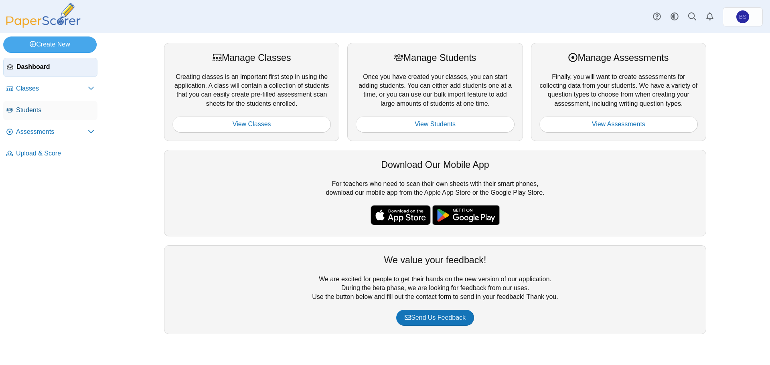
click at [34, 113] on span "Students" at bounding box center [55, 110] width 78 height 9
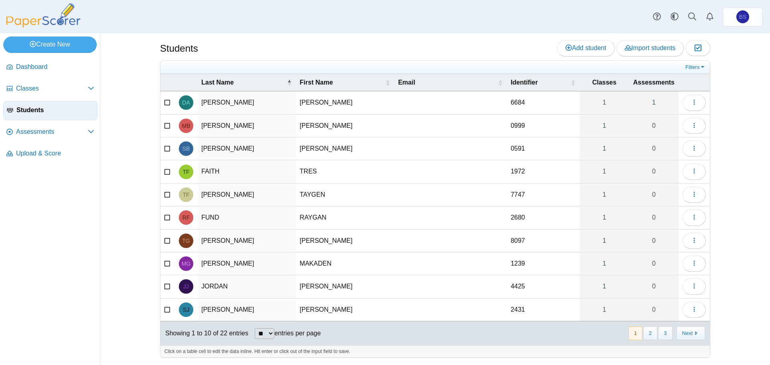
scroll to position [3, 0]
click at [663, 330] on button "3" at bounding box center [665, 332] width 14 height 13
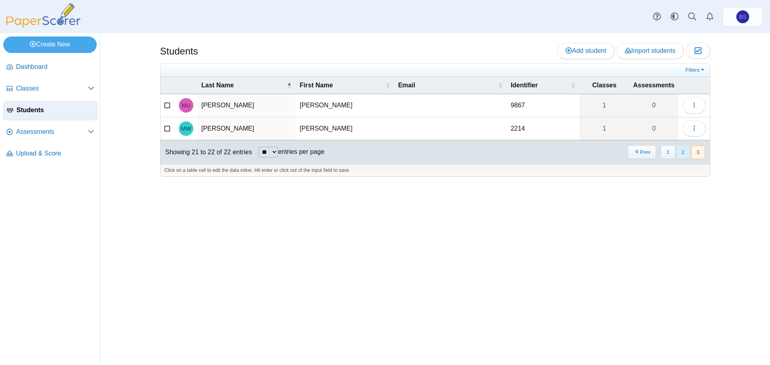
click at [686, 153] on button "2" at bounding box center [683, 152] width 14 height 13
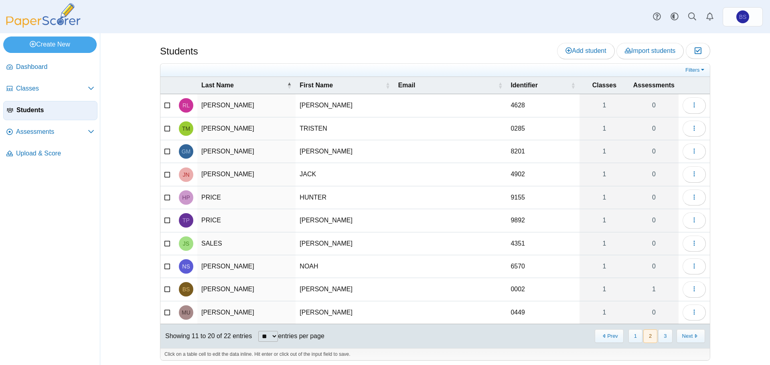
click at [303, 289] on td "BRANDON" at bounding box center [345, 289] width 98 height 23
click at [691, 286] on icon "button" at bounding box center [694, 289] width 6 height 6
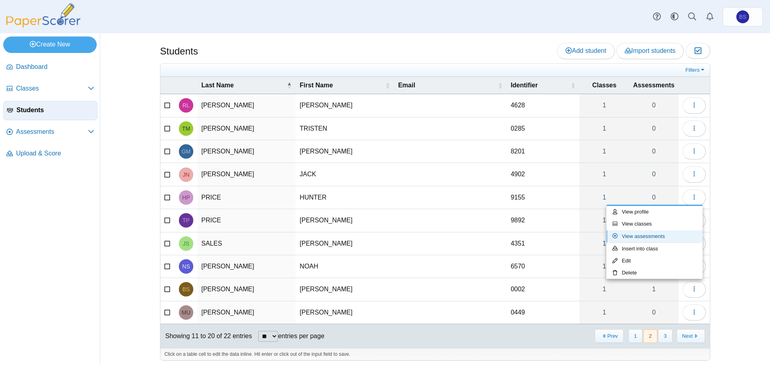
click at [649, 235] on link "View assessments" at bounding box center [654, 237] width 96 height 12
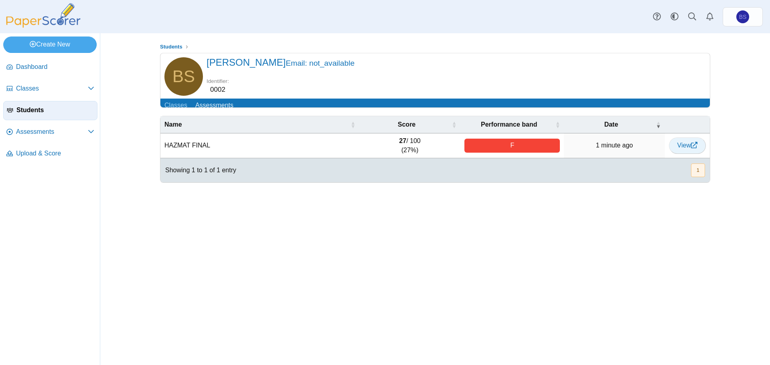
click at [681, 148] on span "View" at bounding box center [687, 145] width 20 height 7
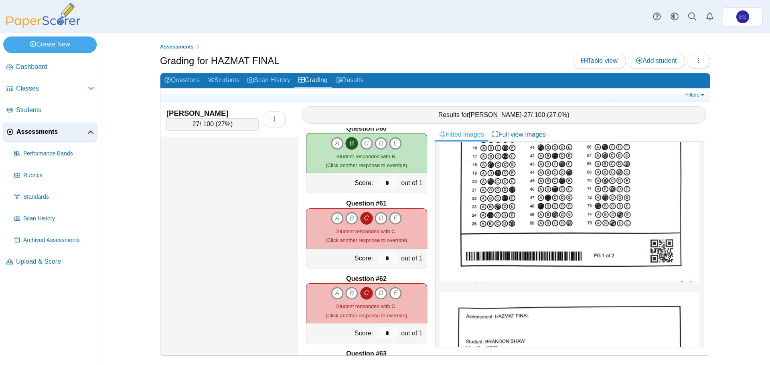
scroll to position [4336, 0]
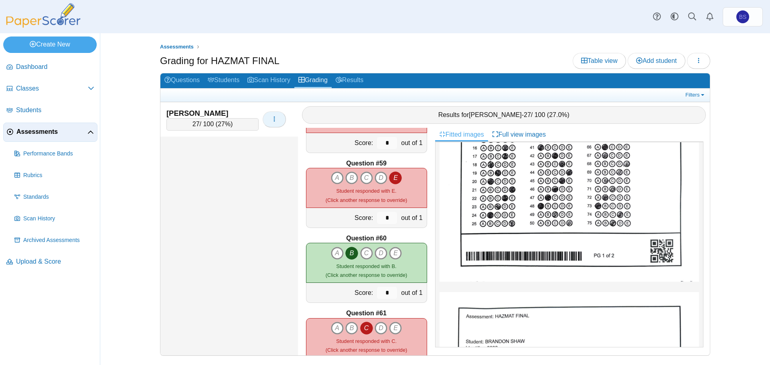
click at [269, 119] on button "button" at bounding box center [274, 119] width 23 height 16
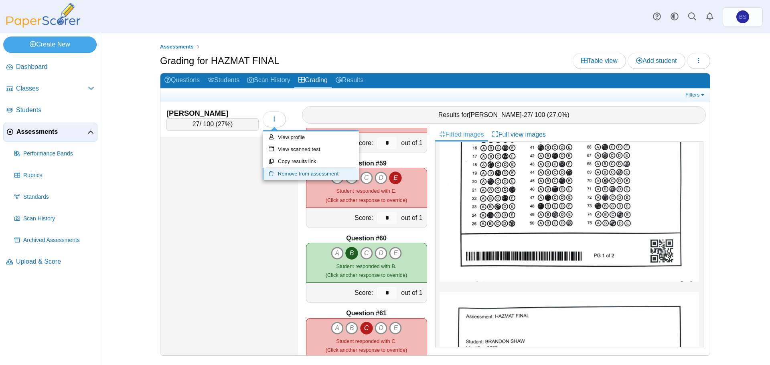
click at [290, 176] on link "Remove from assessment" at bounding box center [311, 174] width 96 height 12
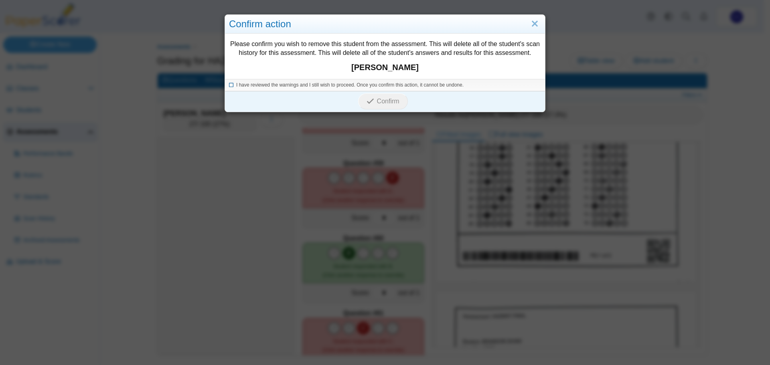
click at [288, 87] on span "I have reviewed the warnings and I still wish to proceed. Once you confirm this…" at bounding box center [349, 85] width 227 height 6
click at [389, 100] on span "Confirm" at bounding box center [388, 101] width 22 height 7
